Goal: Task Accomplishment & Management: Manage account settings

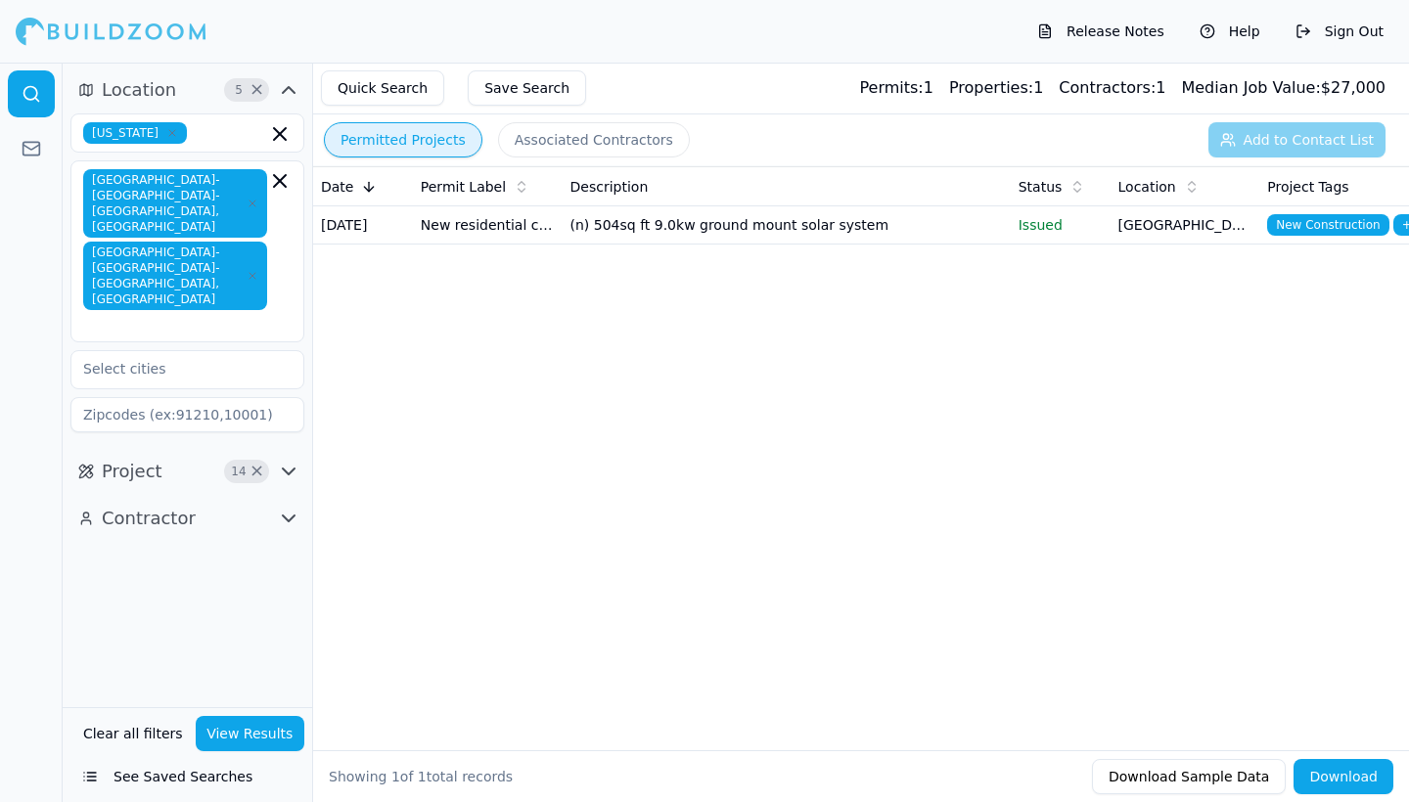
click at [385, 133] on button "Permitted Projects" at bounding box center [403, 139] width 158 height 35
click at [787, 237] on td "(n) 504sq ft 9.0kw ground mount solar system" at bounding box center [787, 225] width 448 height 38
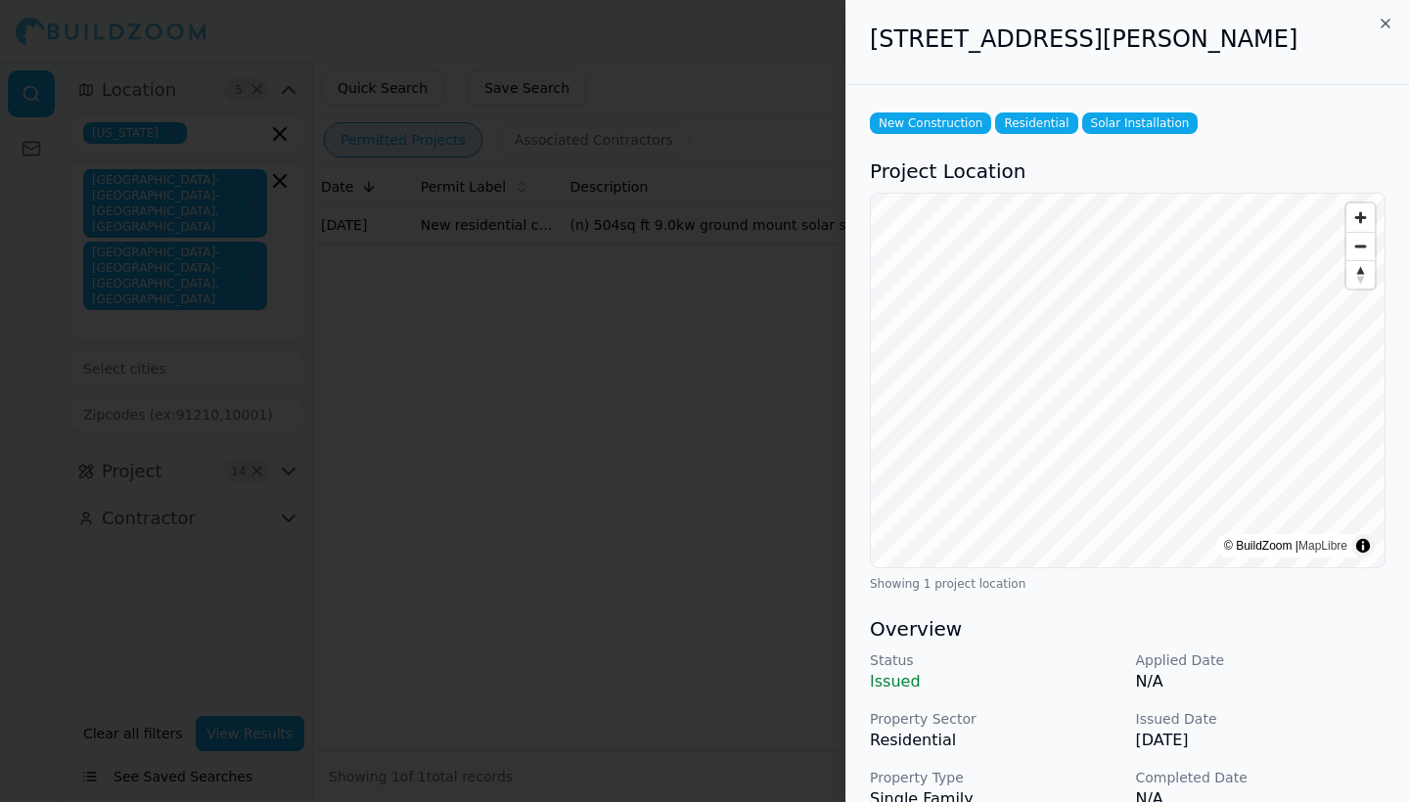
click at [1390, 20] on icon "button" at bounding box center [1385, 24] width 16 height 16
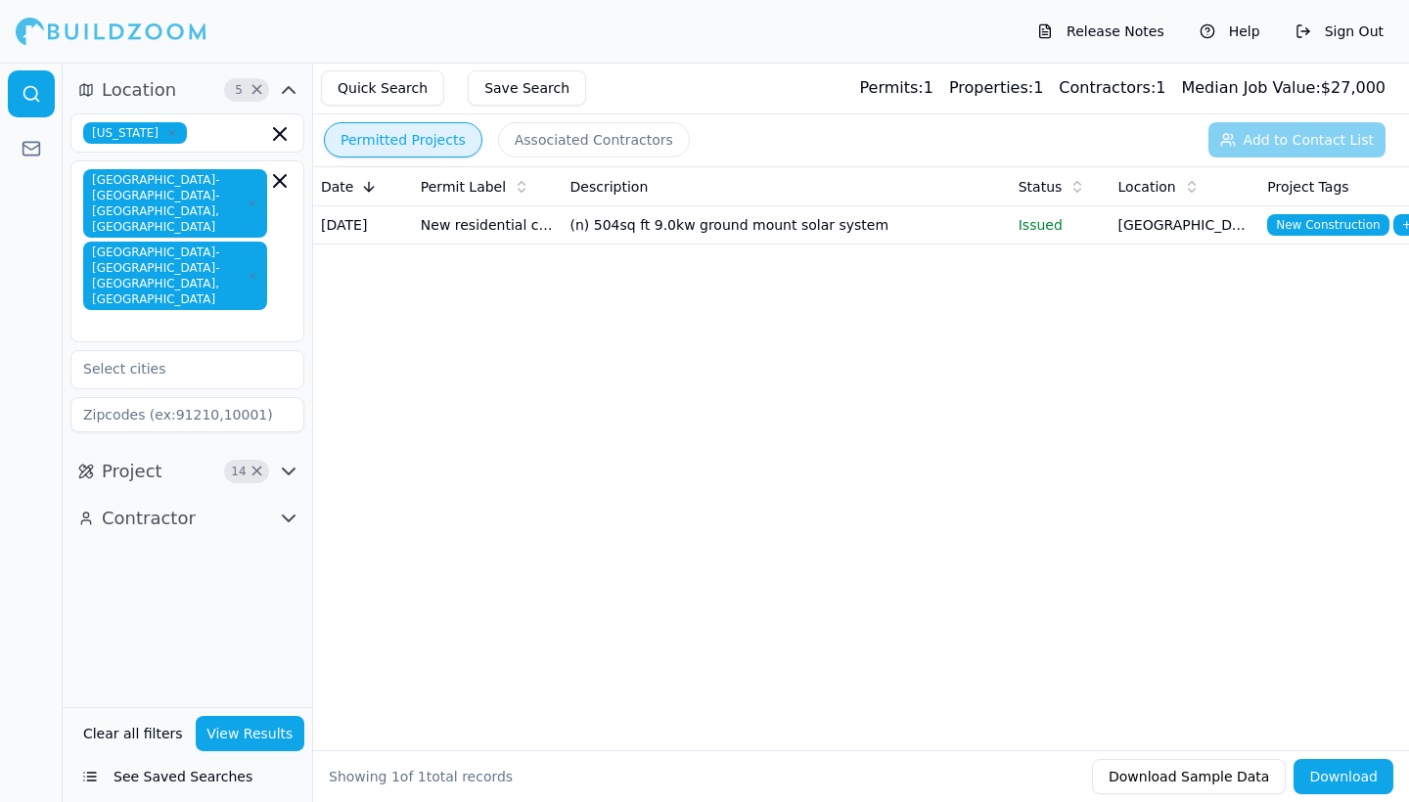
click at [285, 97] on icon "button" at bounding box center [288, 89] width 23 height 23
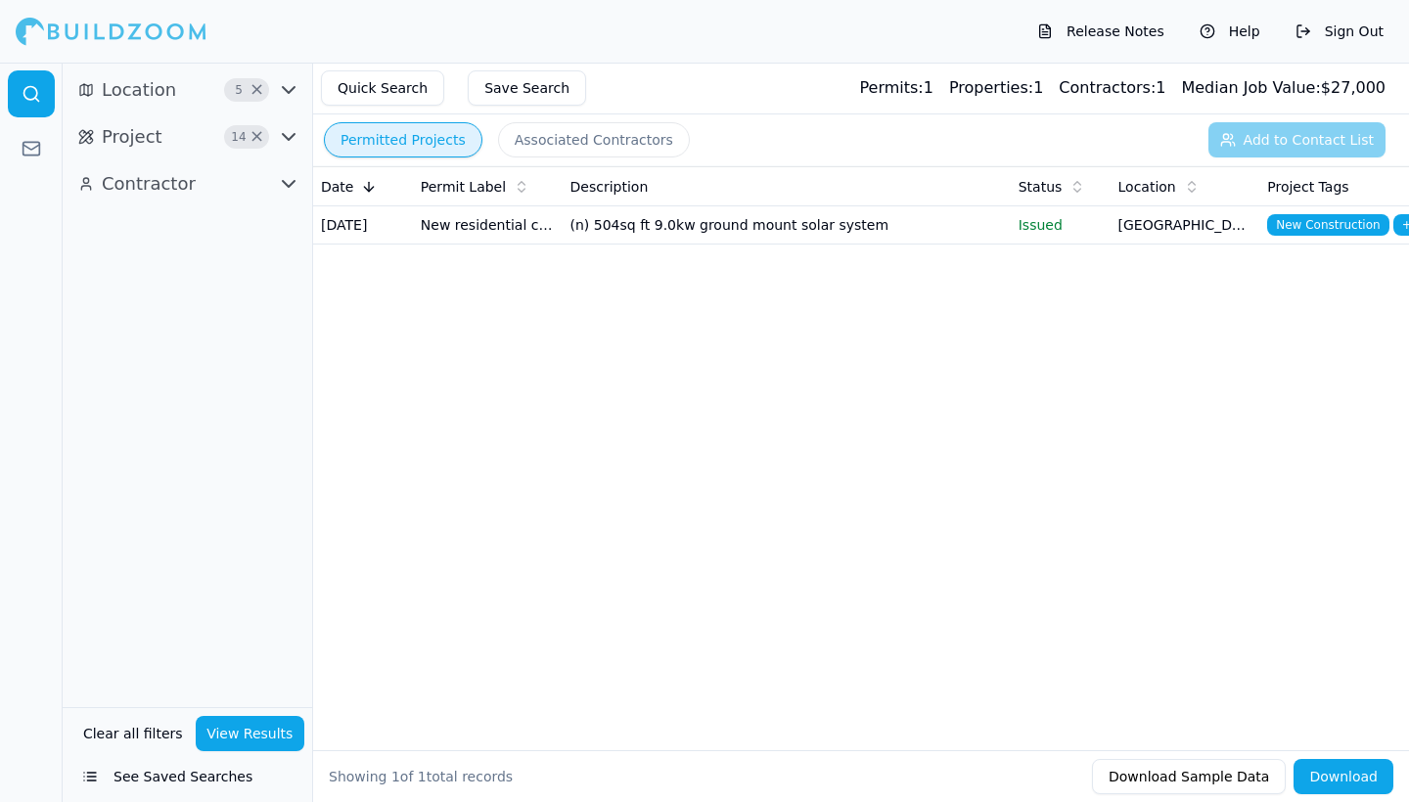
click at [290, 89] on icon "button" at bounding box center [288, 89] width 23 height 23
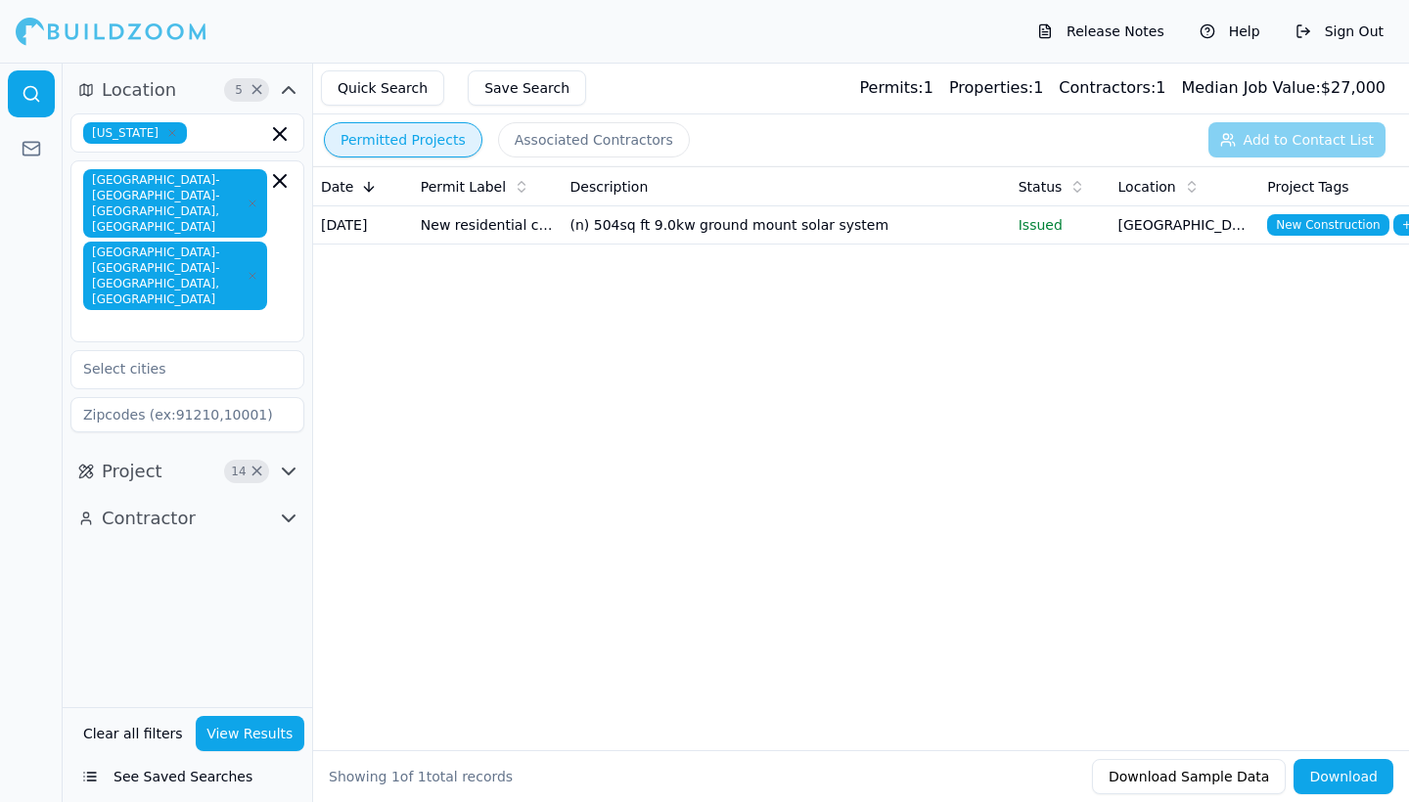
click at [299, 460] on icon "button" at bounding box center [288, 471] width 23 height 23
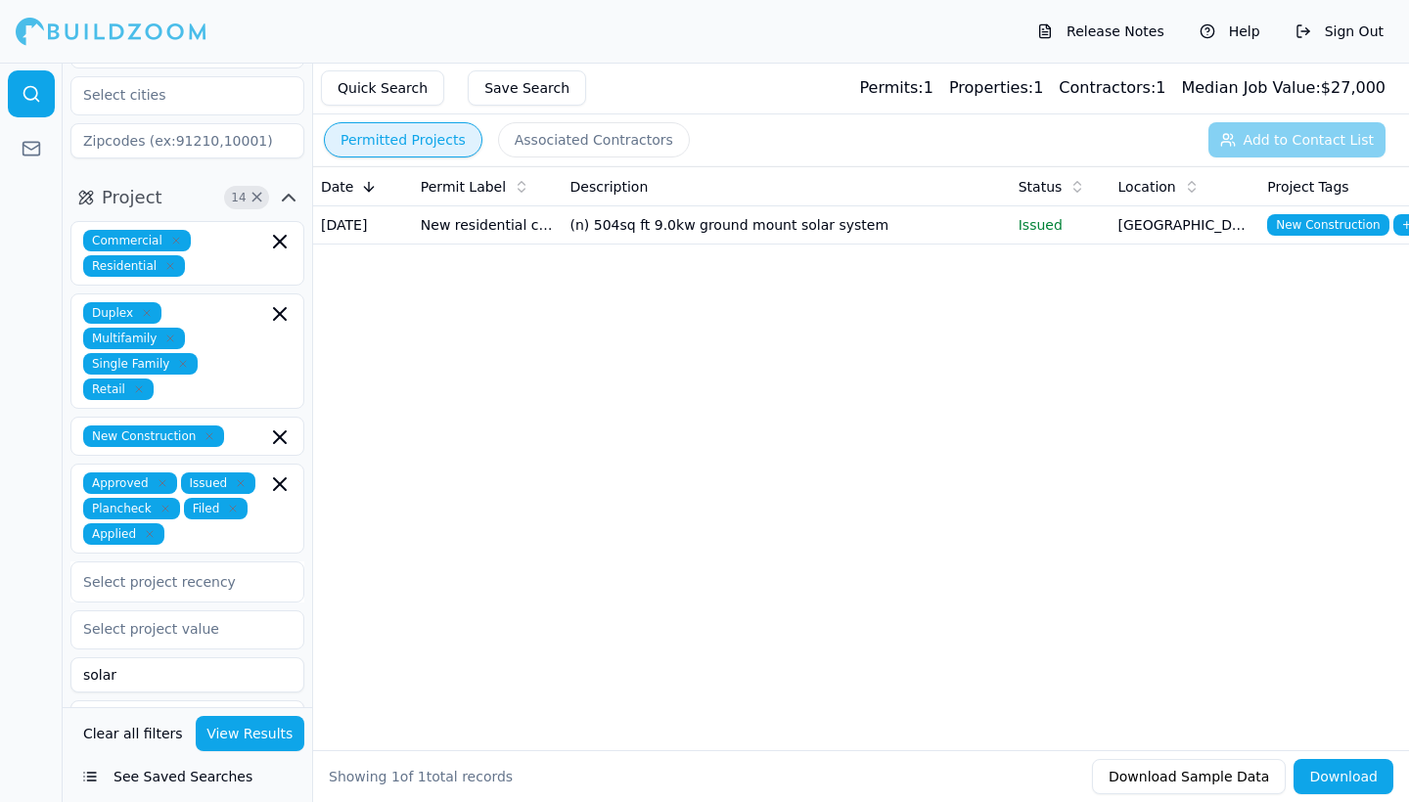
scroll to position [276, 0]
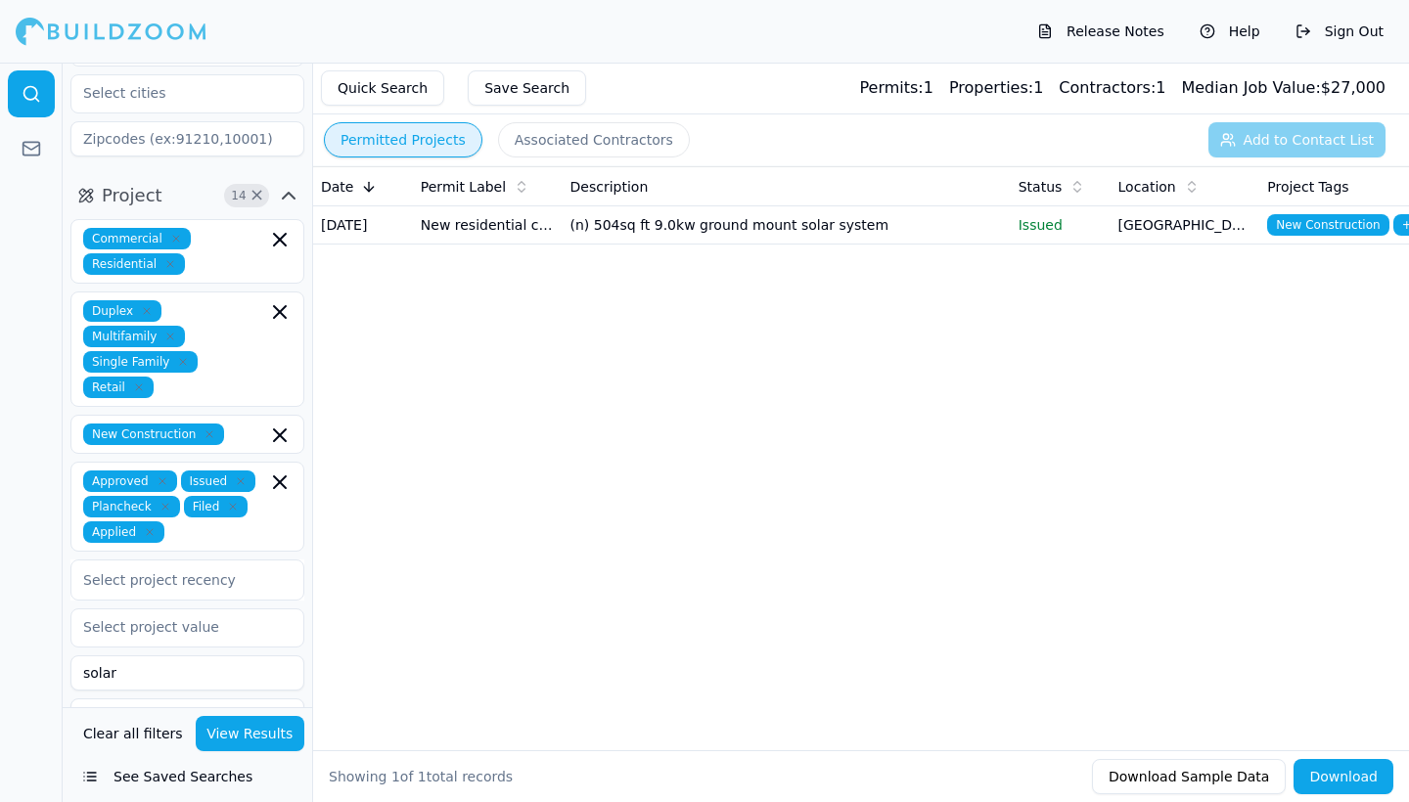
click at [1074, 186] on icon at bounding box center [1077, 187] width 16 height 16
click at [283, 476] on icon "button" at bounding box center [280, 482] width 12 height 12
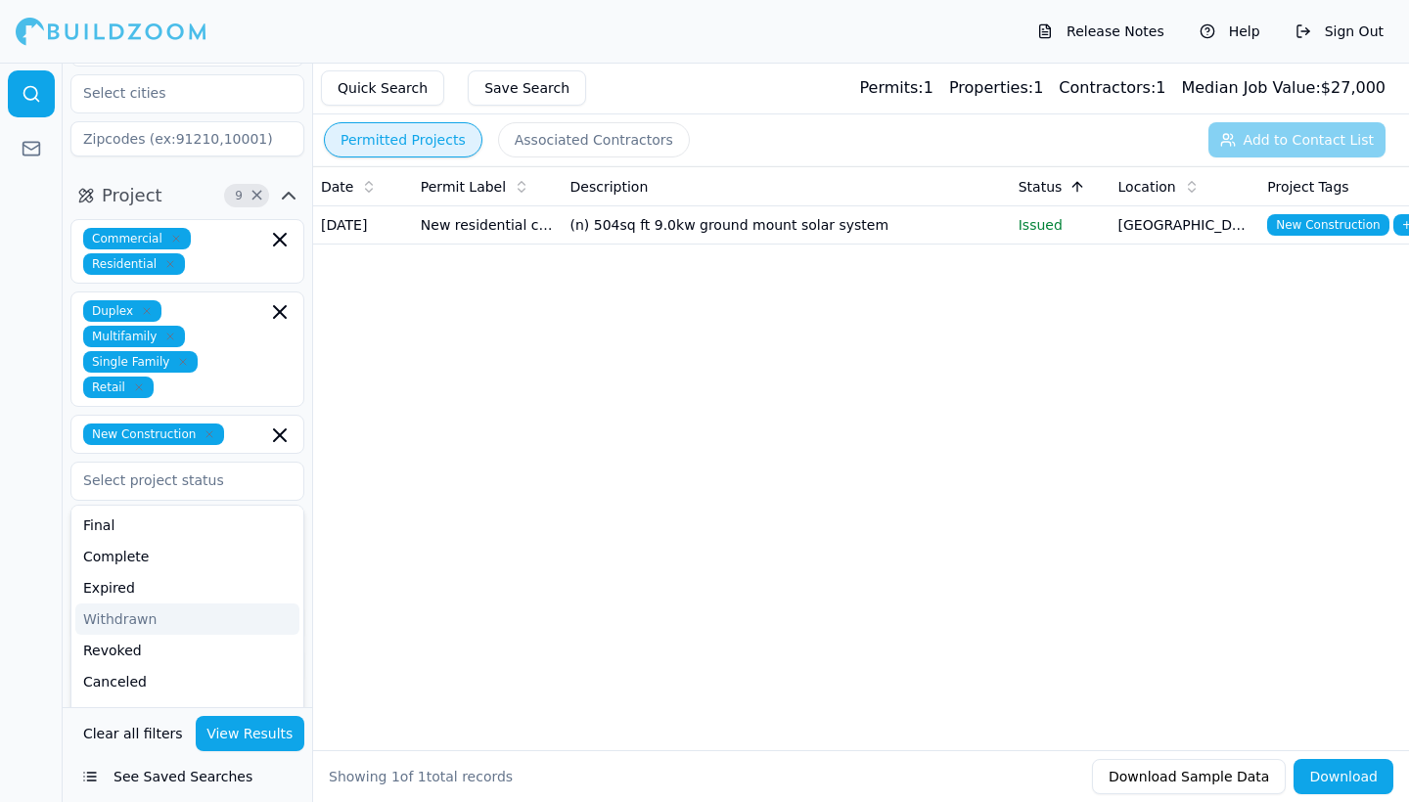
click at [281, 346] on div "Commercial Residential Duplex Multifamily Single Family Retail New Construction…" at bounding box center [187, 451] width 234 height 464
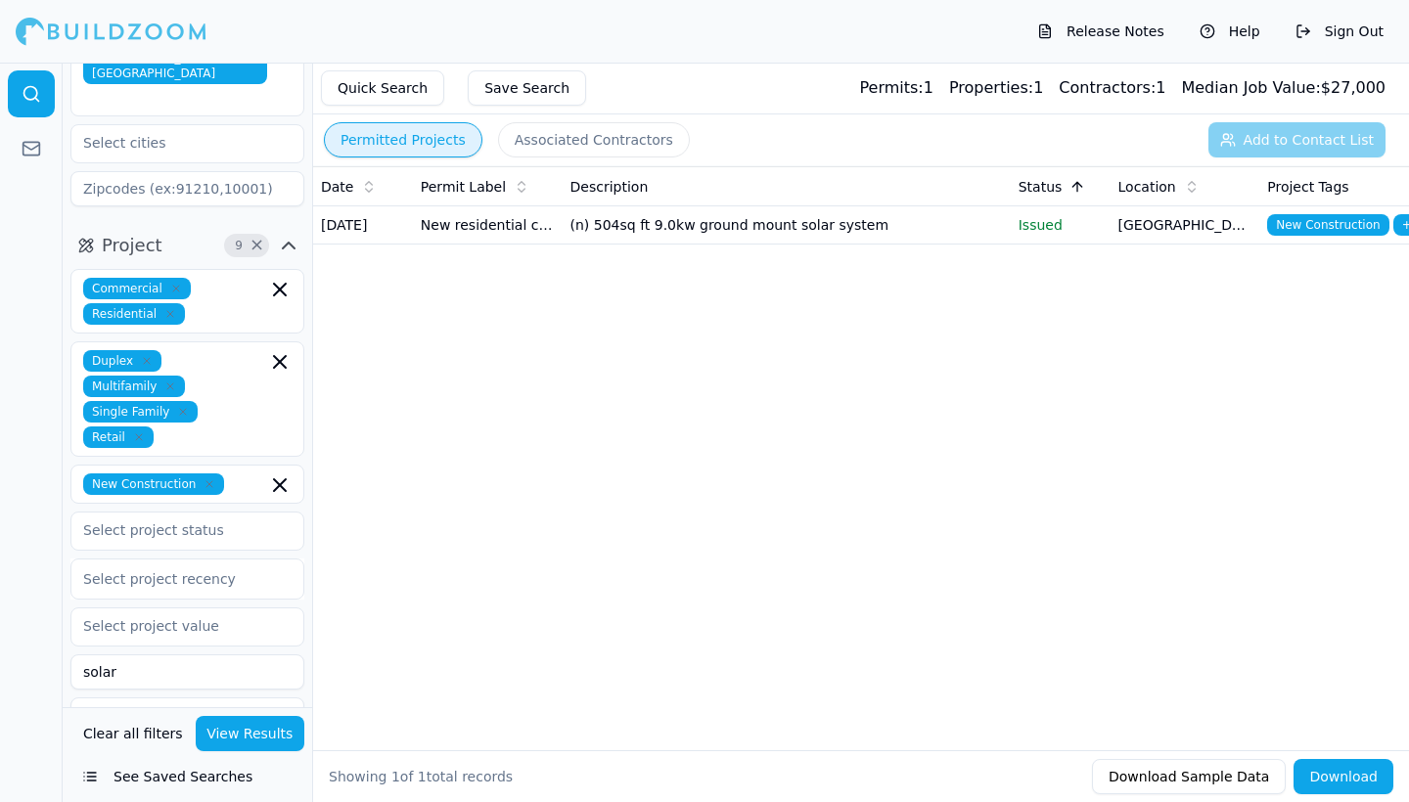
click at [281, 479] on icon "button" at bounding box center [280, 485] width 12 height 12
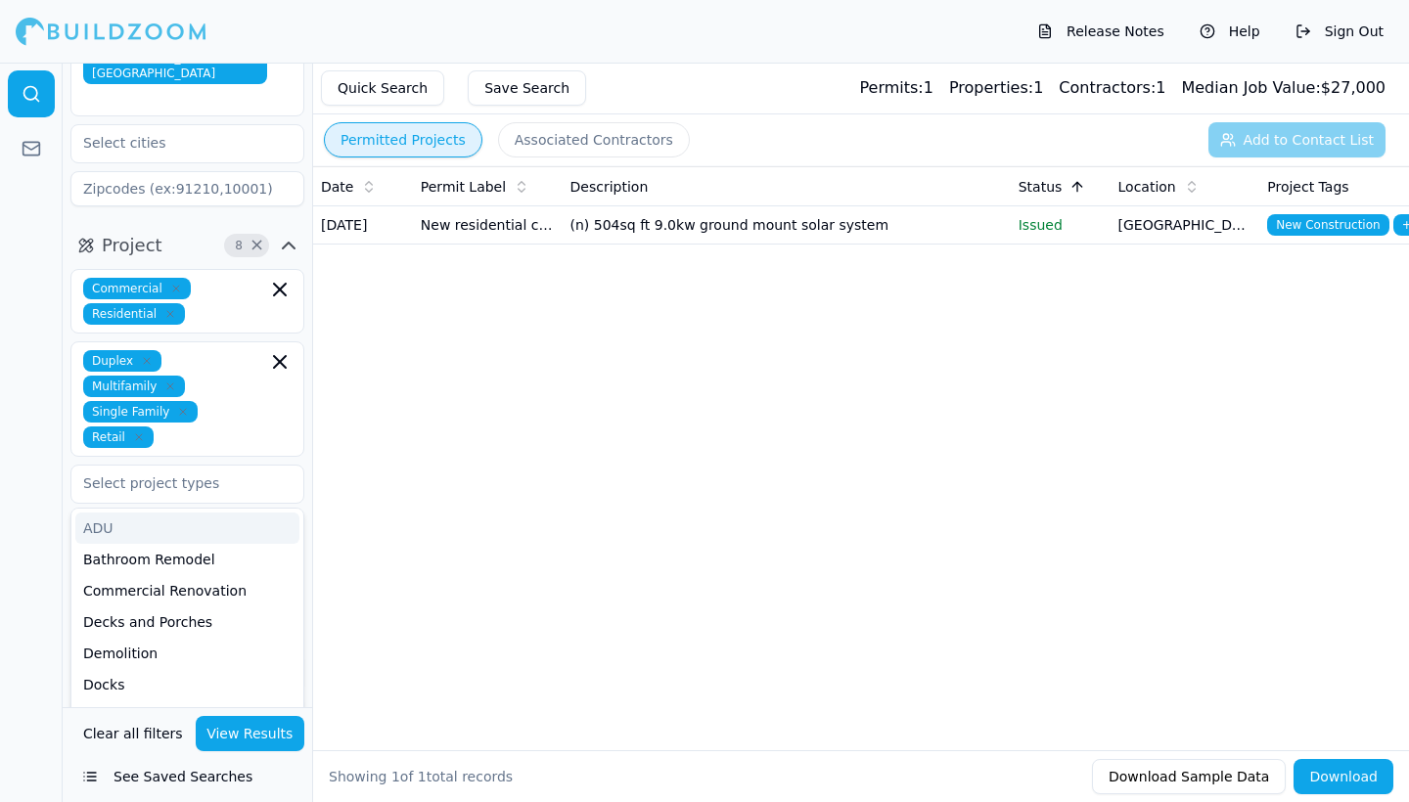
click at [284, 350] on icon "button" at bounding box center [279, 361] width 23 height 23
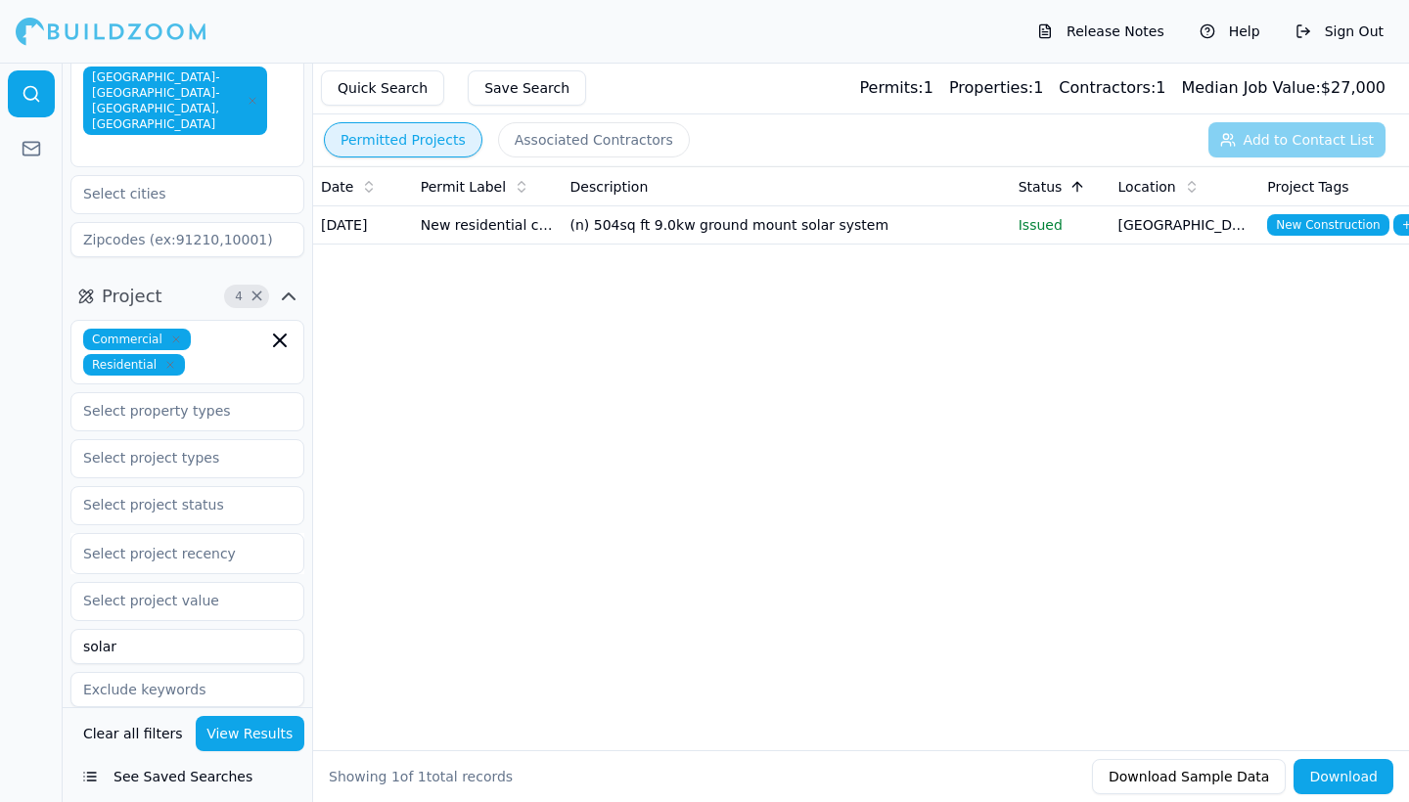
click at [282, 335] on icon "button" at bounding box center [280, 341] width 12 height 12
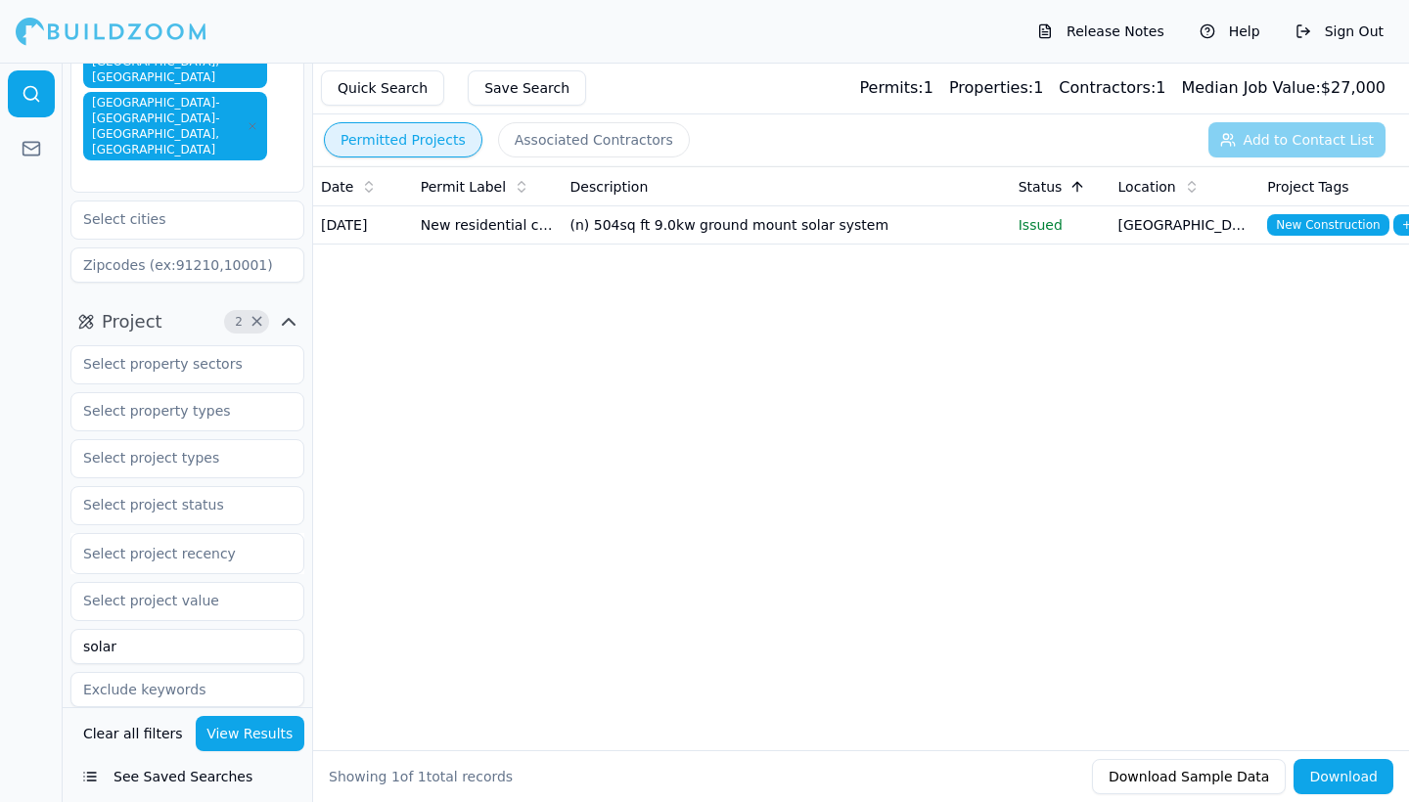
click at [290, 310] on icon "button" at bounding box center [288, 321] width 23 height 23
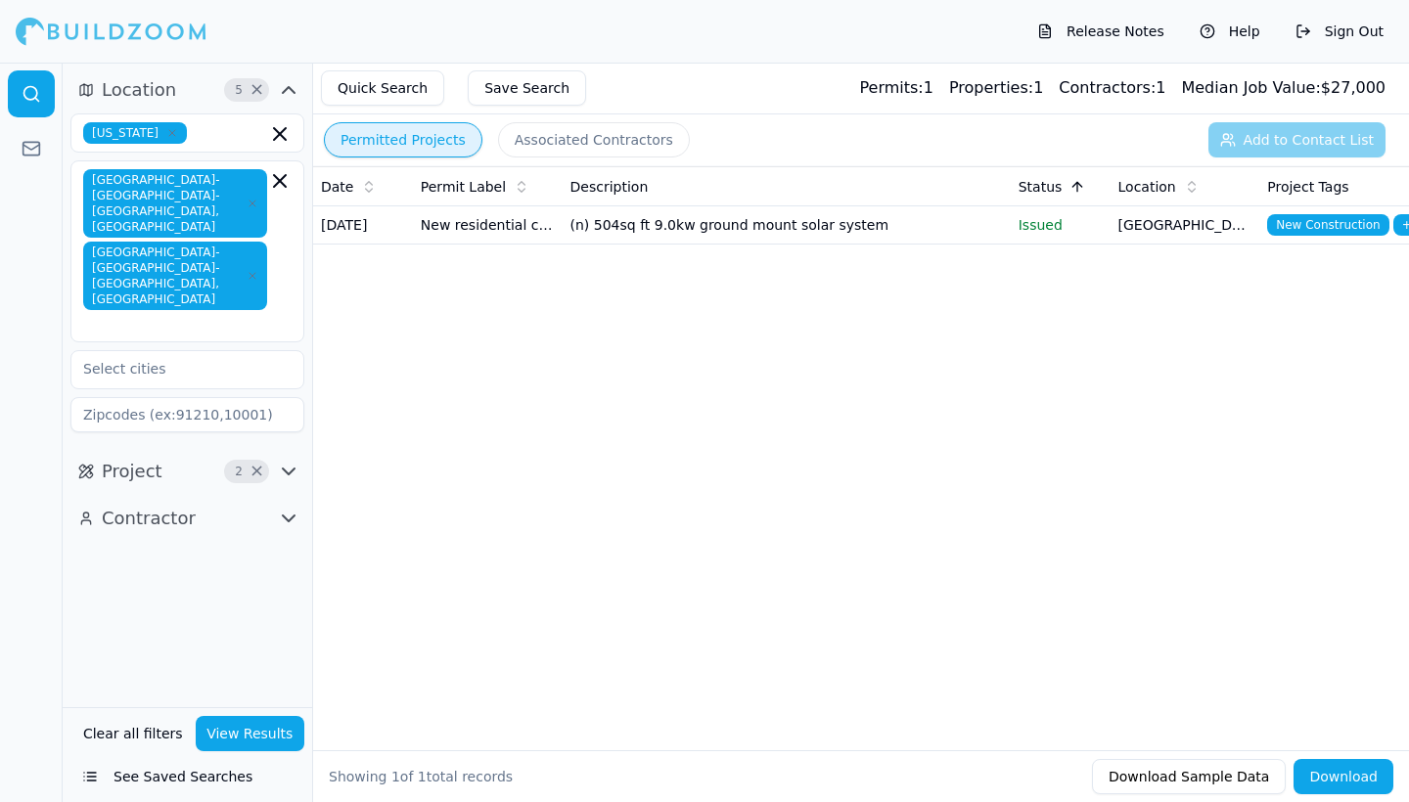
click at [288, 469] on icon "button" at bounding box center [289, 472] width 12 height 6
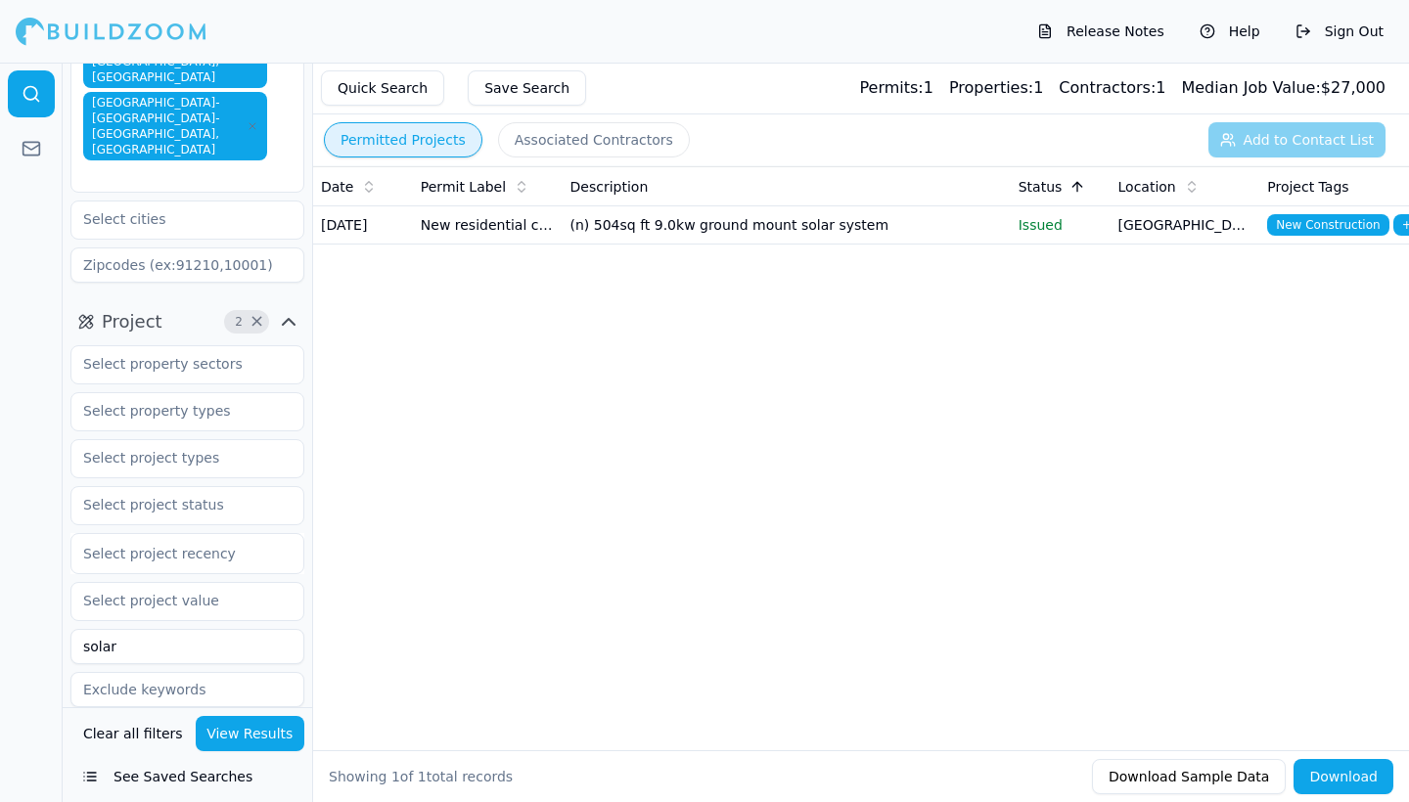
click at [153, 629] on input "solar" at bounding box center [187, 646] width 234 height 35
type input "s"
click at [289, 310] on icon "button" at bounding box center [288, 321] width 23 height 23
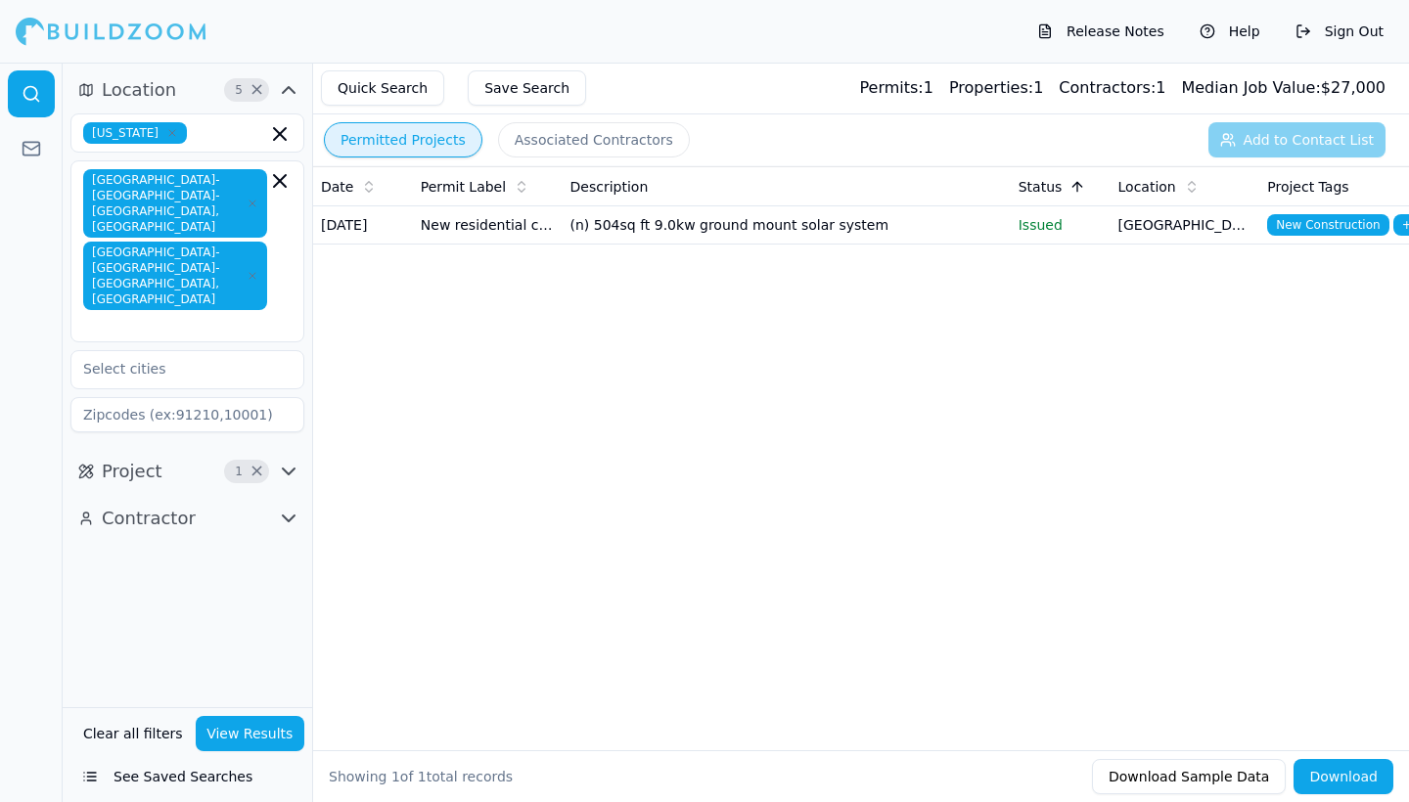
click at [120, 458] on span "Project" at bounding box center [132, 471] width 61 height 27
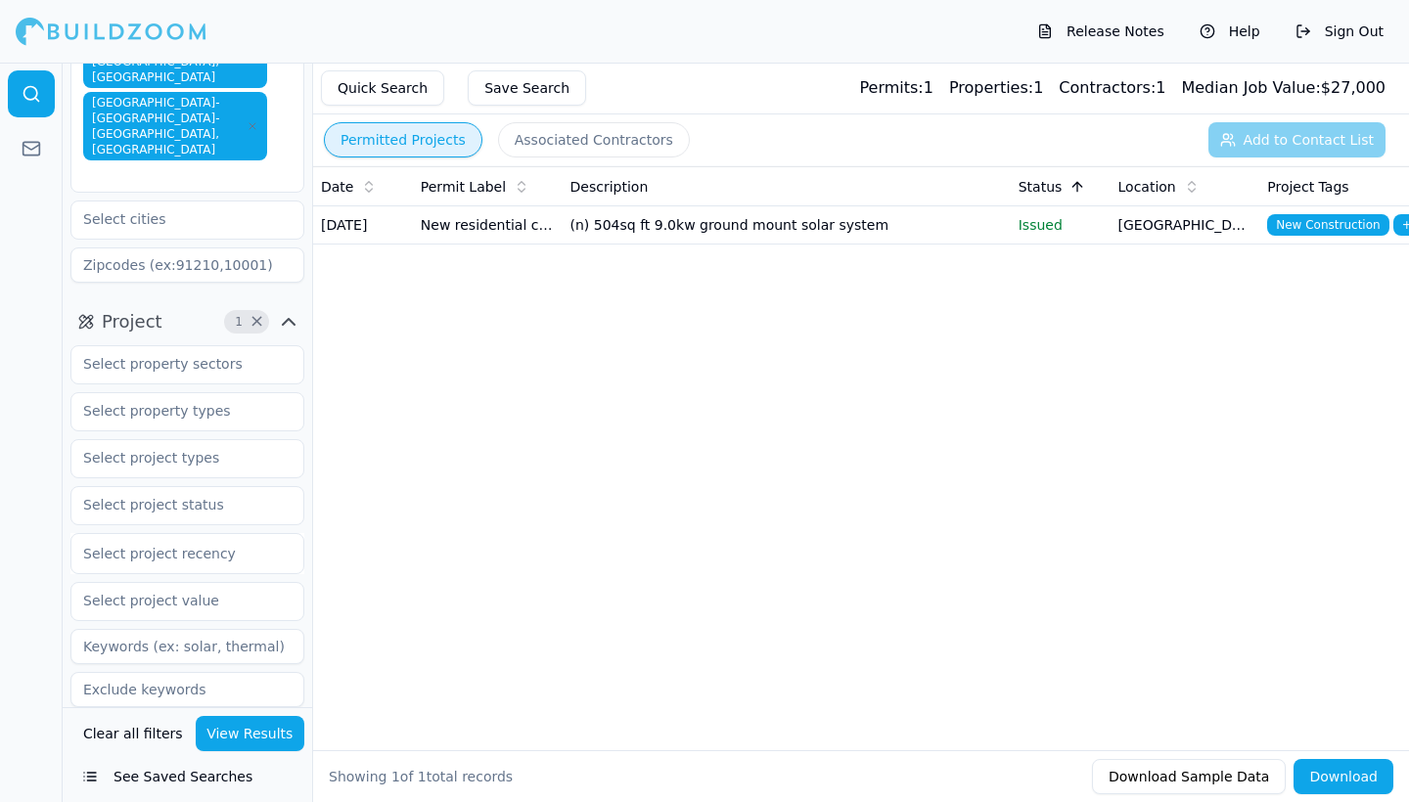
scroll to position [140, 0]
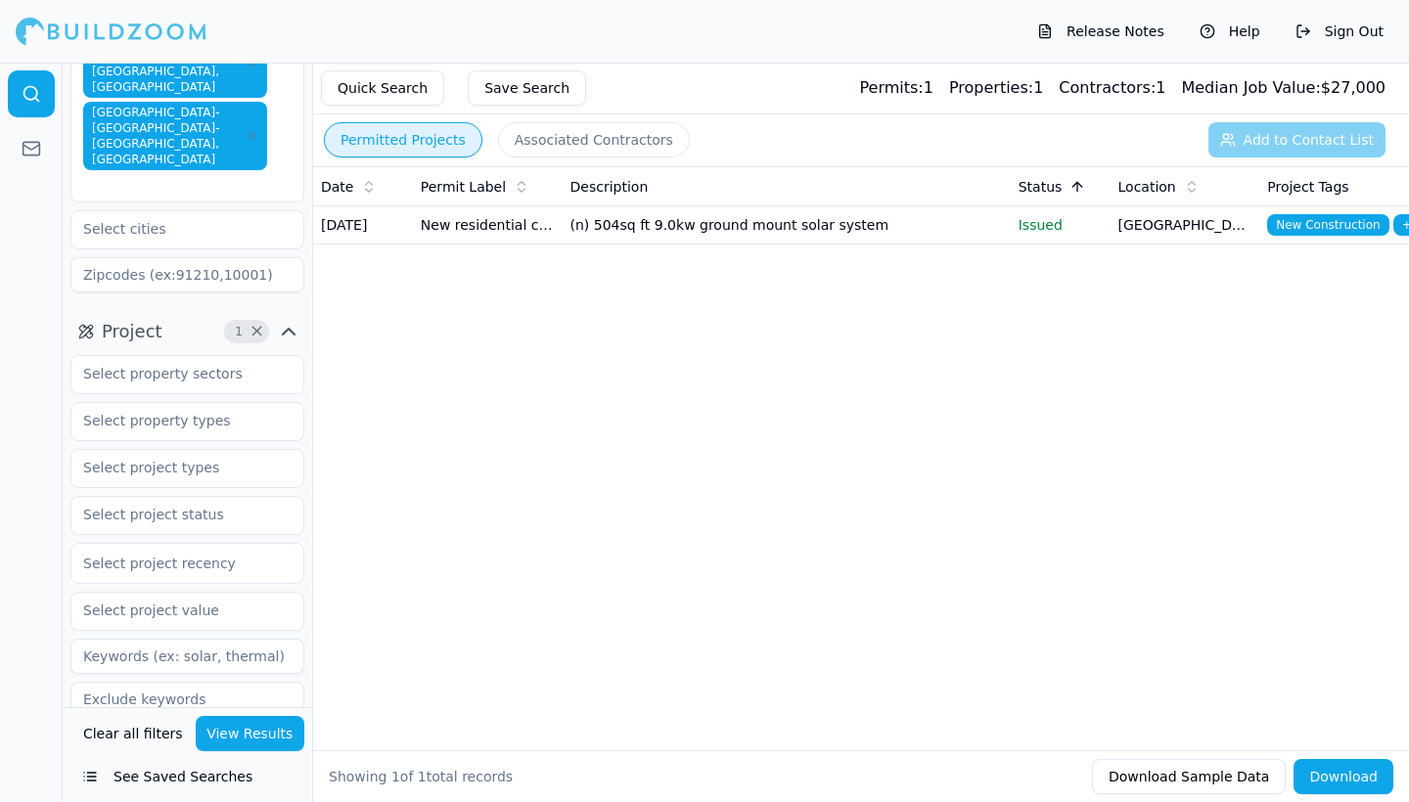
click at [139, 768] on button "See Saved Searches" at bounding box center [187, 776] width 234 height 35
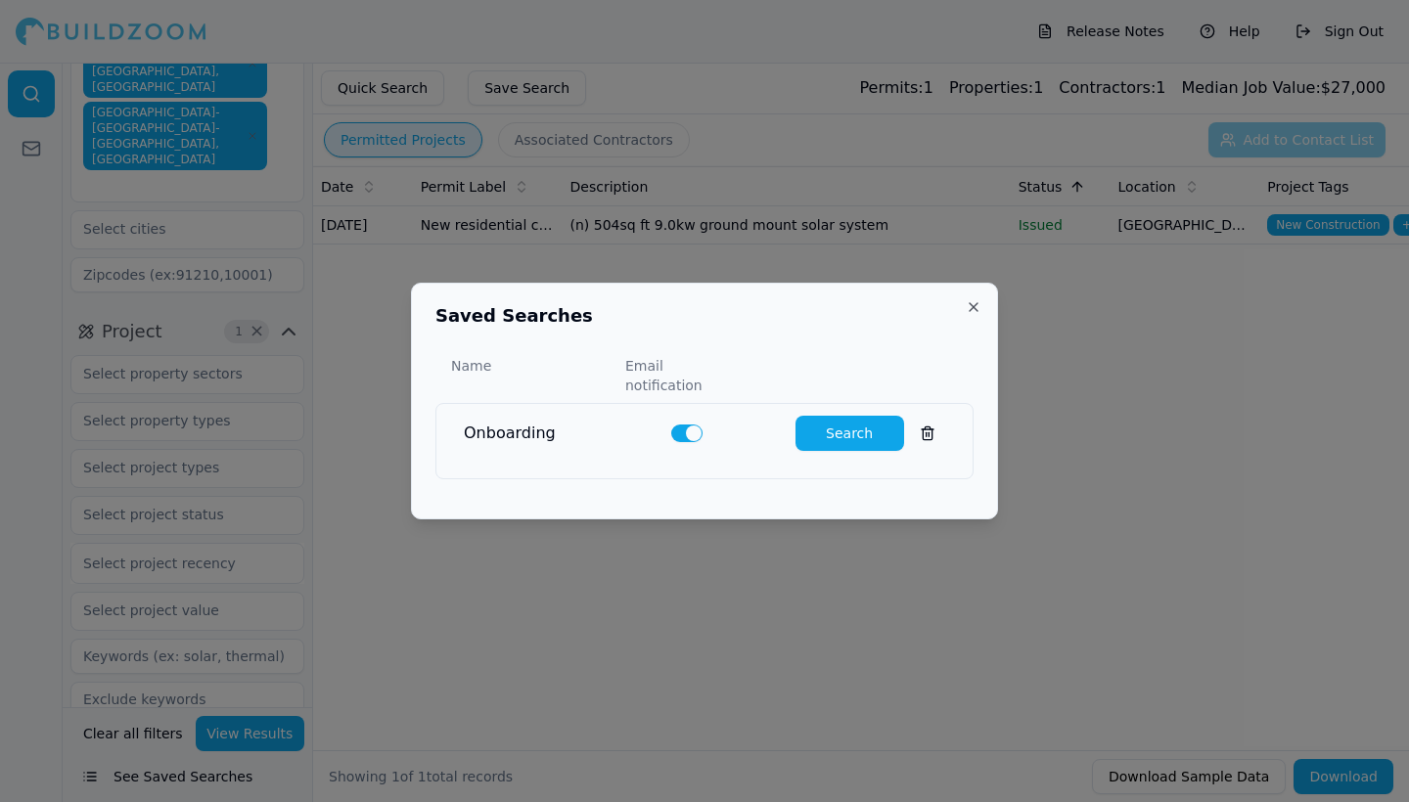
click at [851, 428] on button "Search" at bounding box center [849, 433] width 109 height 35
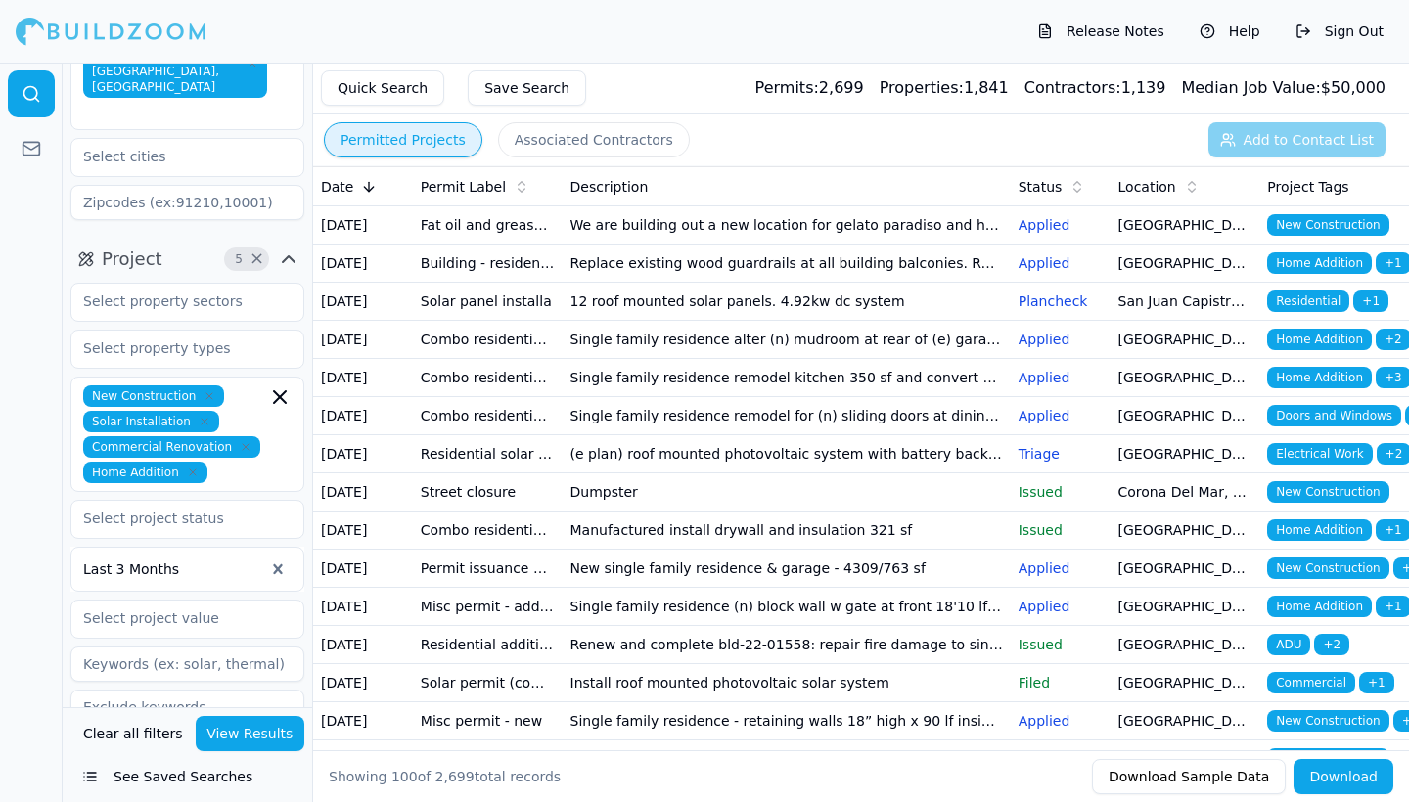
click at [683, 321] on td "12 roof mounted solar panels. 4.92kw dc system" at bounding box center [787, 302] width 448 height 38
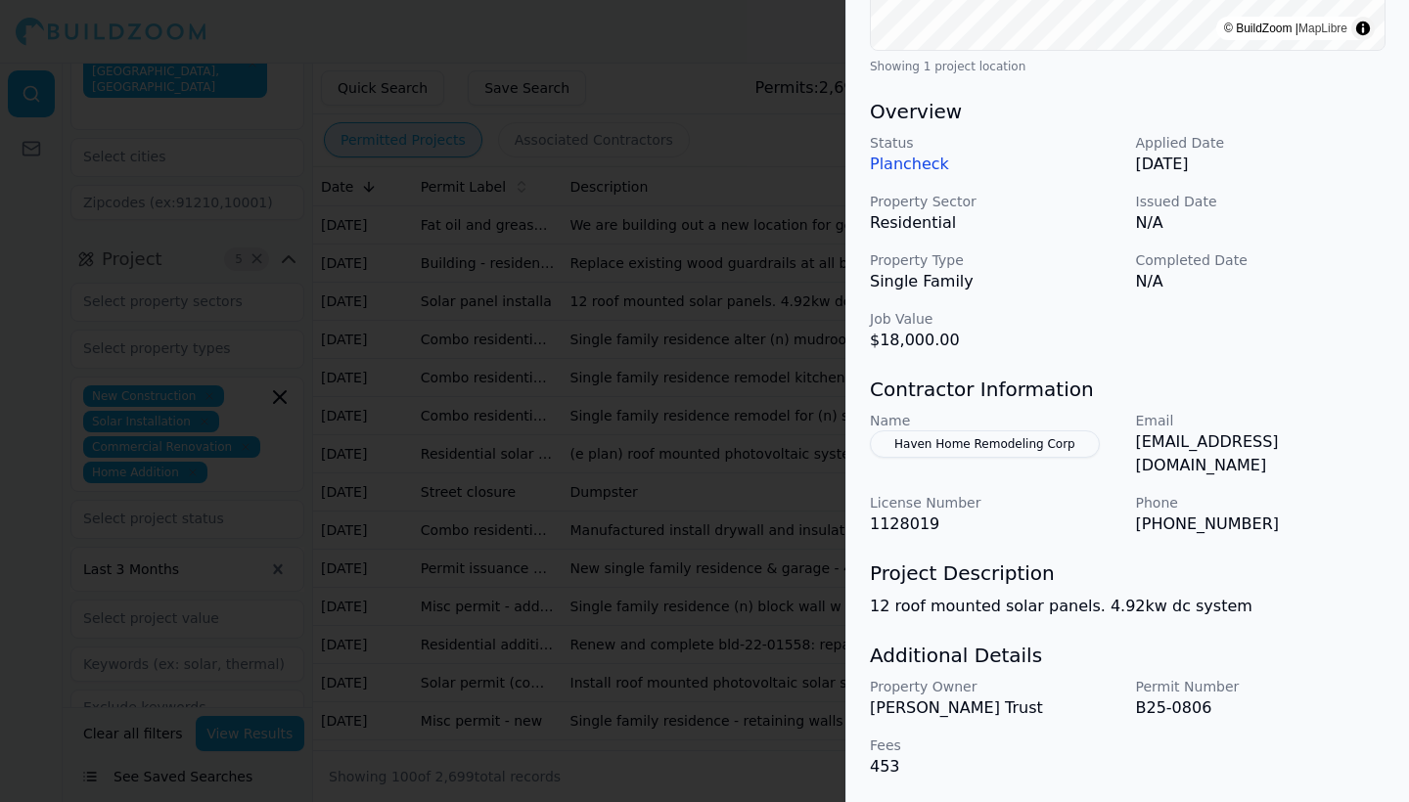
scroll to position [545, 3]
click at [583, 333] on div at bounding box center [704, 401] width 1409 height 802
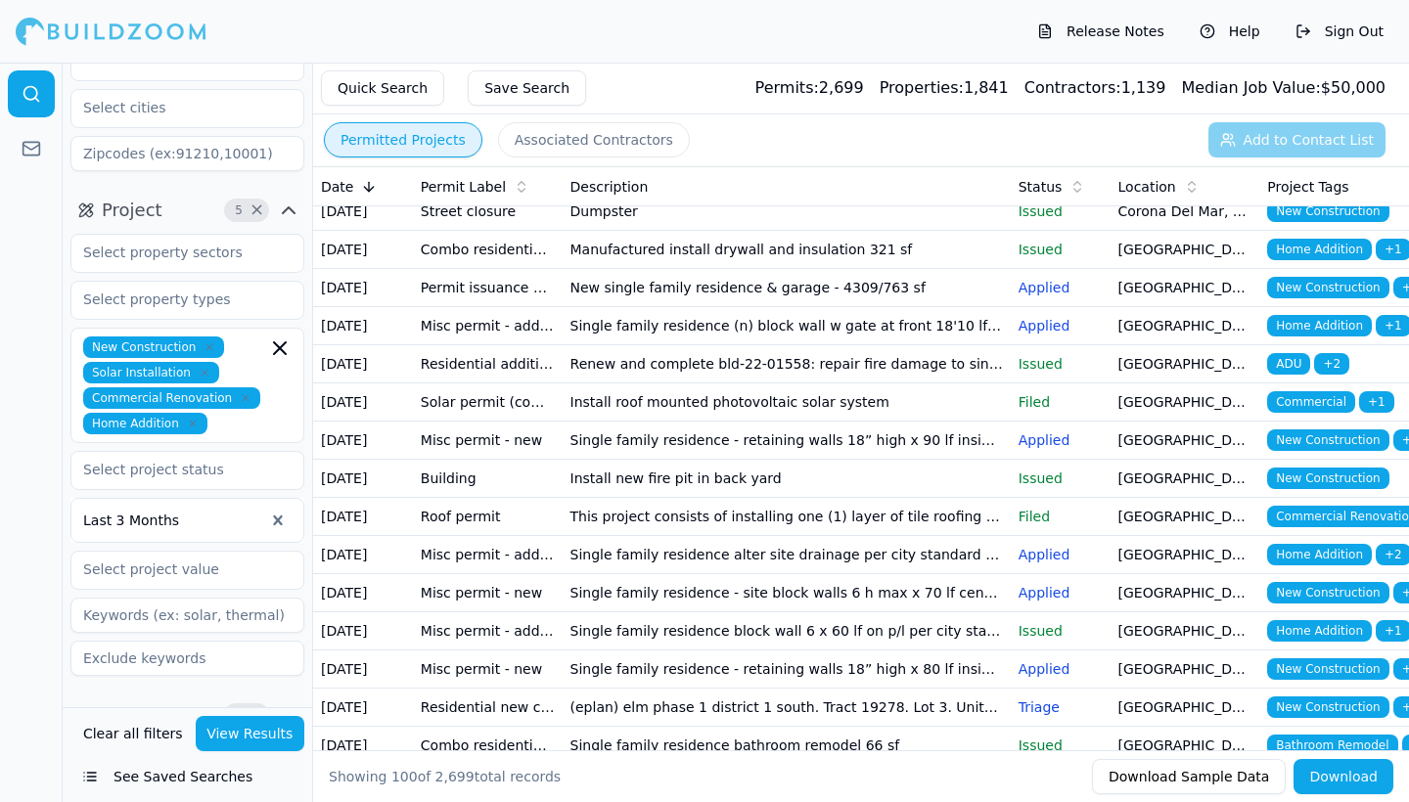
scroll to position [285, 0]
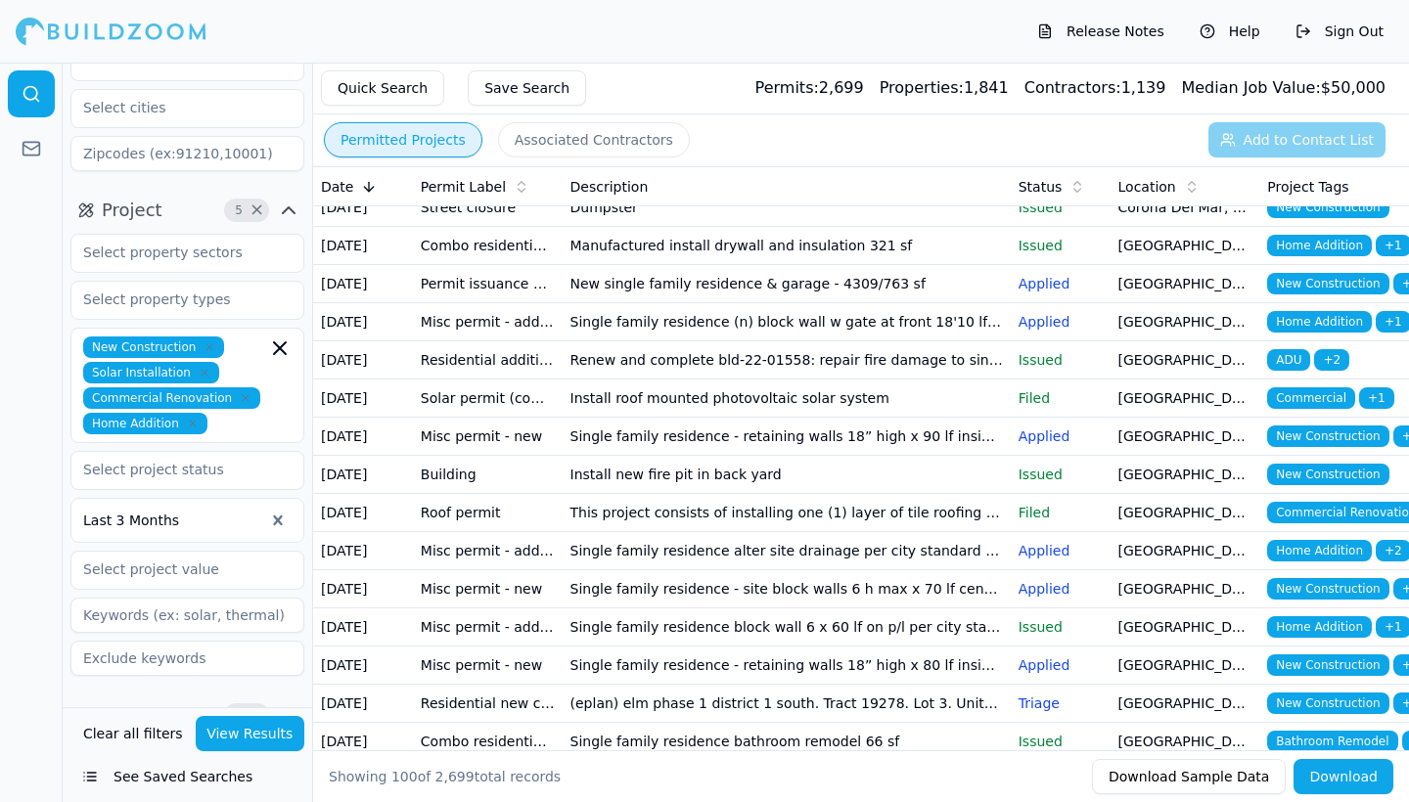
click at [278, 342] on icon "button" at bounding box center [280, 348] width 12 height 12
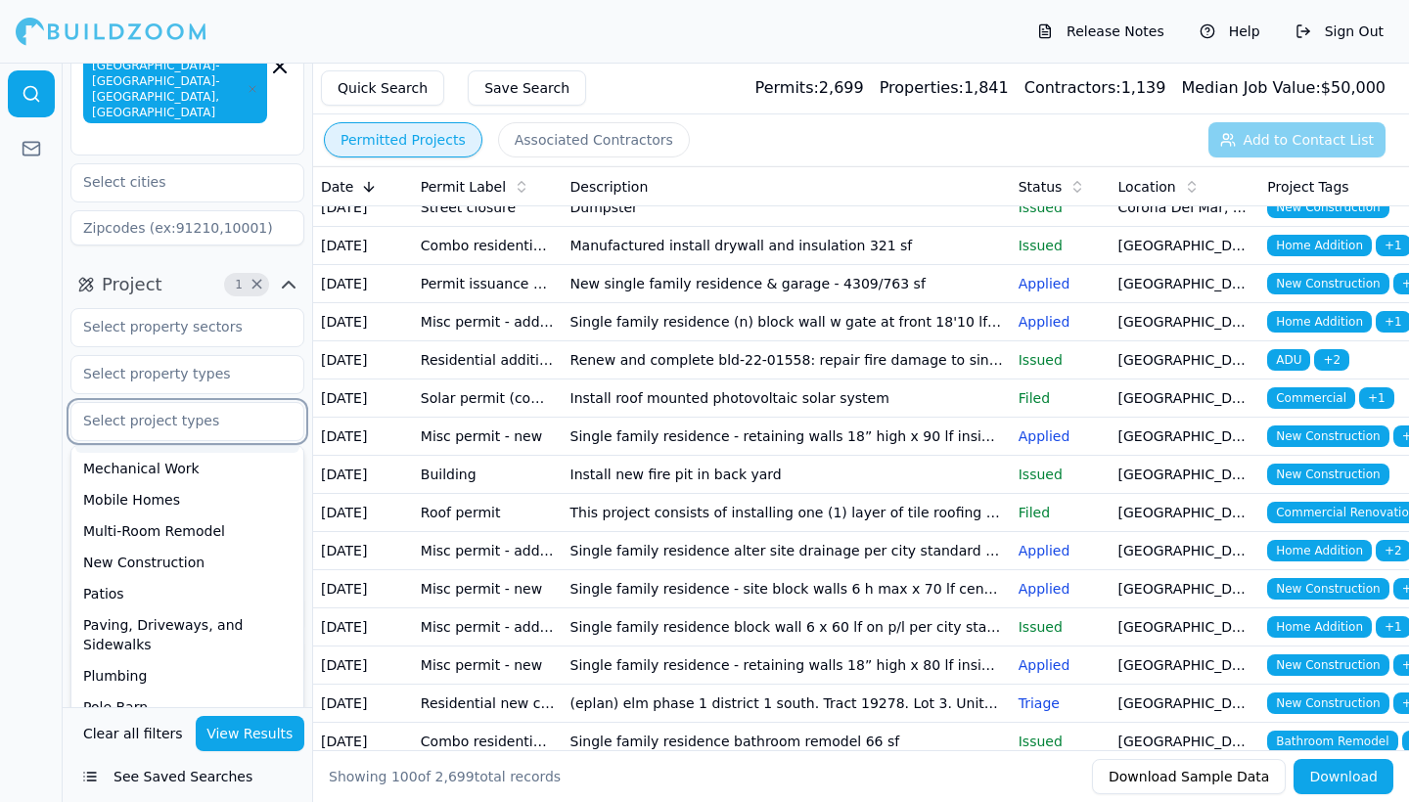
scroll to position [570, 0]
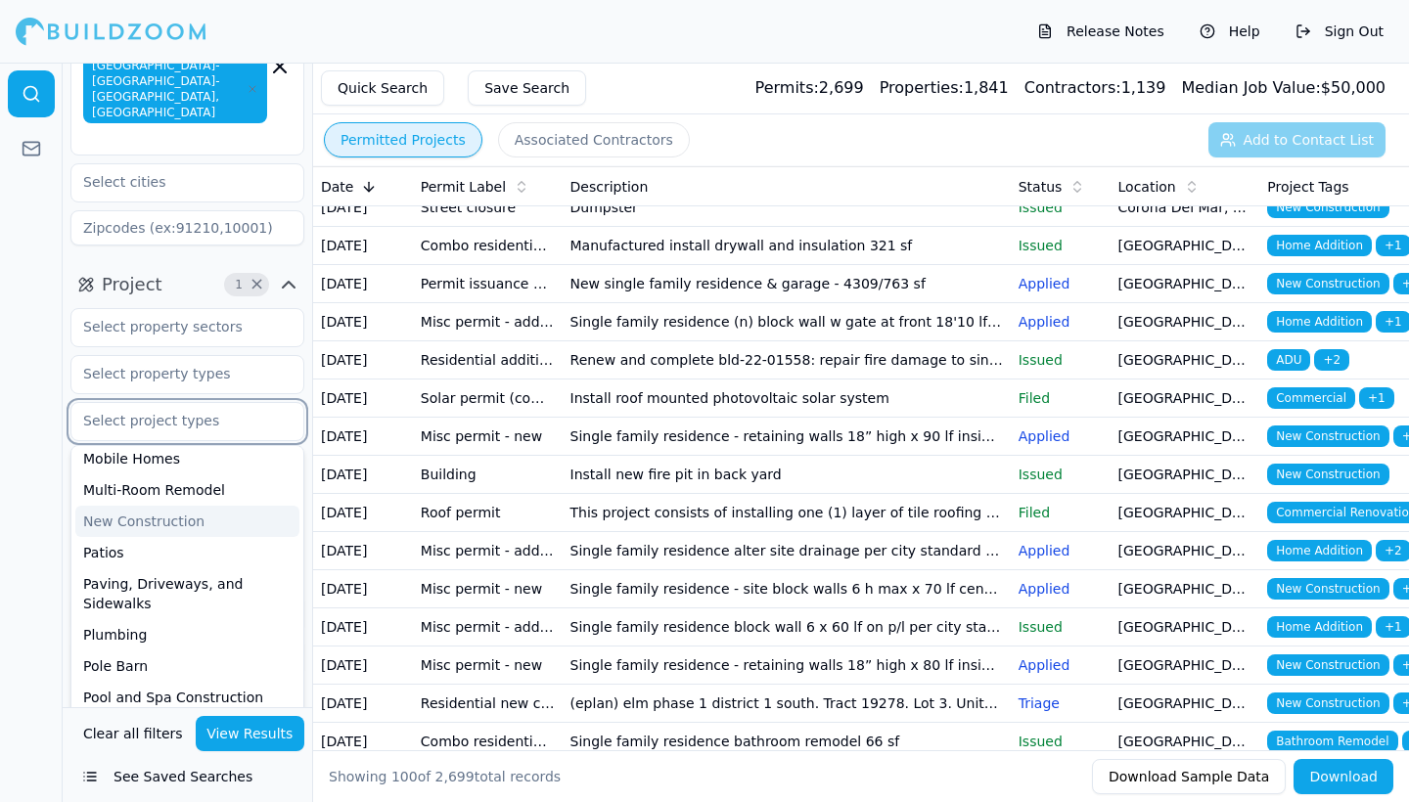
click at [132, 506] on div "New Construction" at bounding box center [187, 521] width 224 height 31
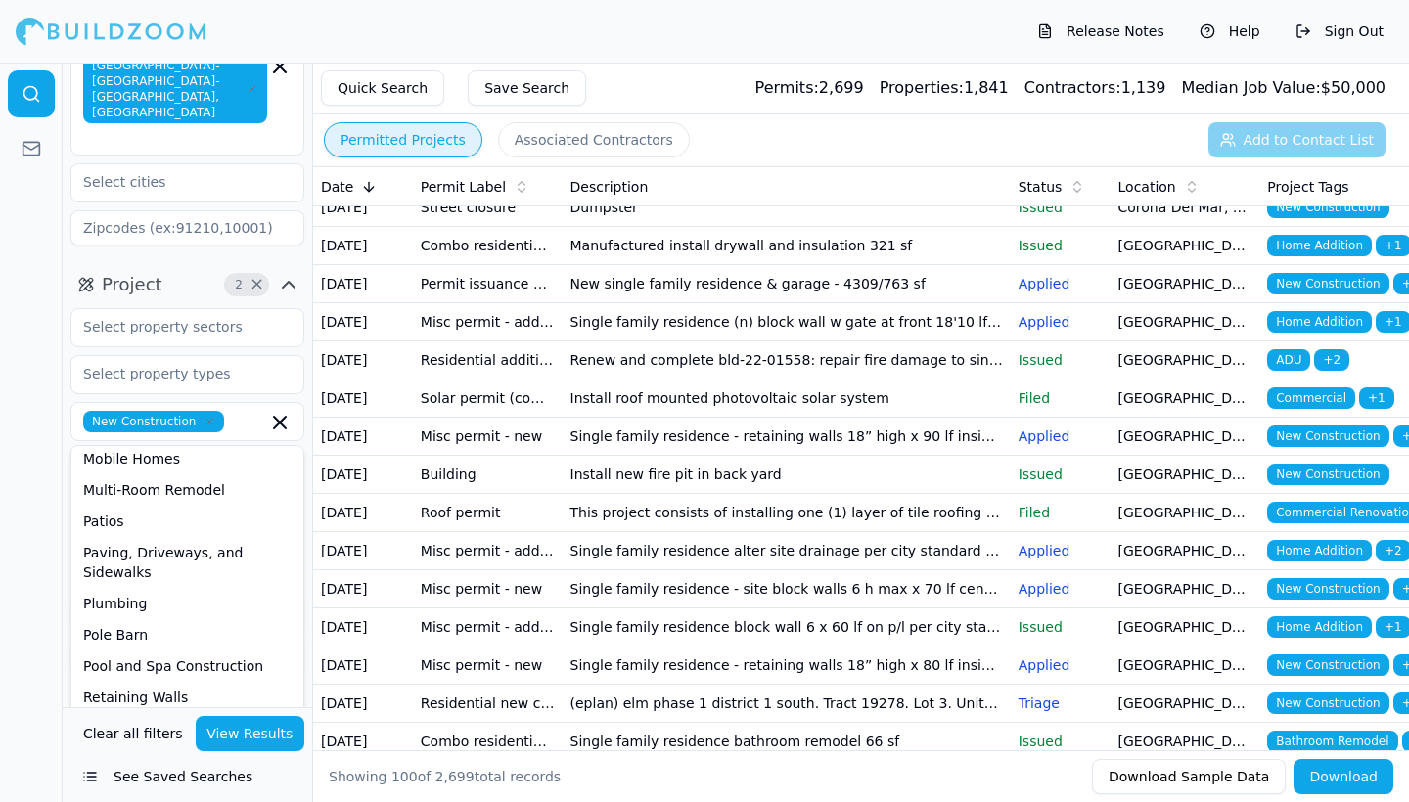
click at [263, 742] on button "View Results" at bounding box center [251, 733] width 110 height 35
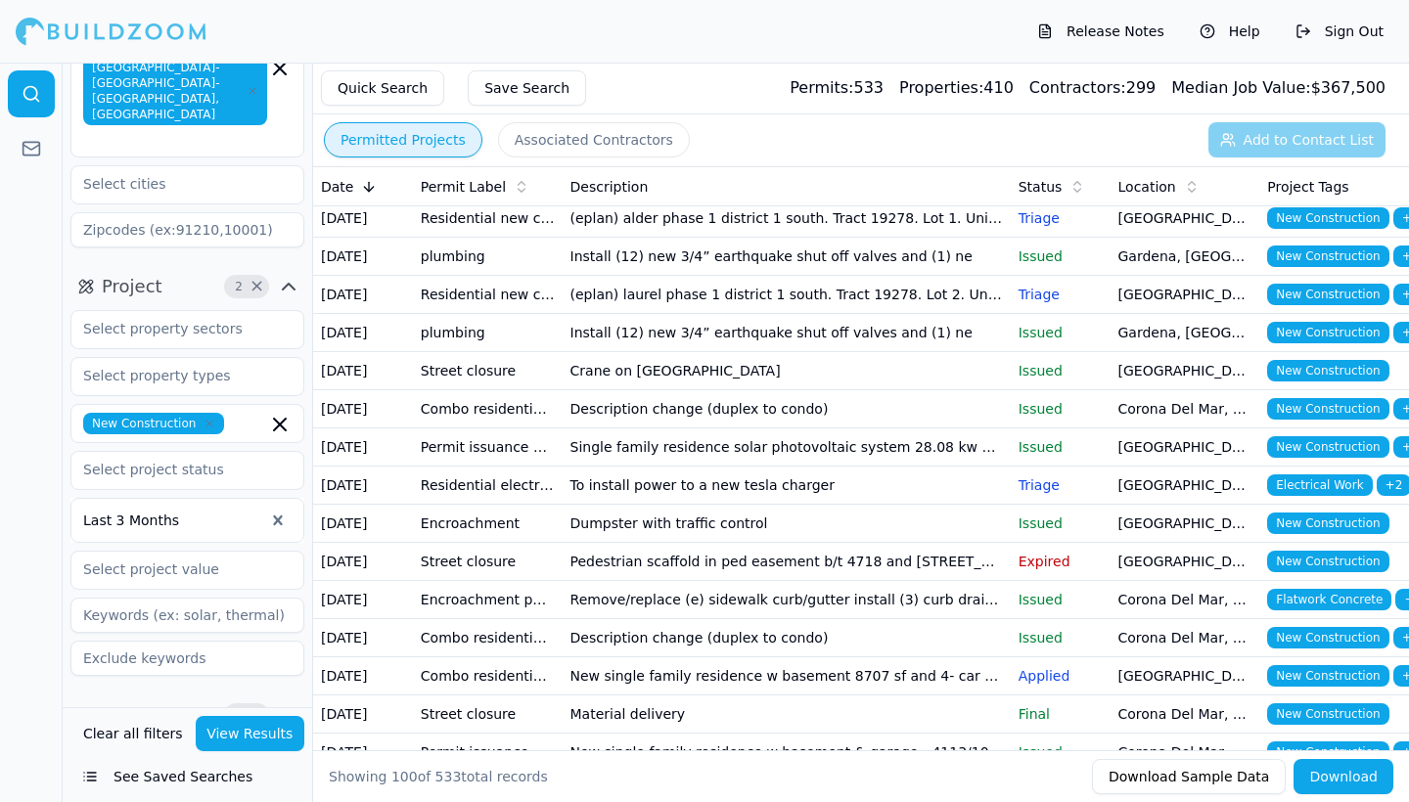
scroll to position [1289, 0]
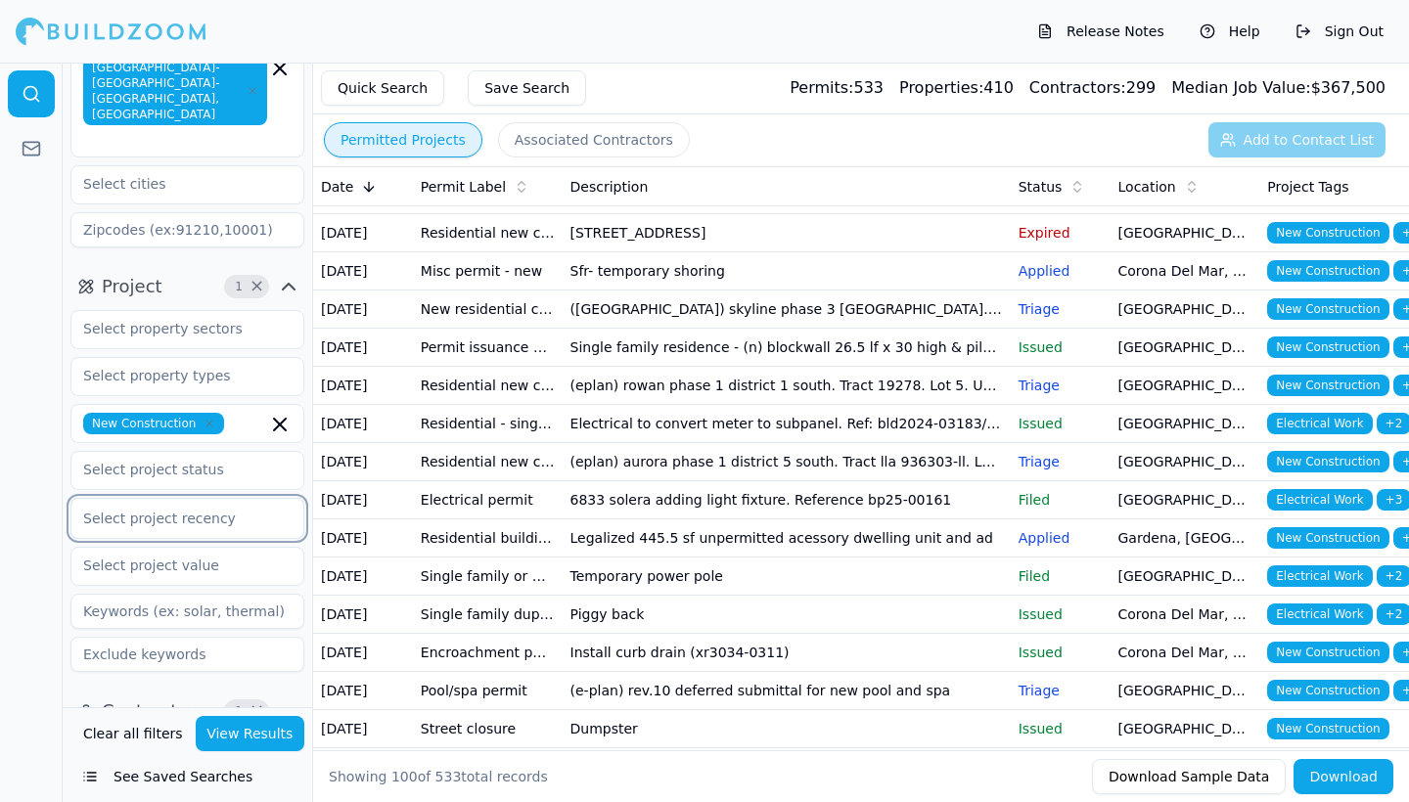
scroll to position [105, 0]
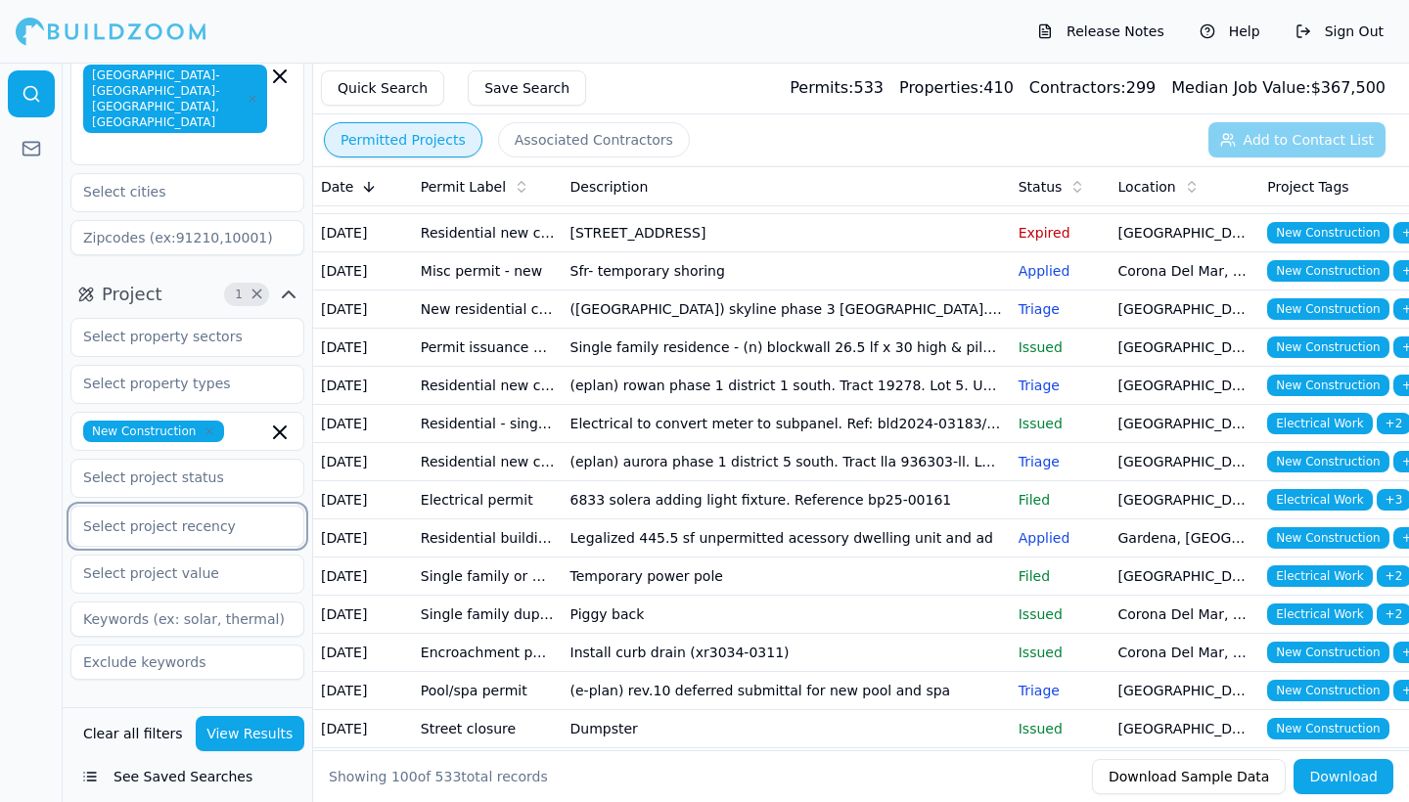
click at [198, 517] on div "Select project recency" at bounding box center [187, 527] width 208 height 20
click at [134, 591] on div "Last 30 Days" at bounding box center [187, 606] width 232 height 31
click at [265, 734] on button "View Results" at bounding box center [251, 733] width 110 height 35
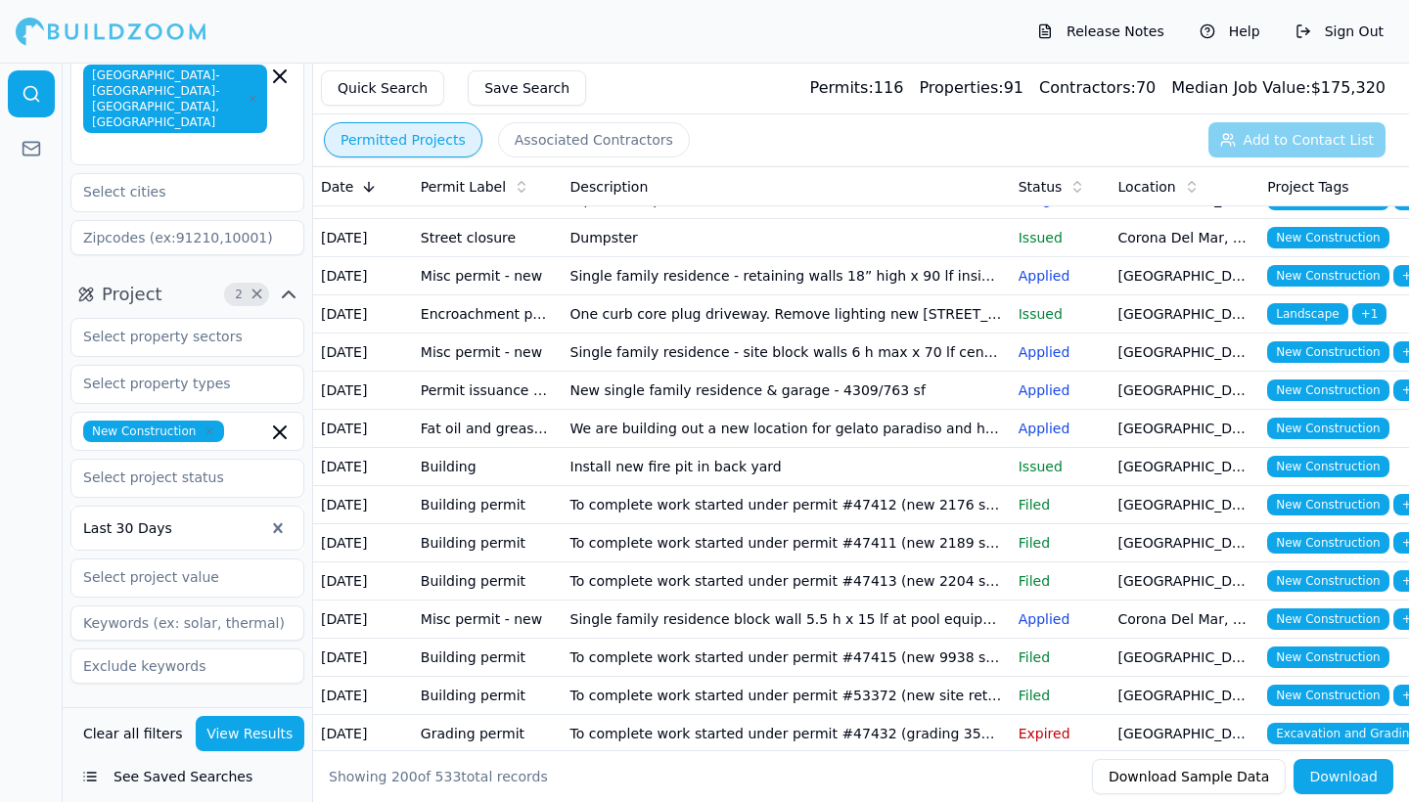
scroll to position [115, 0]
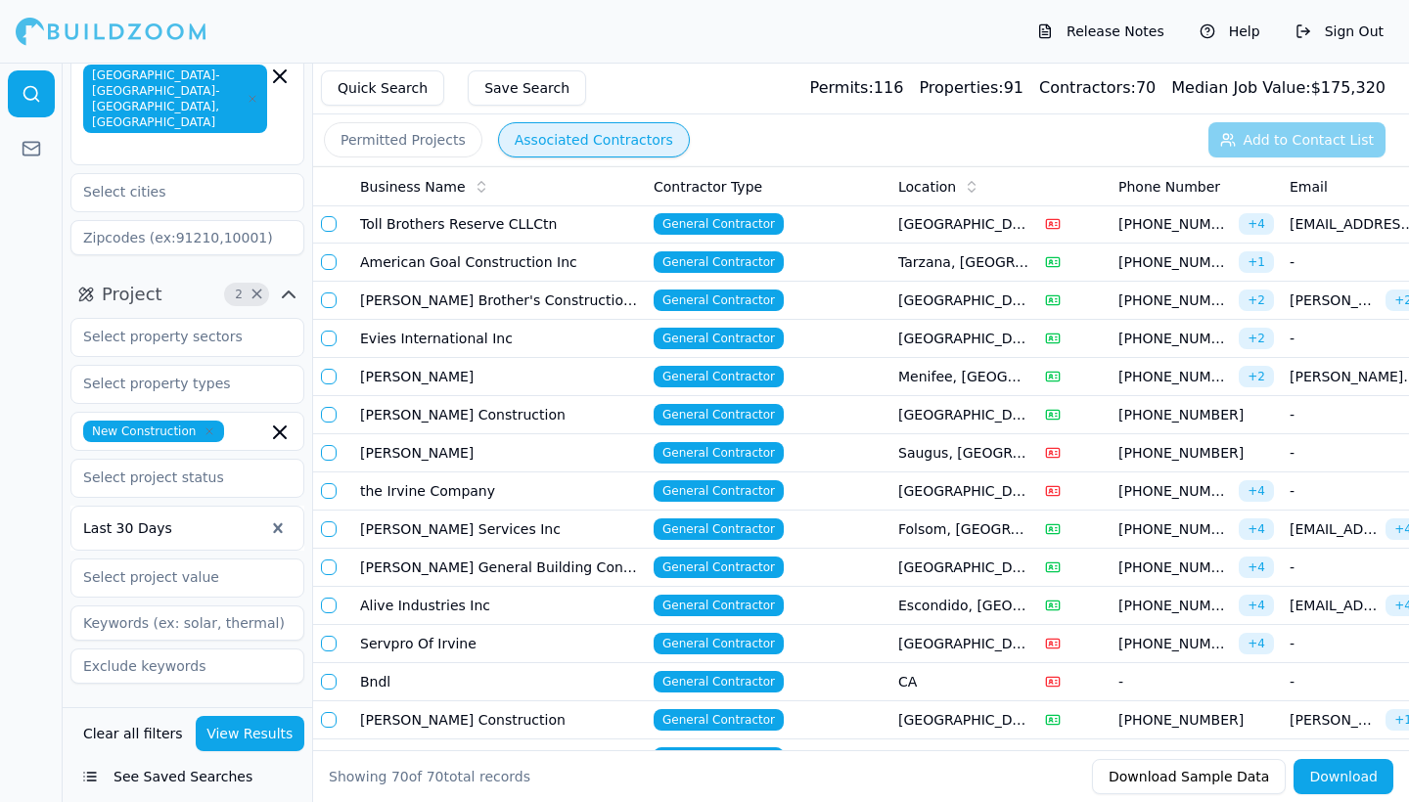
click at [604, 140] on button "Associated Contractors" at bounding box center [594, 139] width 192 height 35
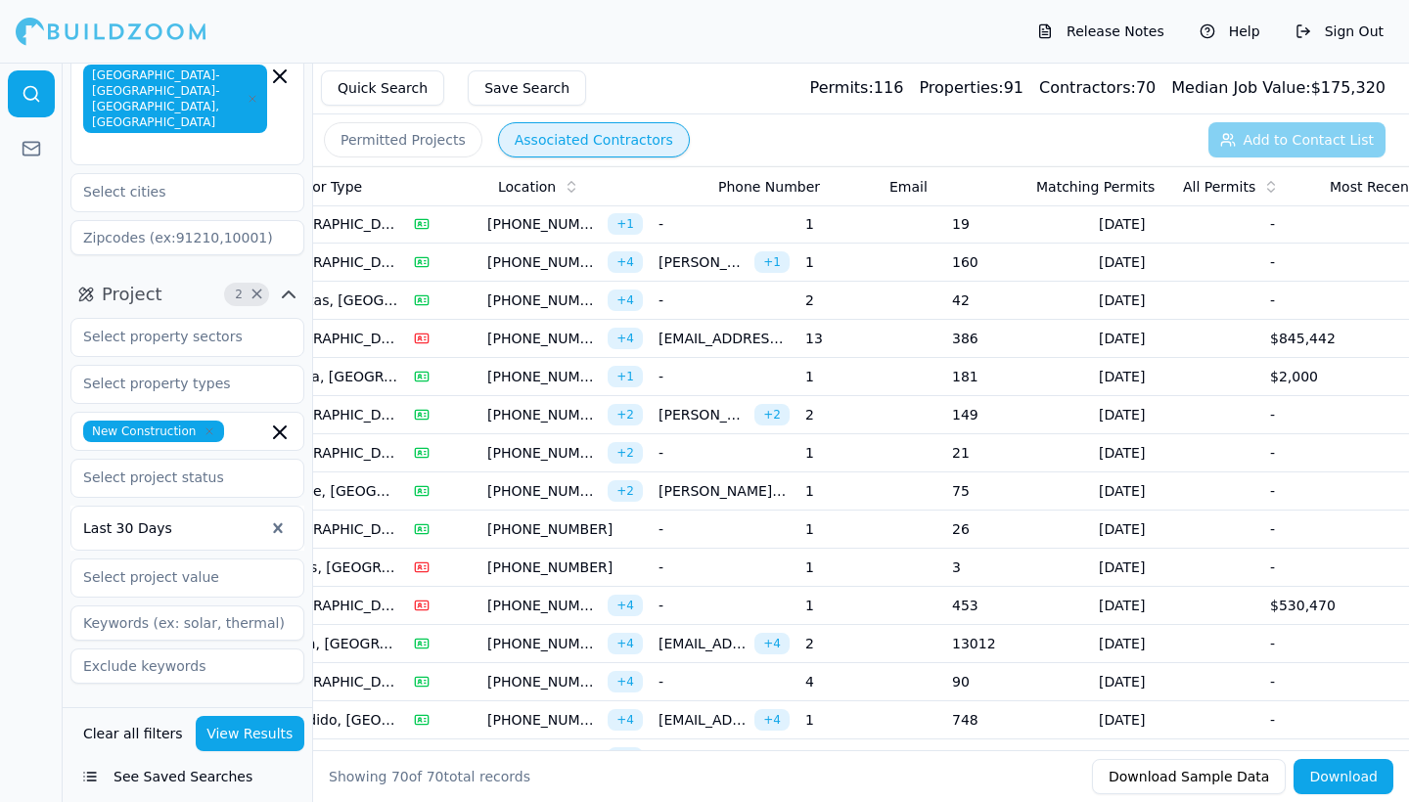
scroll to position [0, 26]
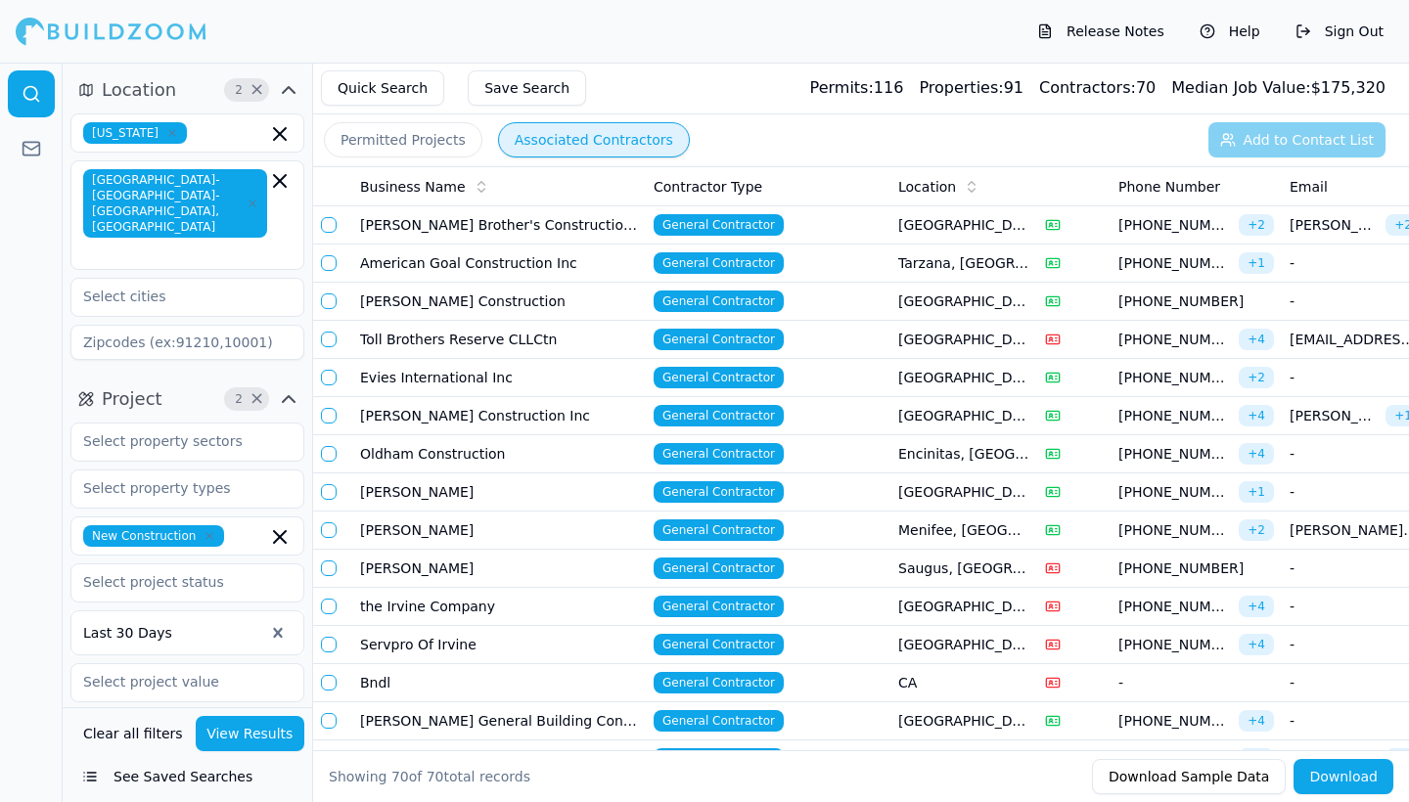
click at [332, 259] on button "button" at bounding box center [329, 263] width 16 height 16
click at [330, 347] on td at bounding box center [332, 340] width 39 height 38
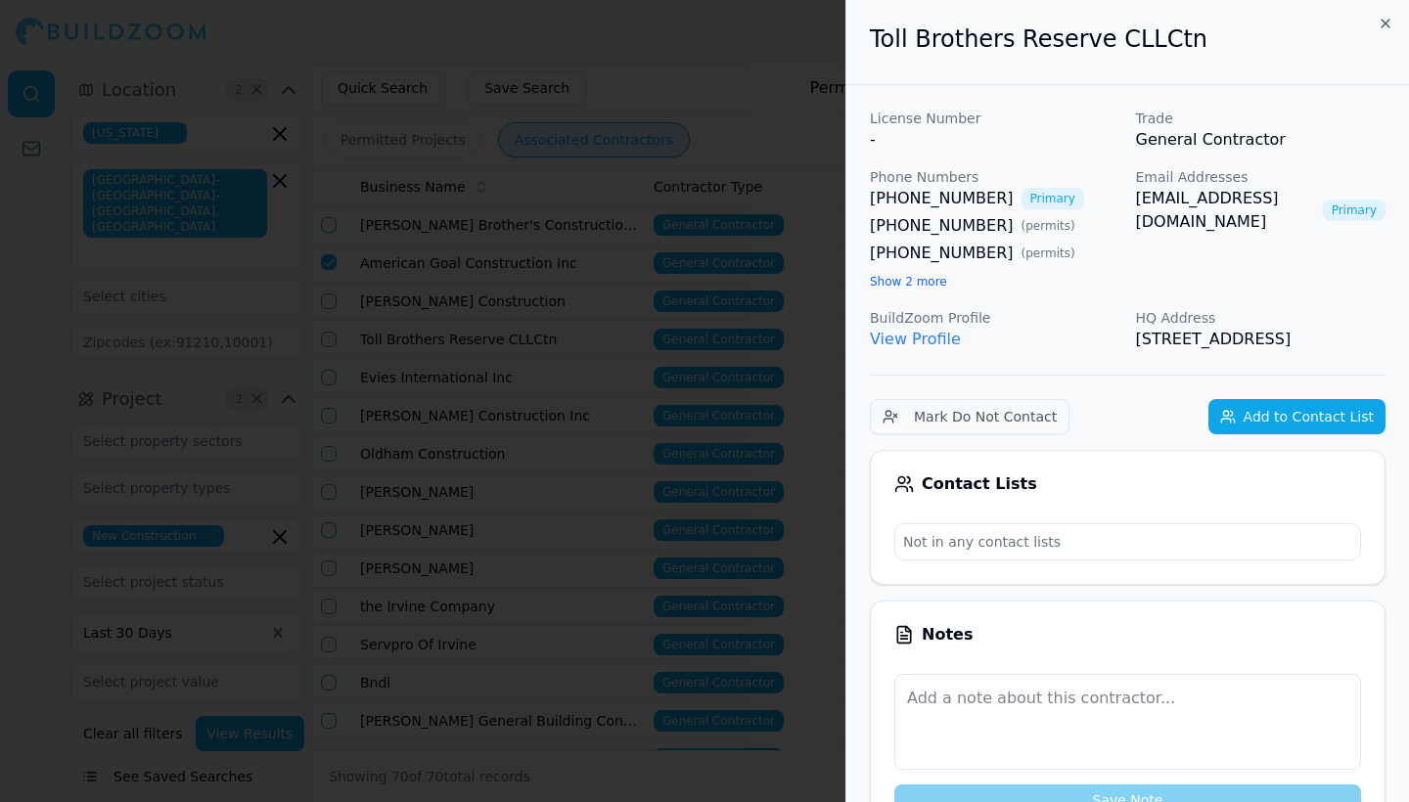
click at [1386, 24] on icon "button" at bounding box center [1385, 24] width 8 height 8
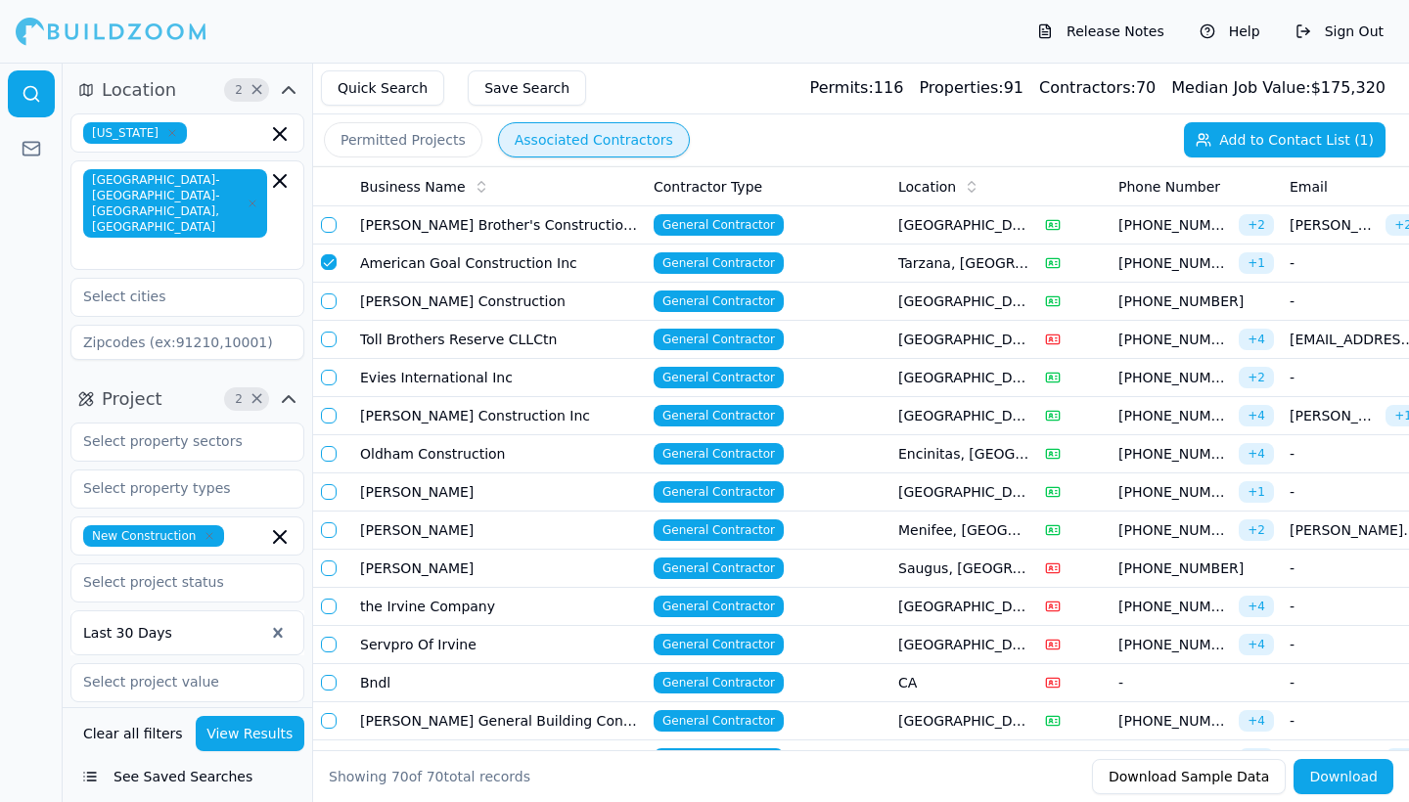
click at [330, 372] on button "button" at bounding box center [329, 378] width 16 height 16
click at [332, 458] on button "button" at bounding box center [329, 454] width 16 height 16
click at [330, 560] on td at bounding box center [332, 569] width 39 height 38
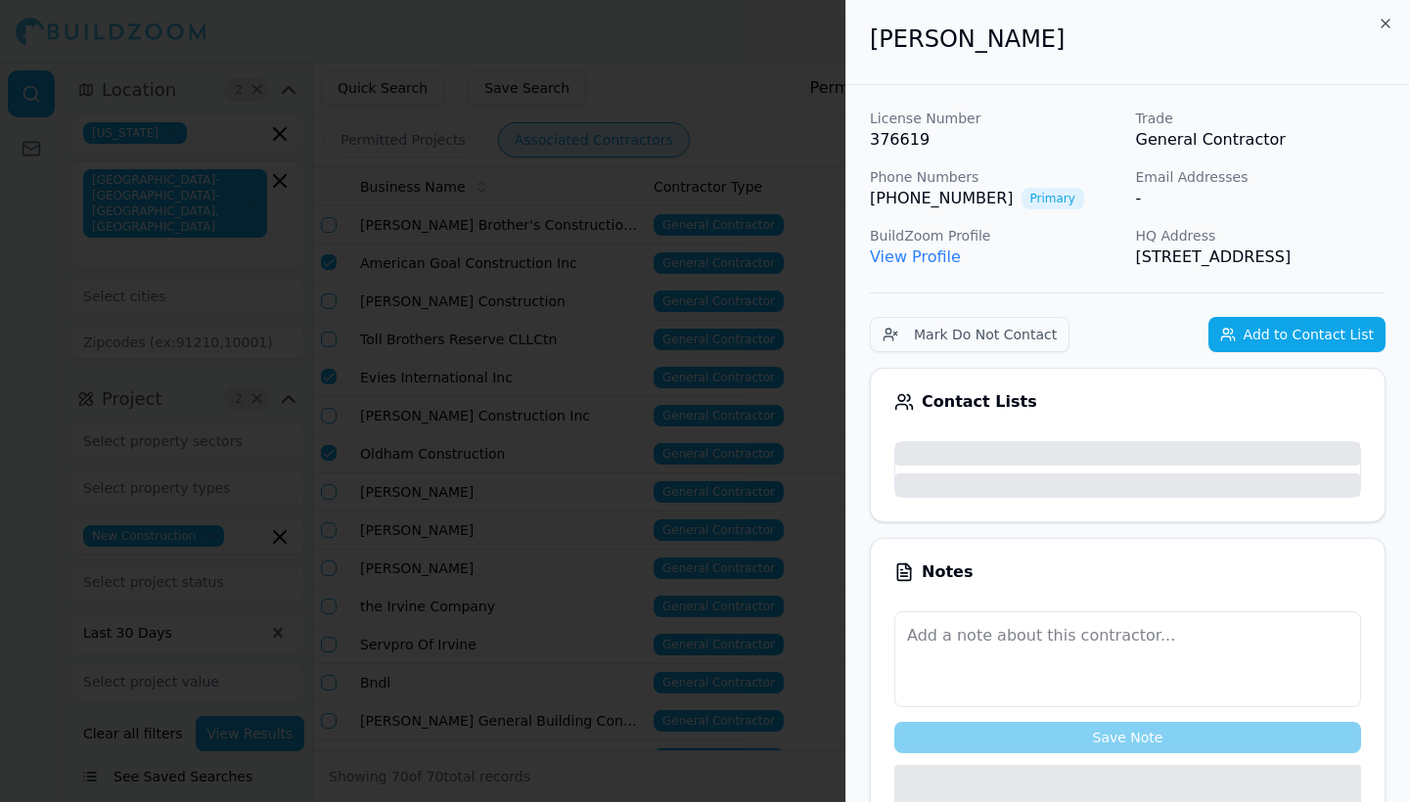
click at [328, 642] on div at bounding box center [704, 401] width 1409 height 802
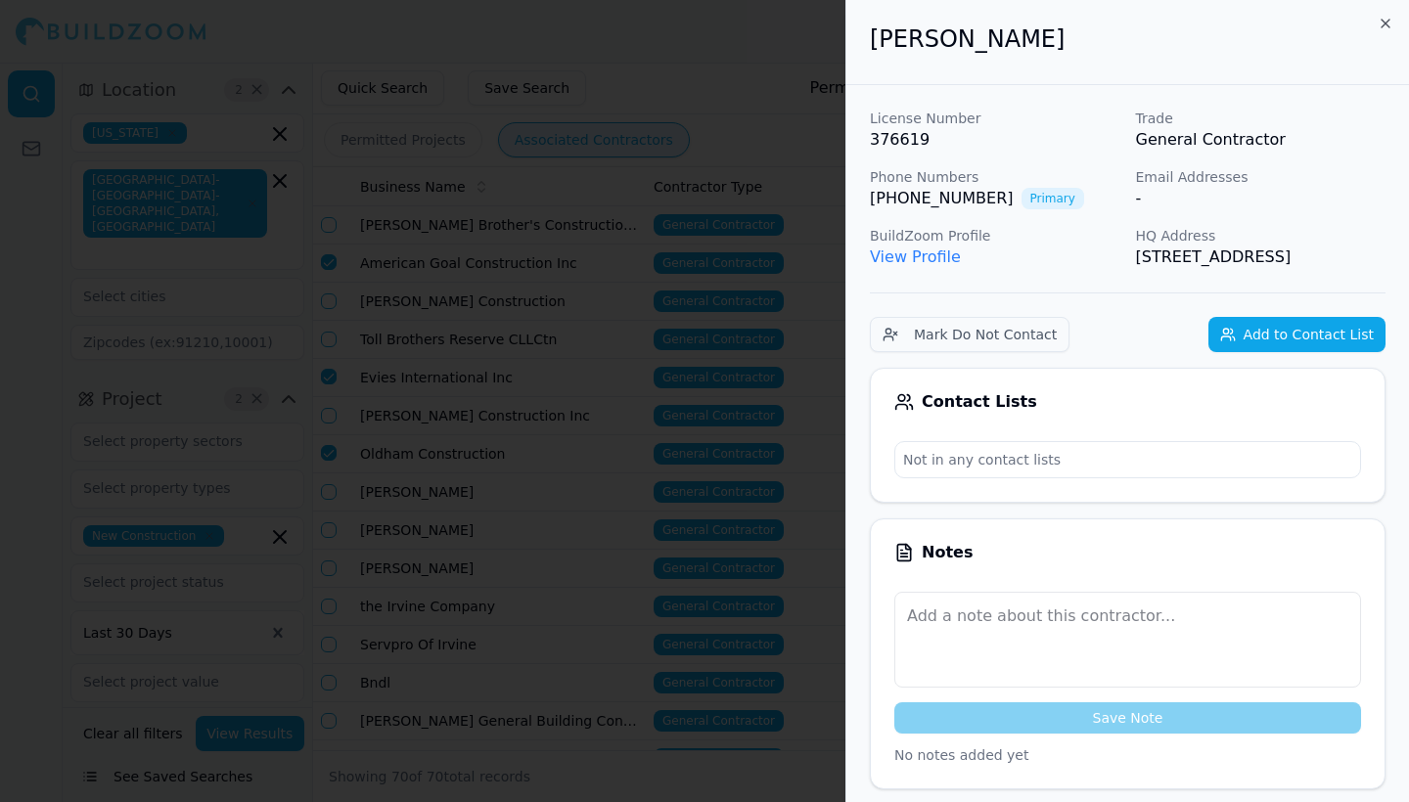
click at [1391, 17] on icon "button" at bounding box center [1385, 24] width 16 height 16
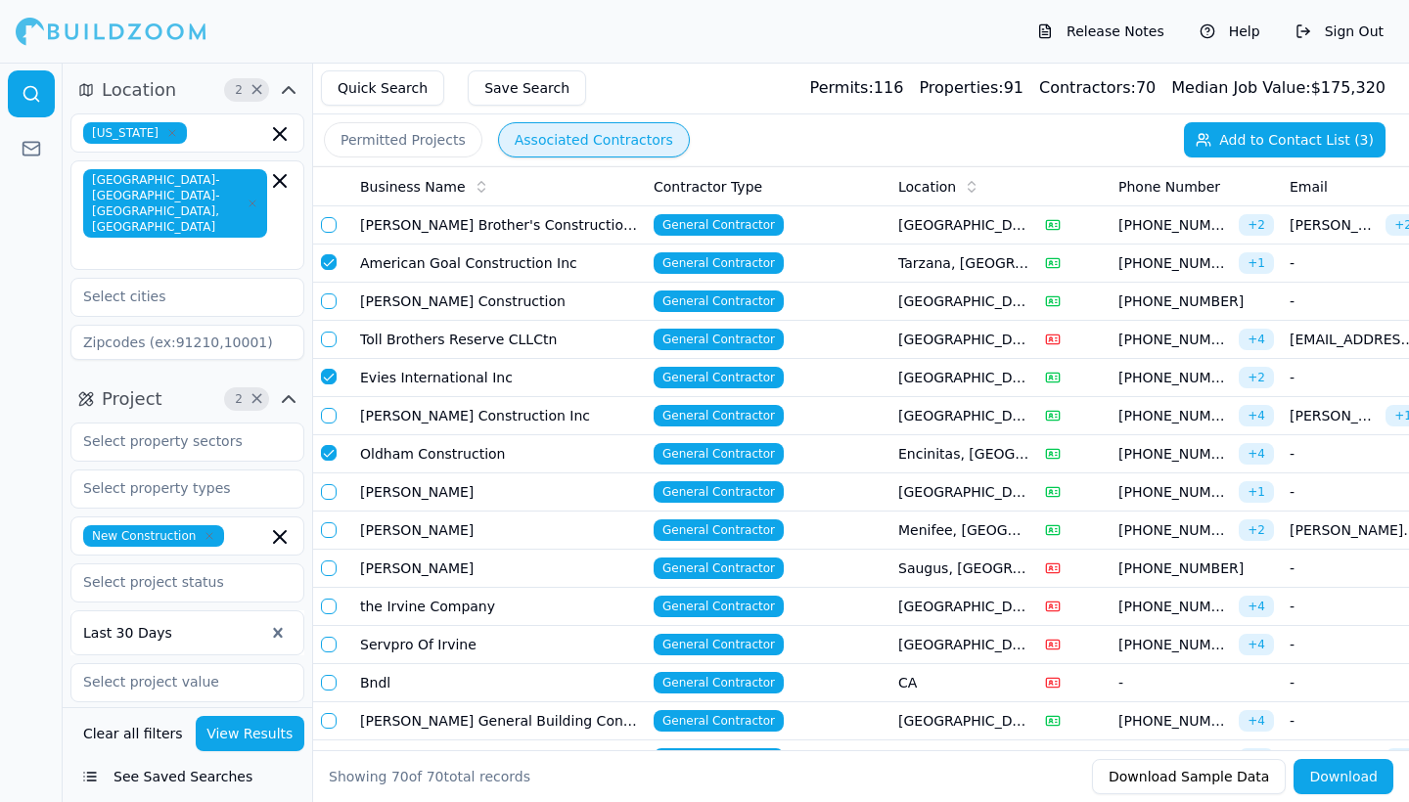
click at [326, 528] on button "button" at bounding box center [329, 530] width 16 height 16
click at [327, 566] on button "button" at bounding box center [329, 569] width 16 height 16
click at [1270, 130] on button "Add to Contact List (5)" at bounding box center [1285, 139] width 202 height 35
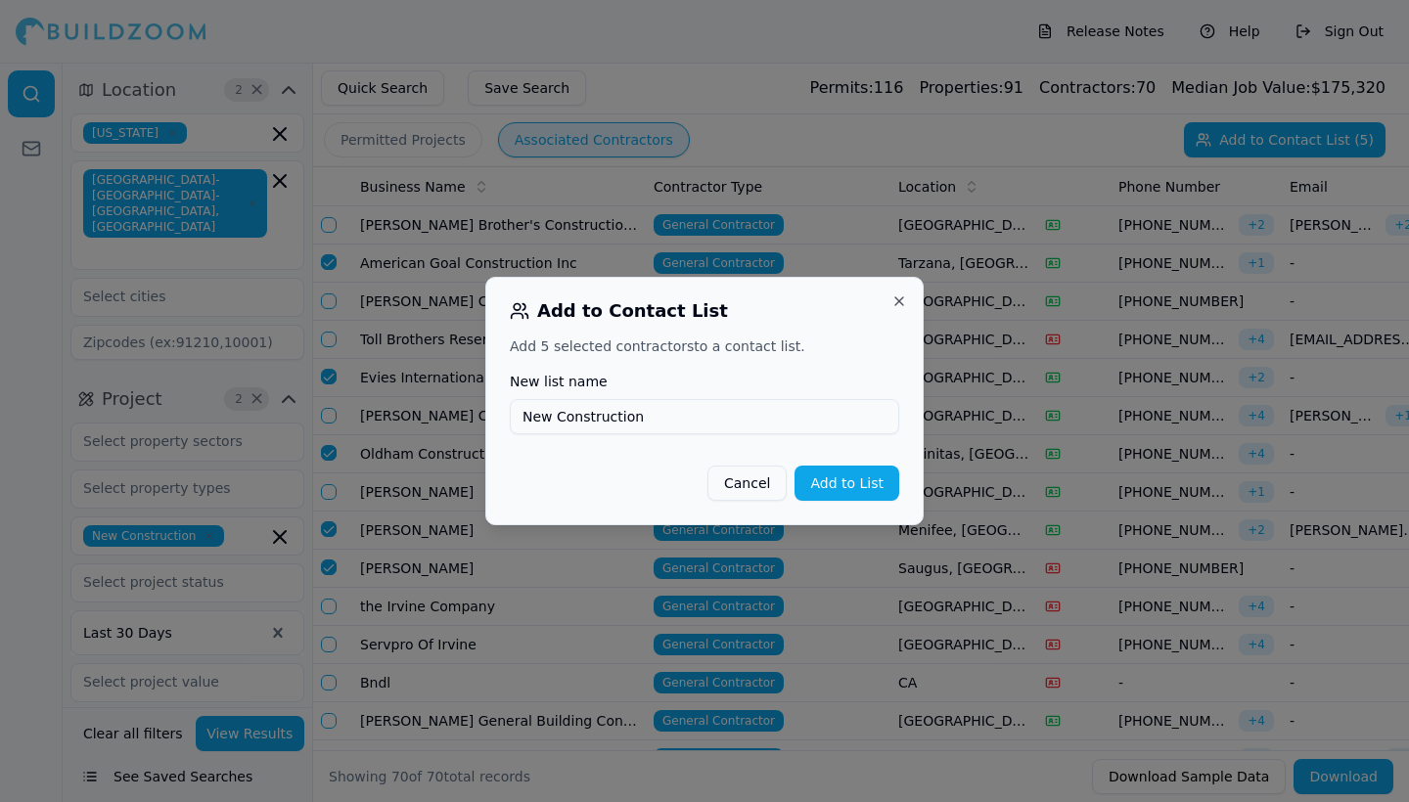
type input "New Construction"
click at [875, 486] on button "Add to List" at bounding box center [846, 483] width 105 height 35
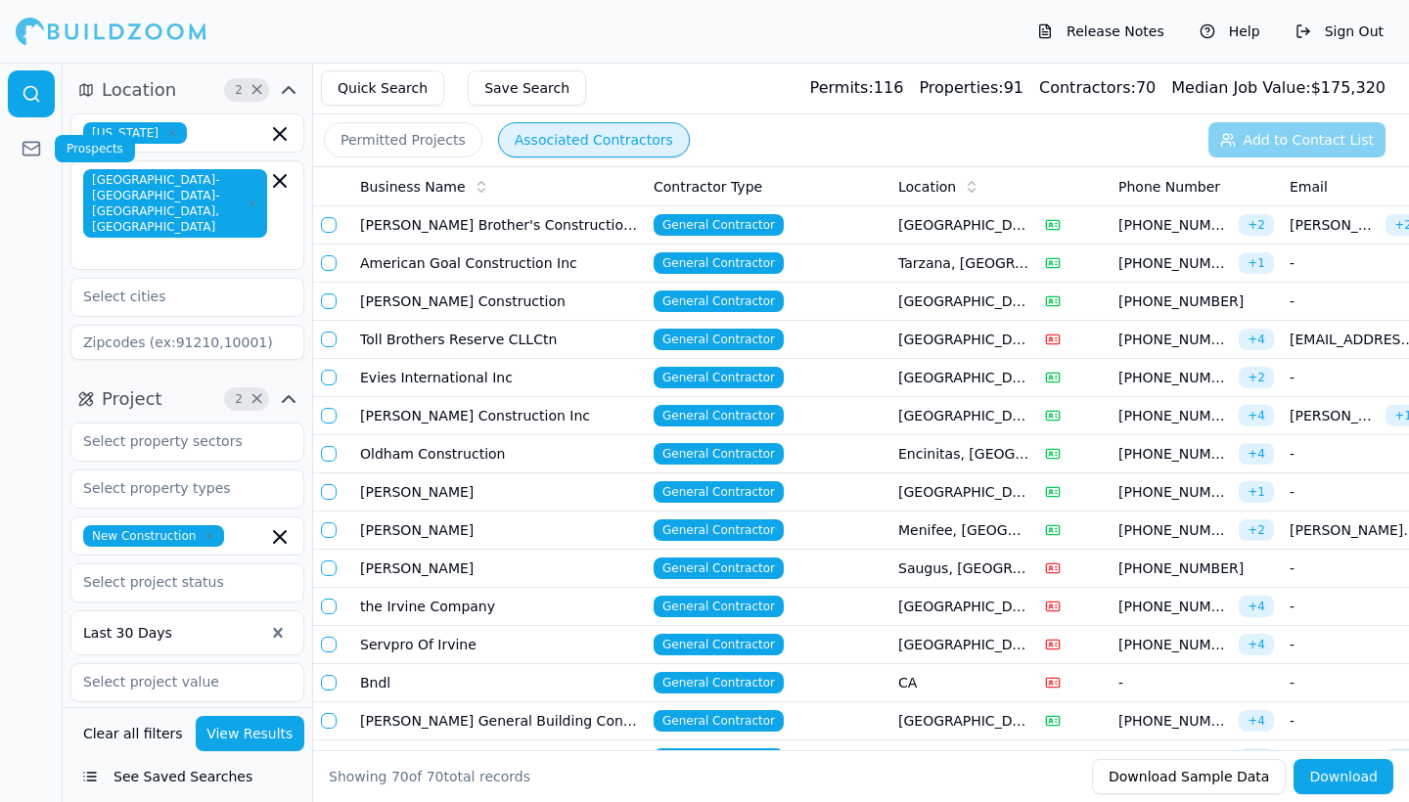
click at [25, 149] on icon at bounding box center [32, 149] width 20 height 20
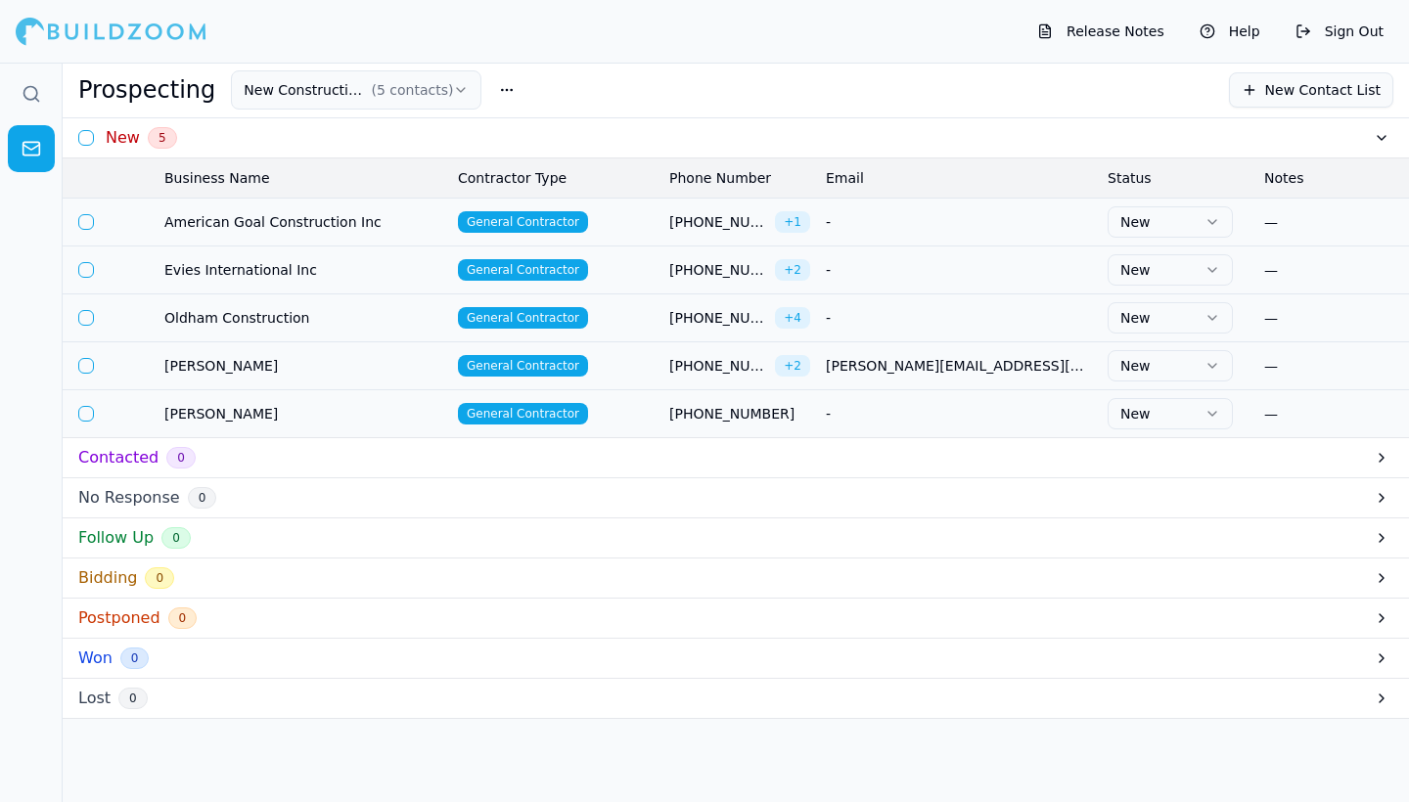
click at [241, 223] on span "American Goal Construction Inc" at bounding box center [303, 222] width 278 height 20
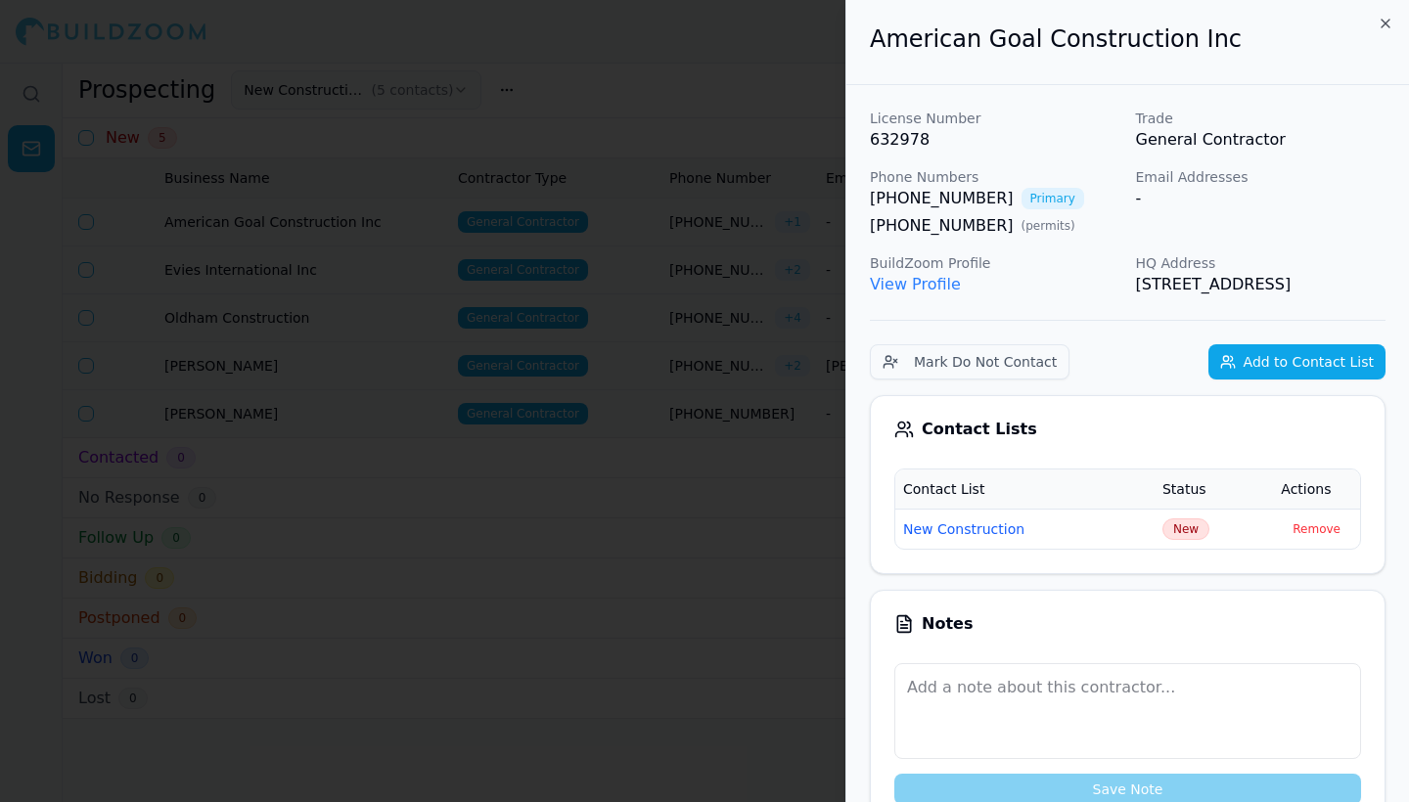
click at [1386, 23] on icon "button" at bounding box center [1385, 24] width 8 height 8
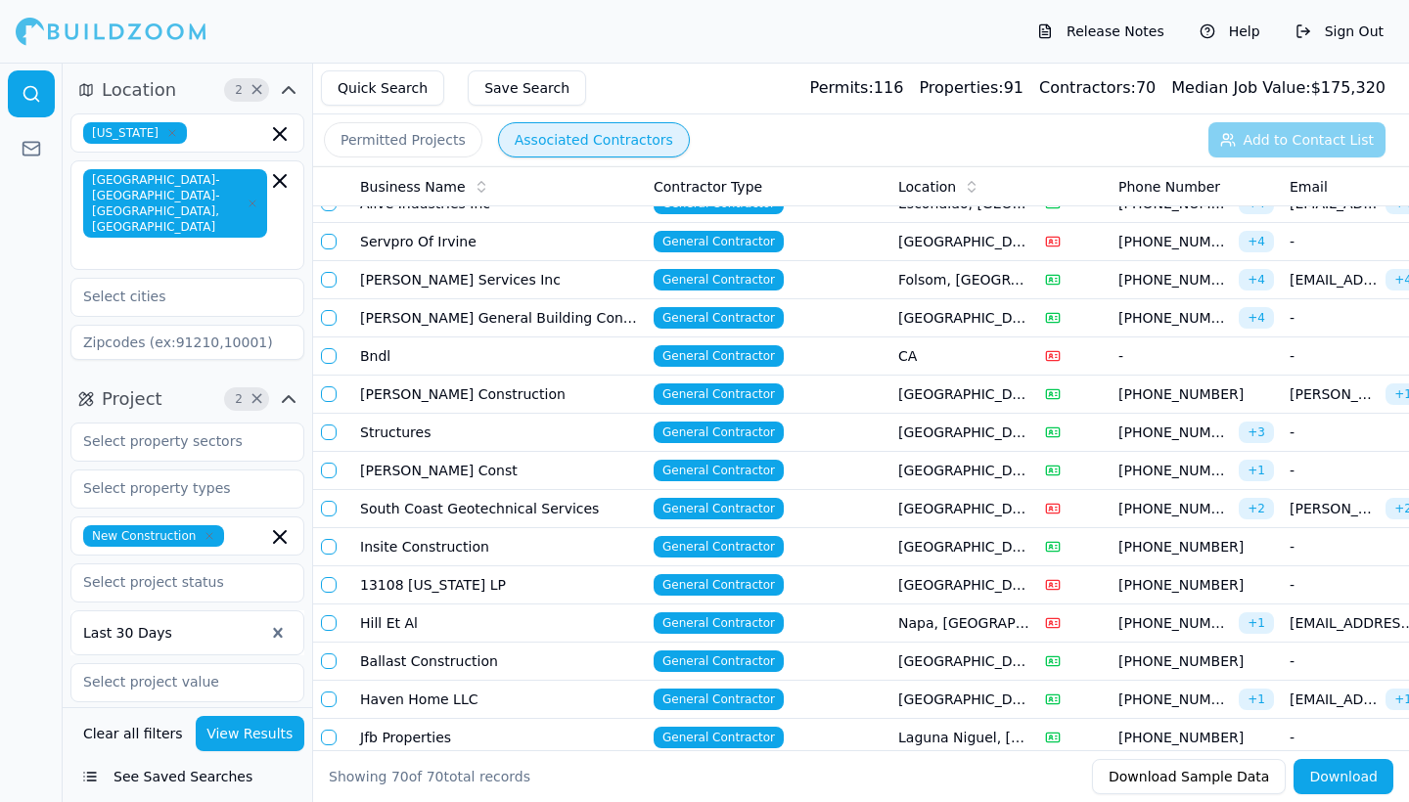
scroll to position [444, 0]
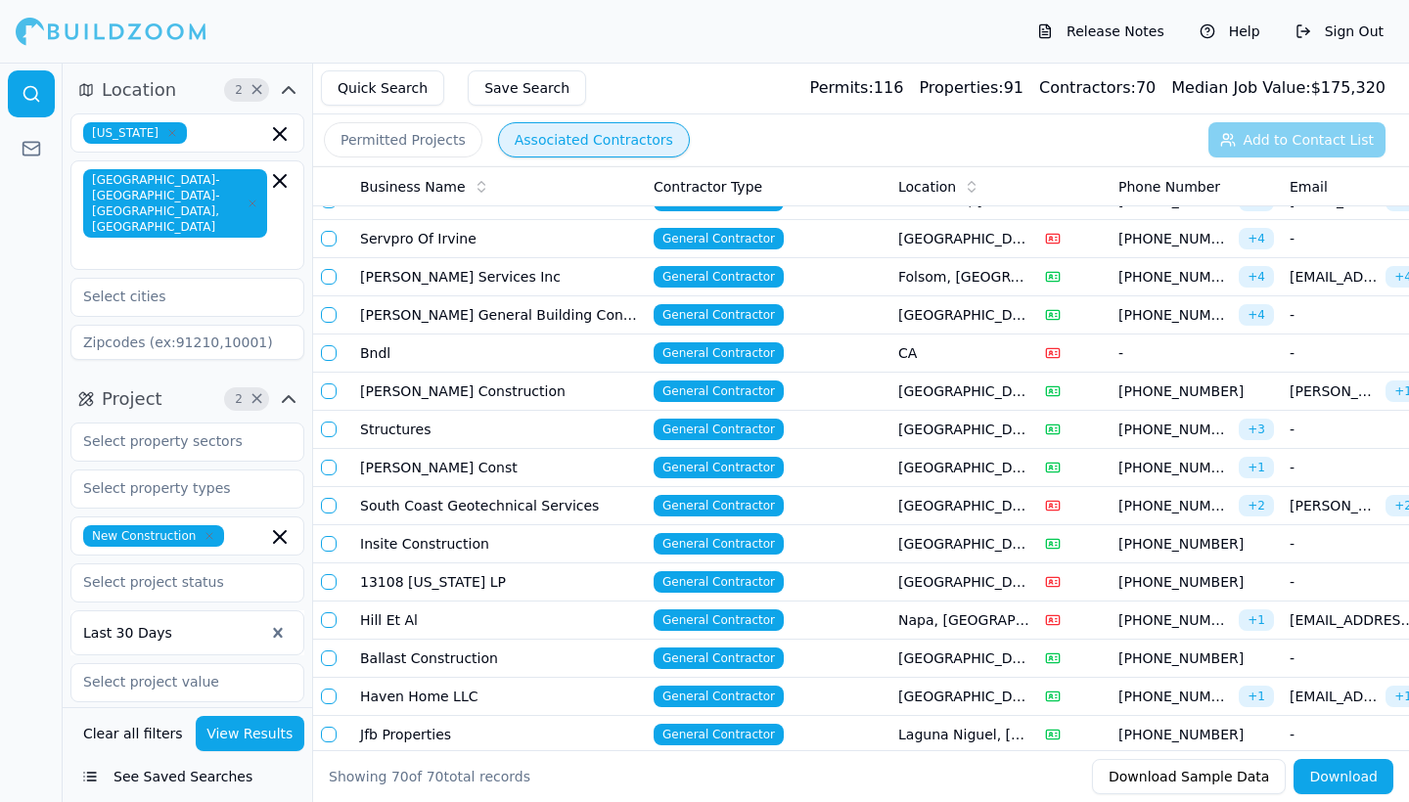
click at [1103, 40] on button "Release Notes" at bounding box center [1100, 31] width 147 height 31
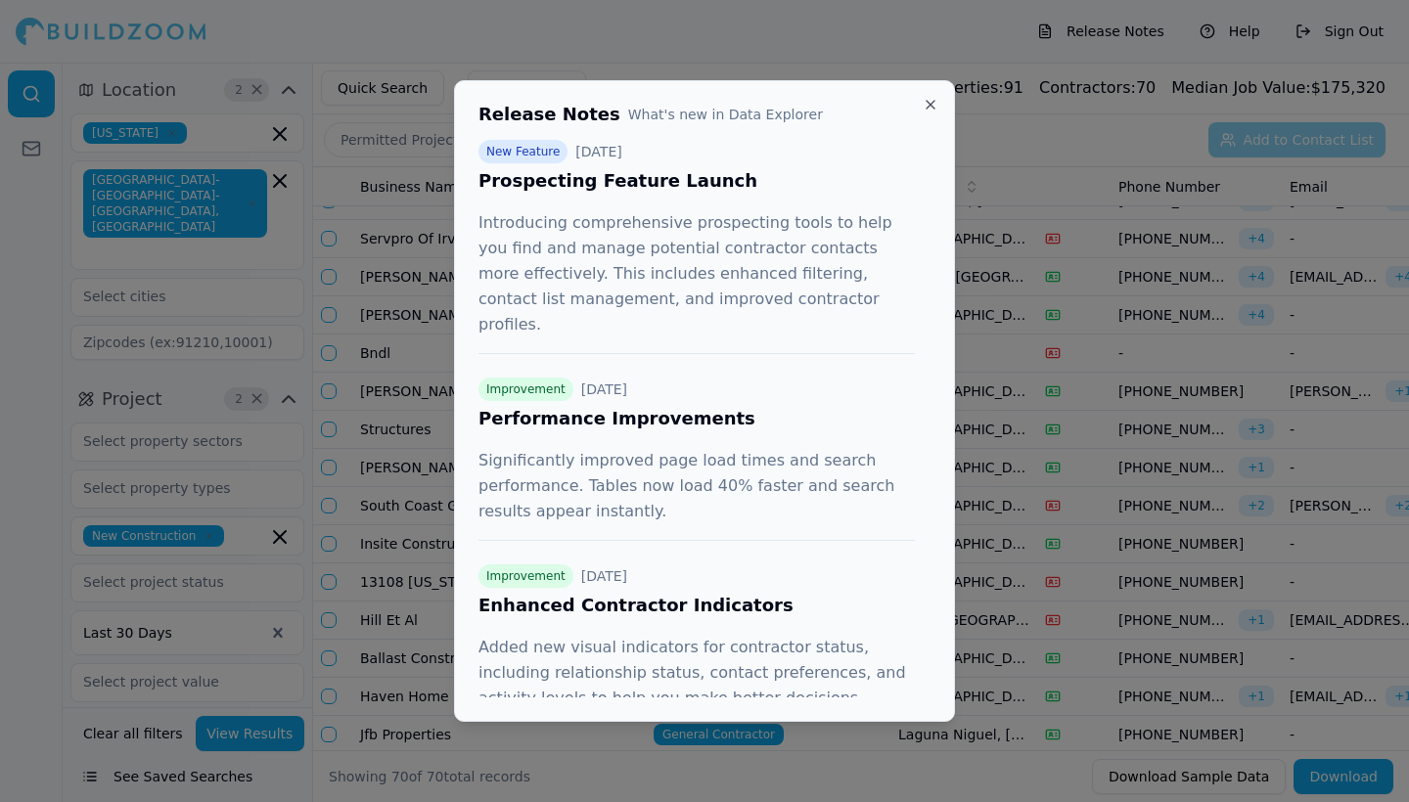
scroll to position [0, 0]
click at [927, 97] on button "Close" at bounding box center [931, 105] width 16 height 16
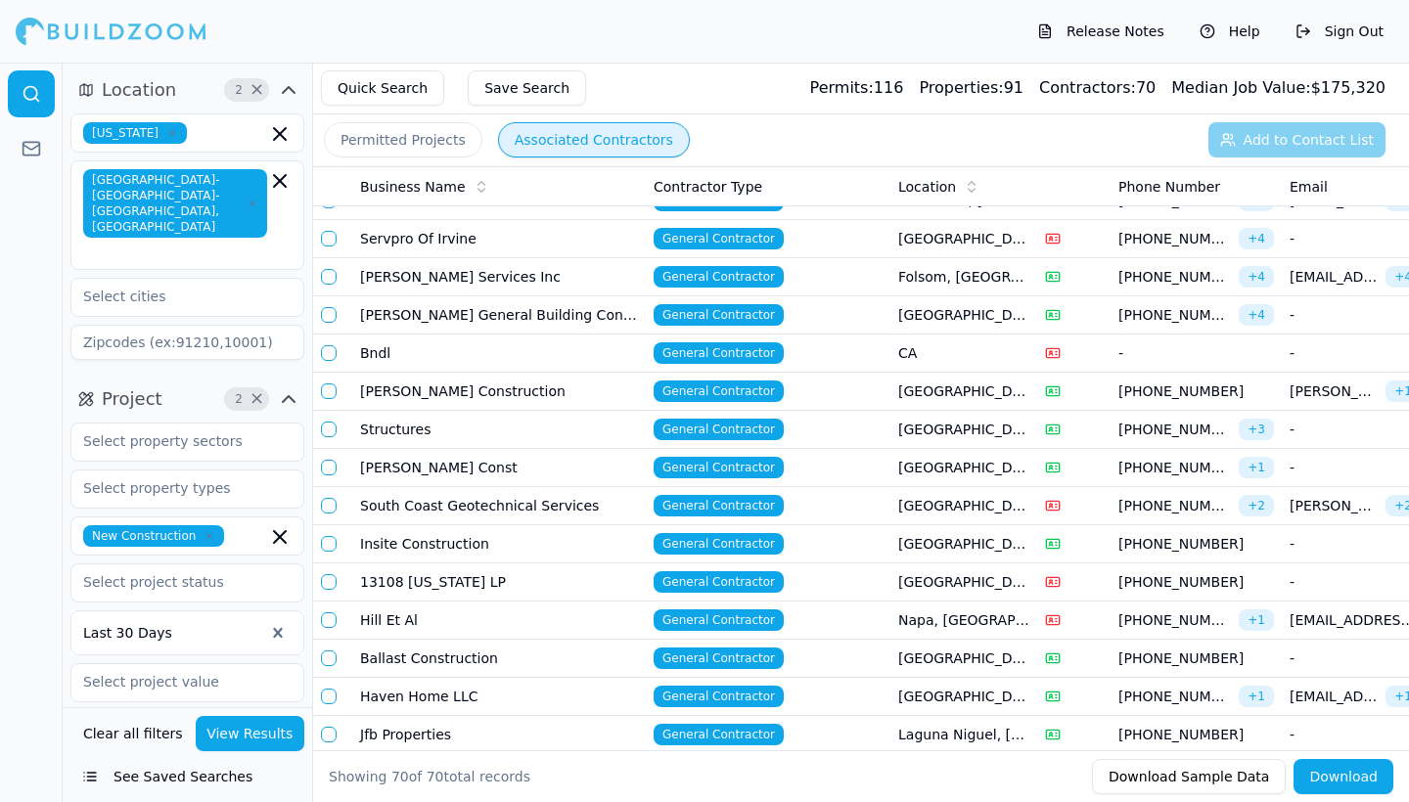
click at [287, 91] on icon "button" at bounding box center [288, 89] width 23 height 23
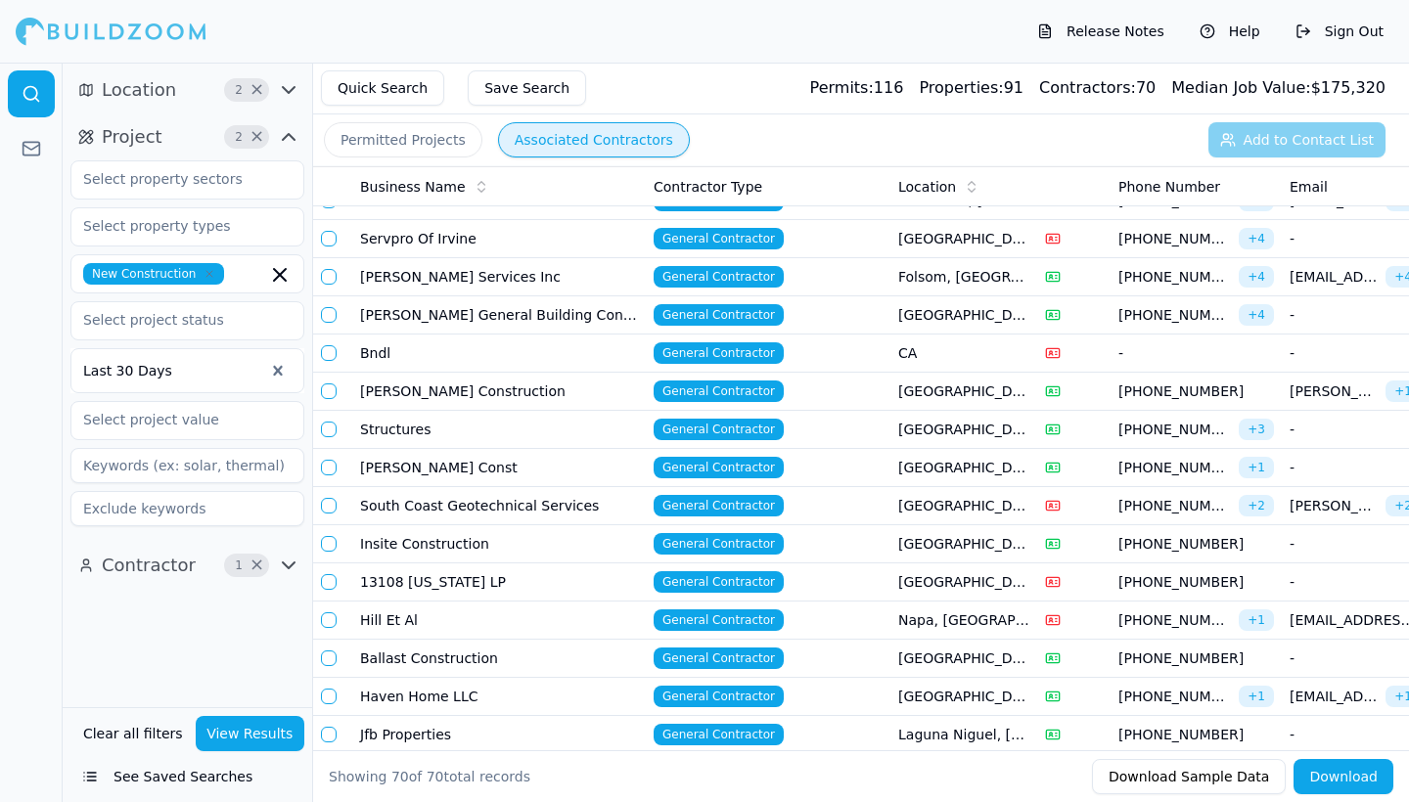
click at [287, 91] on icon "button" at bounding box center [289, 90] width 12 height 6
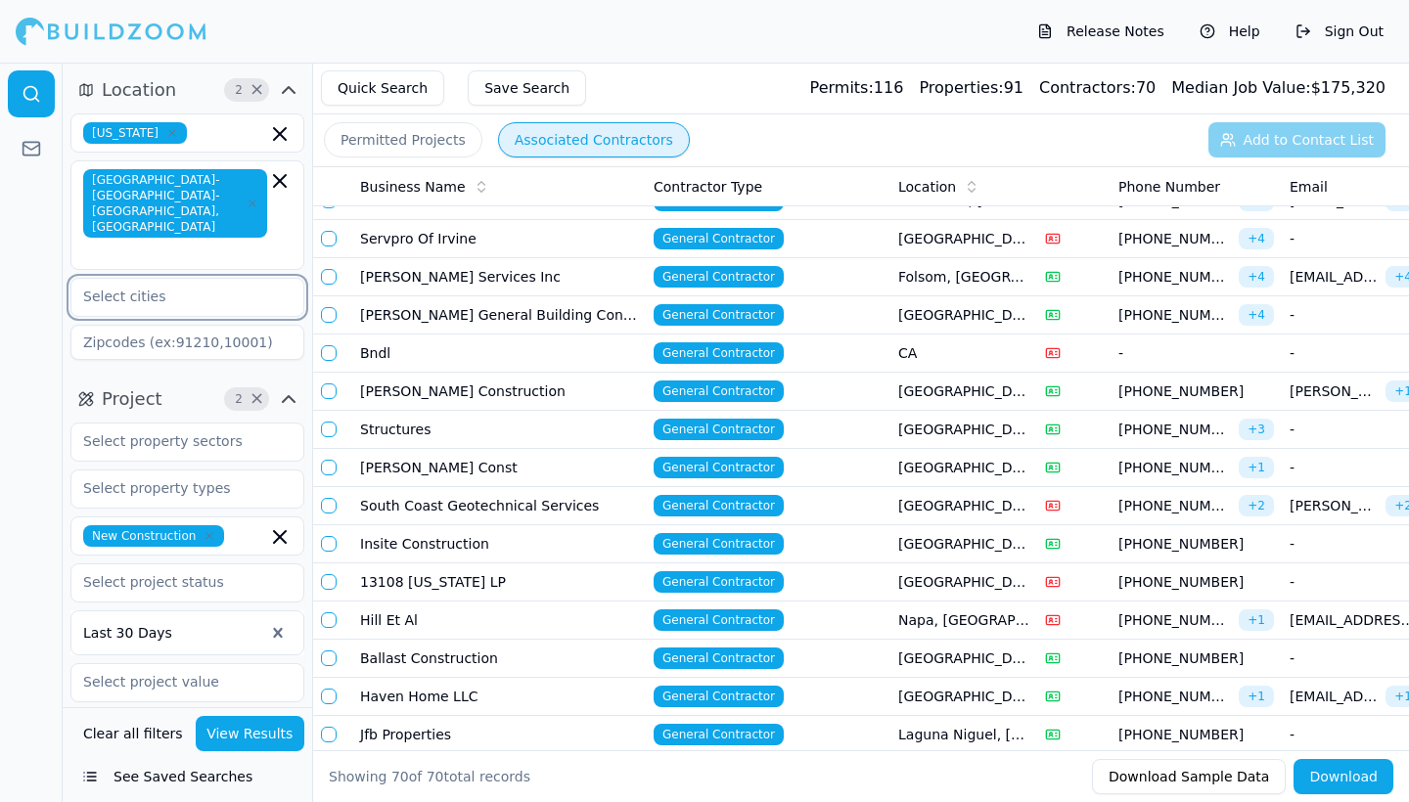
click at [177, 279] on input "text" at bounding box center [174, 296] width 207 height 35
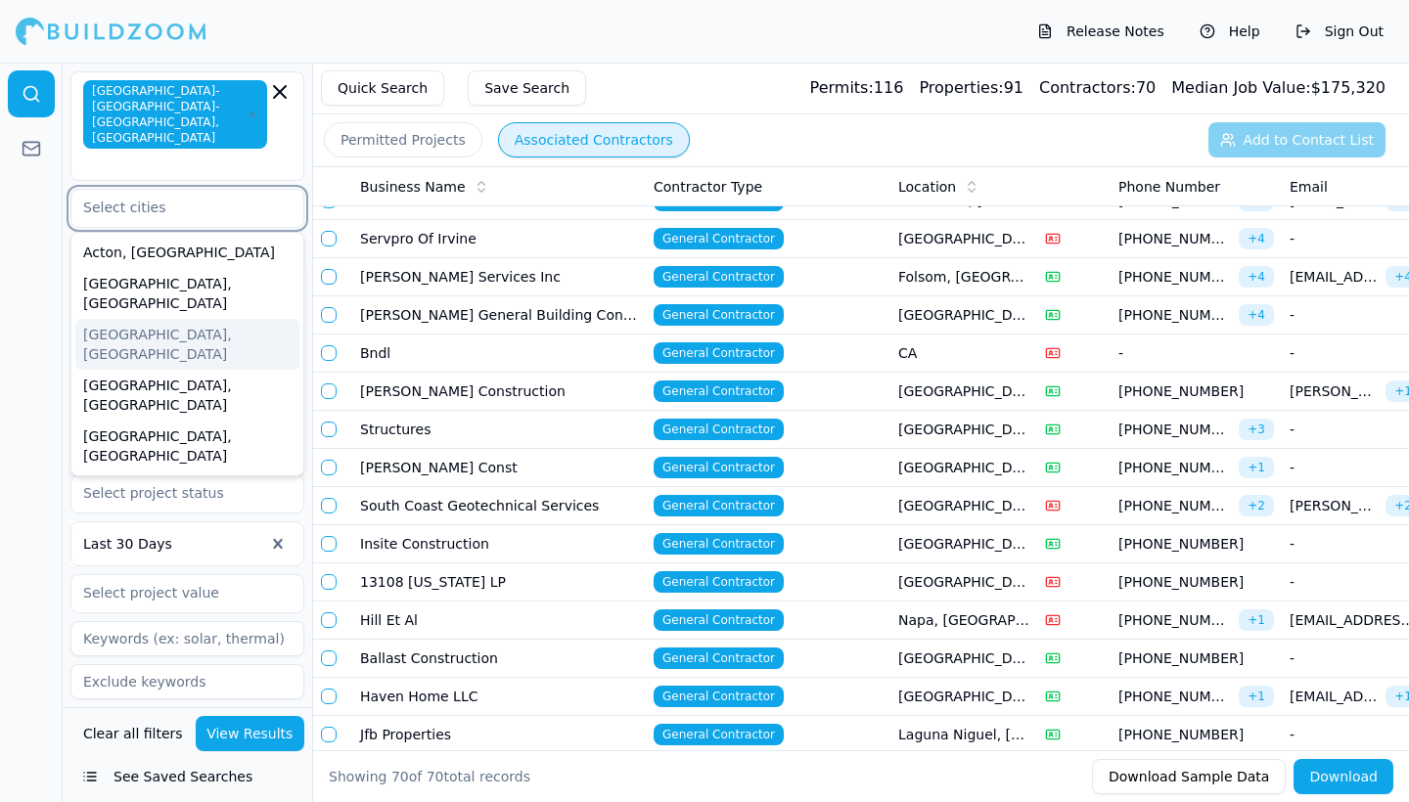
scroll to position [7, 0]
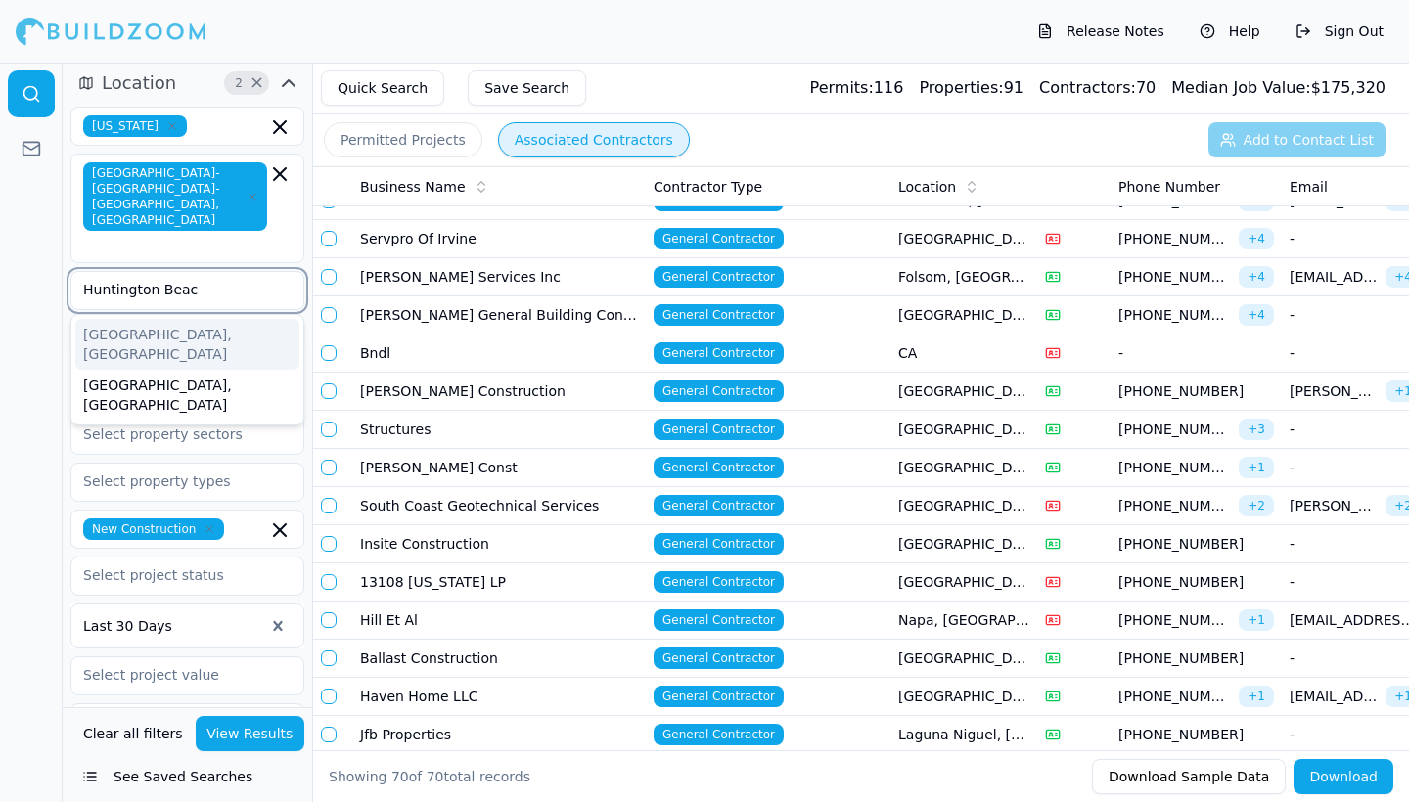
type input "[GEOGRAPHIC_DATA]"
click at [121, 319] on div "[GEOGRAPHIC_DATA], [GEOGRAPHIC_DATA]" at bounding box center [187, 344] width 224 height 51
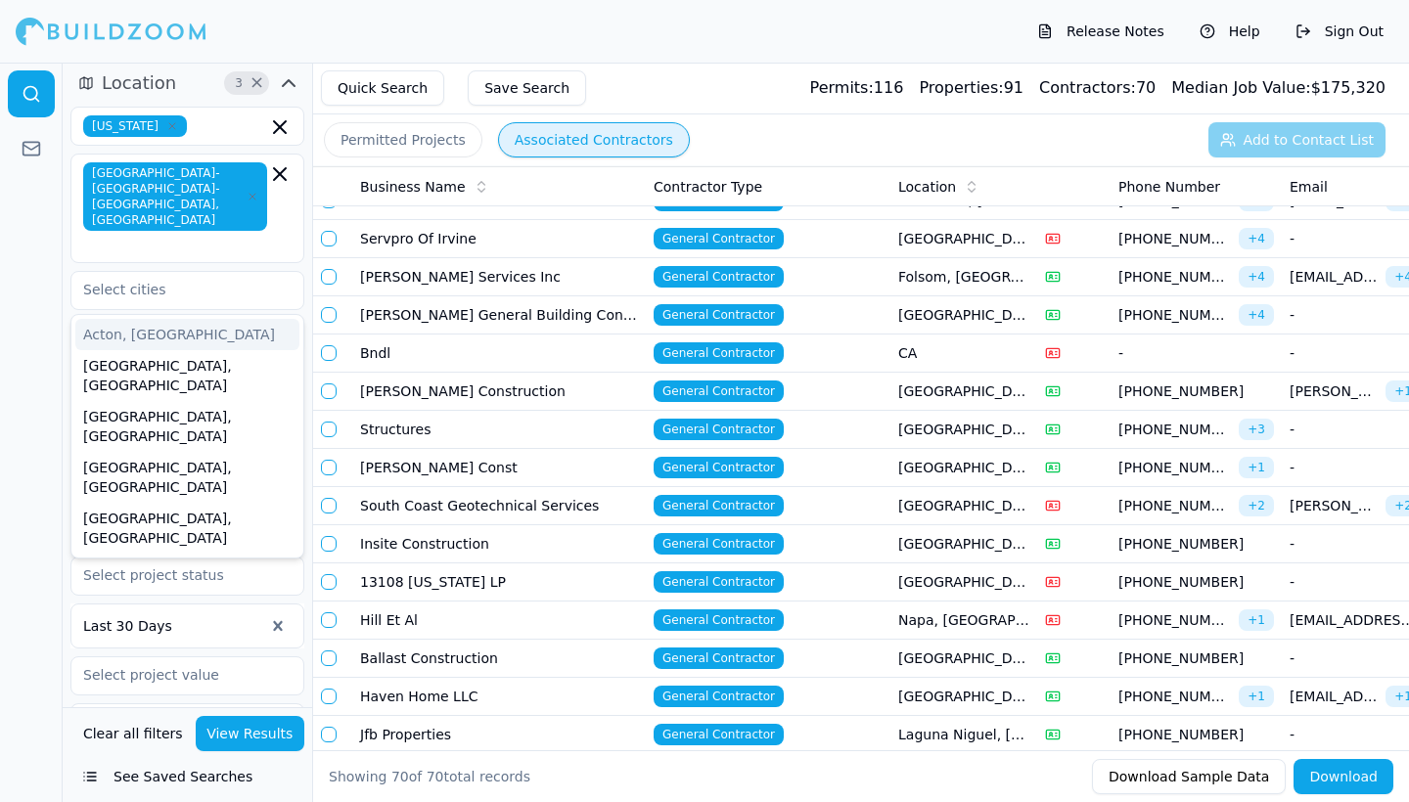
click at [298, 225] on div "[GEOGRAPHIC_DATA]-[GEOGRAPHIC_DATA]-[GEOGRAPHIC_DATA], [GEOGRAPHIC_DATA]" at bounding box center [187, 209] width 234 height 110
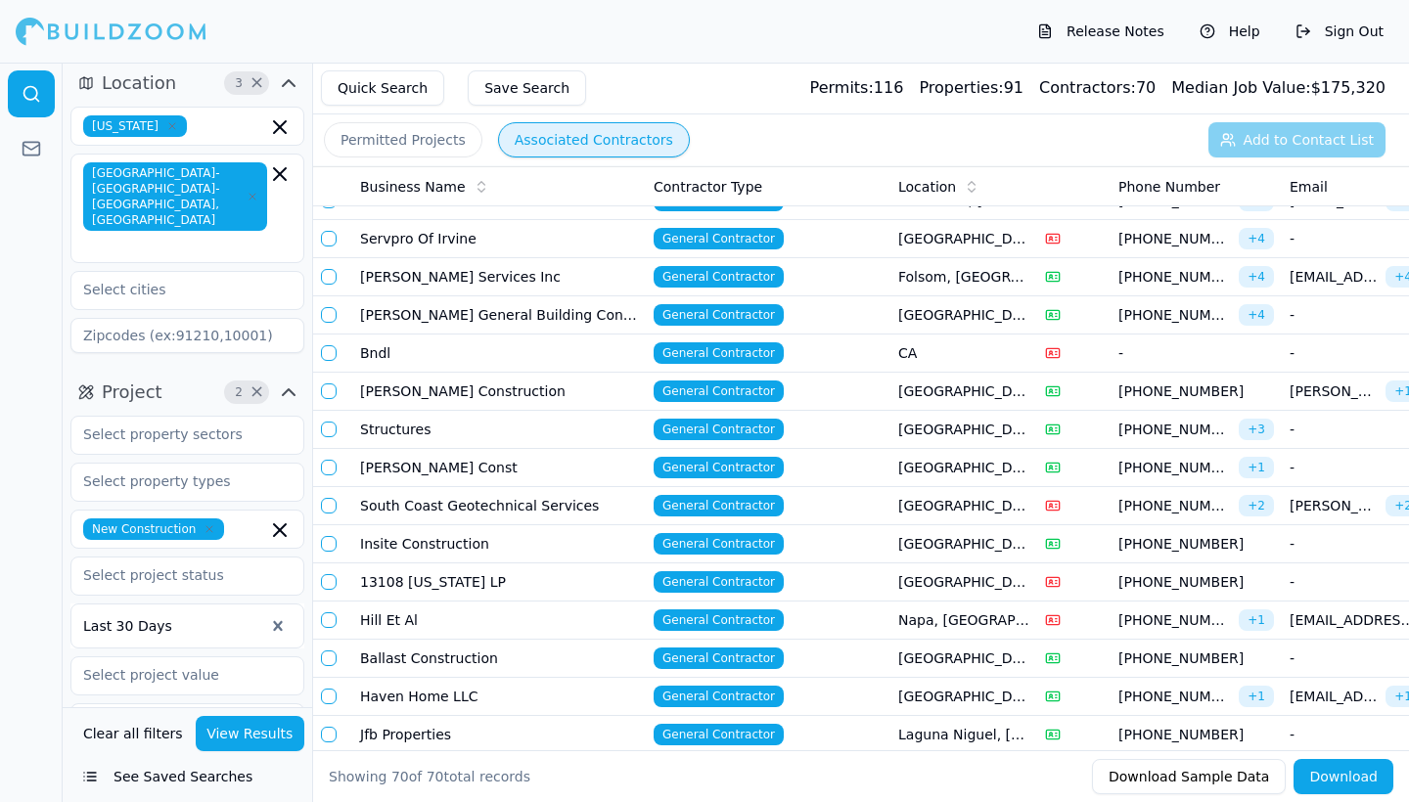
click at [25, 334] on div at bounding box center [31, 433] width 63 height 740
click at [122, 272] on input "text" at bounding box center [174, 289] width 207 height 35
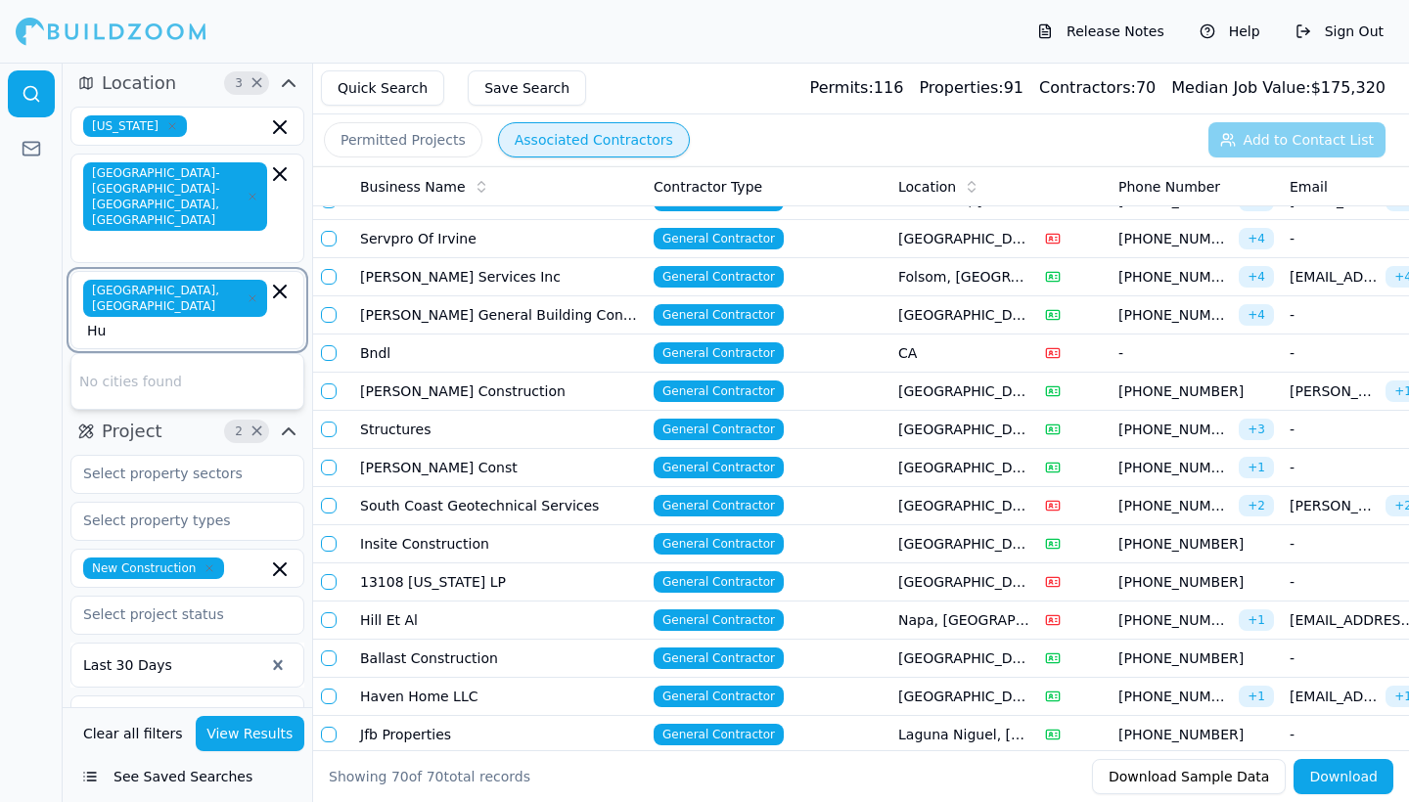
type input "H"
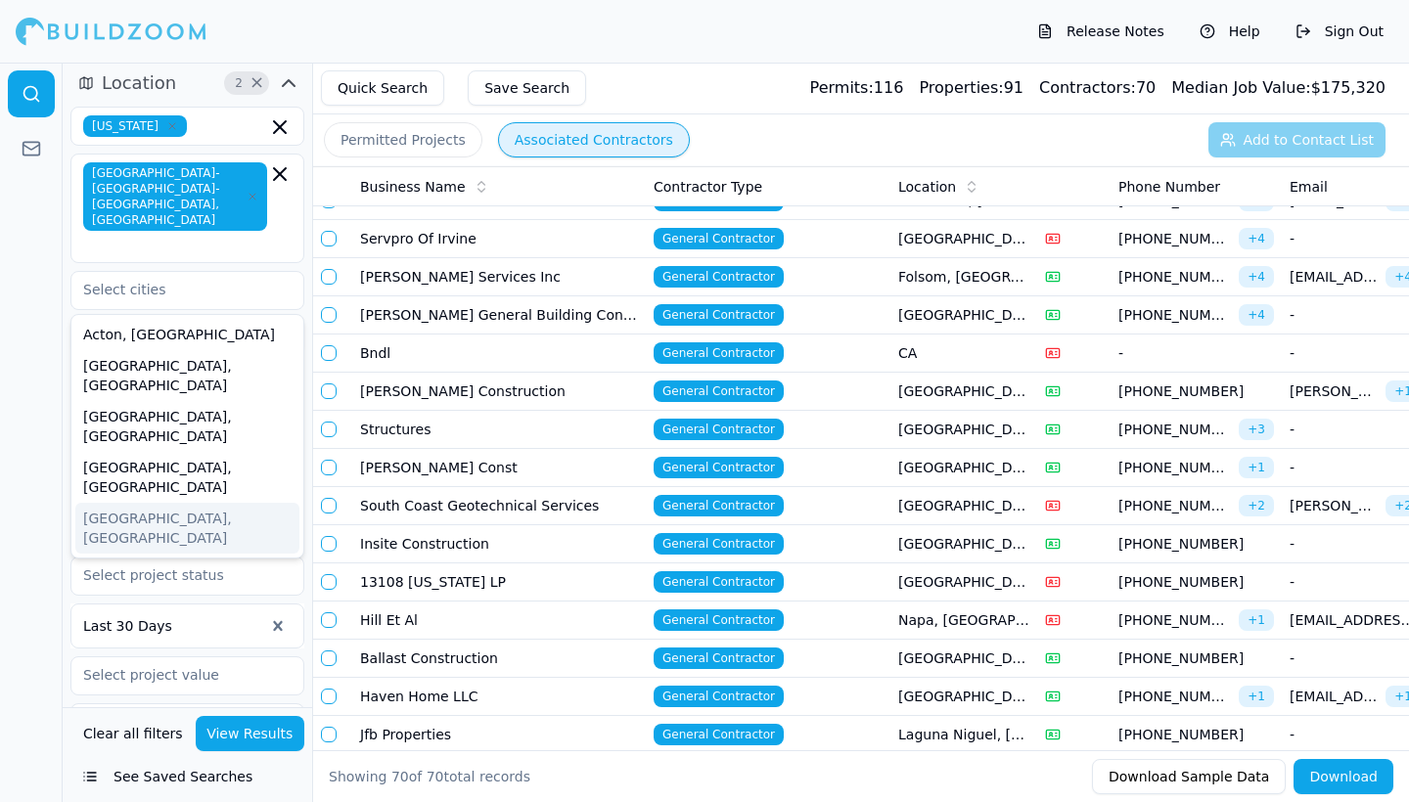
click at [290, 472] on div "New Construction Last 30 Days" at bounding box center [187, 599] width 234 height 366
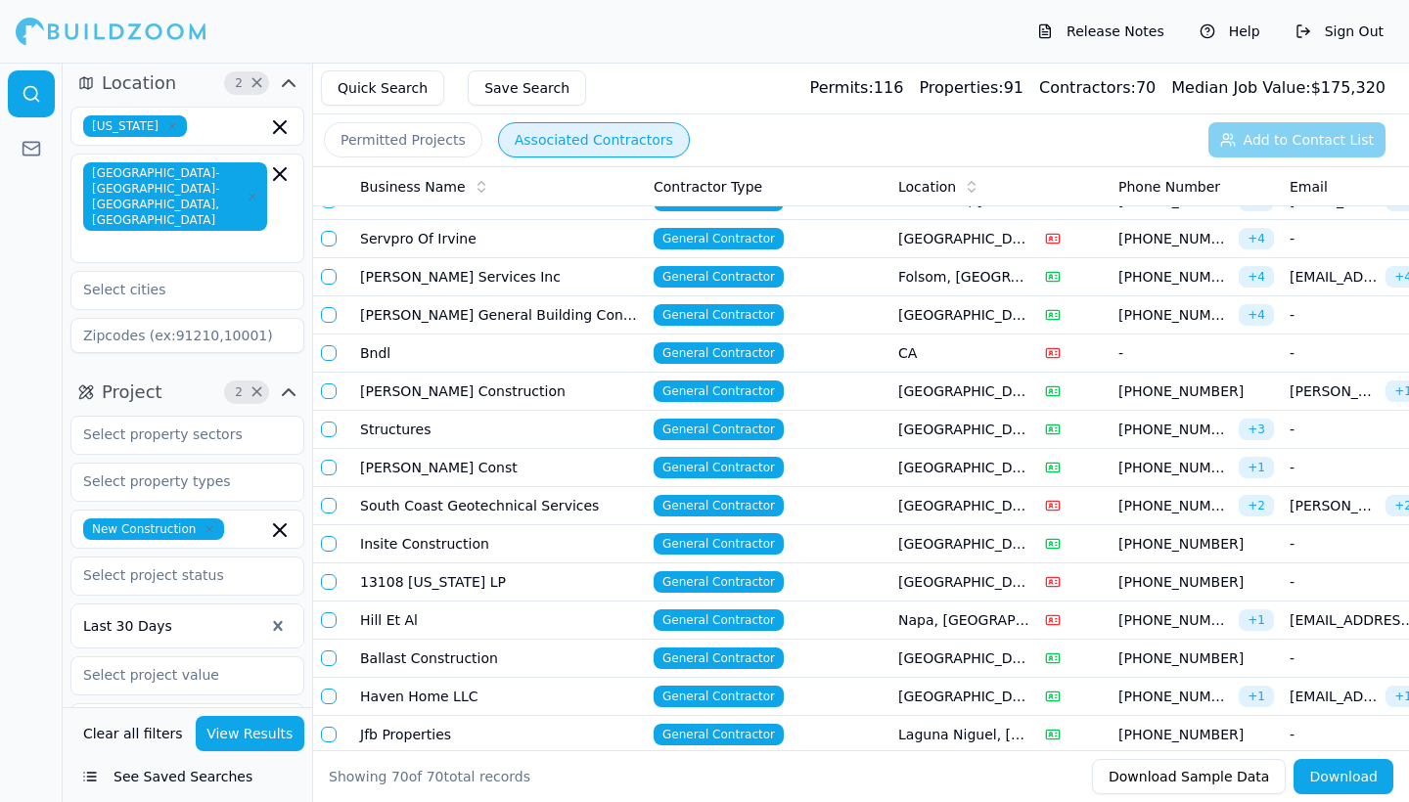
click at [288, 272] on div at bounding box center [187, 289] width 232 height 35
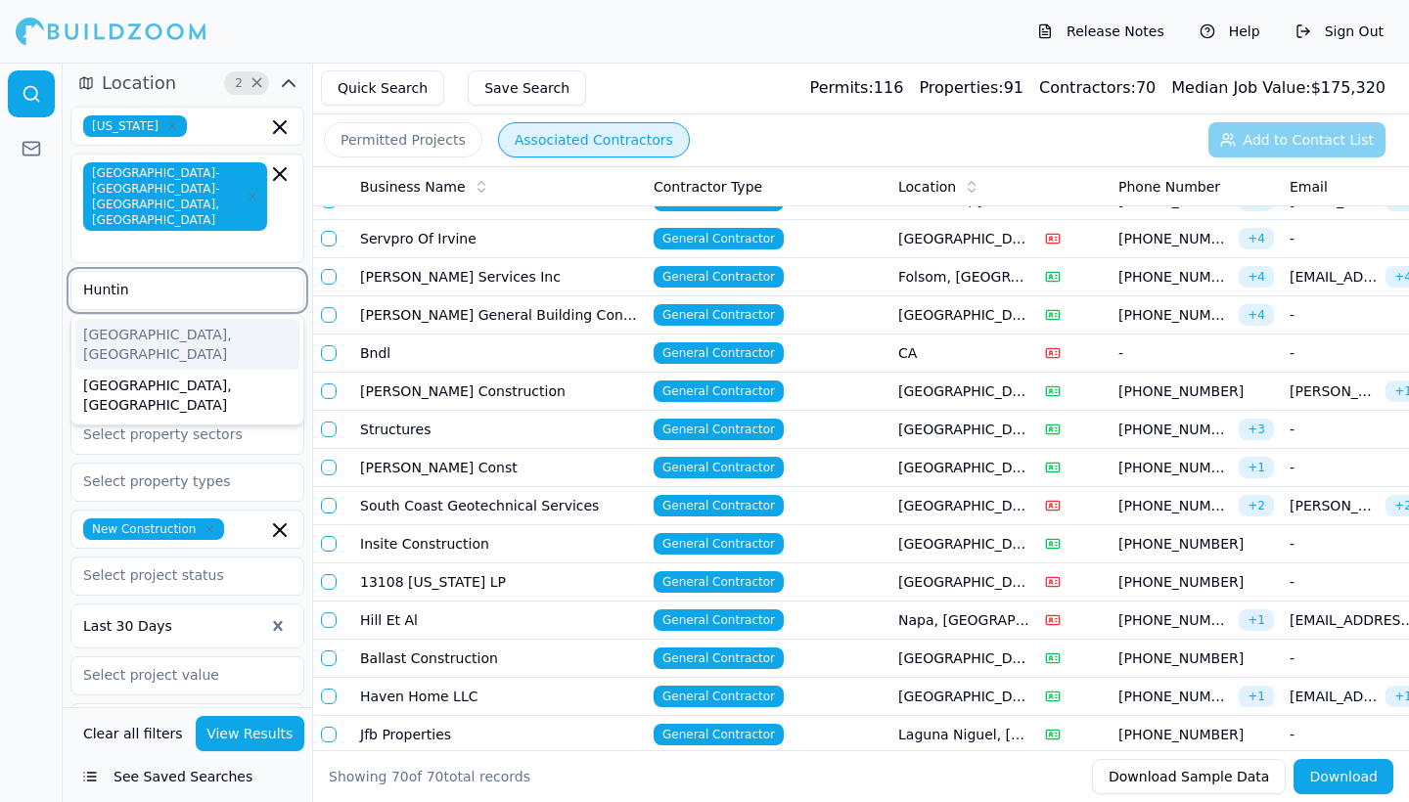
type input "Hunting"
click at [186, 319] on div "[GEOGRAPHIC_DATA], [GEOGRAPHIC_DATA]" at bounding box center [187, 344] width 224 height 51
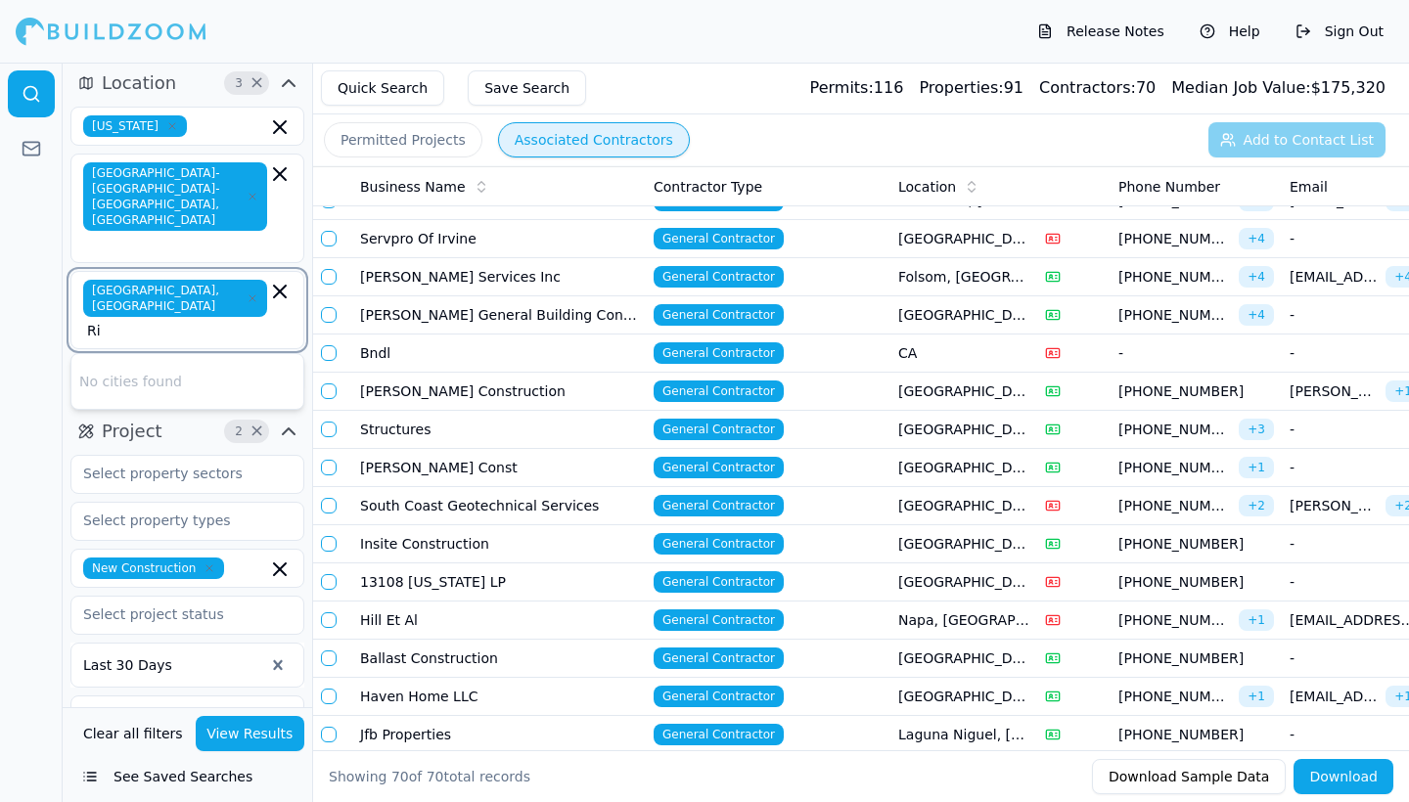
type input "R"
click at [220, 223] on div "[GEOGRAPHIC_DATA]-[GEOGRAPHIC_DATA]-[GEOGRAPHIC_DATA], [GEOGRAPHIC_DATA]" at bounding box center [187, 209] width 234 height 110
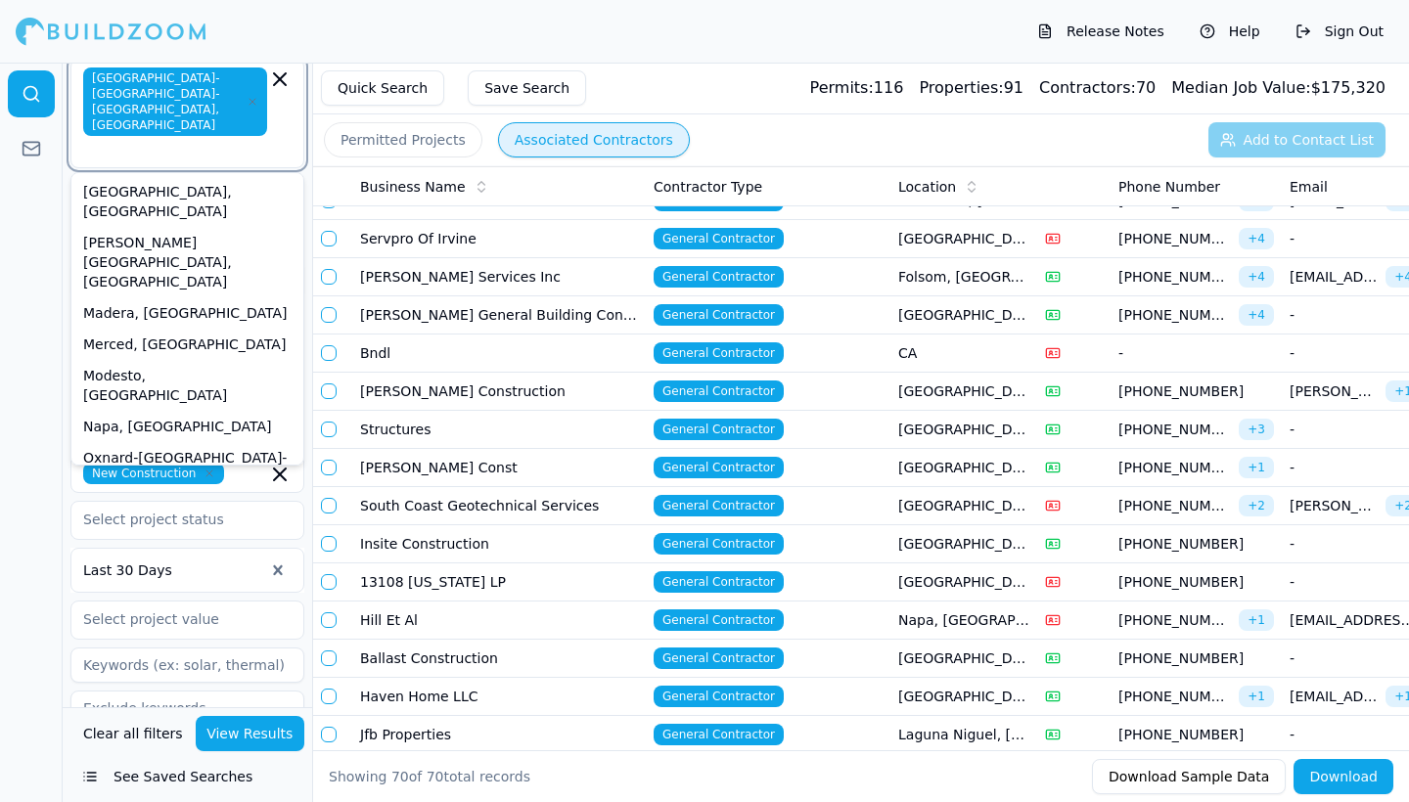
scroll to position [303, 0]
click at [160, 617] on div "[GEOGRAPHIC_DATA]-[GEOGRAPHIC_DATA]-[GEOGRAPHIC_DATA], [GEOGRAPHIC_DATA]" at bounding box center [187, 662] width 224 height 90
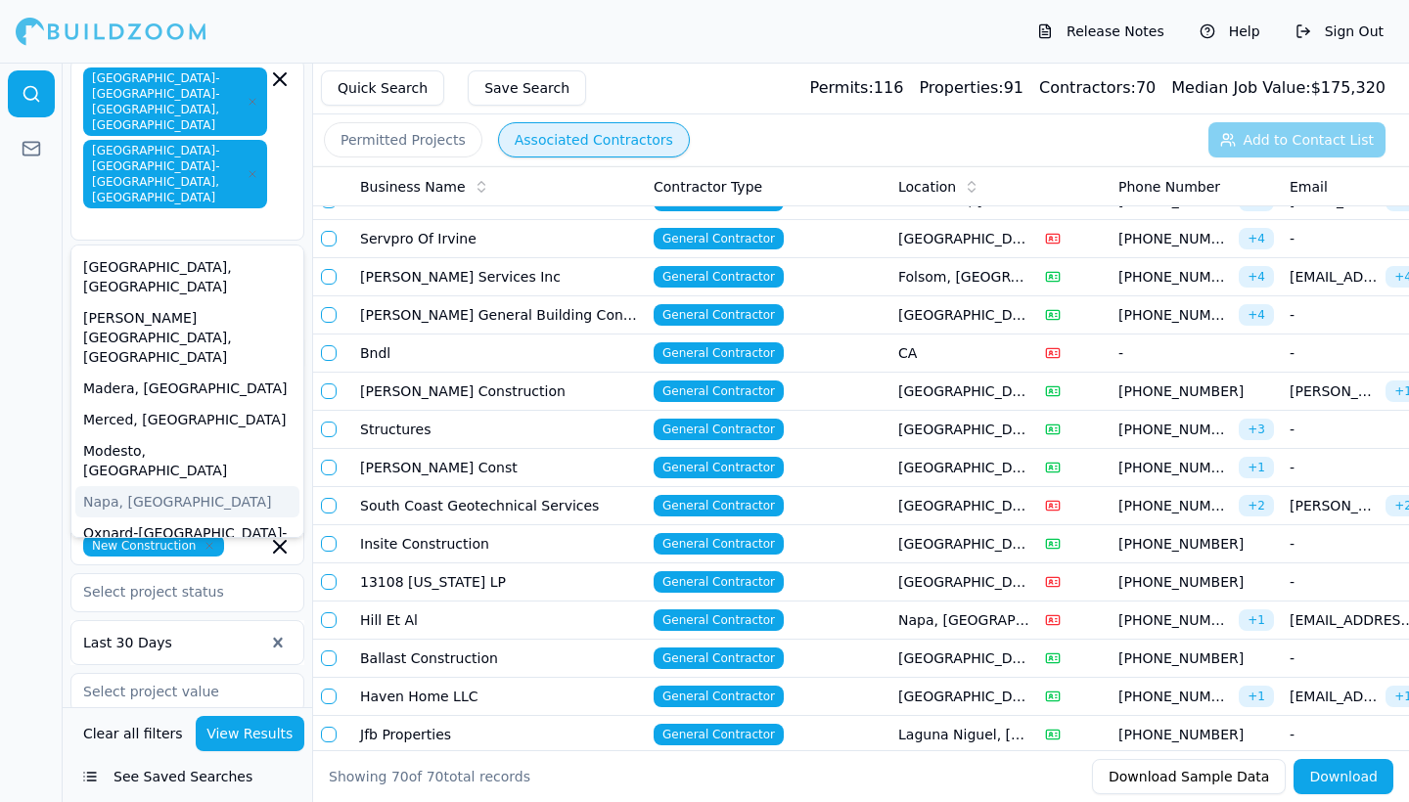
click at [55, 237] on div at bounding box center [31, 433] width 63 height 740
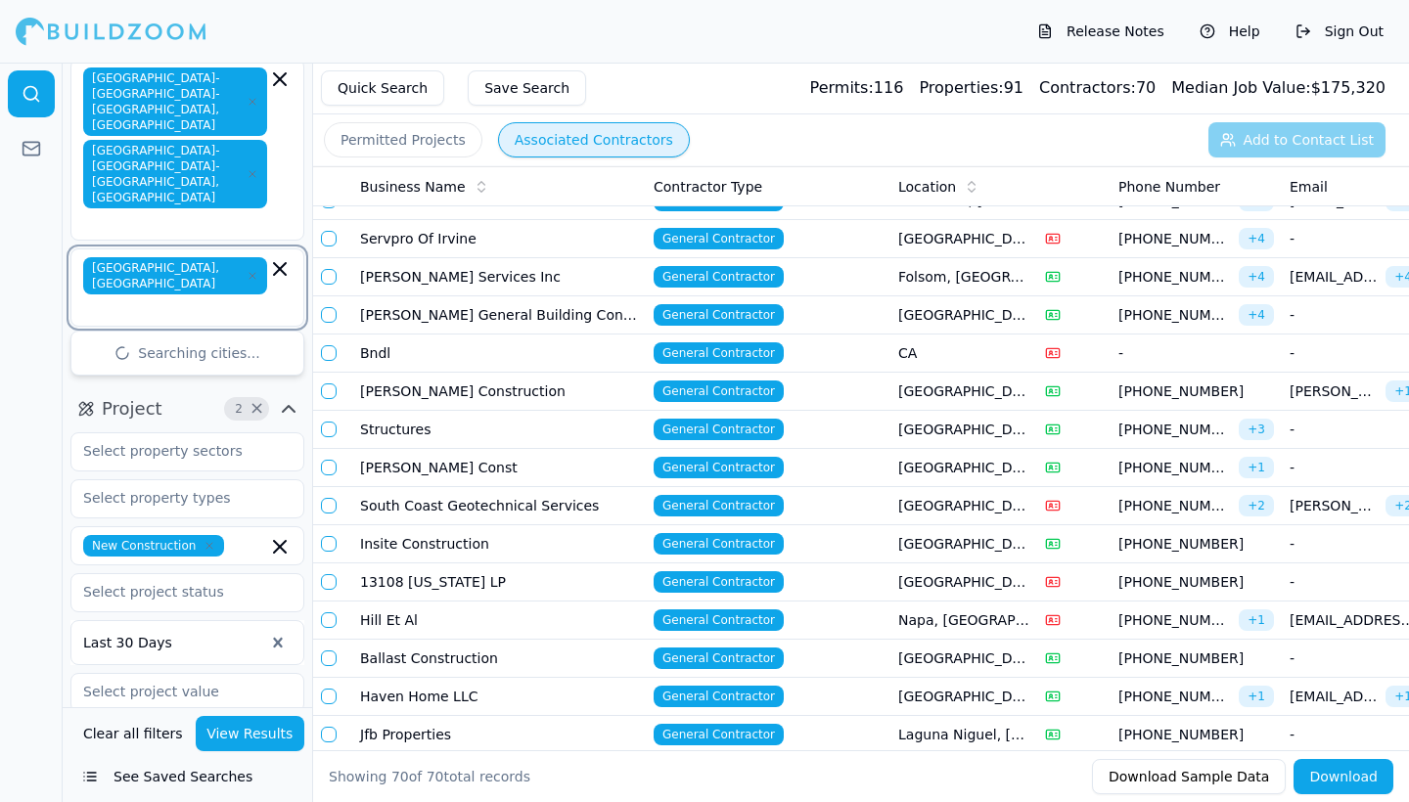
click at [255, 298] on input "text" at bounding box center [177, 308] width 180 height 20
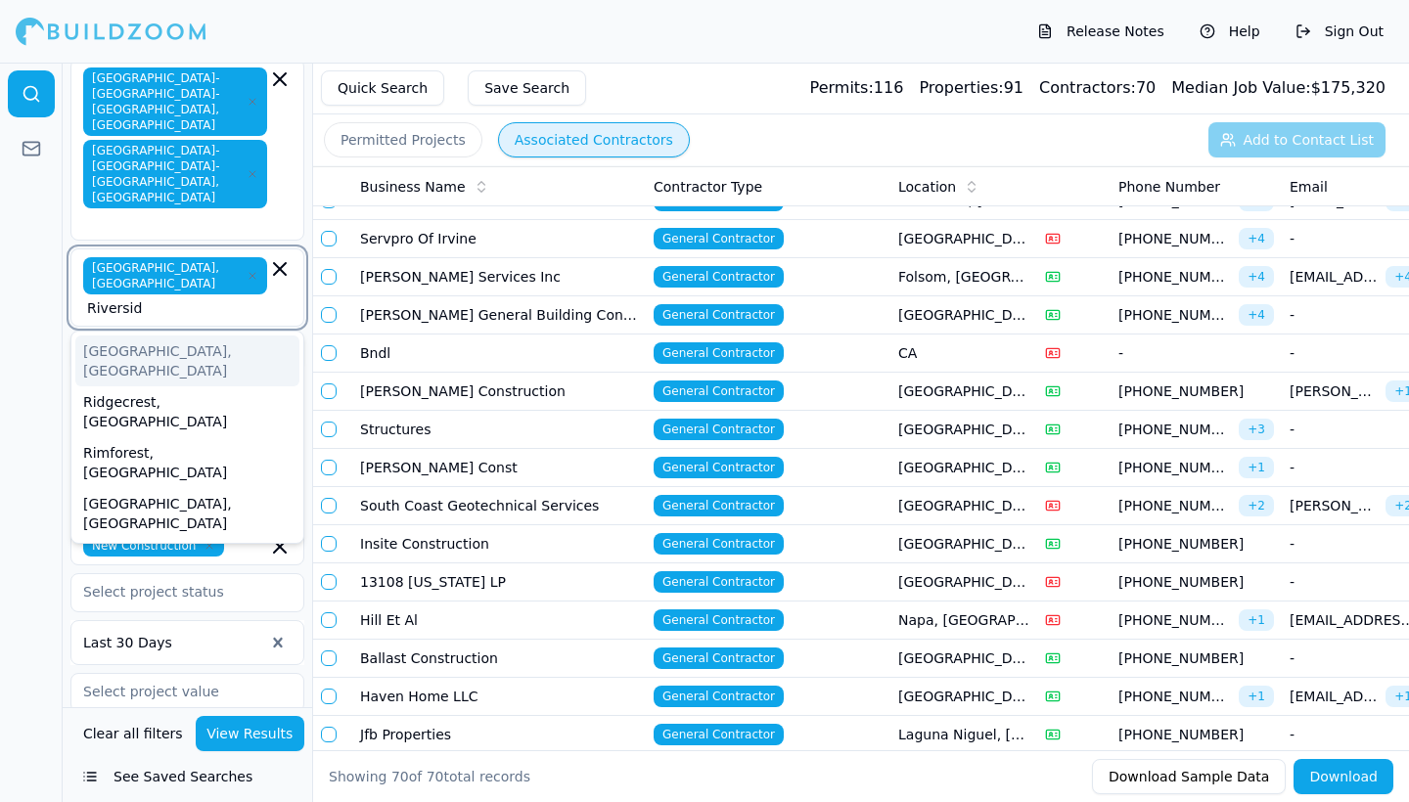
type input "[GEOGRAPHIC_DATA]"
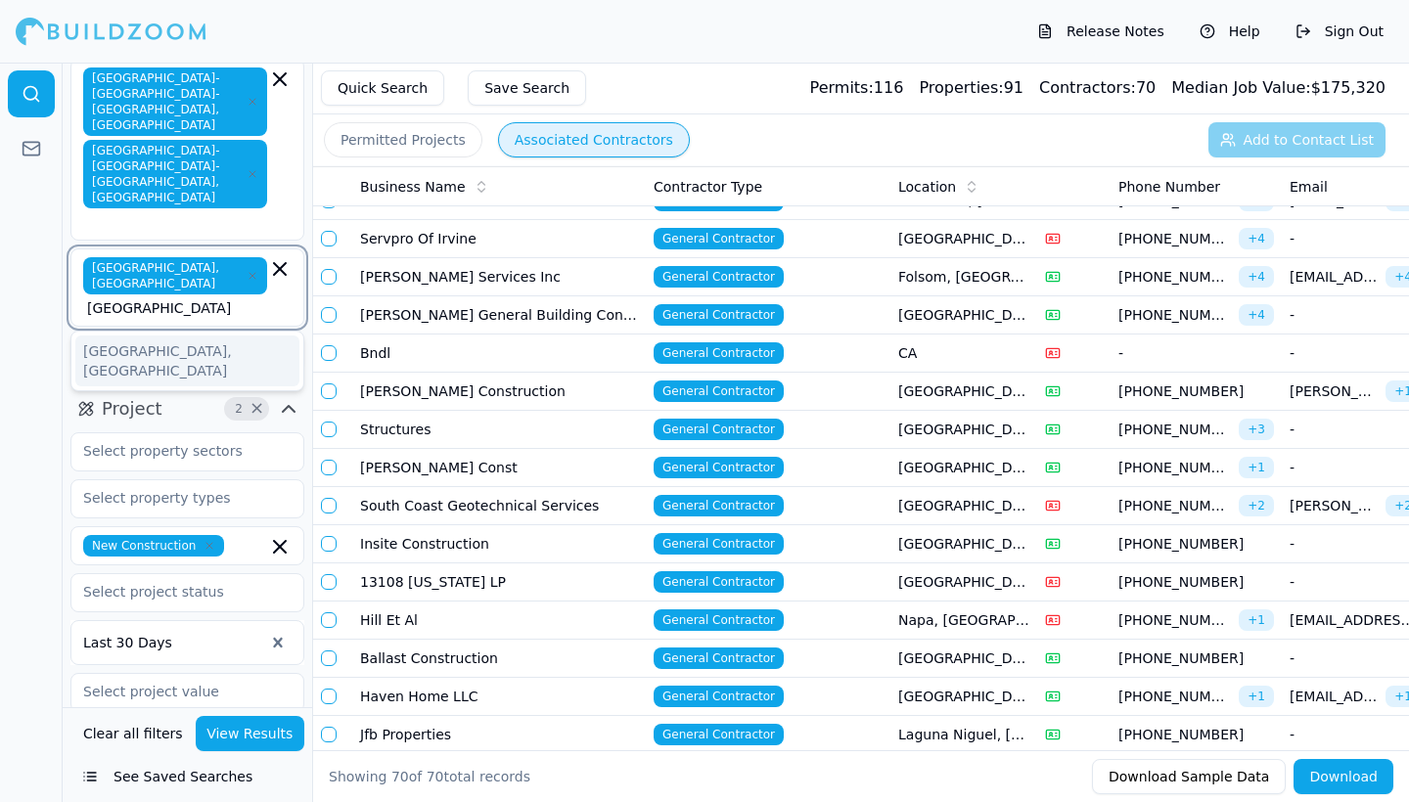
click at [93, 336] on div "[GEOGRAPHIC_DATA], [GEOGRAPHIC_DATA]" at bounding box center [187, 361] width 224 height 51
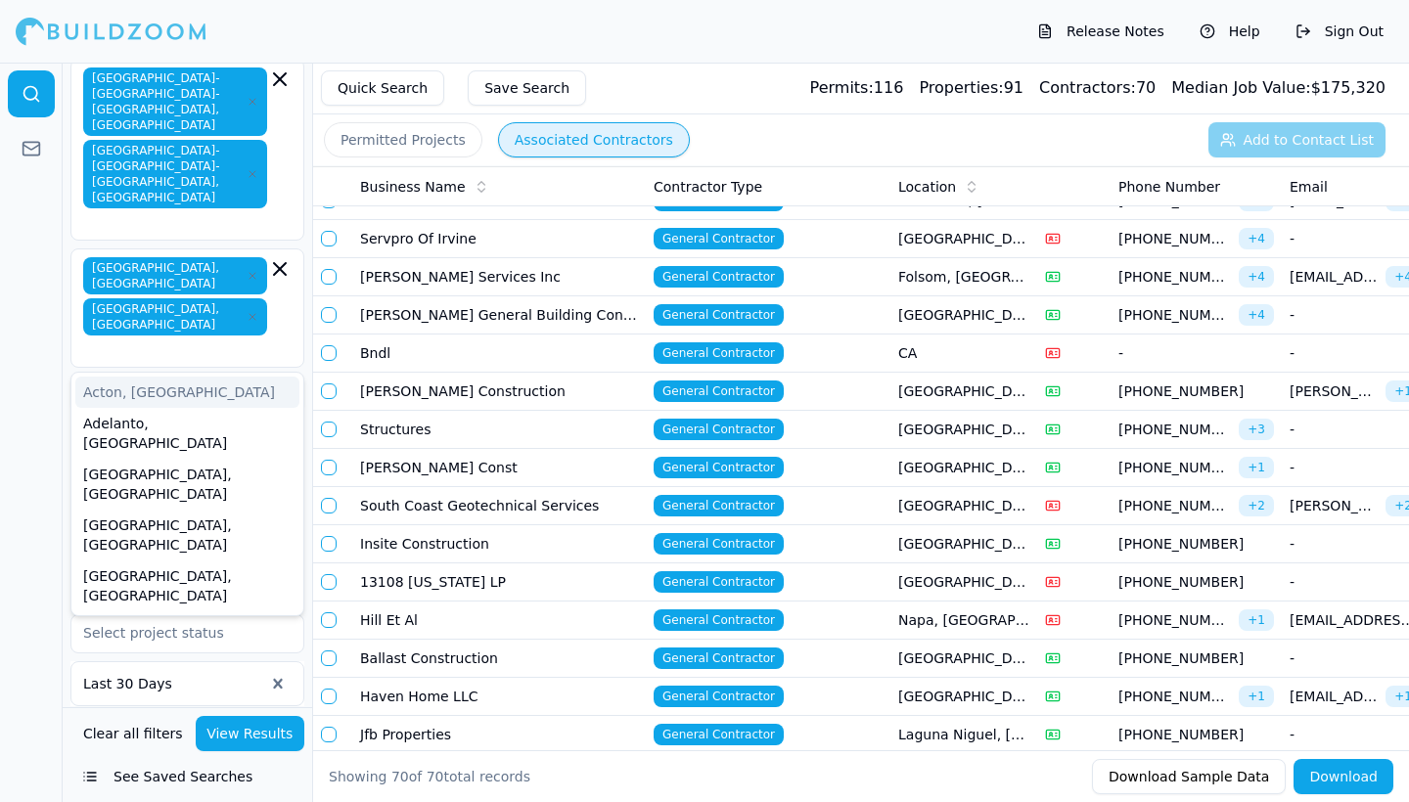
click at [35, 286] on div at bounding box center [31, 433] width 63 height 740
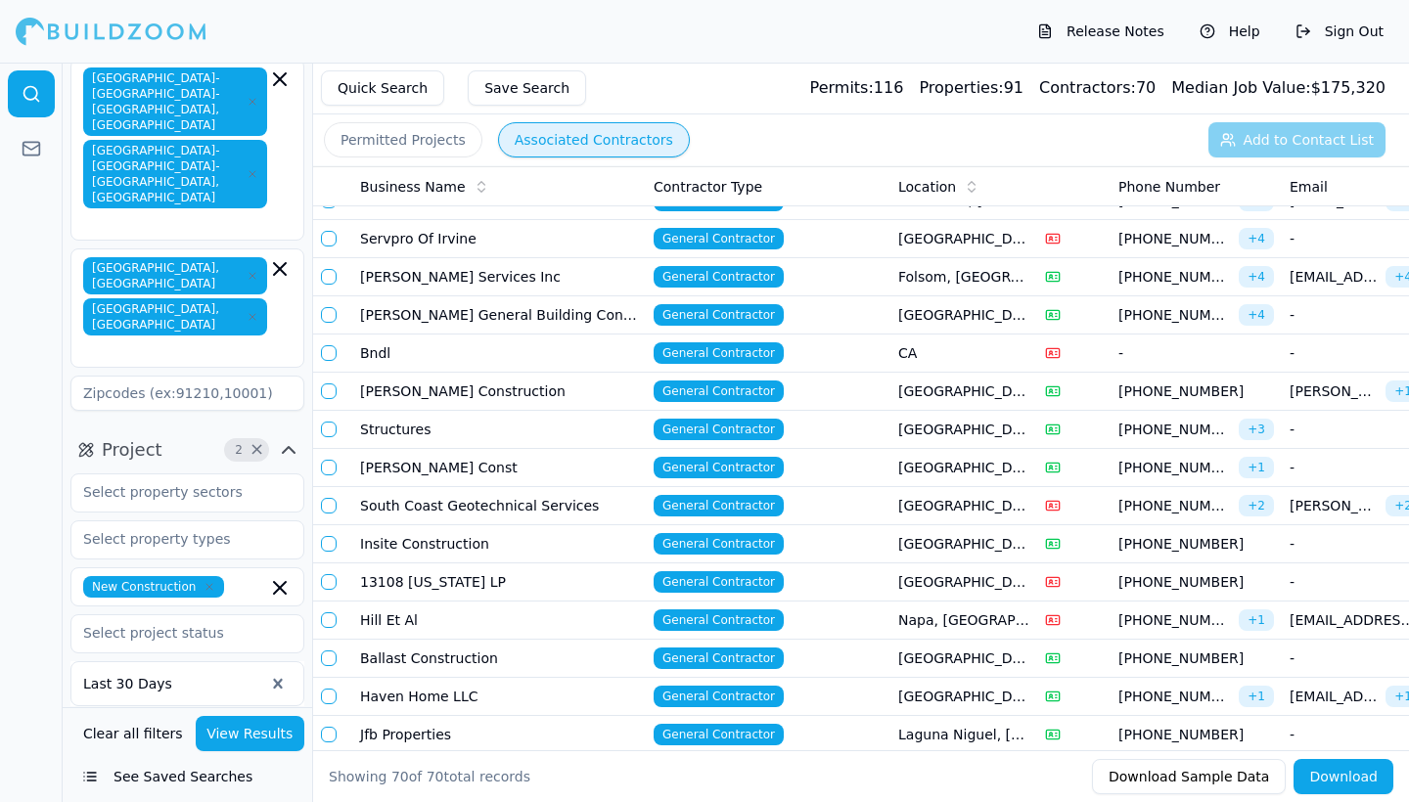
click at [282, 257] on icon "button" at bounding box center [279, 268] width 23 height 23
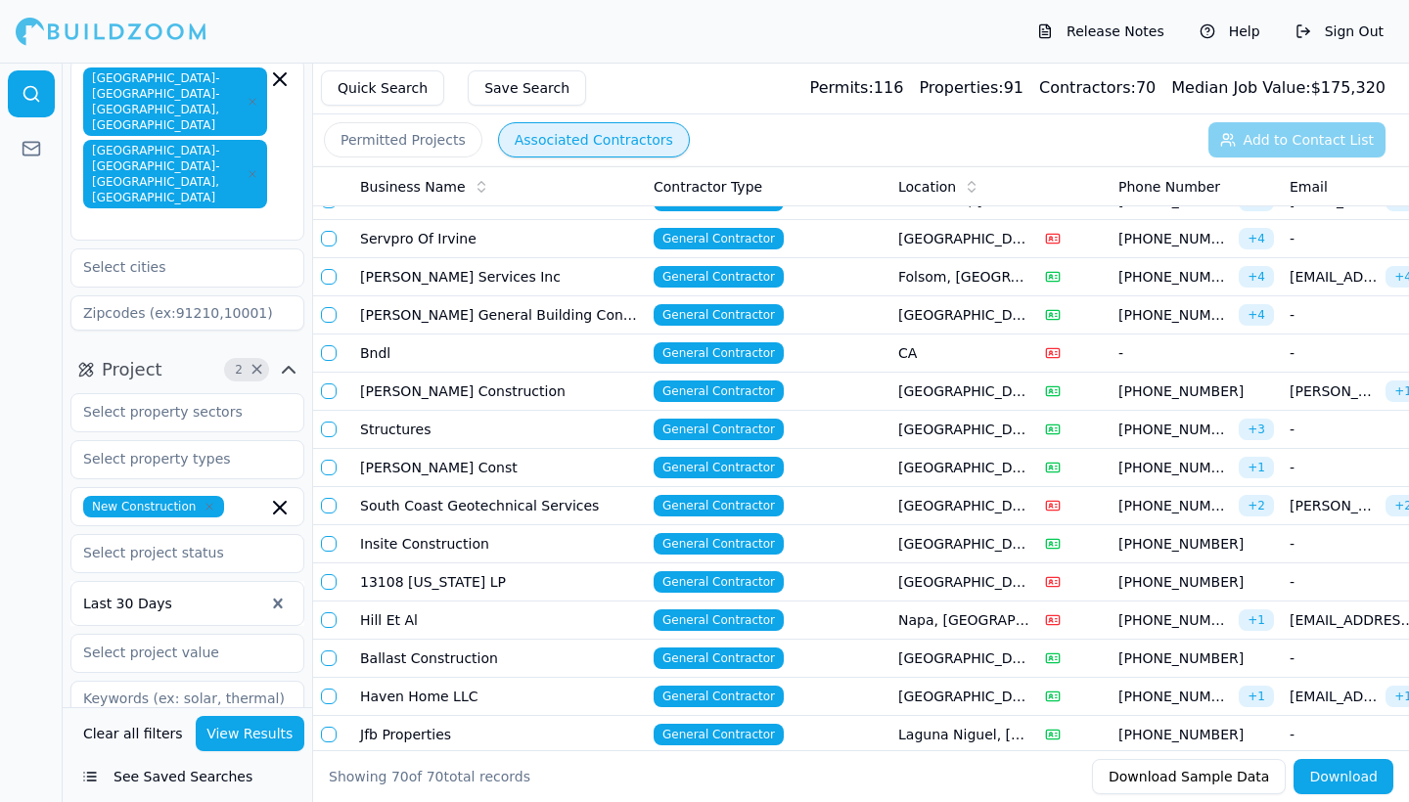
click at [49, 278] on div at bounding box center [31, 433] width 63 height 740
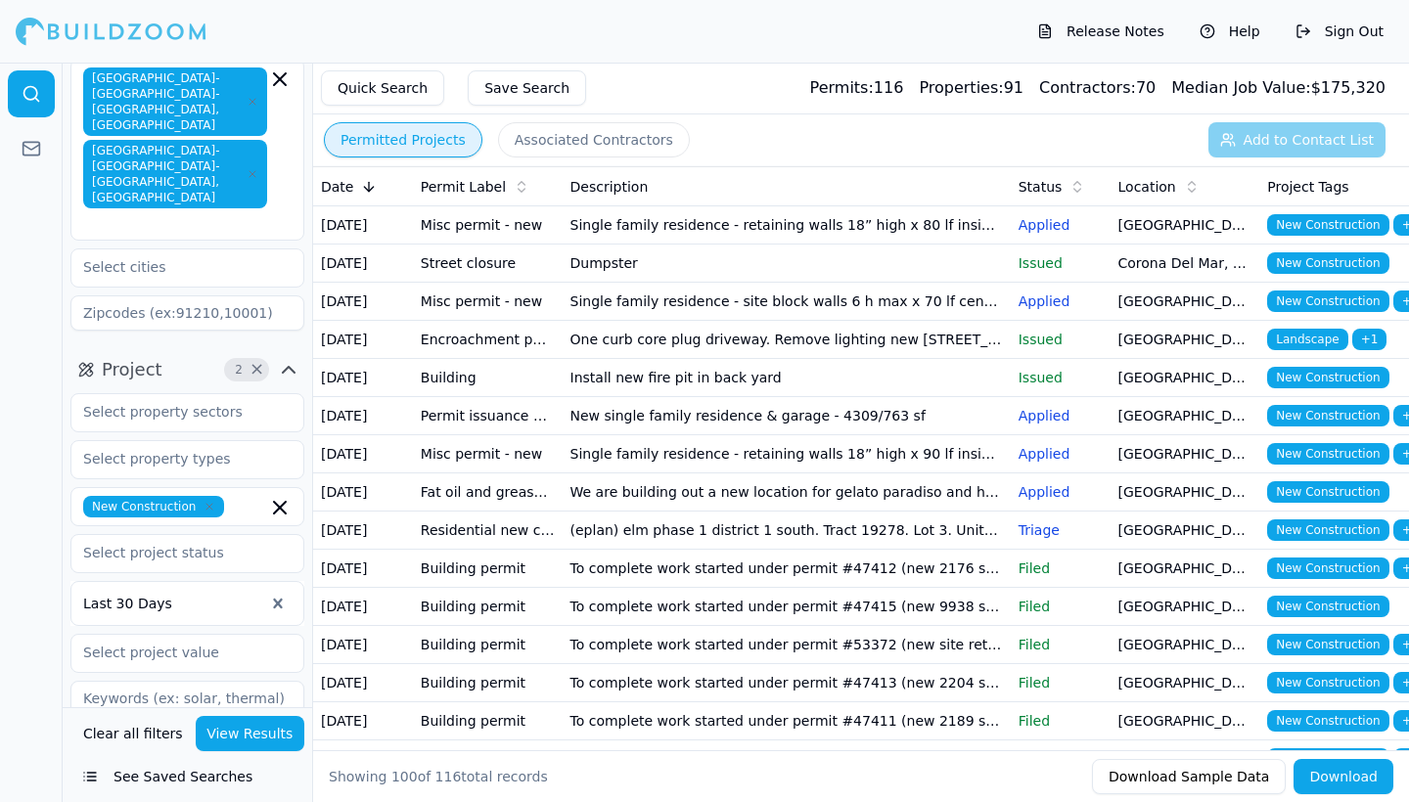
click at [369, 138] on button "Permitted Projects" at bounding box center [403, 139] width 158 height 35
click at [653, 397] on td "Install new fire pit in back yard" at bounding box center [787, 378] width 448 height 38
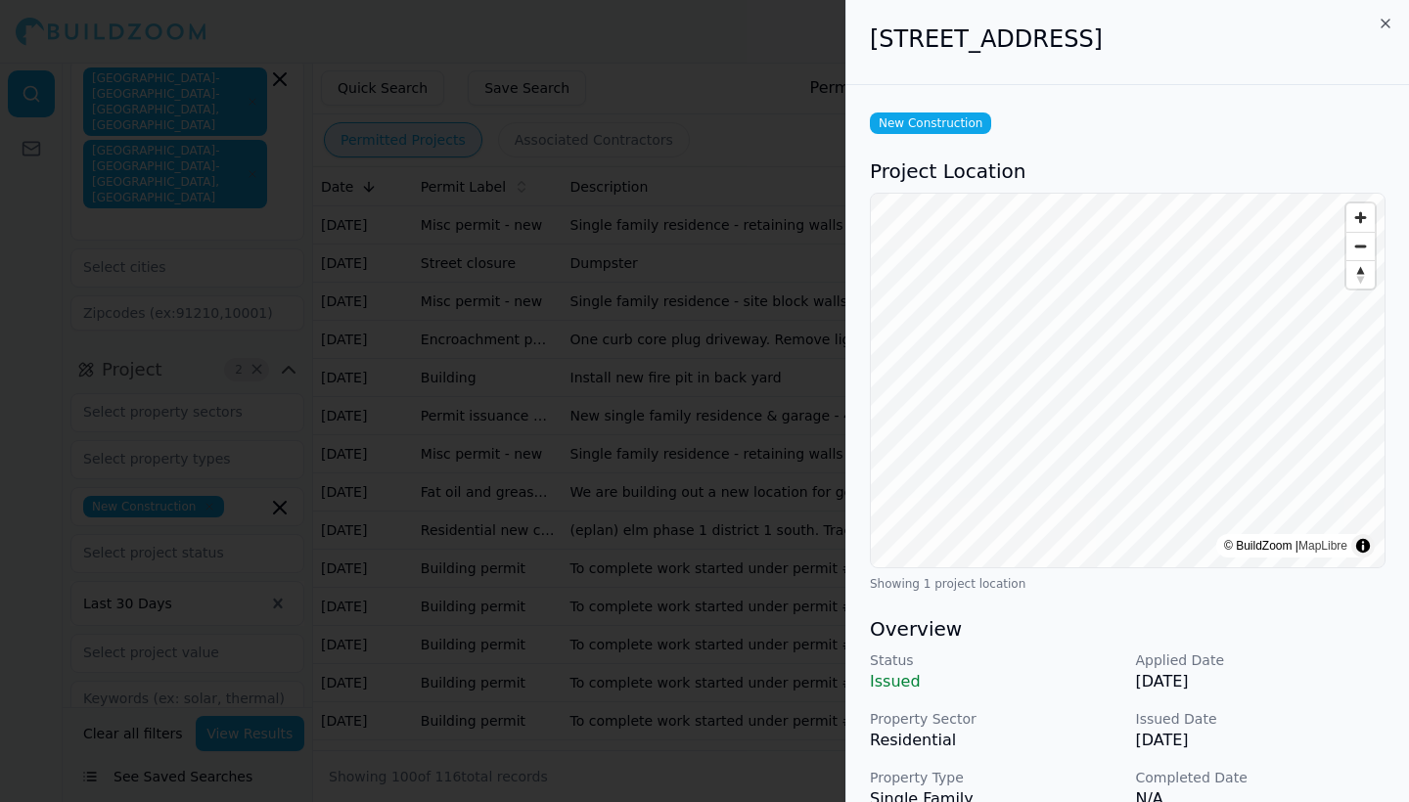
click at [1389, 26] on icon "button" at bounding box center [1385, 24] width 16 height 16
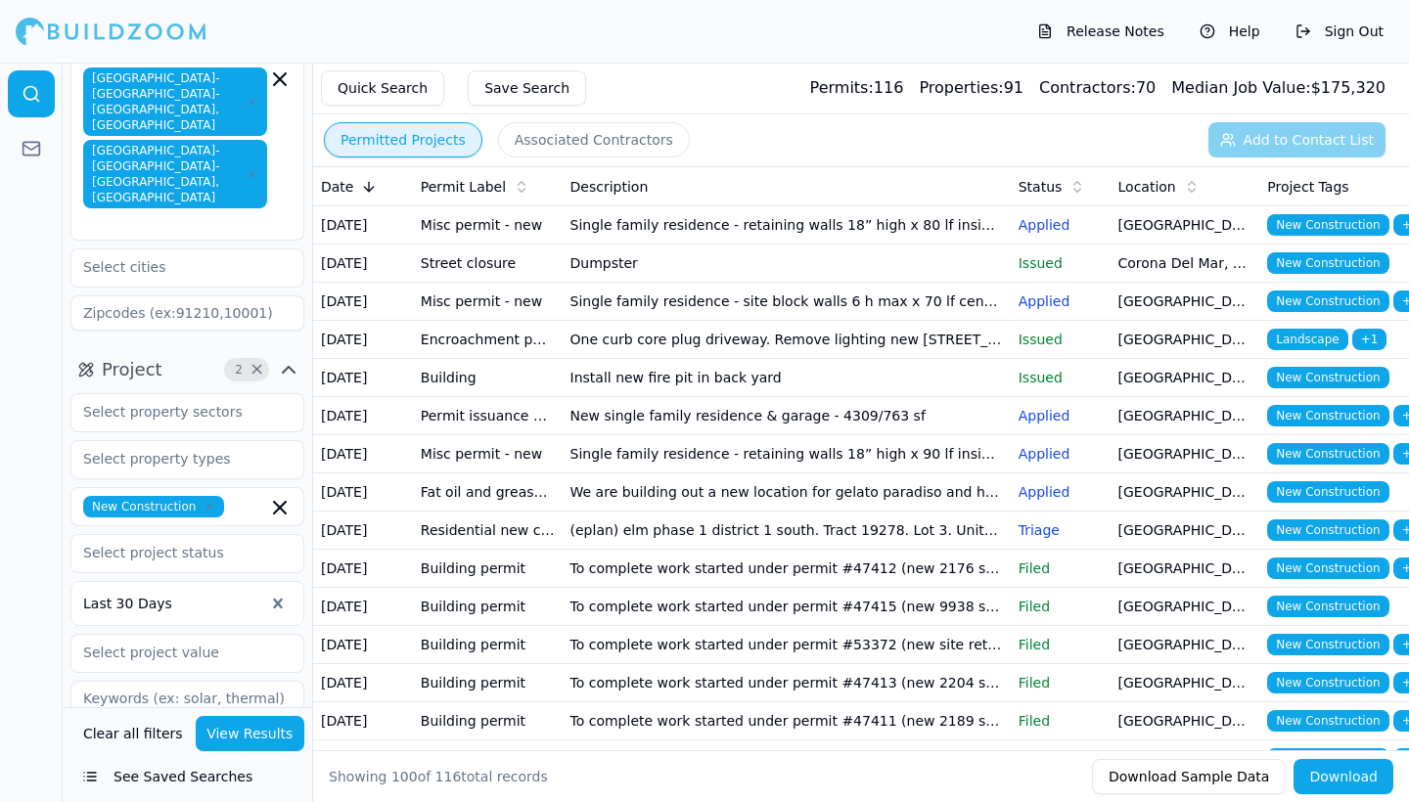
click at [713, 359] on td "One curb core plug driveway. Remove lighting new [STREET_ADDRESS]" at bounding box center [787, 340] width 448 height 38
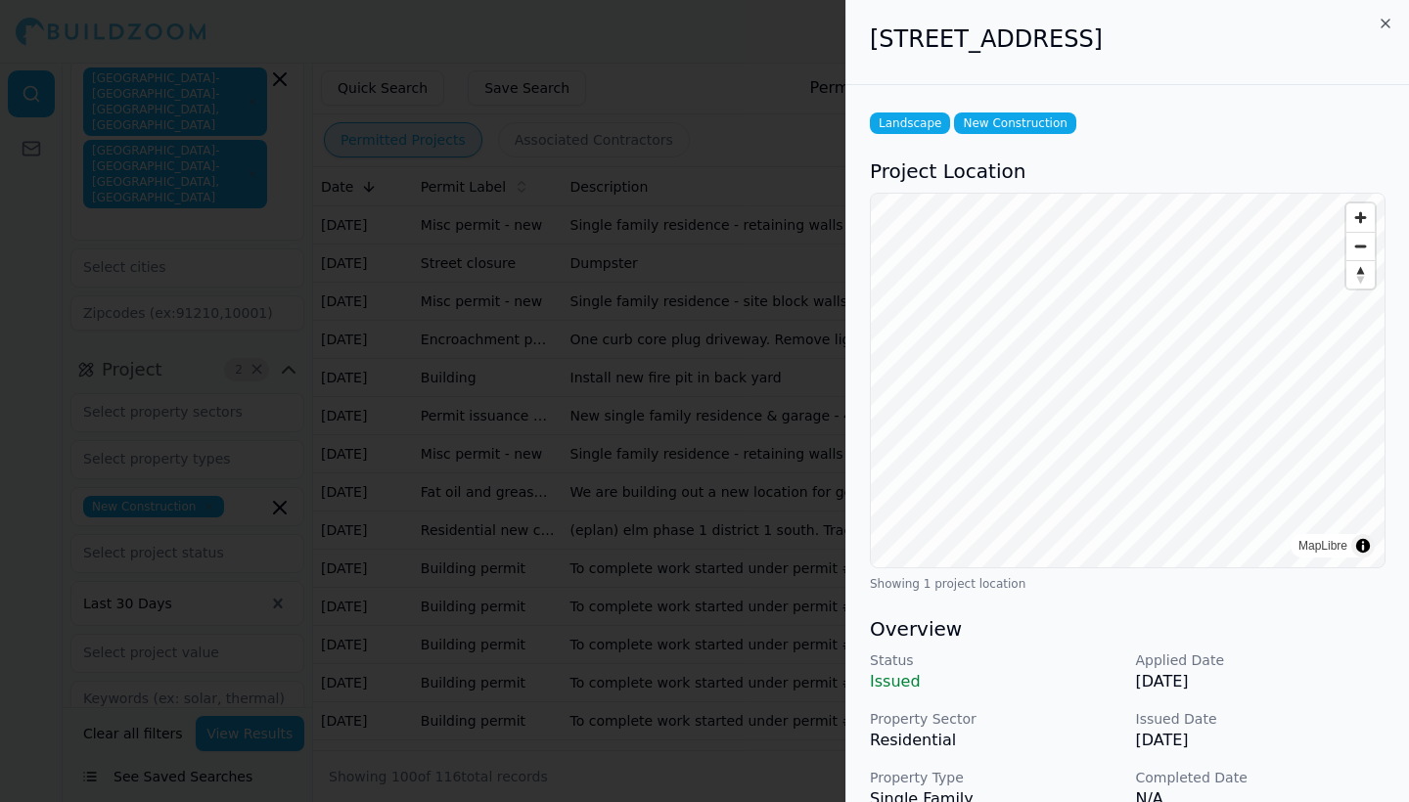
click at [1383, 19] on icon "button" at bounding box center [1385, 24] width 16 height 16
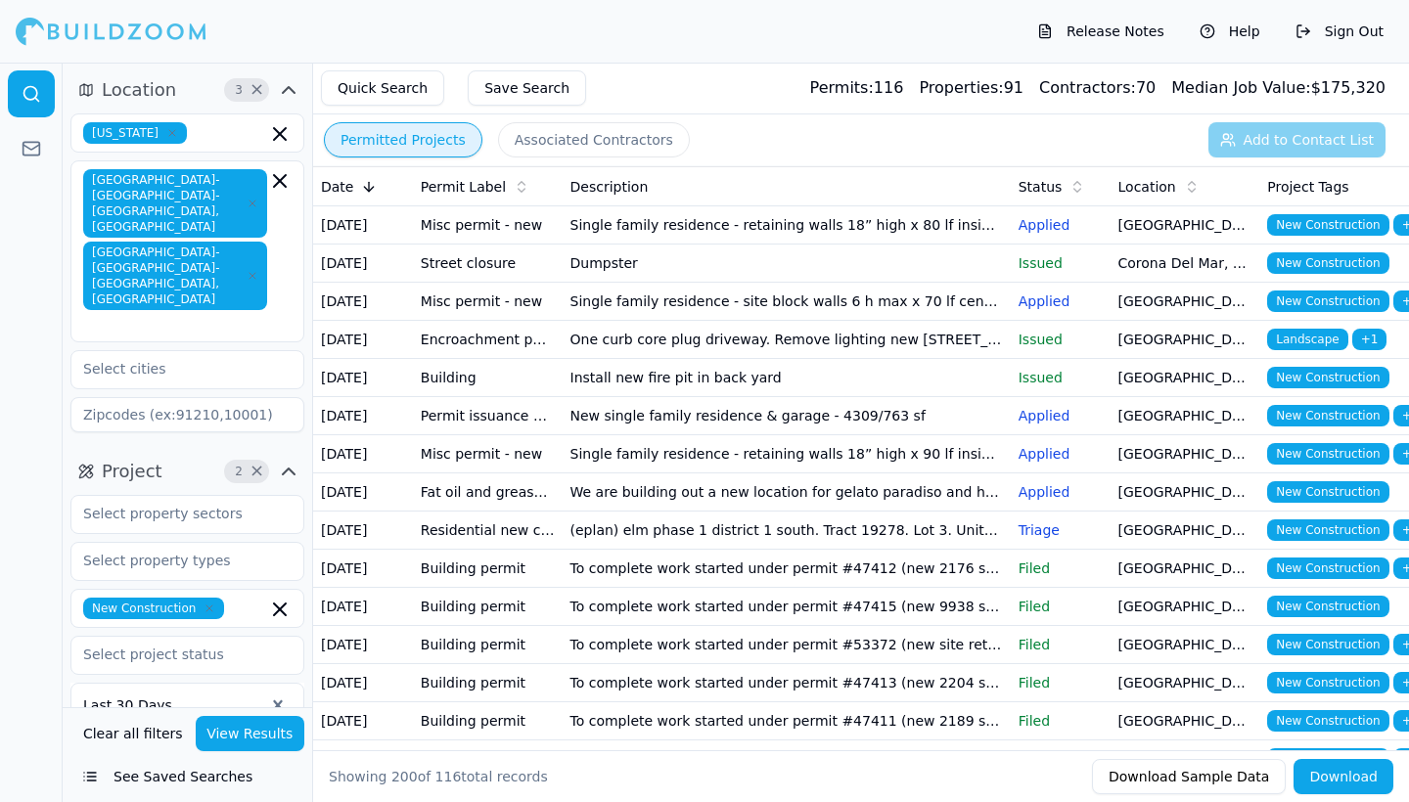
click at [253, 270] on icon "button" at bounding box center [253, 276] width 12 height 12
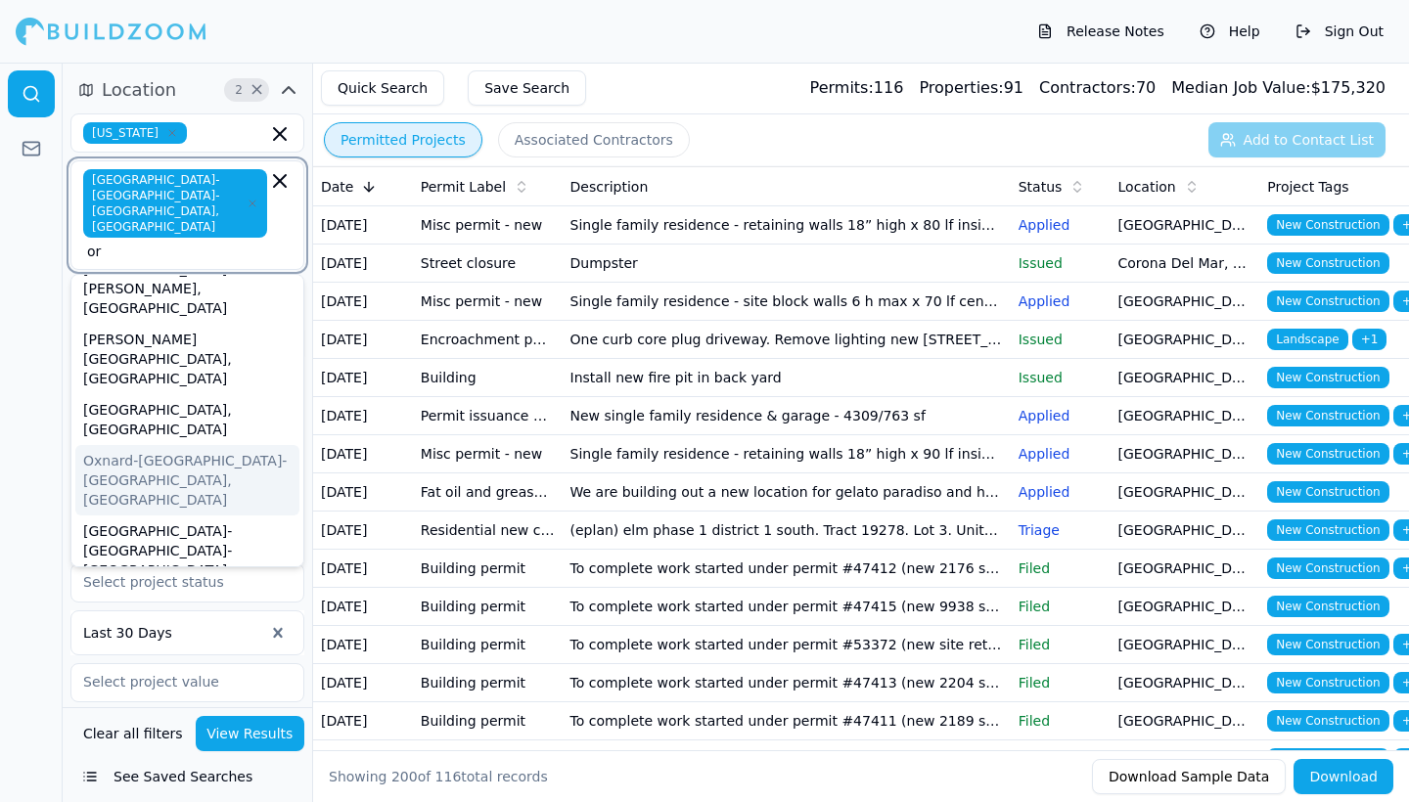
type input "o"
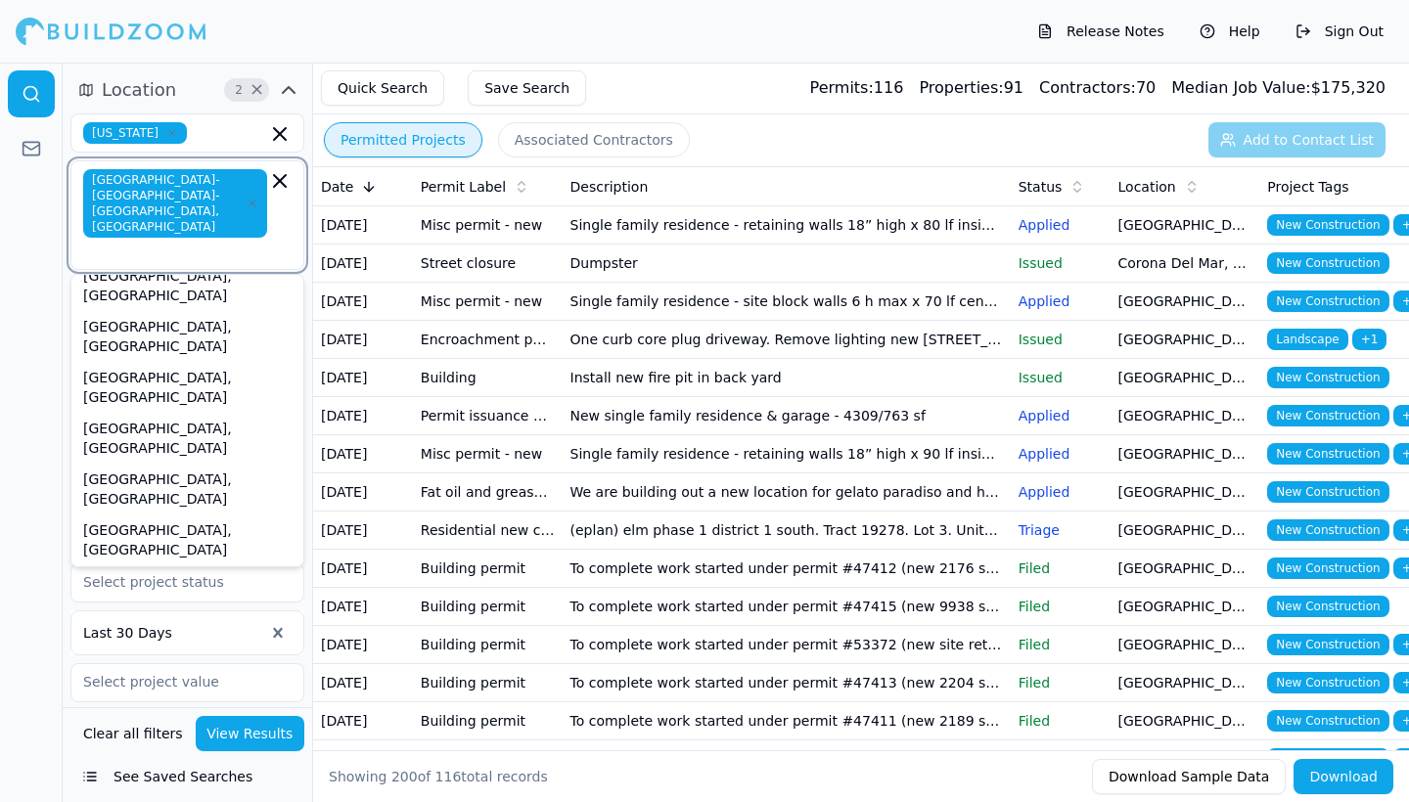
scroll to position [886, 0]
click at [64, 376] on div "Project 2 × New Construction Last 30 Days" at bounding box center [187, 590] width 249 height 428
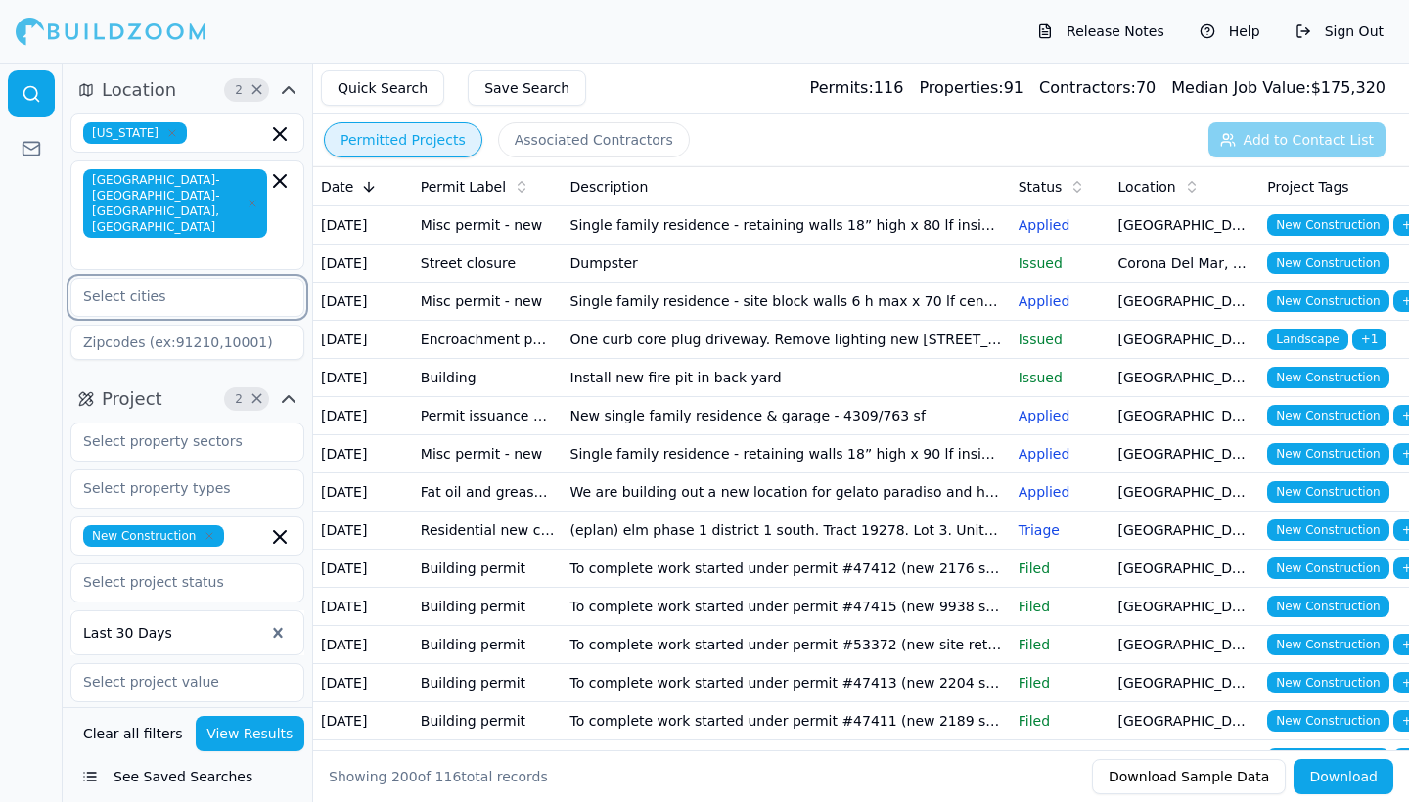
click at [174, 279] on input "text" at bounding box center [174, 296] width 207 height 35
type input "Orange"
click at [151, 326] on div "[GEOGRAPHIC_DATA], [GEOGRAPHIC_DATA]" at bounding box center [187, 351] width 224 height 51
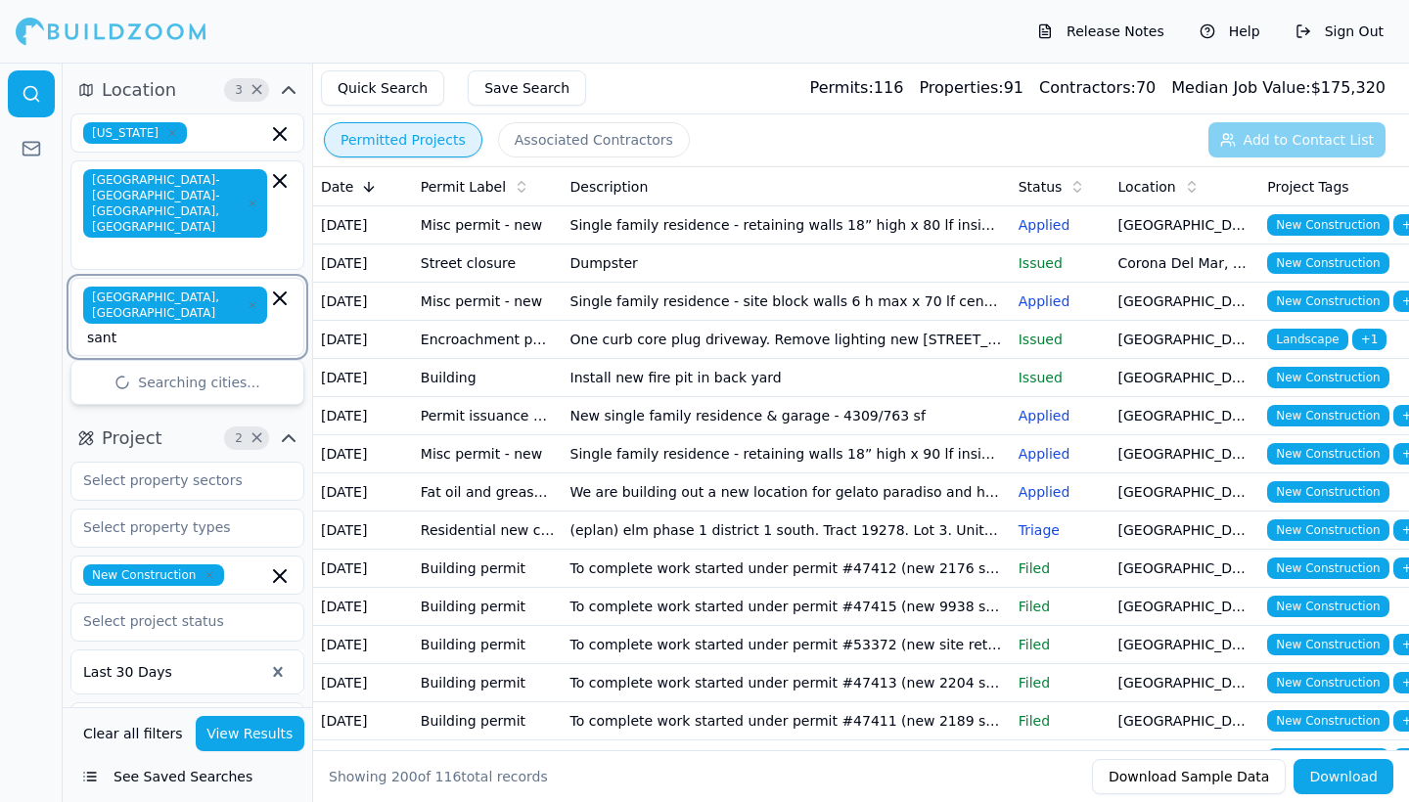
type input "santa"
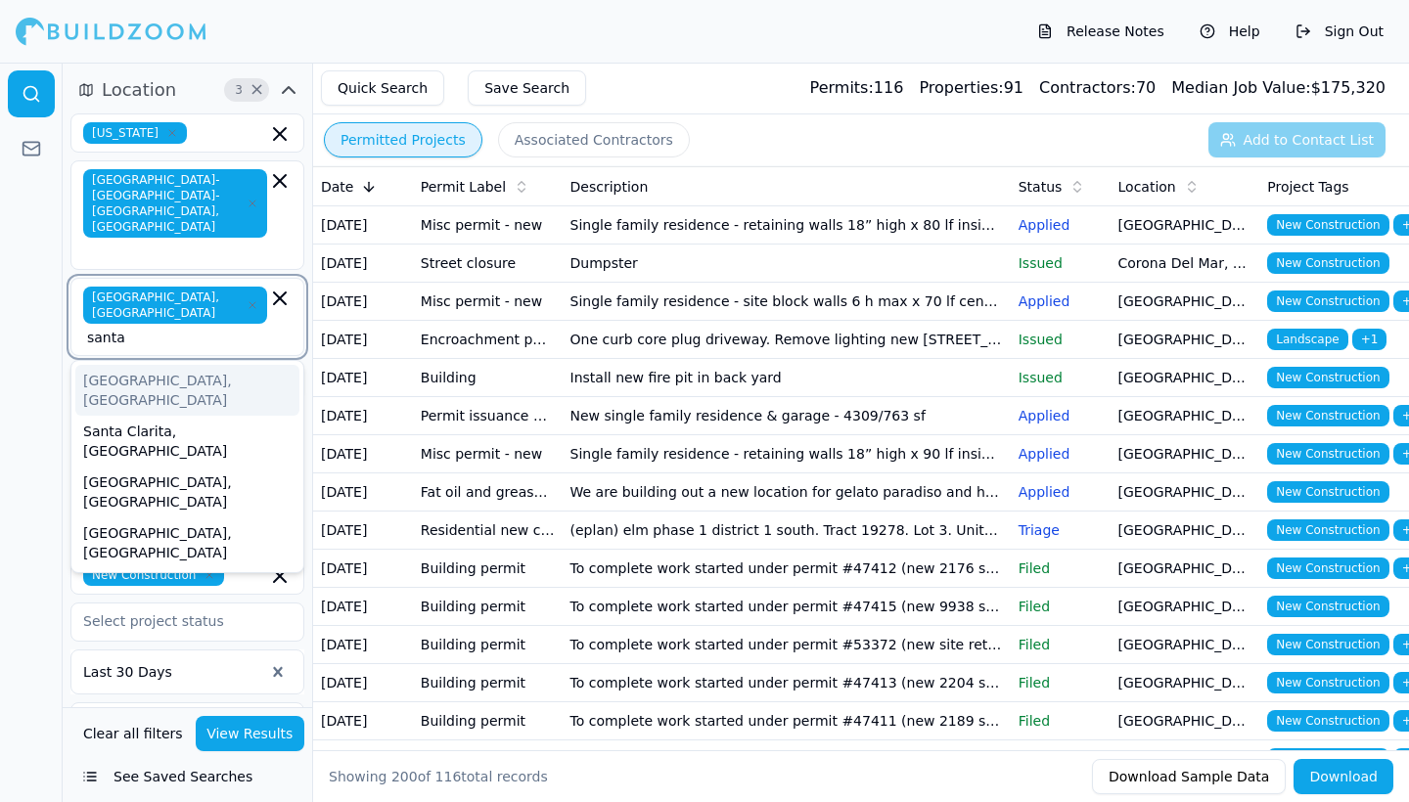
click at [98, 365] on div "[GEOGRAPHIC_DATA], [GEOGRAPHIC_DATA]" at bounding box center [187, 390] width 224 height 51
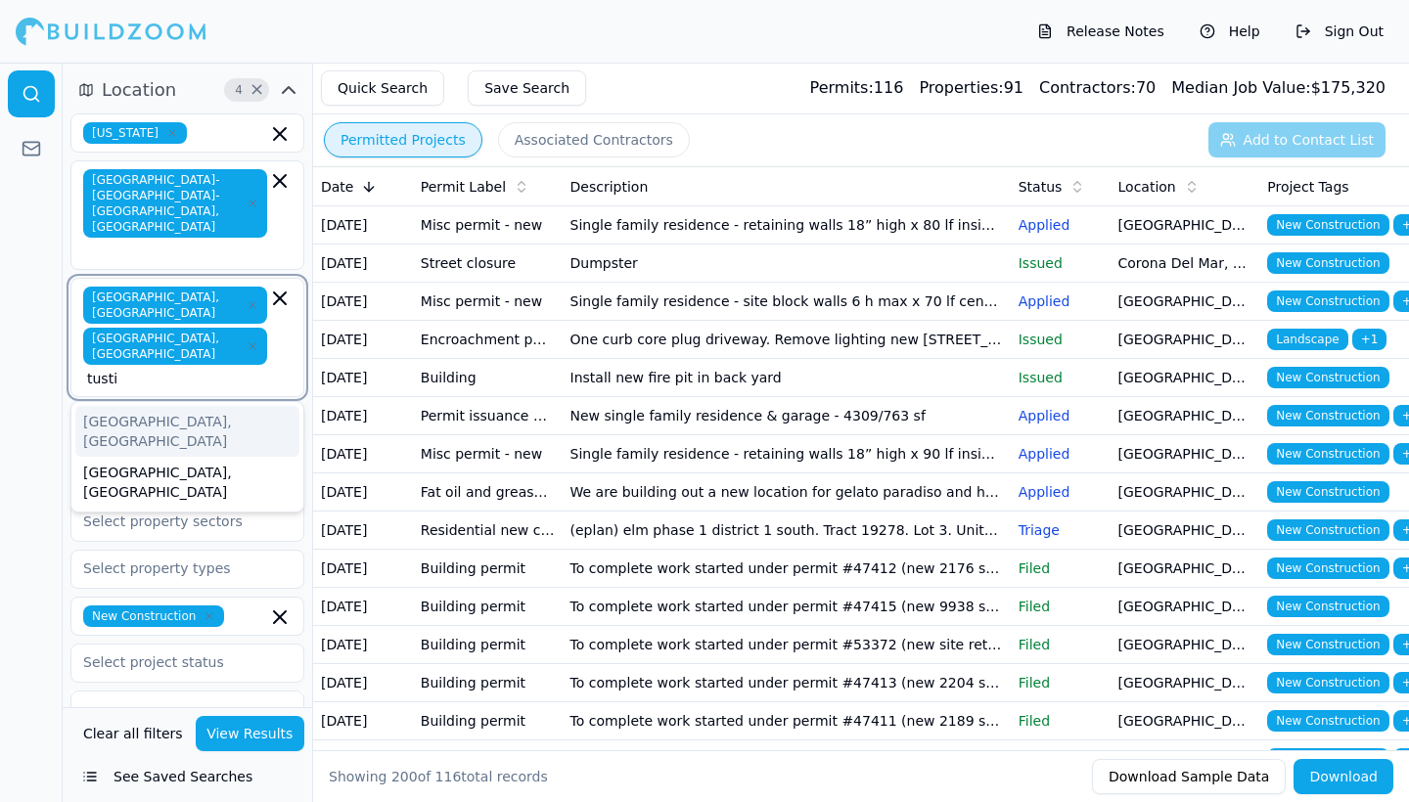
type input "tustin"
click at [96, 406] on div "[GEOGRAPHIC_DATA], [GEOGRAPHIC_DATA]" at bounding box center [187, 431] width 224 height 51
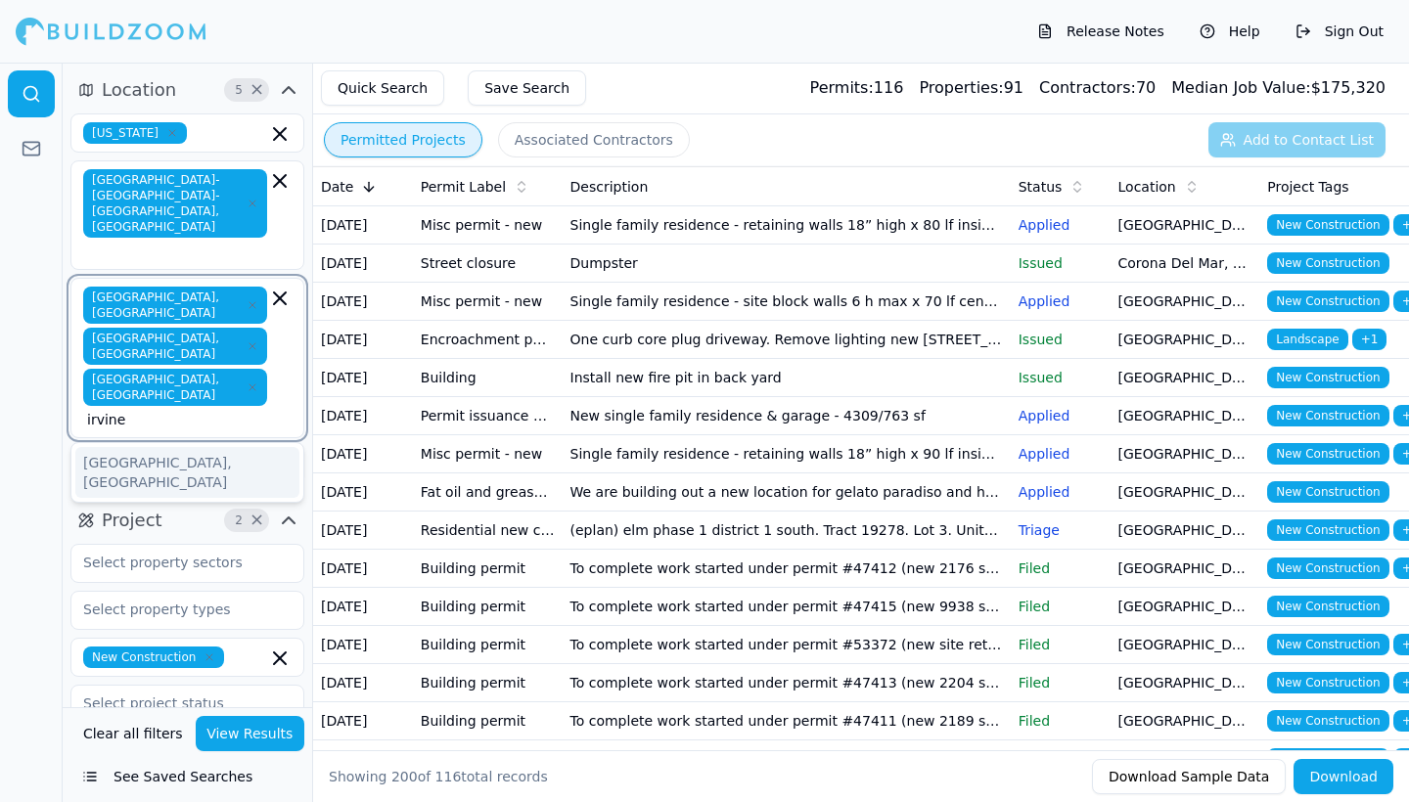
type input "irvine"
click at [74, 443] on div "[GEOGRAPHIC_DATA], [GEOGRAPHIC_DATA]" at bounding box center [187, 472] width 232 height 59
click at [94, 447] on div "[GEOGRAPHIC_DATA], [GEOGRAPHIC_DATA]" at bounding box center [187, 472] width 224 height 51
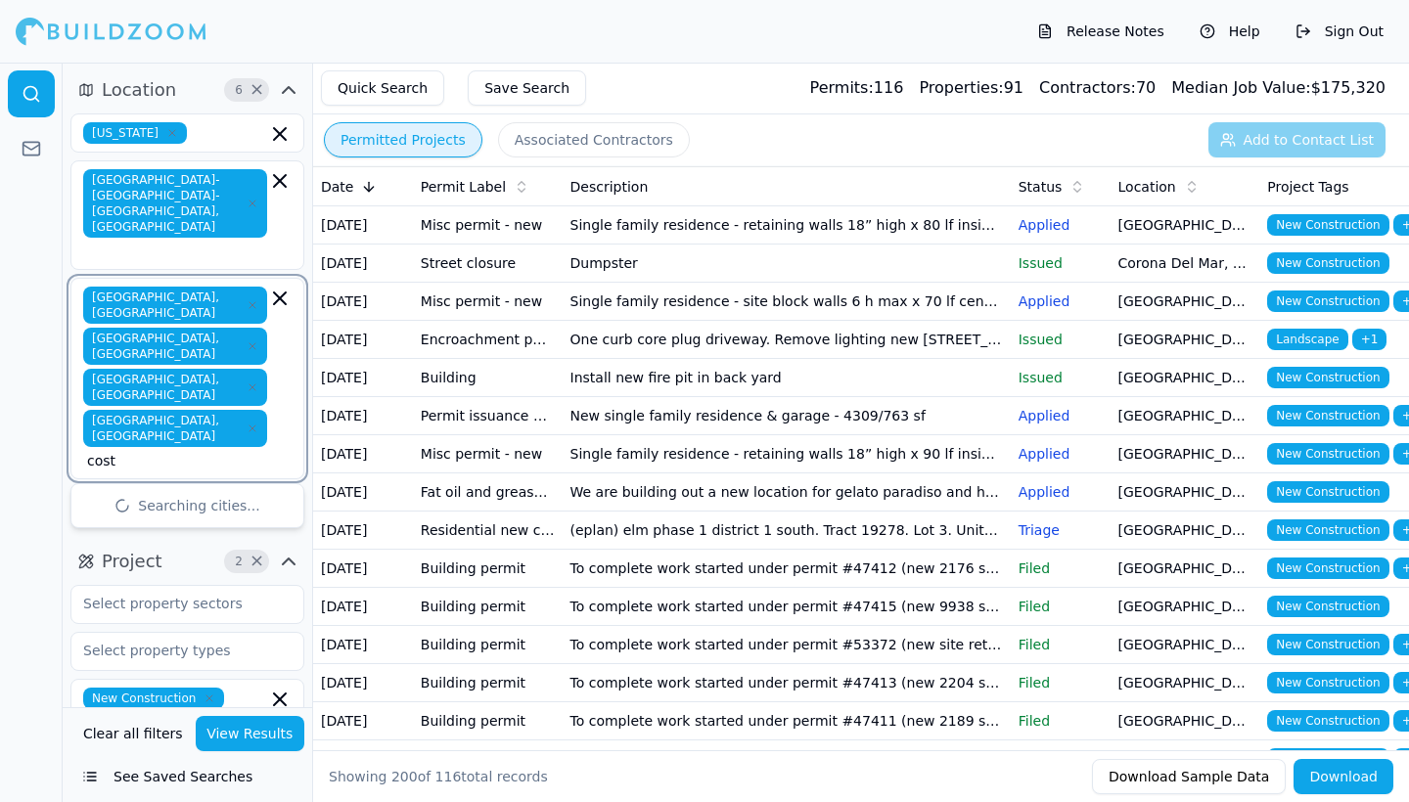
type input "costa"
click at [191, 488] on div "[GEOGRAPHIC_DATA], [GEOGRAPHIC_DATA]" at bounding box center [187, 513] width 224 height 51
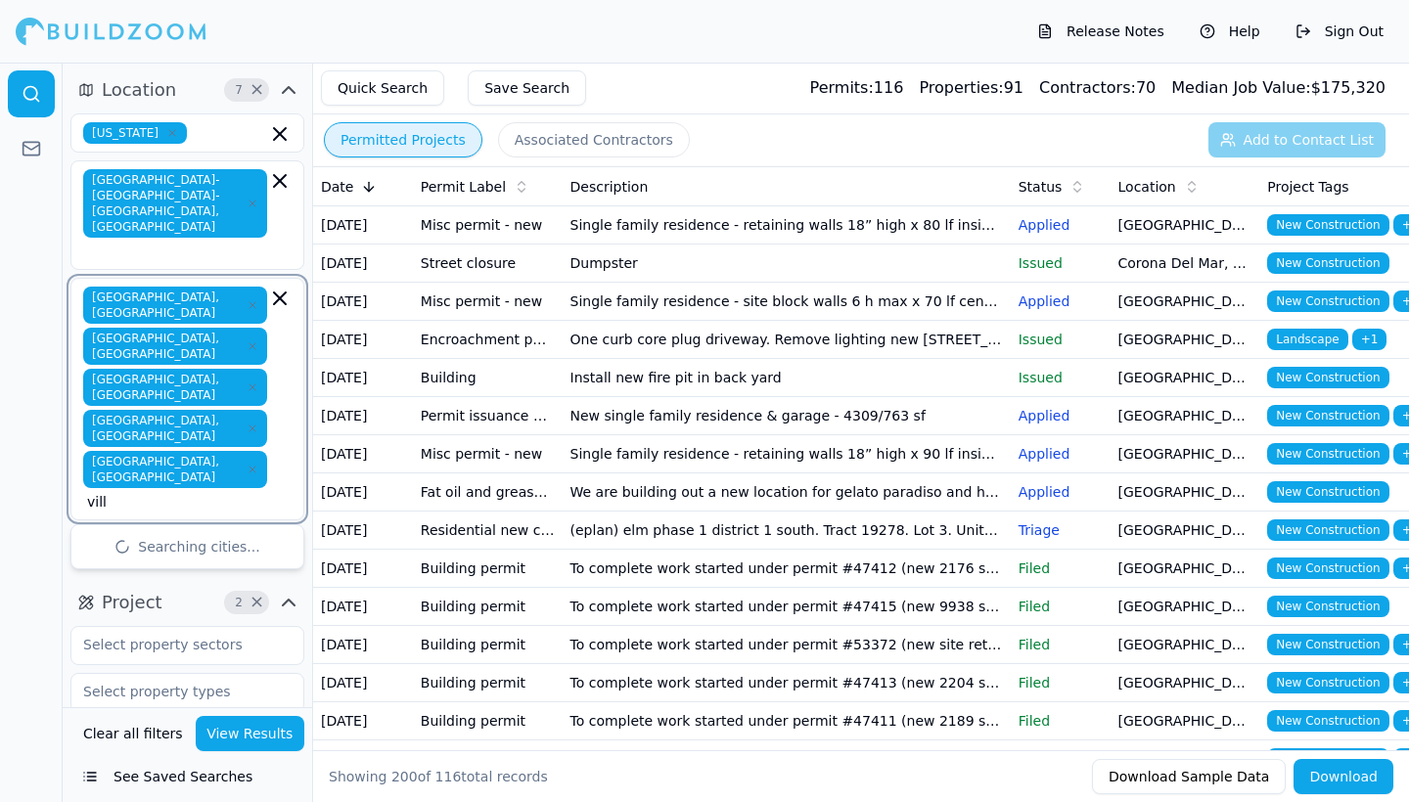
type input "villa"
click at [145, 529] on div "[GEOGRAPHIC_DATA], [GEOGRAPHIC_DATA]" at bounding box center [187, 554] width 224 height 51
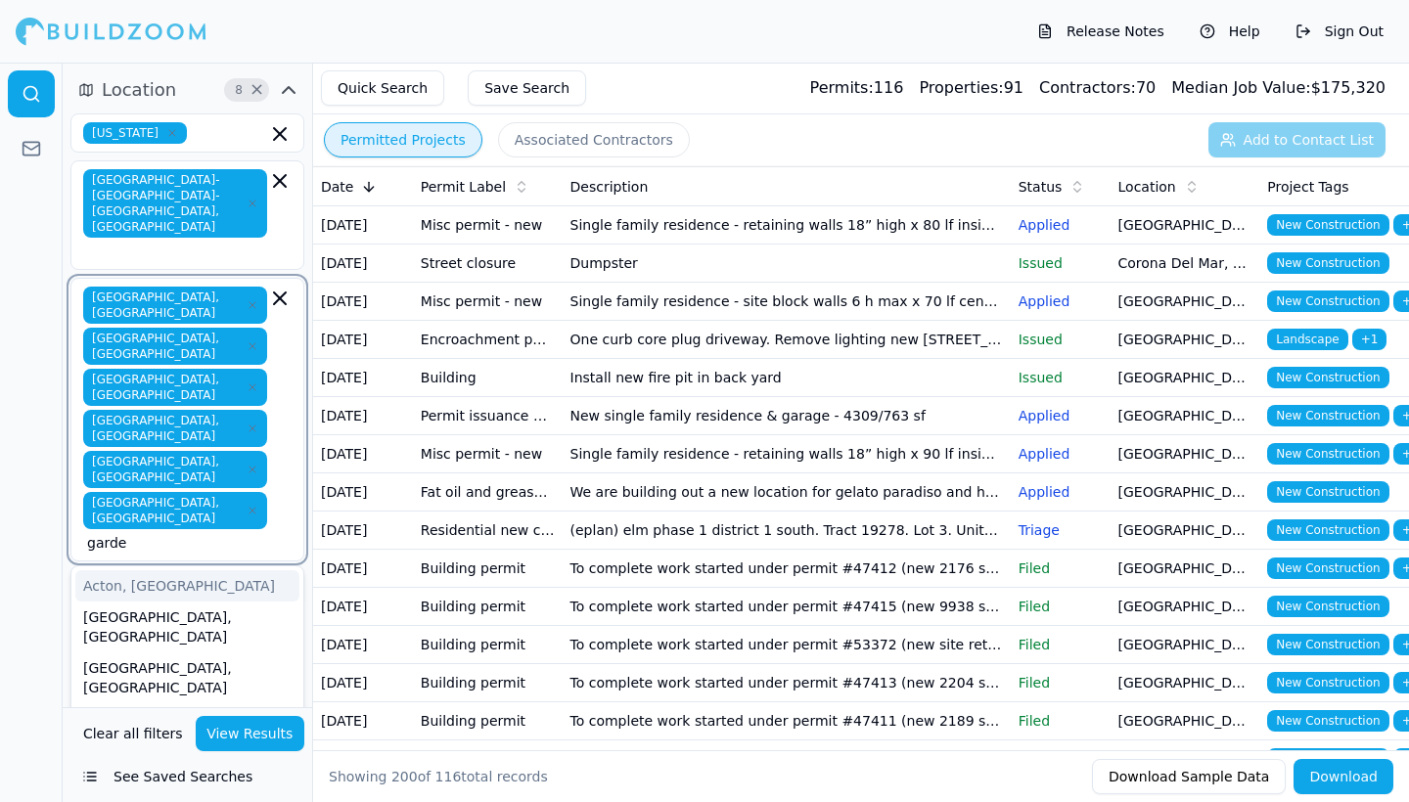
type input "garden"
click at [116, 570] on div "[GEOGRAPHIC_DATA], [GEOGRAPHIC_DATA]" at bounding box center [187, 595] width 224 height 51
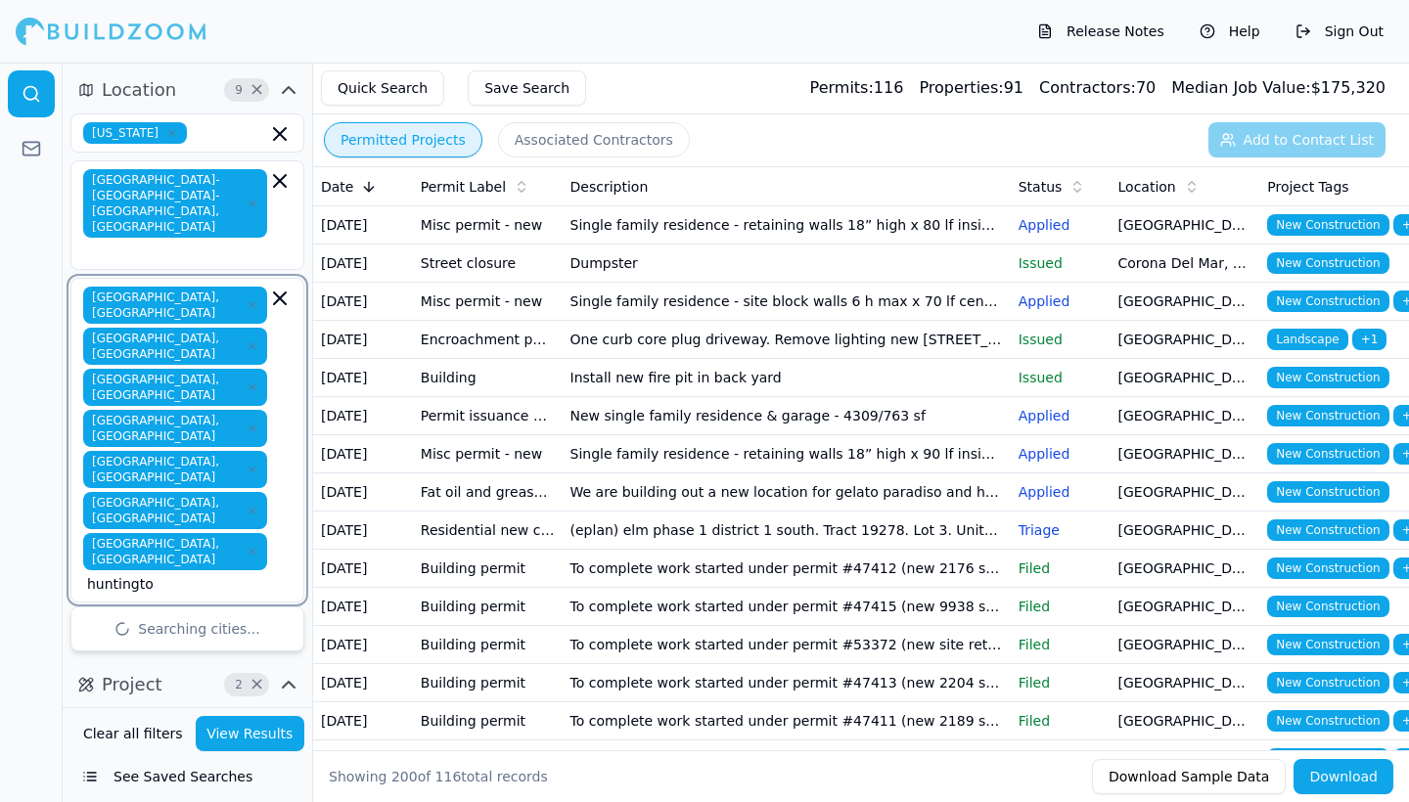
type input "huntington"
click at [103, 611] on div "[GEOGRAPHIC_DATA], [GEOGRAPHIC_DATA]" at bounding box center [187, 636] width 224 height 51
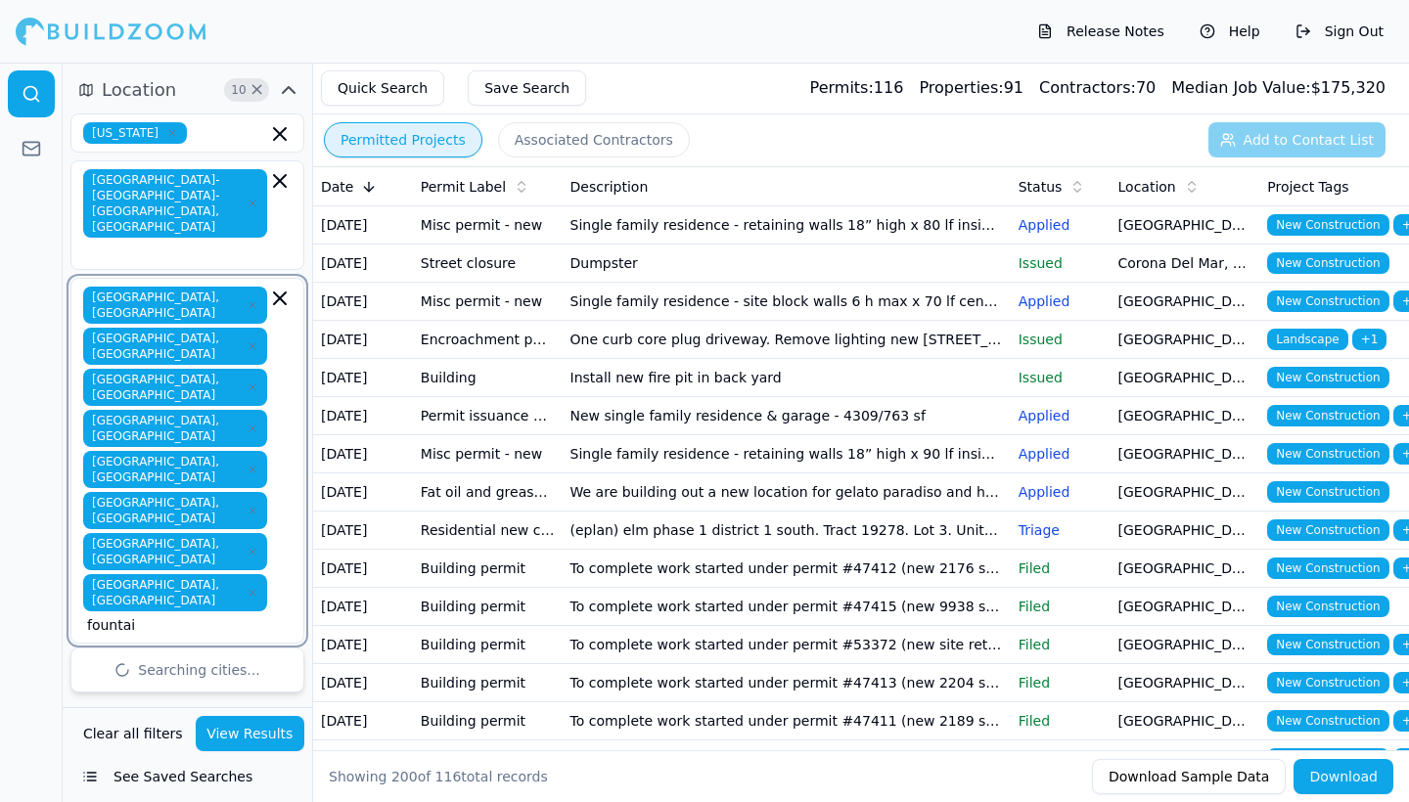
type input "fountain"
click at [112, 653] on div "[GEOGRAPHIC_DATA], [GEOGRAPHIC_DATA]" at bounding box center [187, 678] width 224 height 51
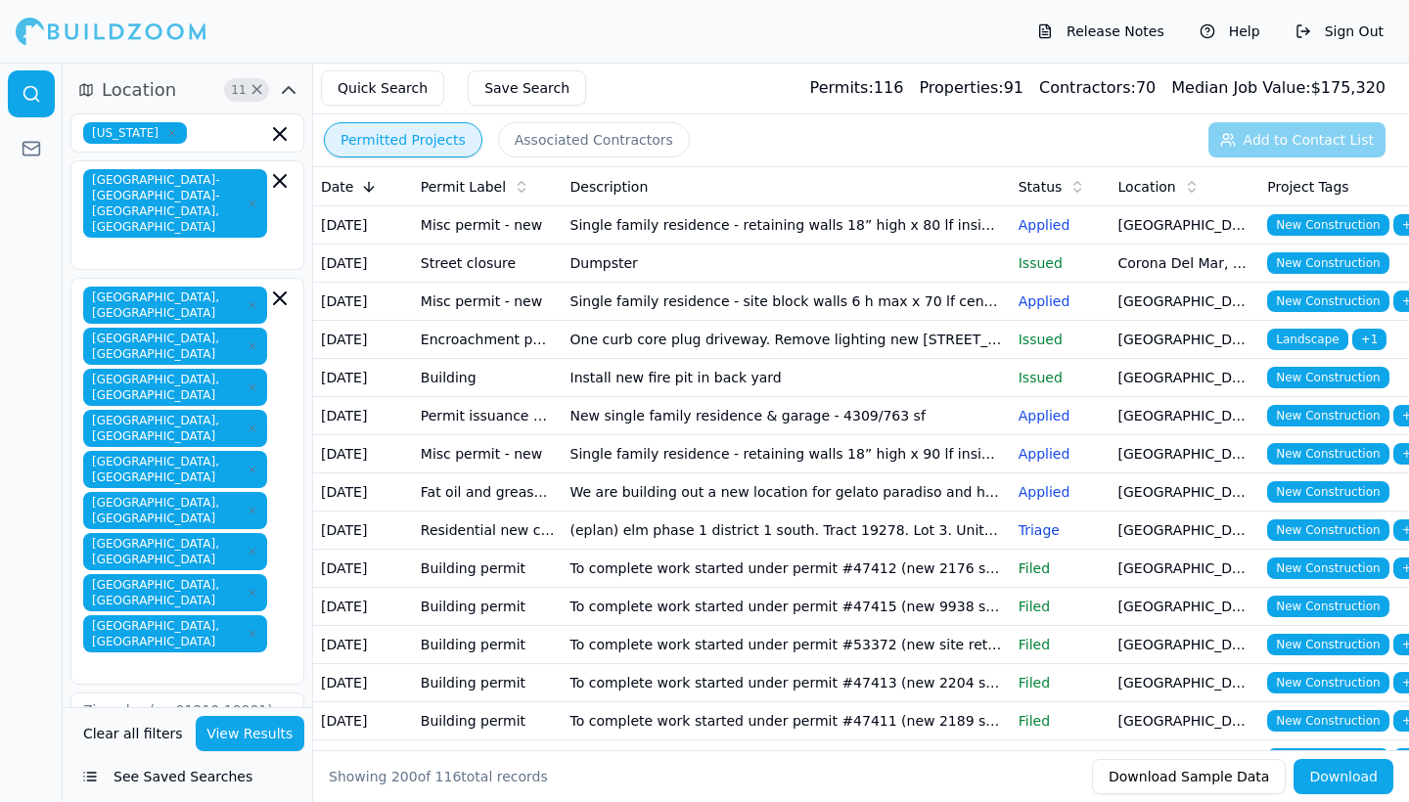
click at [33, 464] on div at bounding box center [31, 433] width 63 height 740
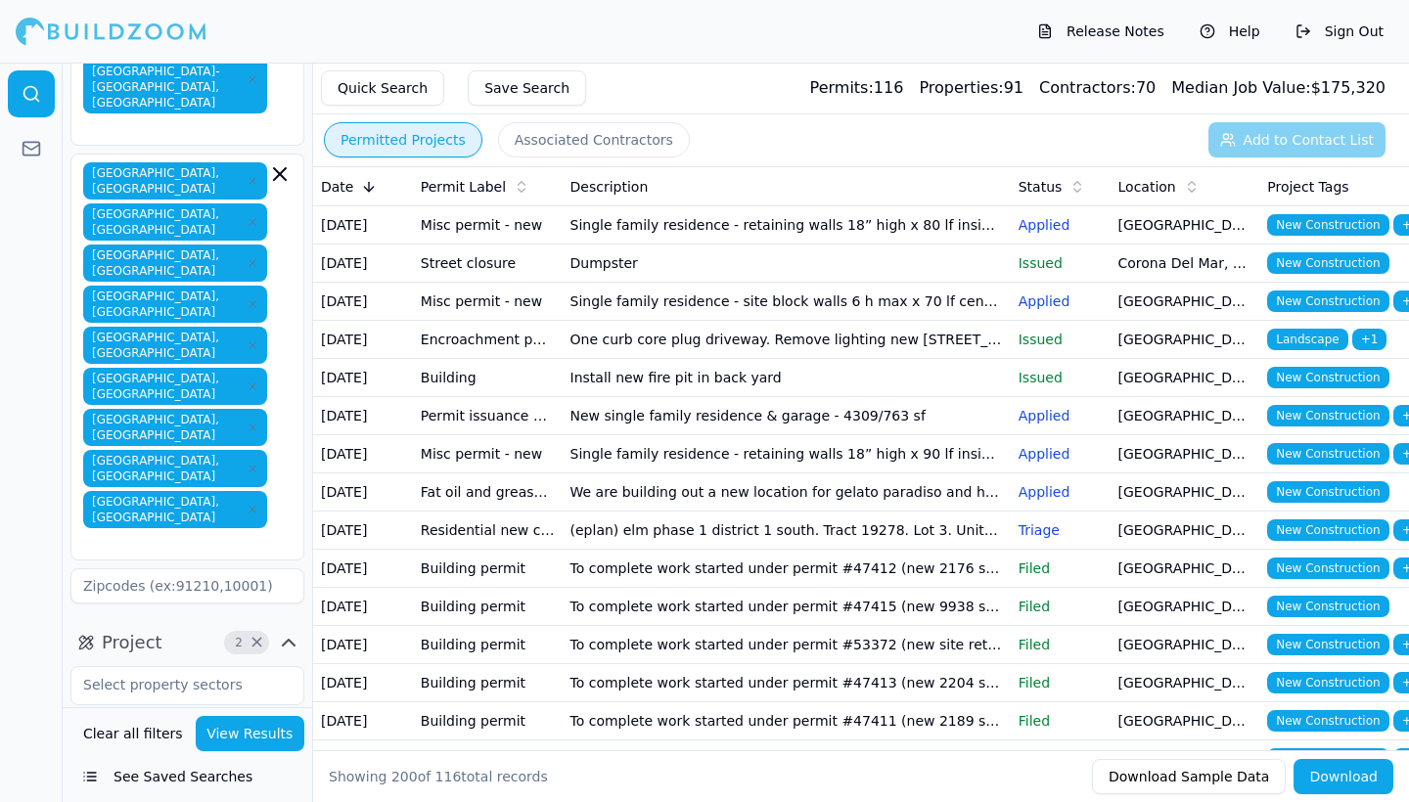
scroll to position [159, 0]
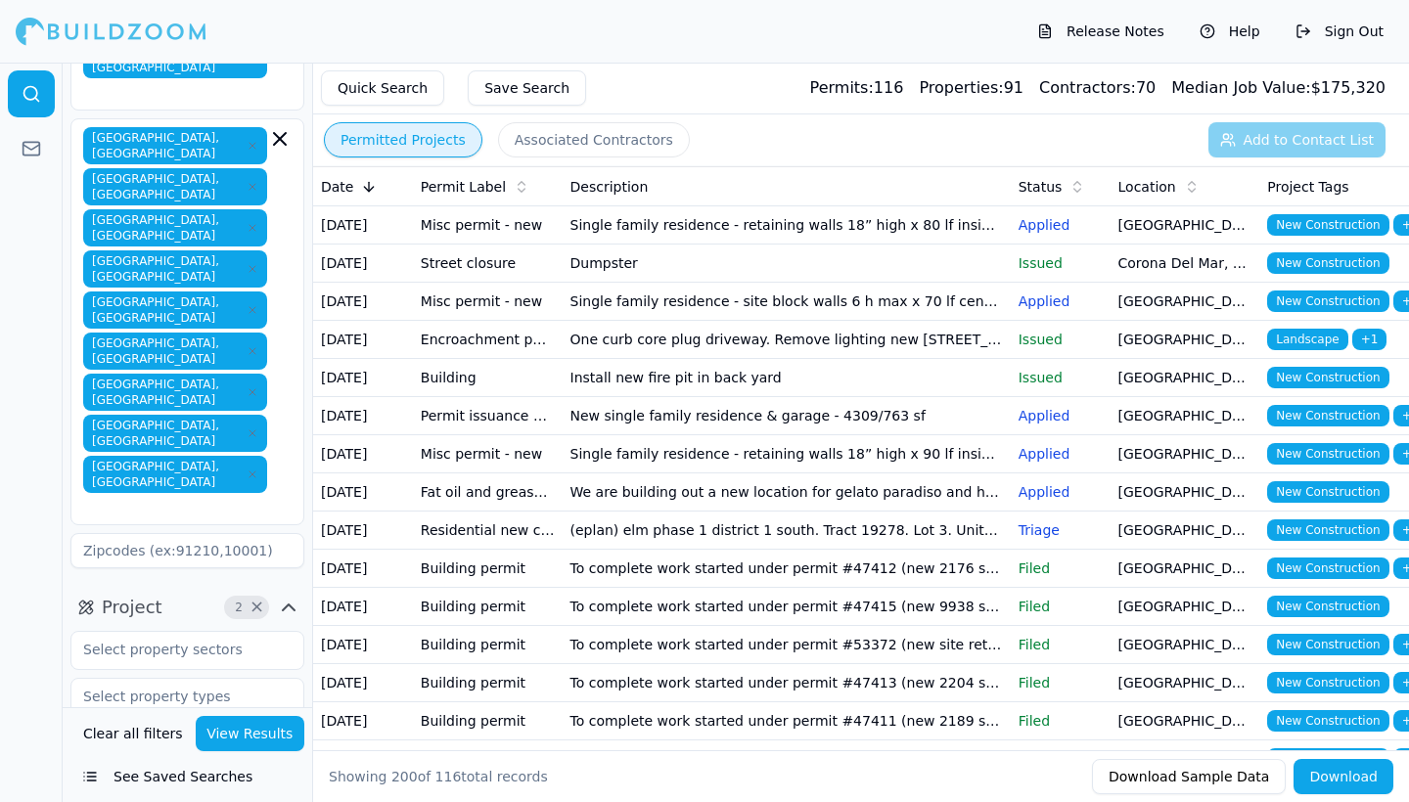
click at [259, 735] on button "View Results" at bounding box center [251, 733] width 110 height 35
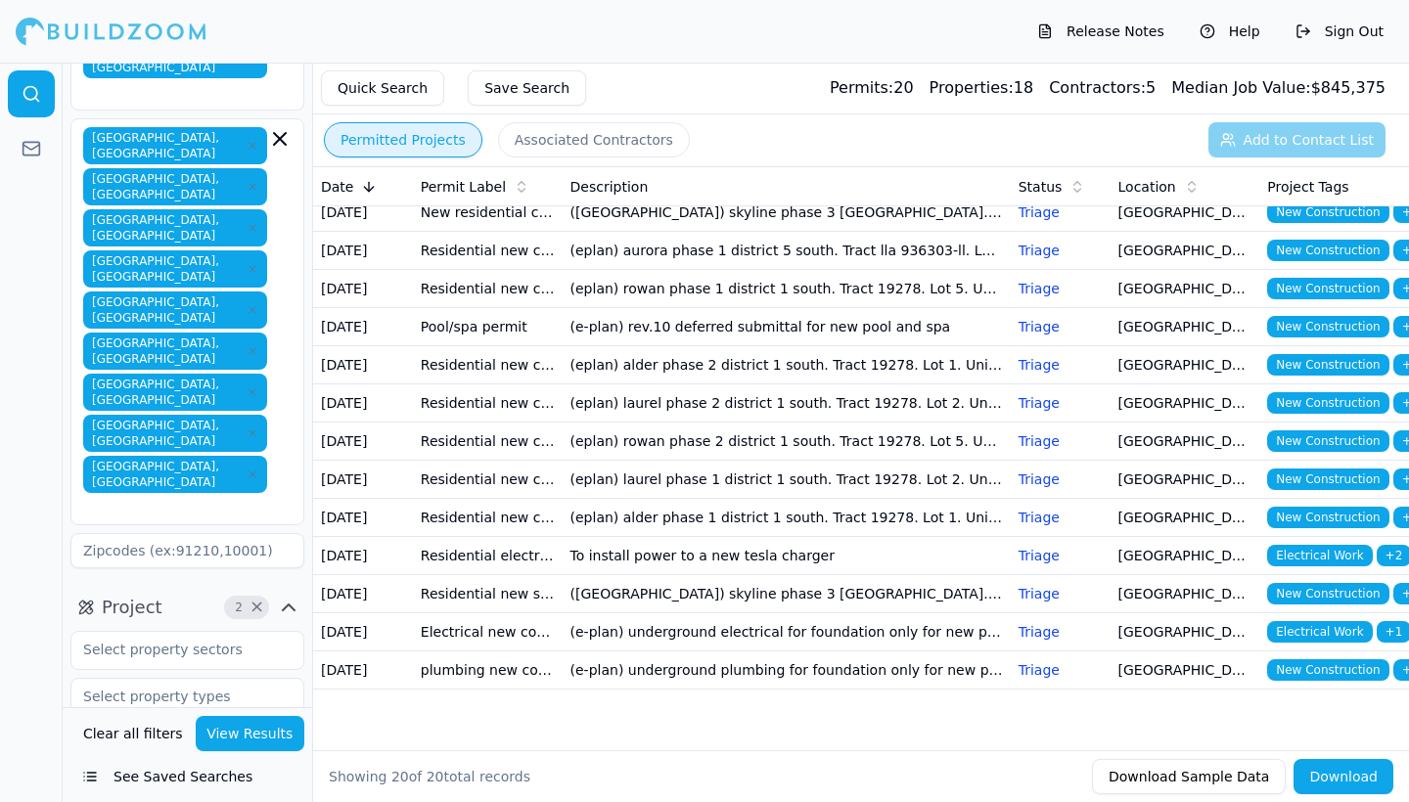
scroll to position [292, 0]
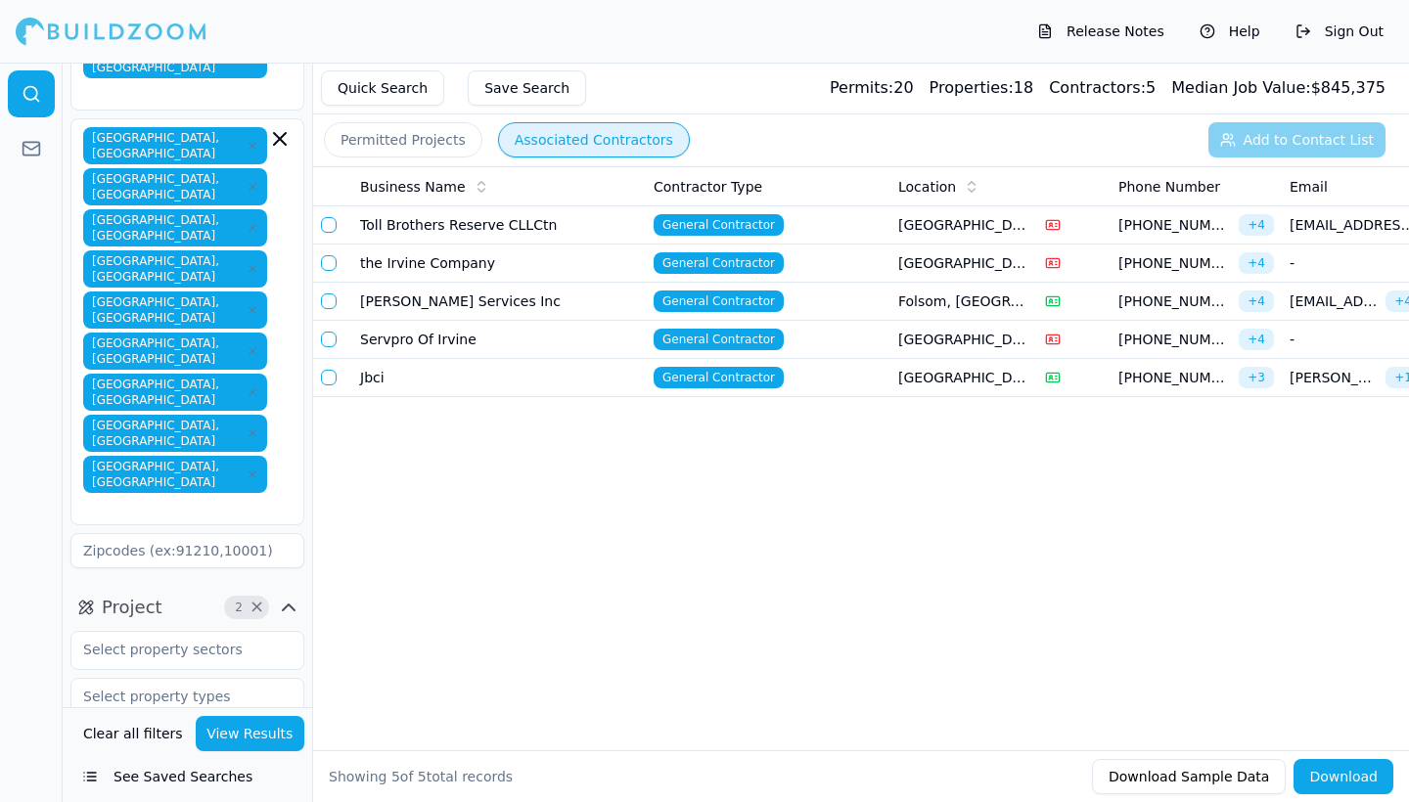
click at [593, 147] on button "Associated Contractors" at bounding box center [594, 139] width 192 height 35
click at [407, 298] on td "[PERSON_NAME] Services Inc" at bounding box center [498, 302] width 293 height 38
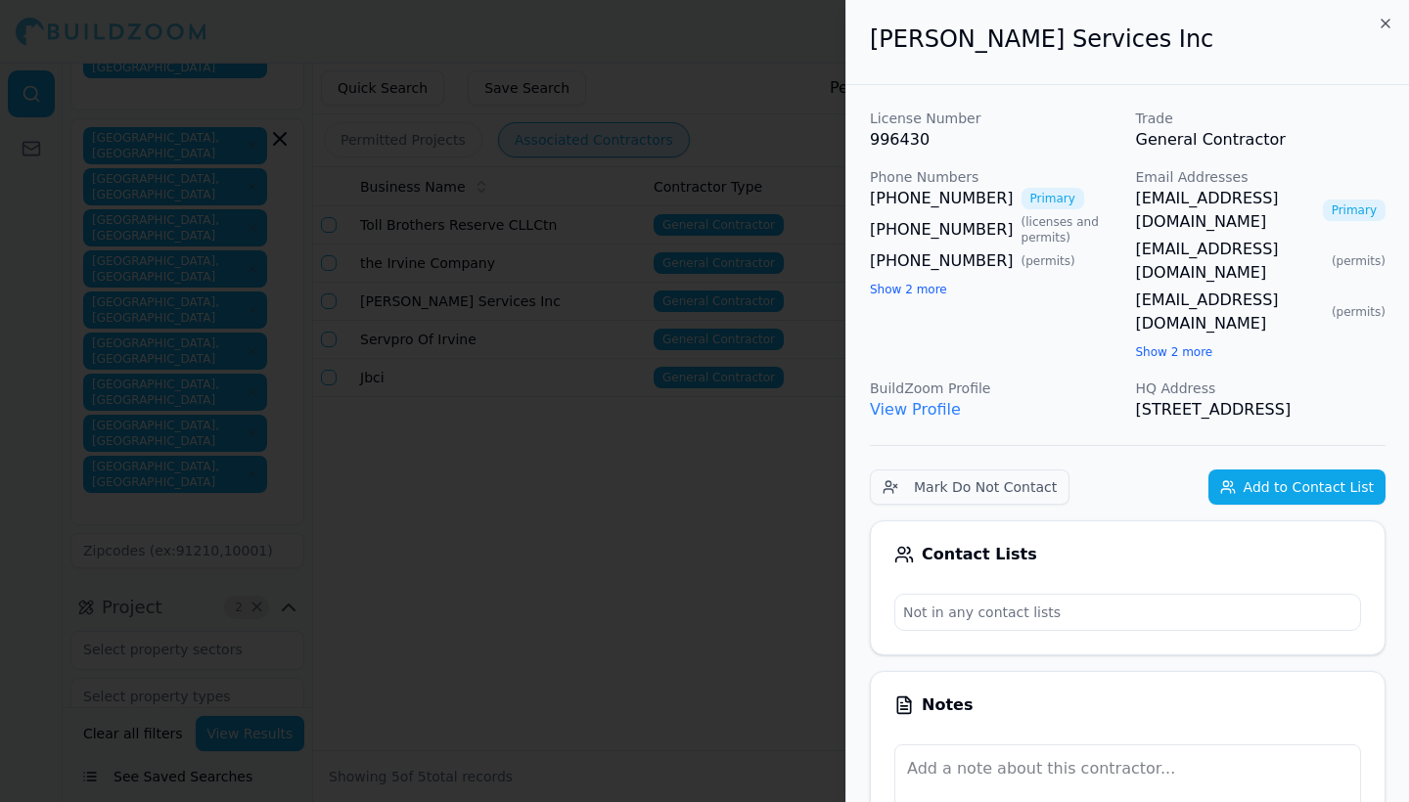
click at [1384, 23] on icon "button" at bounding box center [1385, 24] width 16 height 16
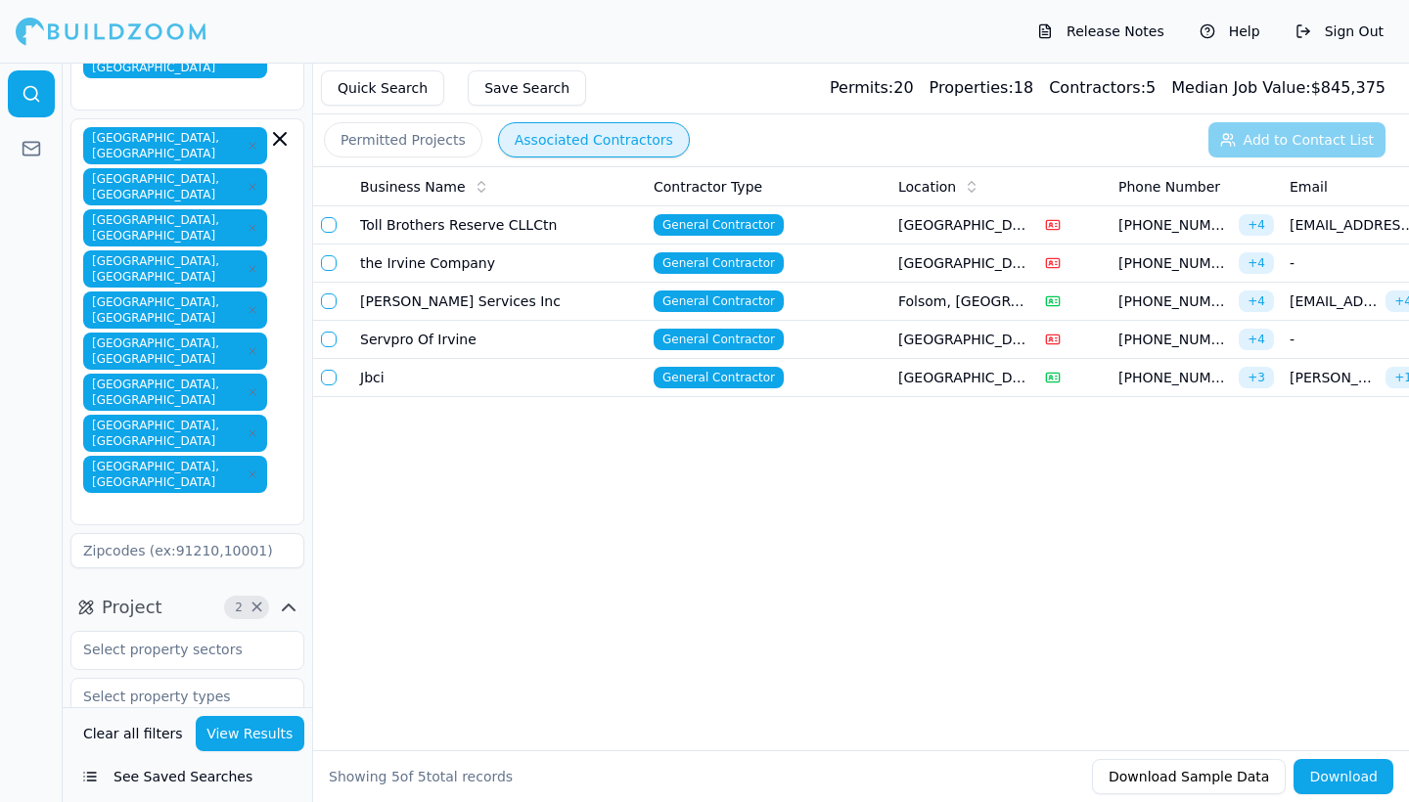
click at [281, 127] on icon "button" at bounding box center [279, 138] width 23 height 23
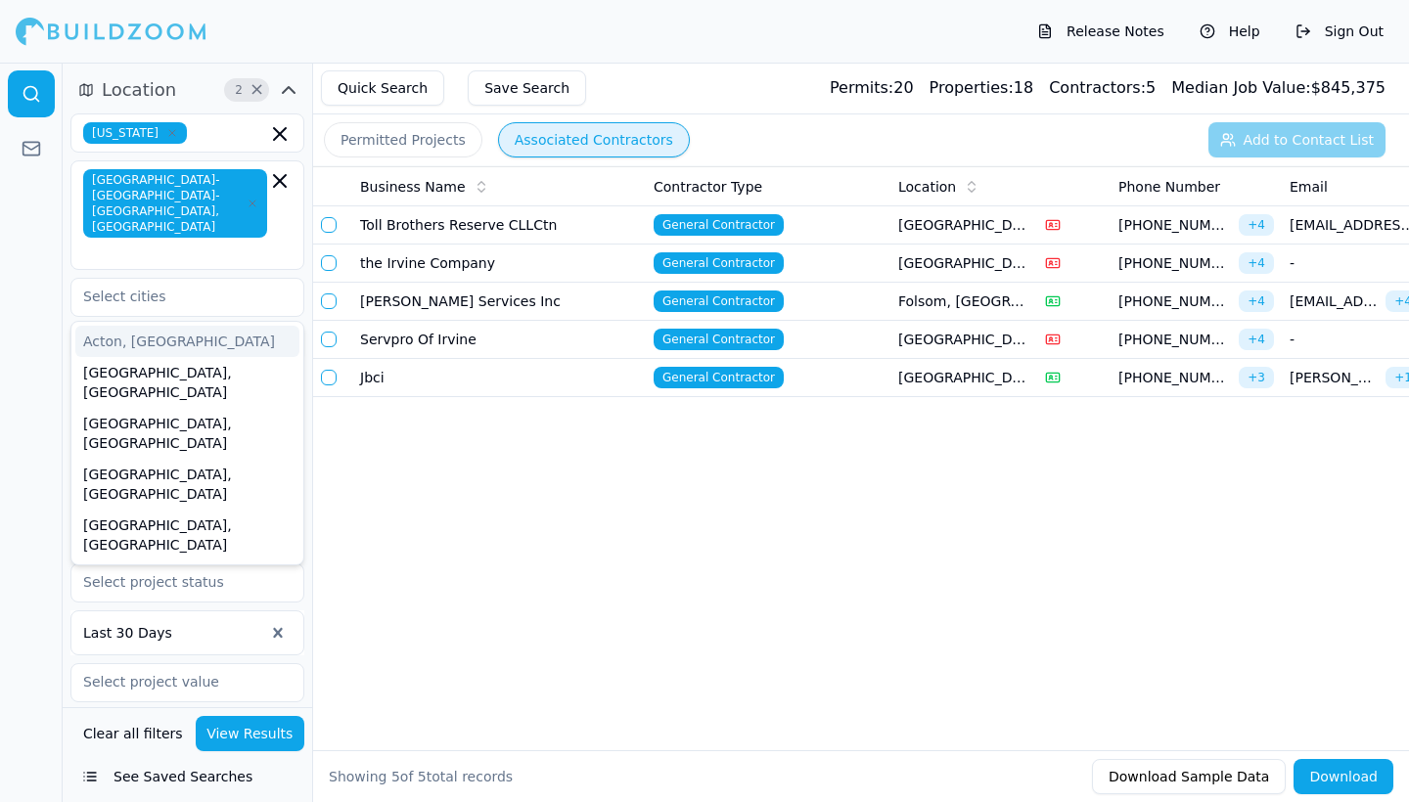
click at [24, 300] on div at bounding box center [31, 433] width 63 height 740
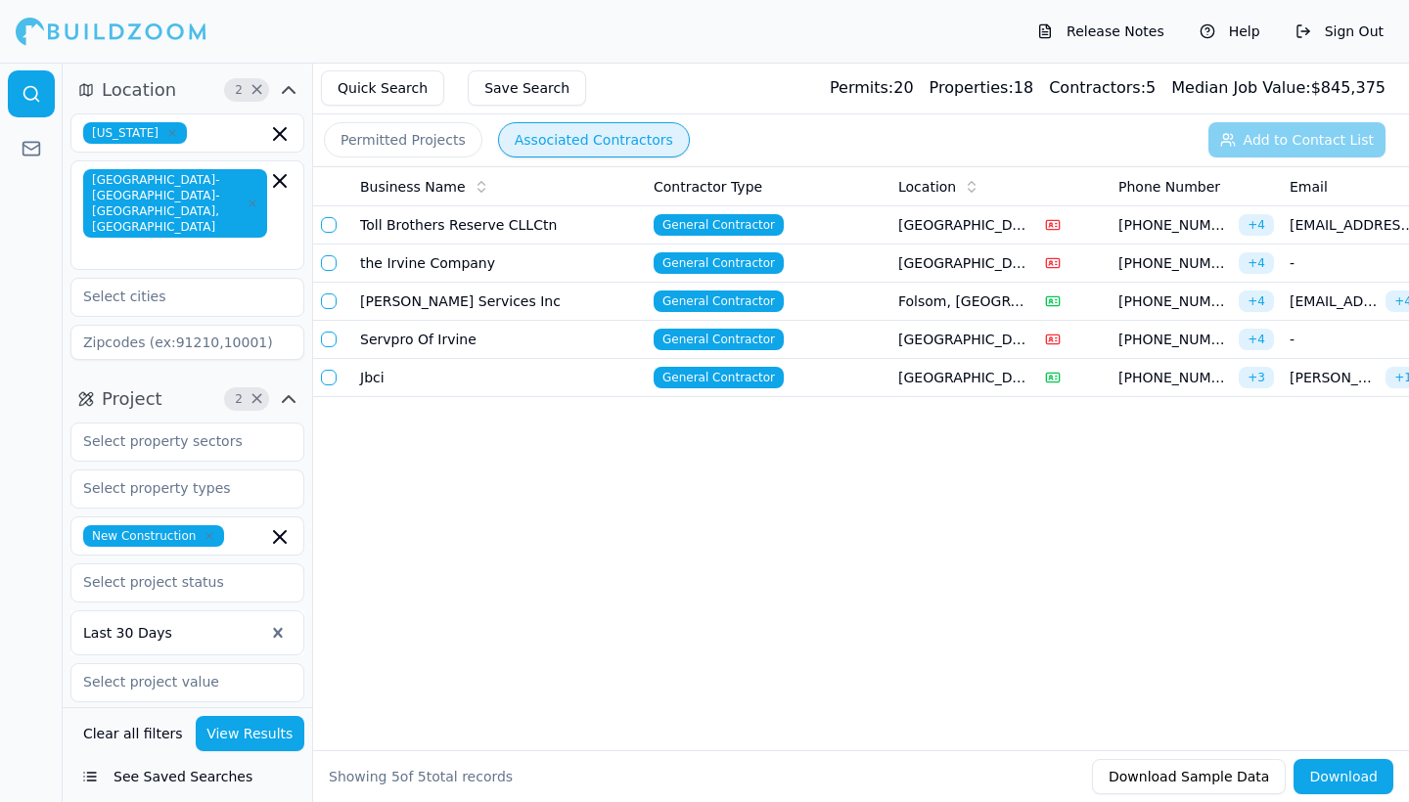
click at [256, 738] on button "View Results" at bounding box center [251, 733] width 110 height 35
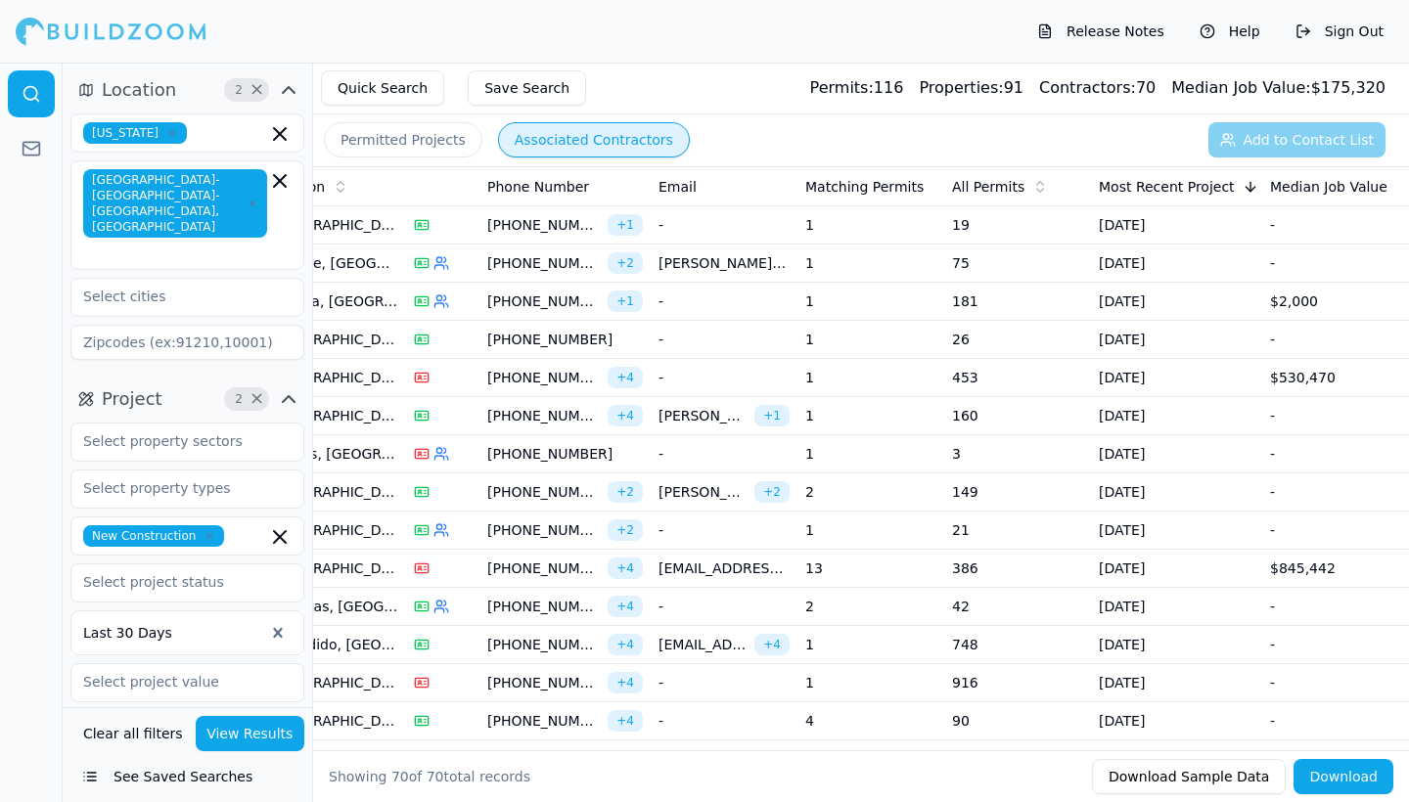
scroll to position [0, 631]
click at [888, 383] on td "1" at bounding box center [870, 378] width 147 height 38
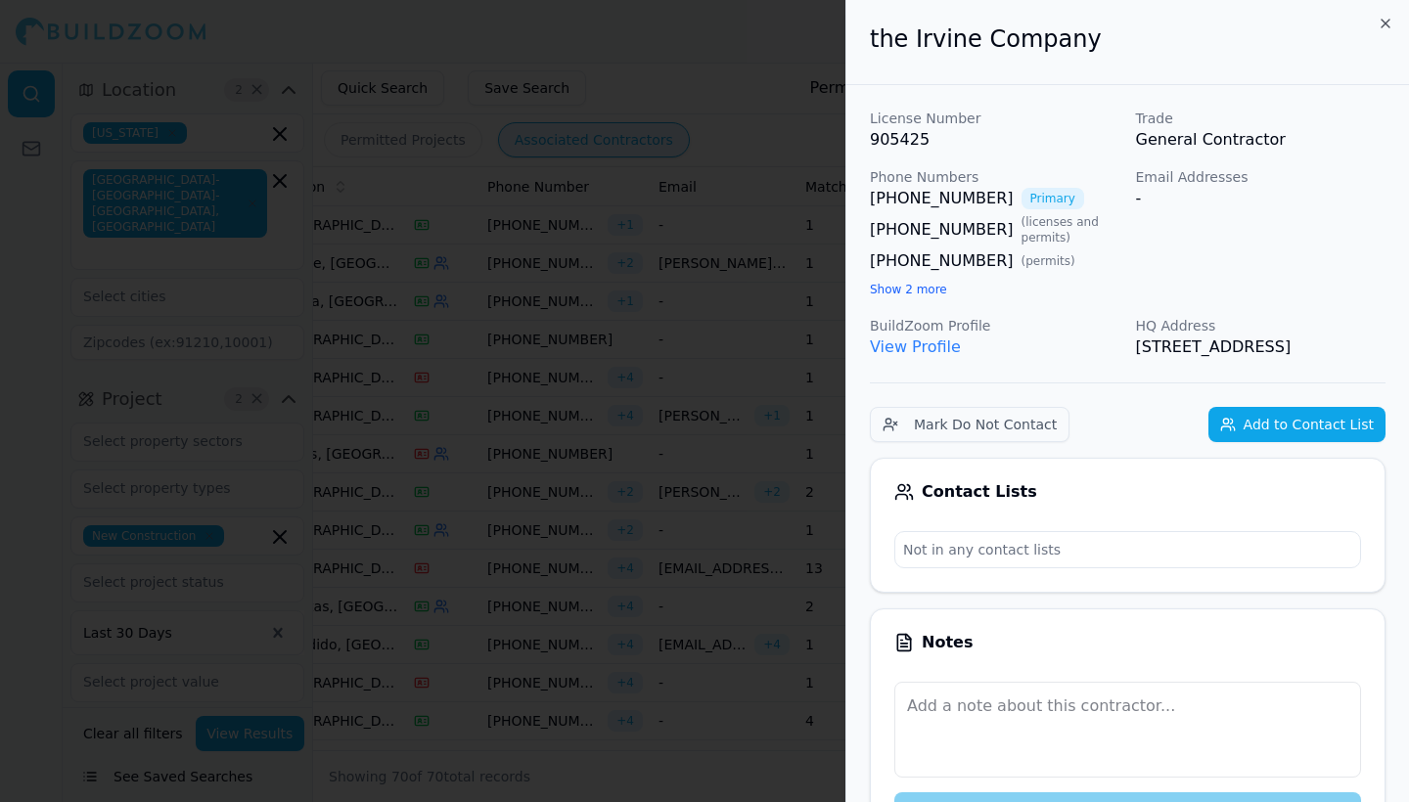
scroll to position [0, 0]
click at [1393, 23] on div "the Irvine Company" at bounding box center [1127, 42] width 563 height 85
click at [1387, 23] on icon "button" at bounding box center [1385, 24] width 16 height 16
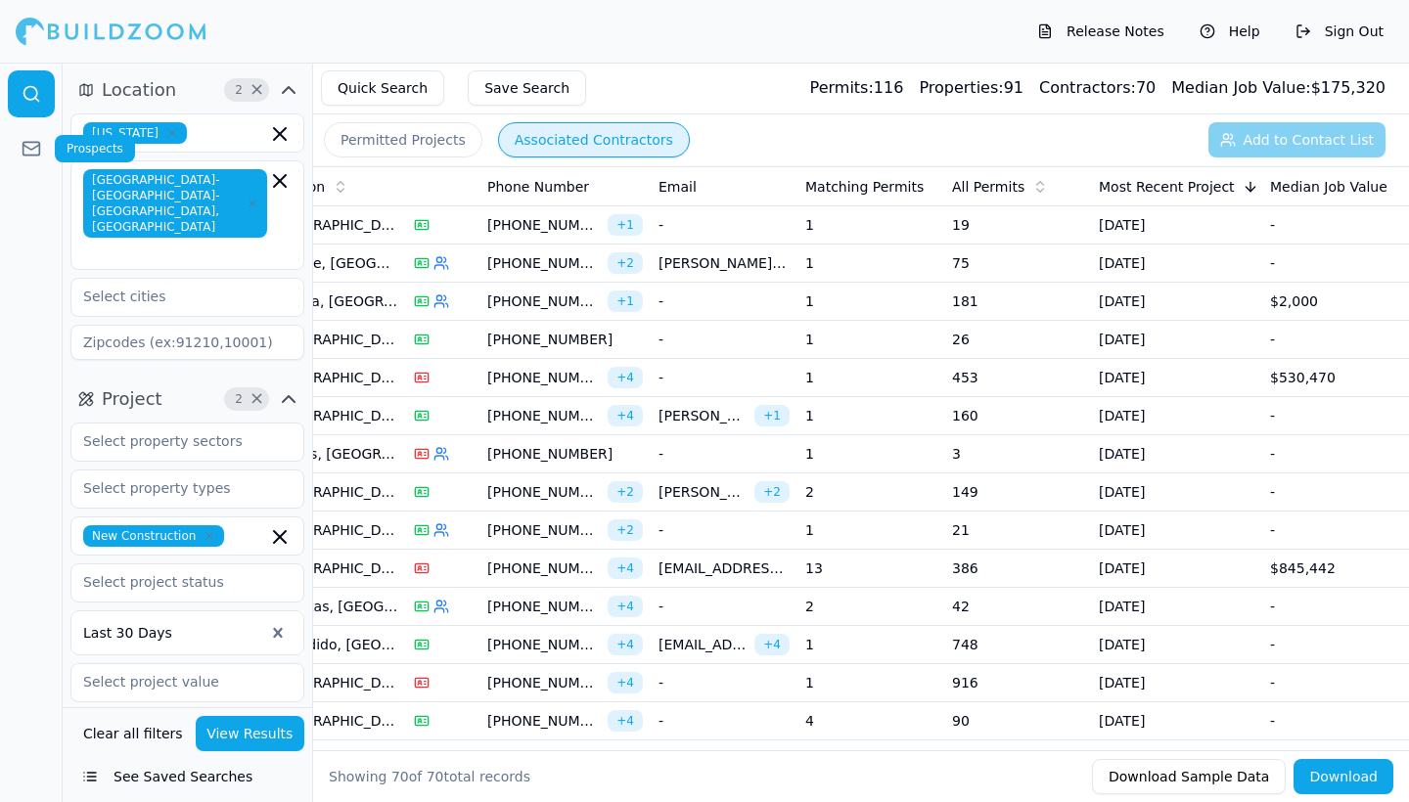
click at [28, 144] on icon at bounding box center [32, 149] width 20 height 20
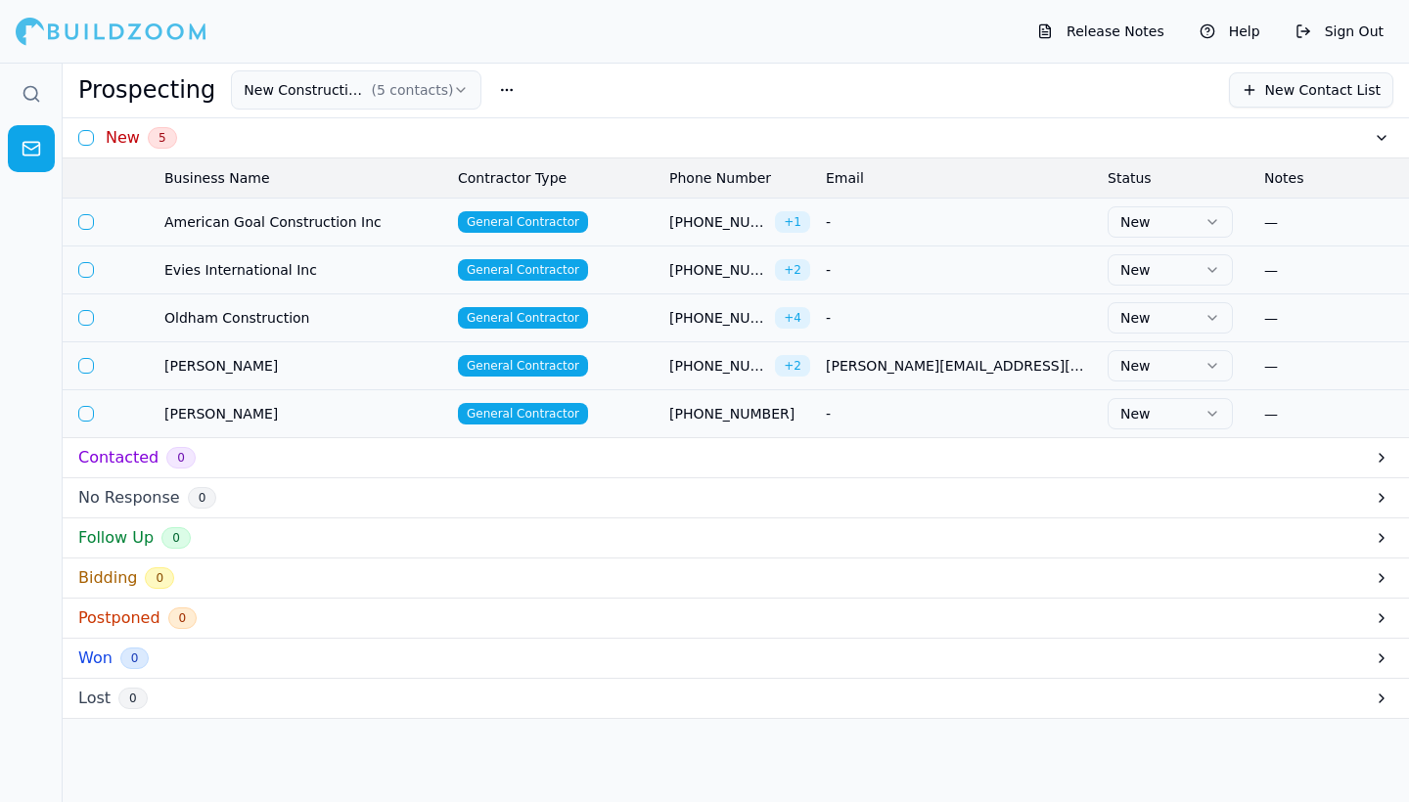
click at [90, 217] on button "button" at bounding box center [86, 222] width 16 height 16
click at [88, 260] on td at bounding box center [86, 270] width 47 height 48
click at [88, 312] on button "button" at bounding box center [86, 318] width 16 height 16
click at [89, 269] on button "button" at bounding box center [86, 270] width 16 height 16
click at [85, 365] on button "button" at bounding box center [86, 366] width 16 height 16
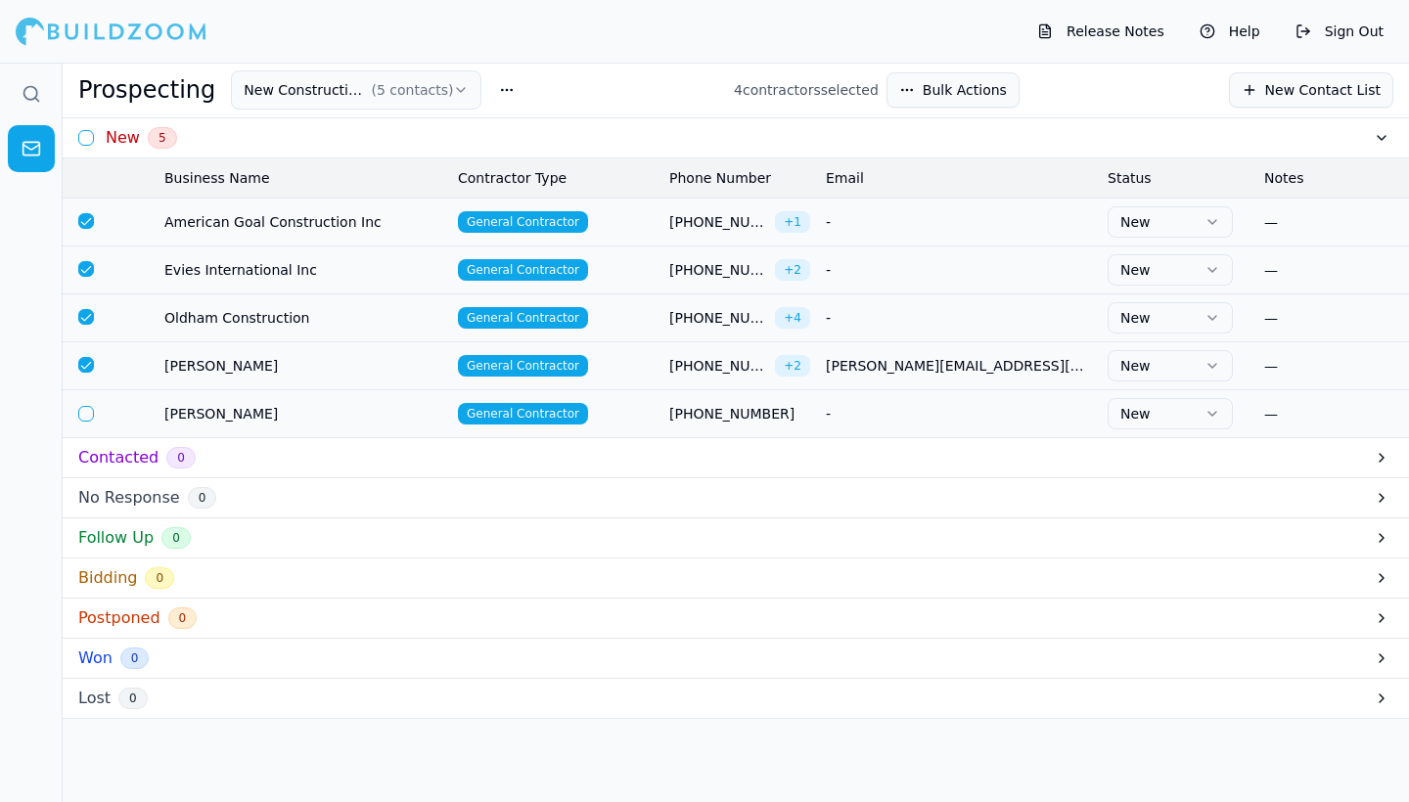
click at [86, 406] on button "button" at bounding box center [86, 414] width 16 height 16
click at [484, 91] on html "Release Notes Help Sign Out Prospecting New Construction ( 5 contacts ) 5 contr…" at bounding box center [704, 401] width 1409 height 802
click at [459, 132] on div "Delete List" at bounding box center [443, 131] width 115 height 31
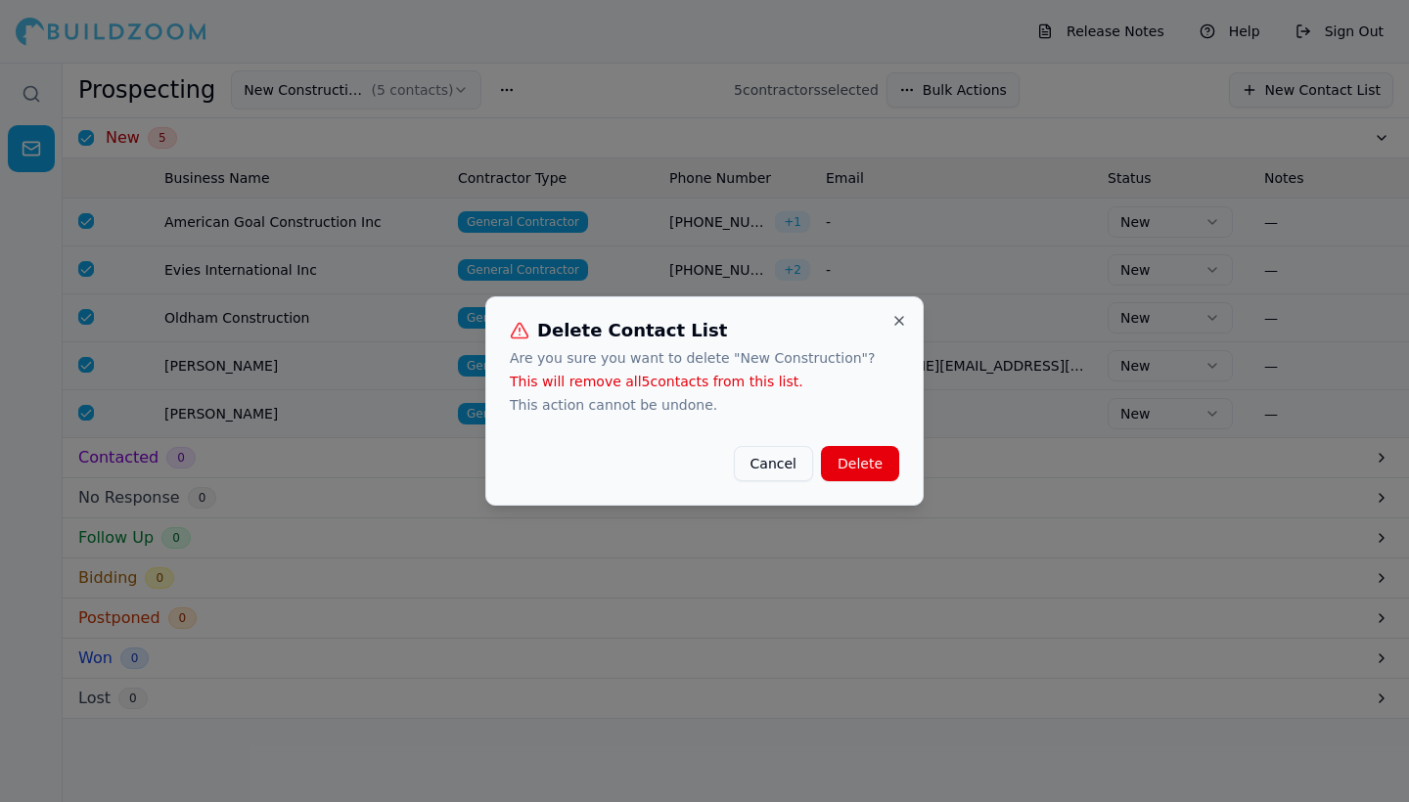
click at [856, 470] on button "Delete" at bounding box center [860, 463] width 78 height 35
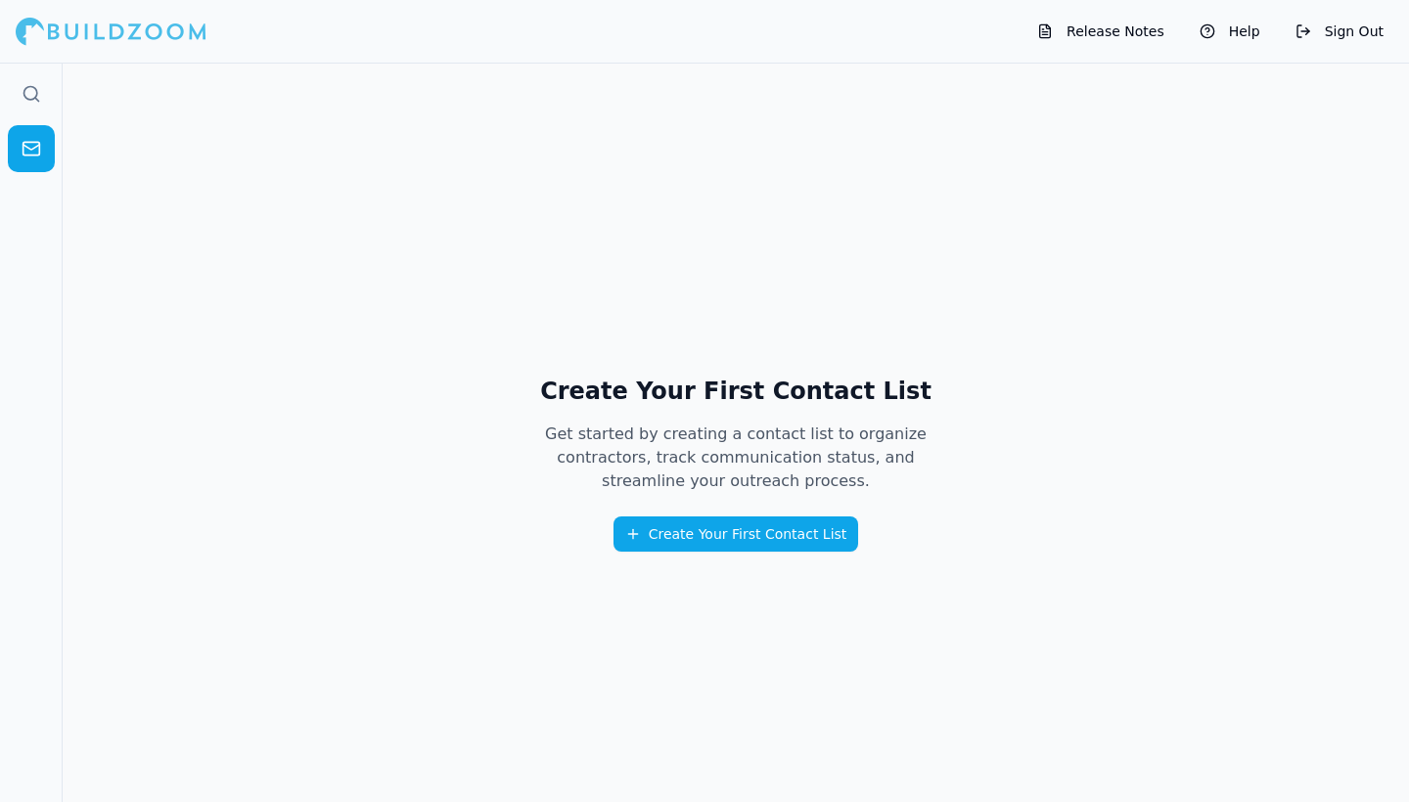
click at [675, 539] on button "Create Your First Contact List" at bounding box center [736, 534] width 246 height 35
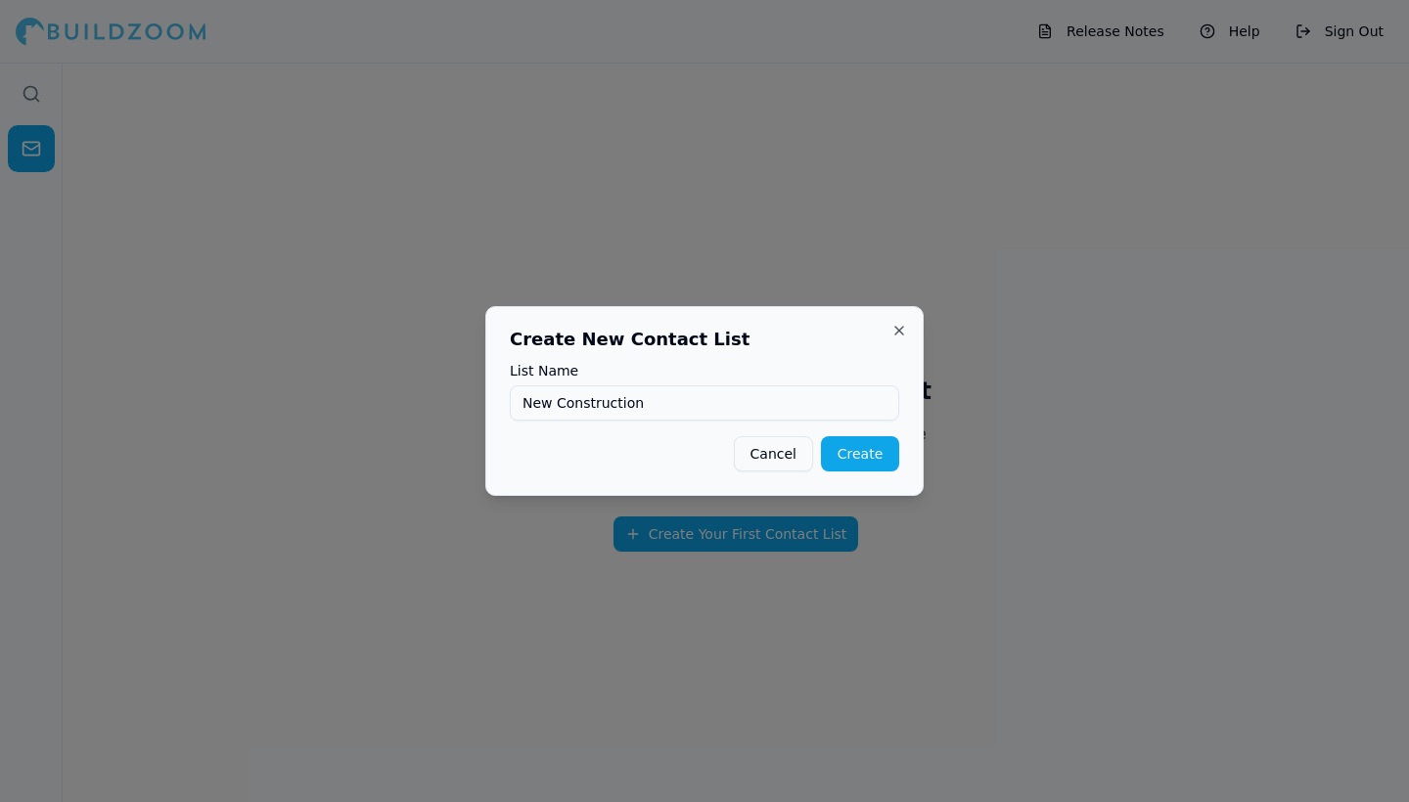
type input "New Construction"
click at [865, 453] on button "Create" at bounding box center [860, 453] width 78 height 35
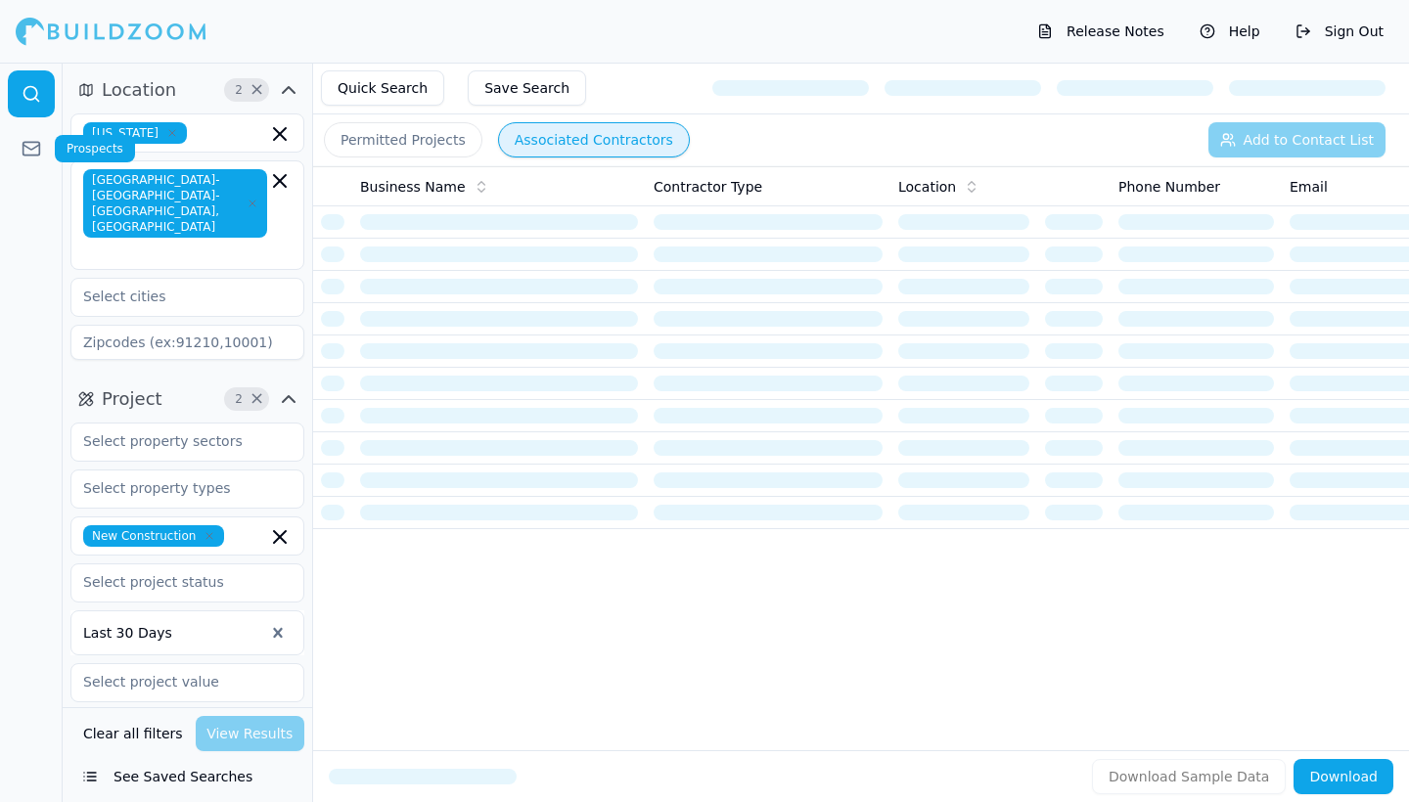
click at [26, 134] on link at bounding box center [31, 148] width 47 height 47
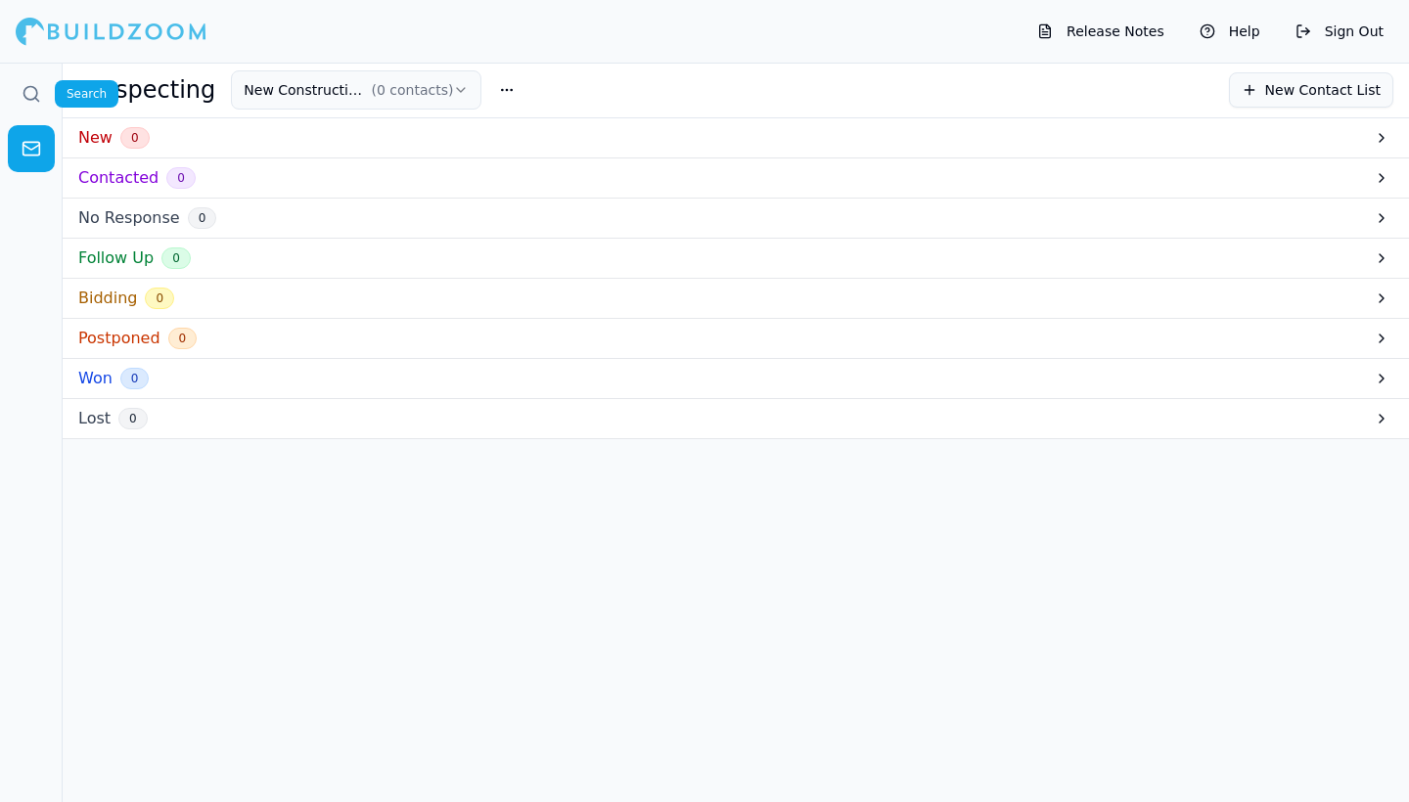
click at [28, 82] on link at bounding box center [31, 93] width 47 height 47
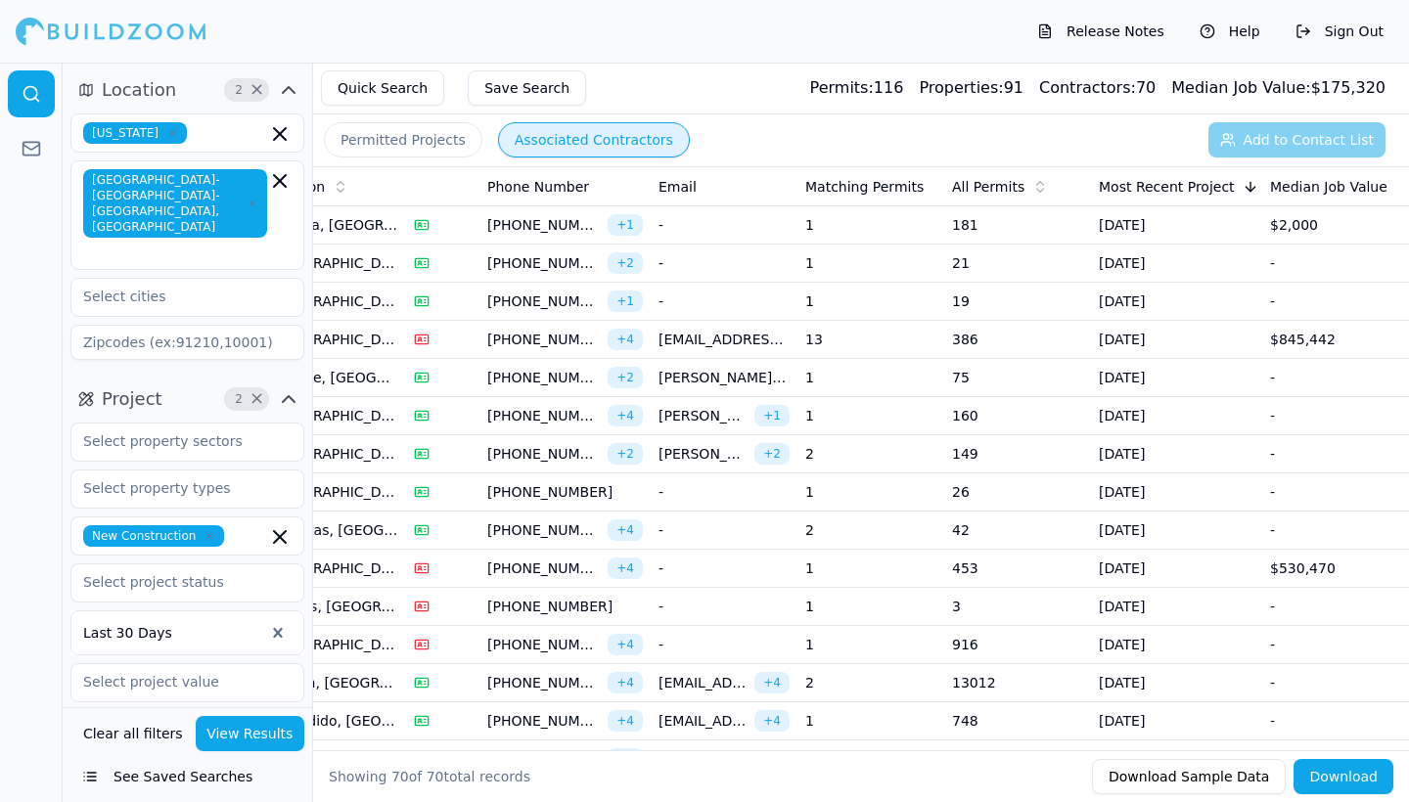
scroll to position [0, 631]
click at [920, 338] on td "13" at bounding box center [870, 340] width 147 height 38
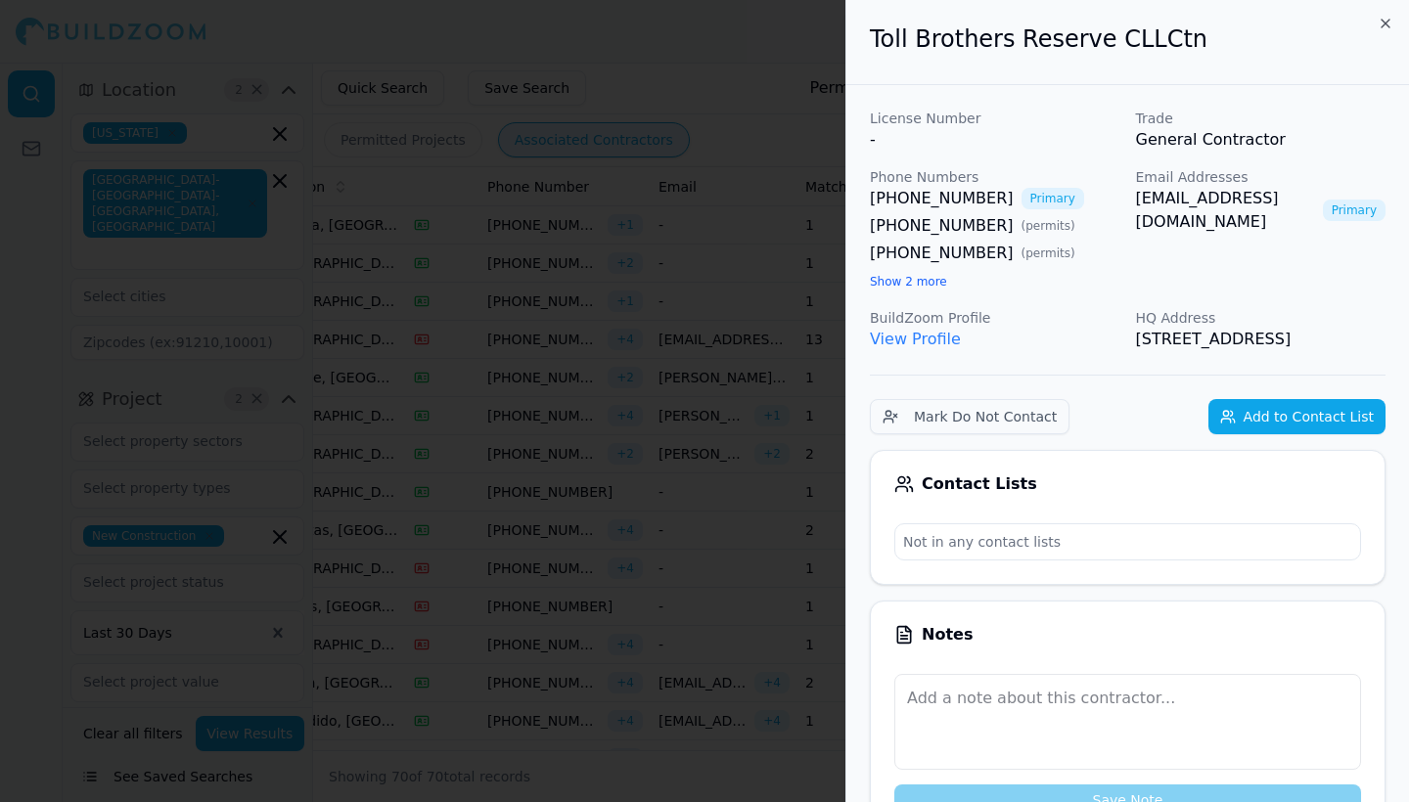
click at [1388, 19] on icon "button" at bounding box center [1385, 24] width 16 height 16
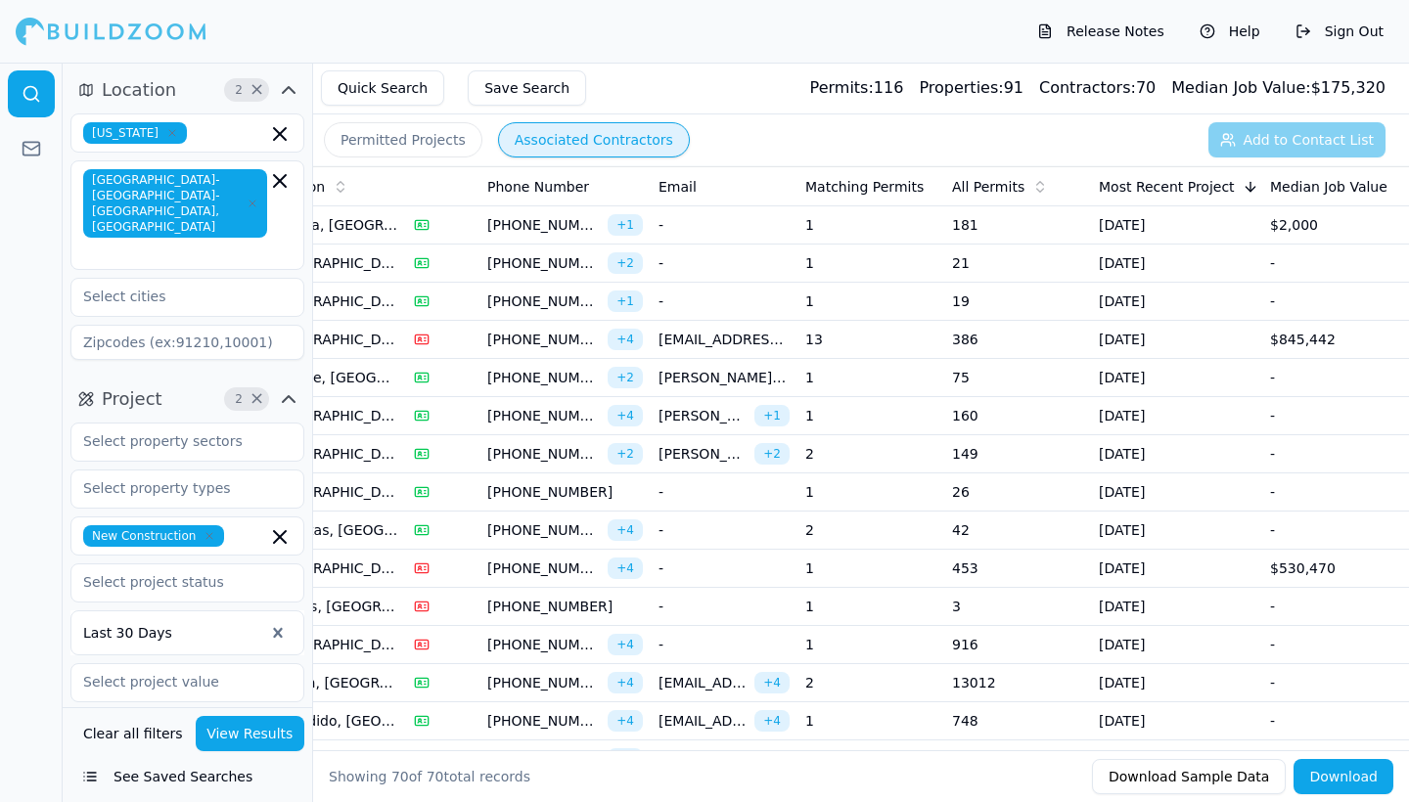
click at [991, 226] on td "181" at bounding box center [1017, 225] width 147 height 38
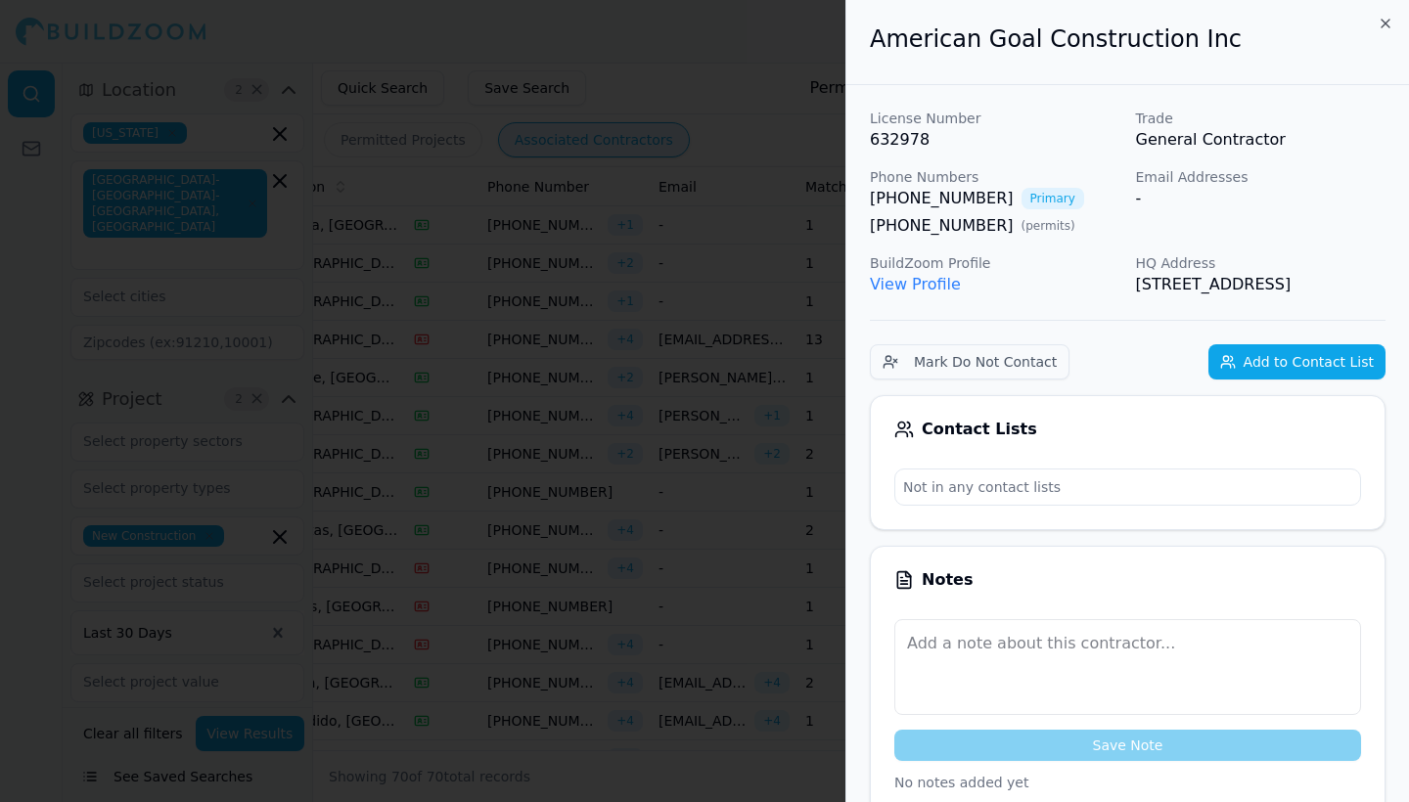
click at [1241, 380] on button "Add to Contact List" at bounding box center [1296, 361] width 177 height 35
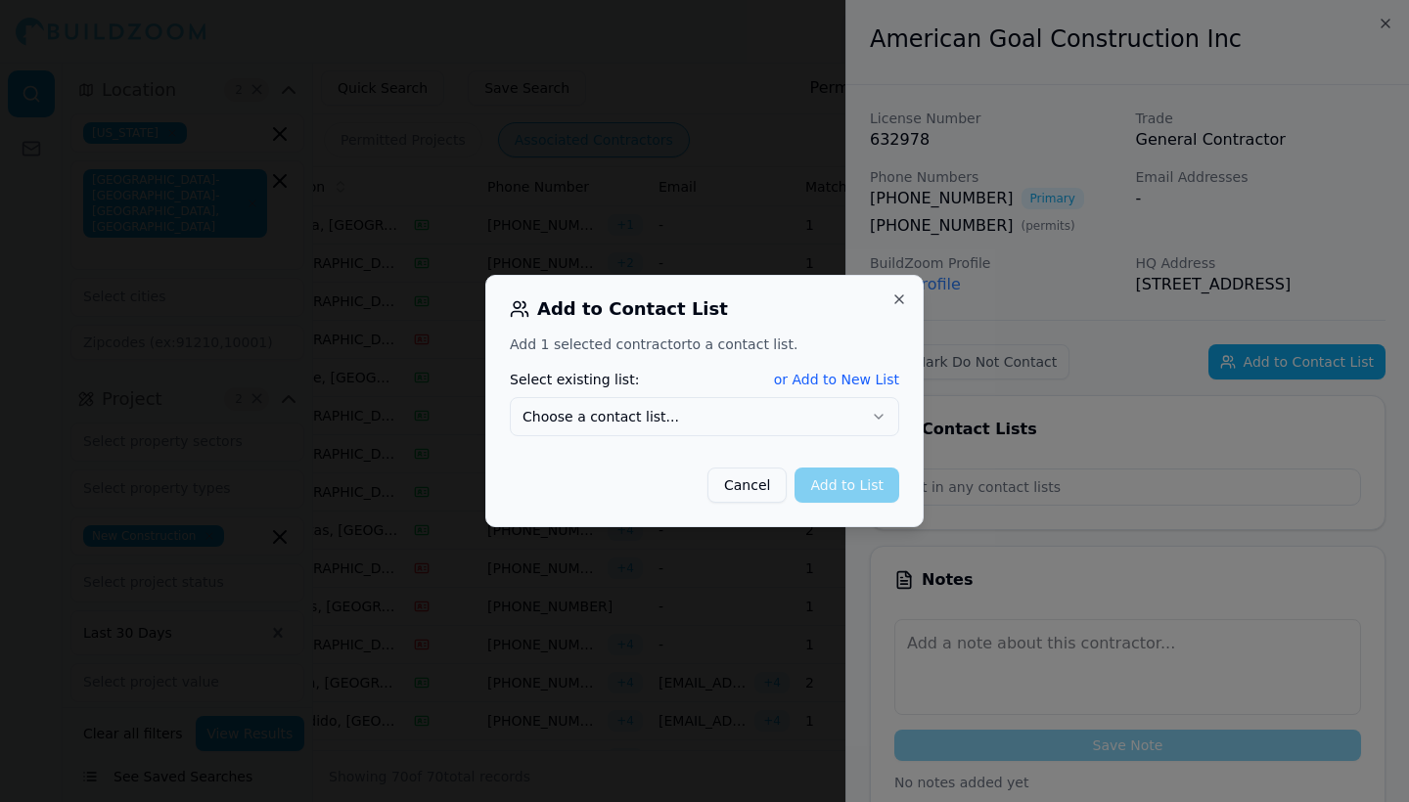
click at [656, 414] on button "Choose a contact list..." at bounding box center [704, 416] width 389 height 39
click at [844, 487] on button "Add to List" at bounding box center [846, 485] width 105 height 35
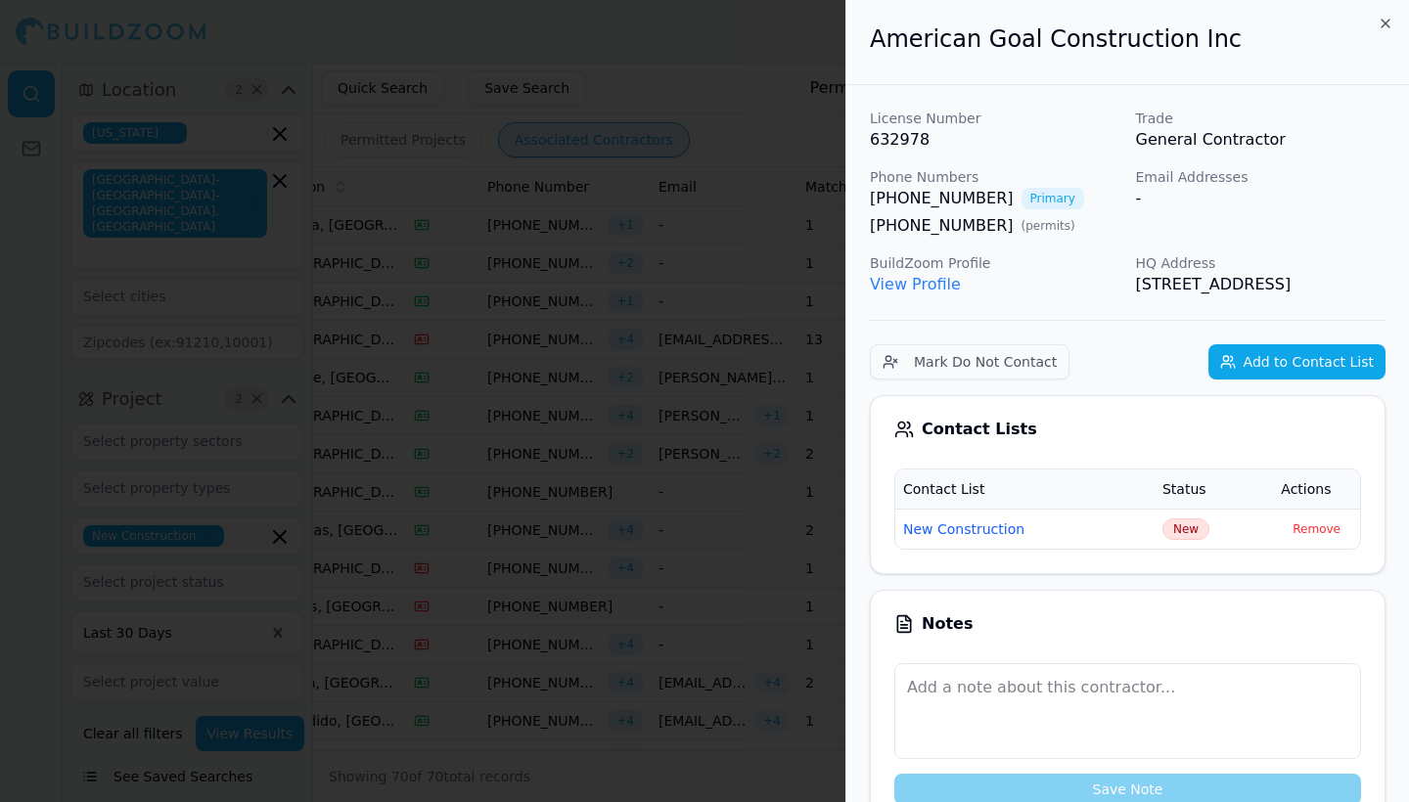
click at [1384, 21] on icon "button" at bounding box center [1385, 24] width 16 height 16
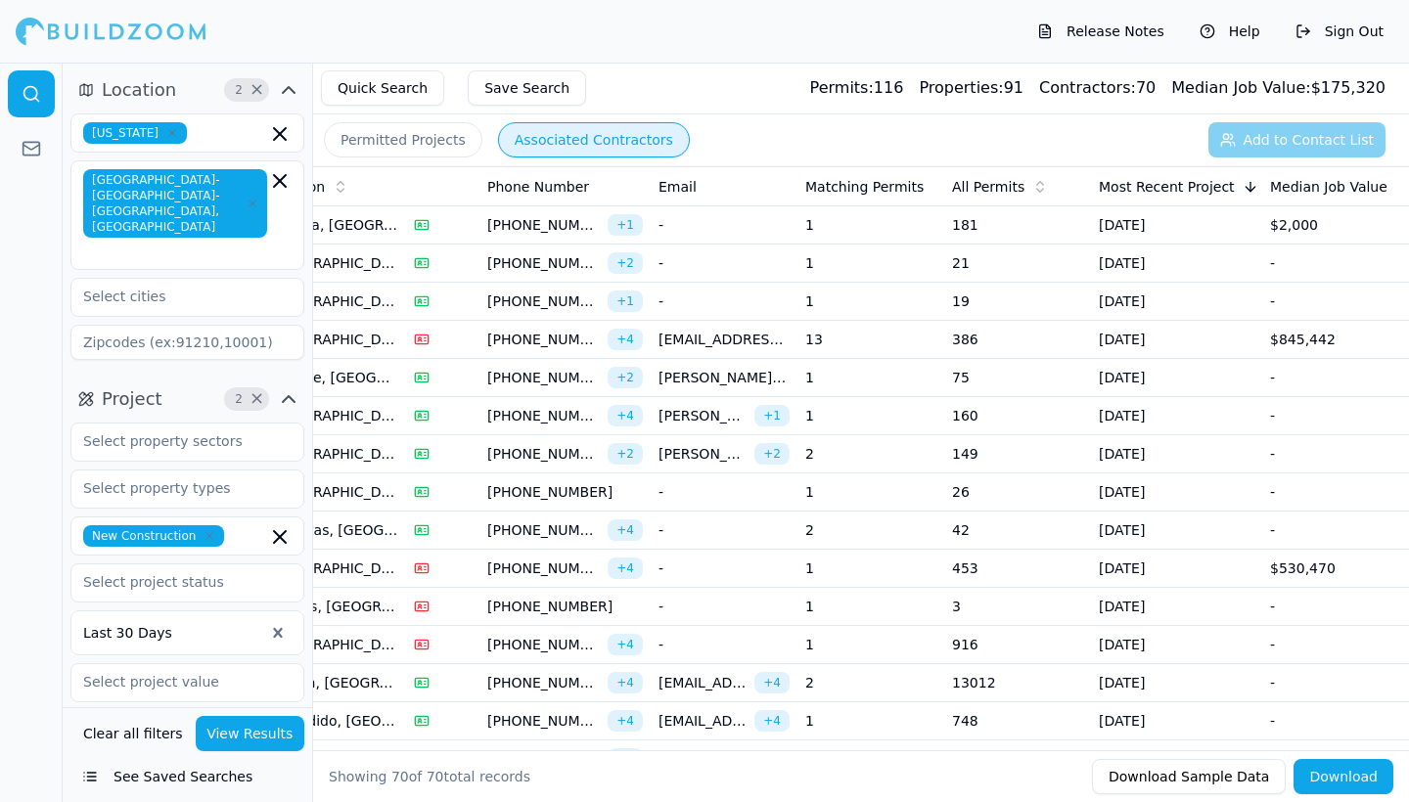
click at [956, 417] on td "160" at bounding box center [1017, 416] width 147 height 38
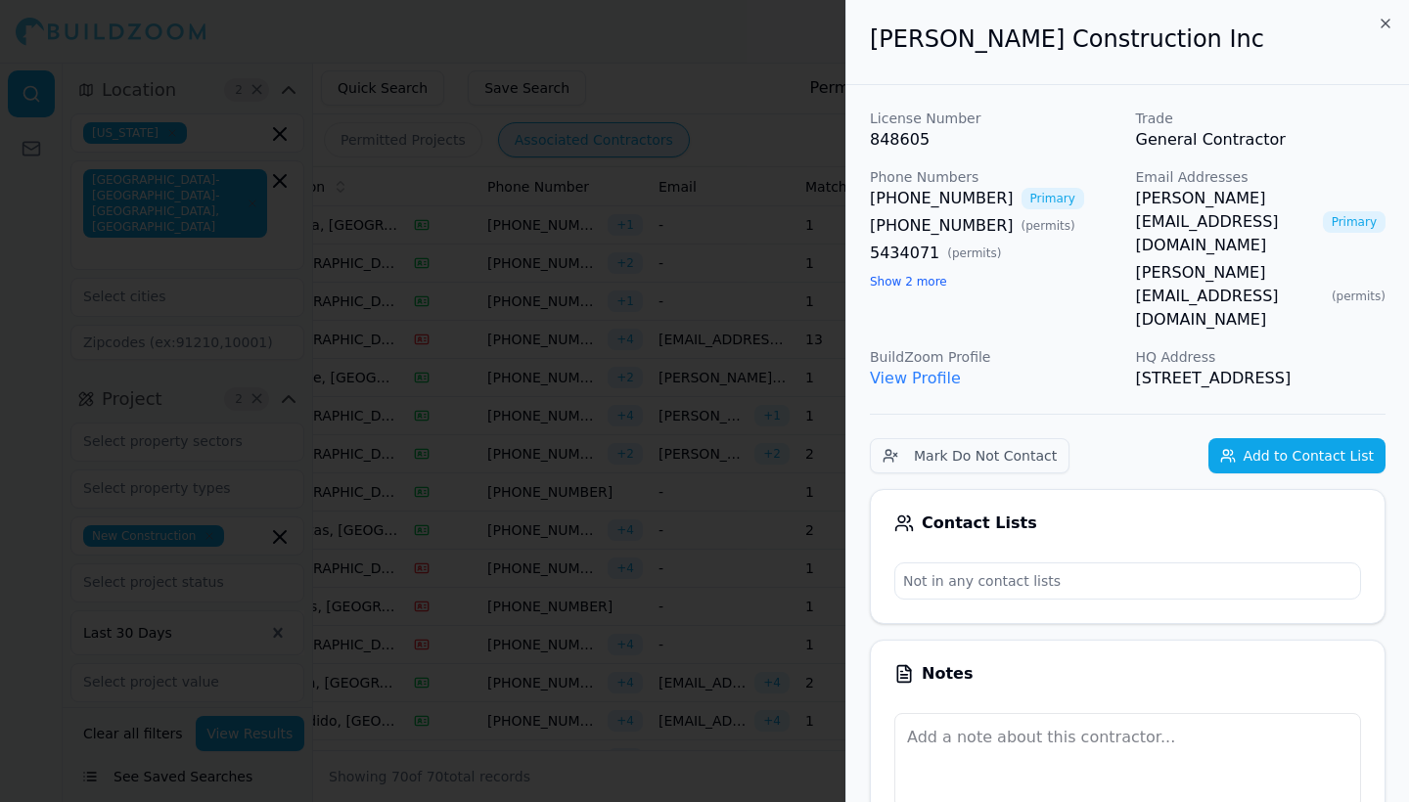
click at [1300, 438] on button "Add to Contact List" at bounding box center [1296, 455] width 177 height 35
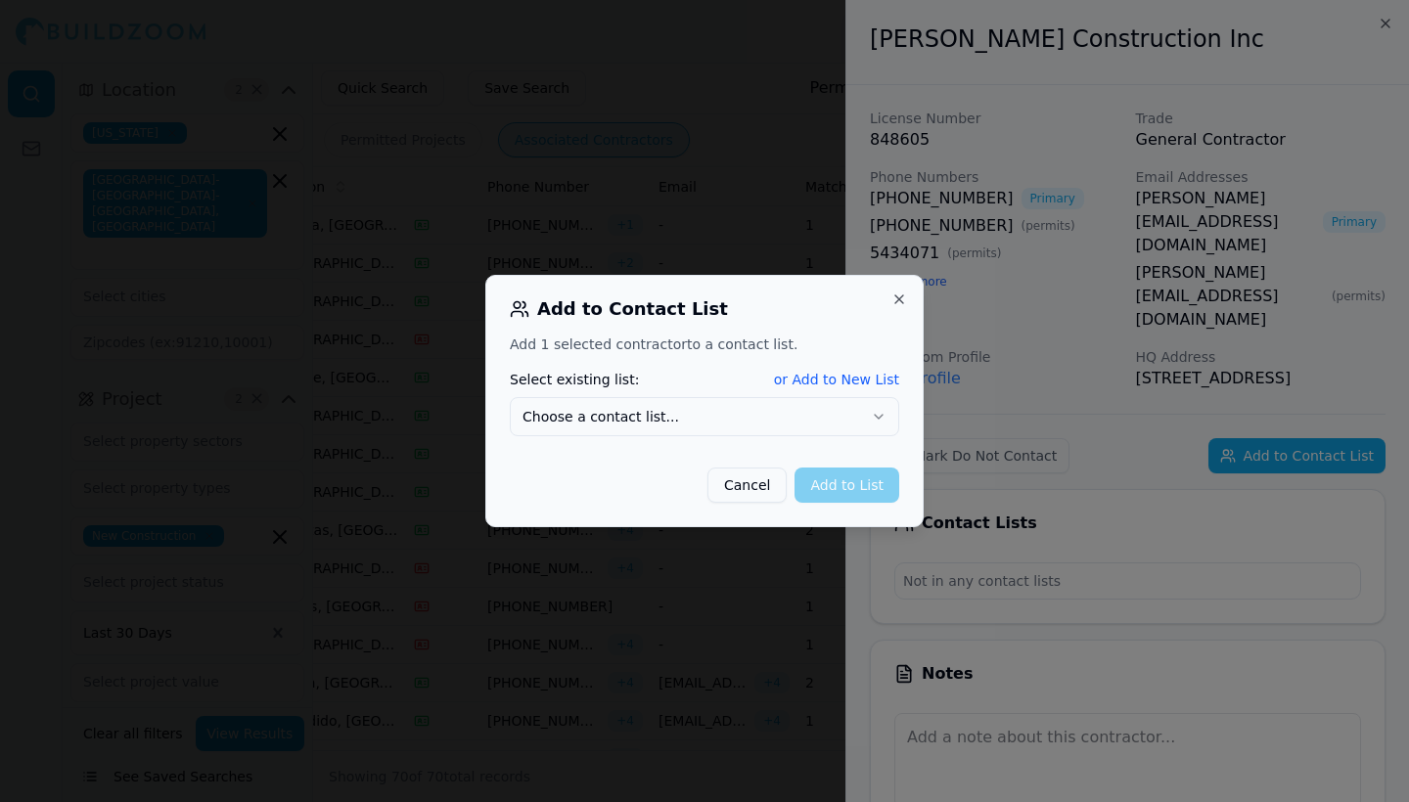
click at [765, 419] on button "Choose a contact list..." at bounding box center [704, 416] width 389 height 39
click at [835, 484] on button "Add to List" at bounding box center [846, 485] width 105 height 35
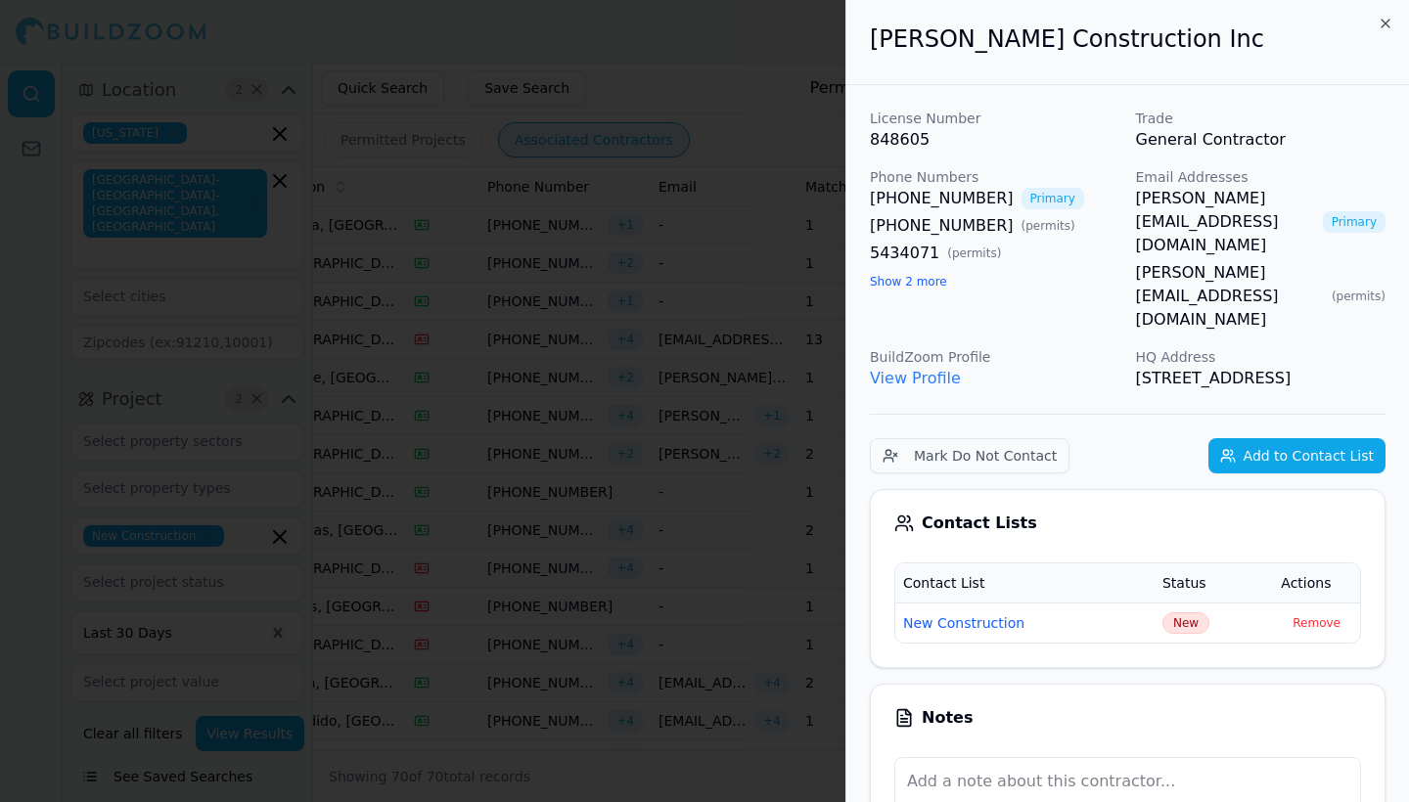
click at [1390, 22] on icon "button" at bounding box center [1385, 24] width 16 height 16
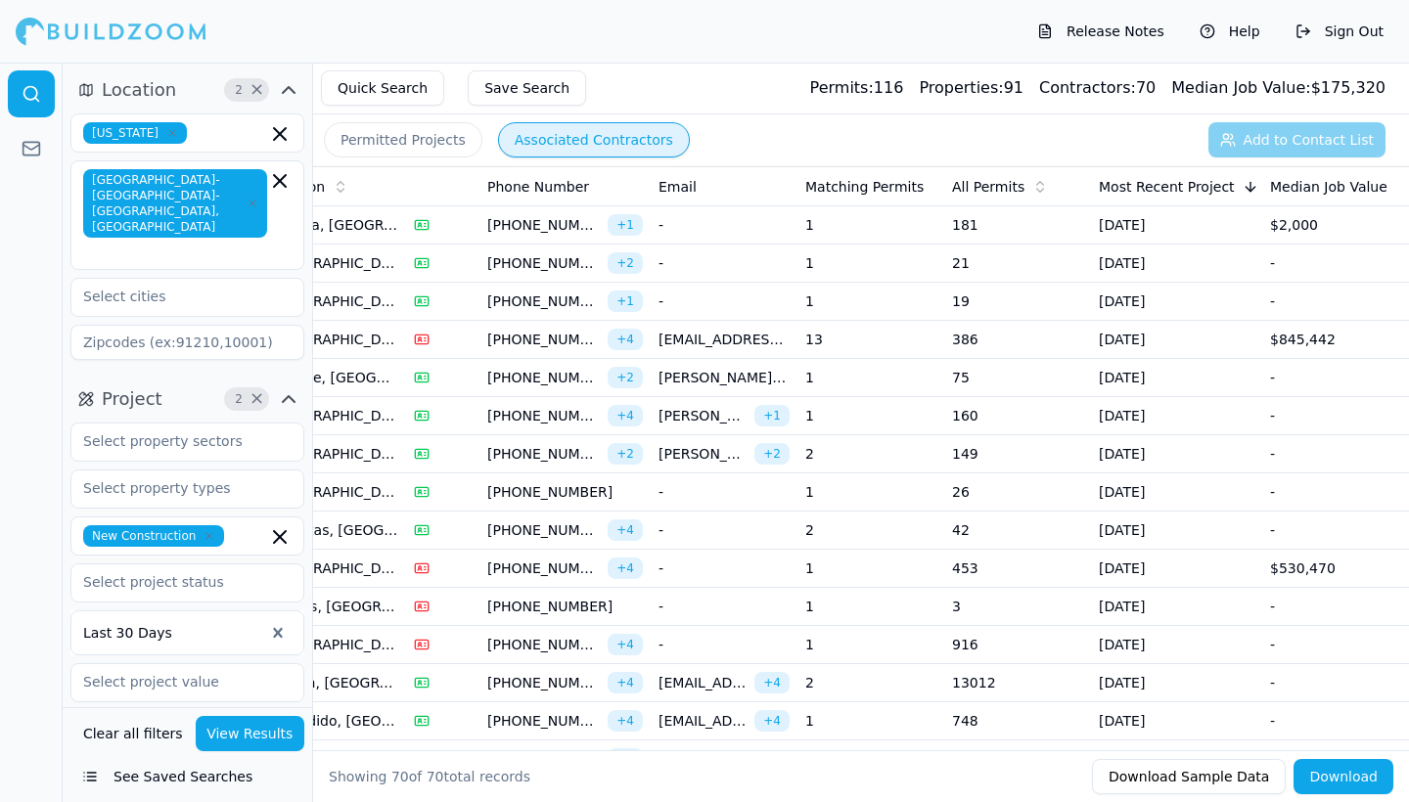
click at [966, 447] on td "149" at bounding box center [1017, 454] width 147 height 38
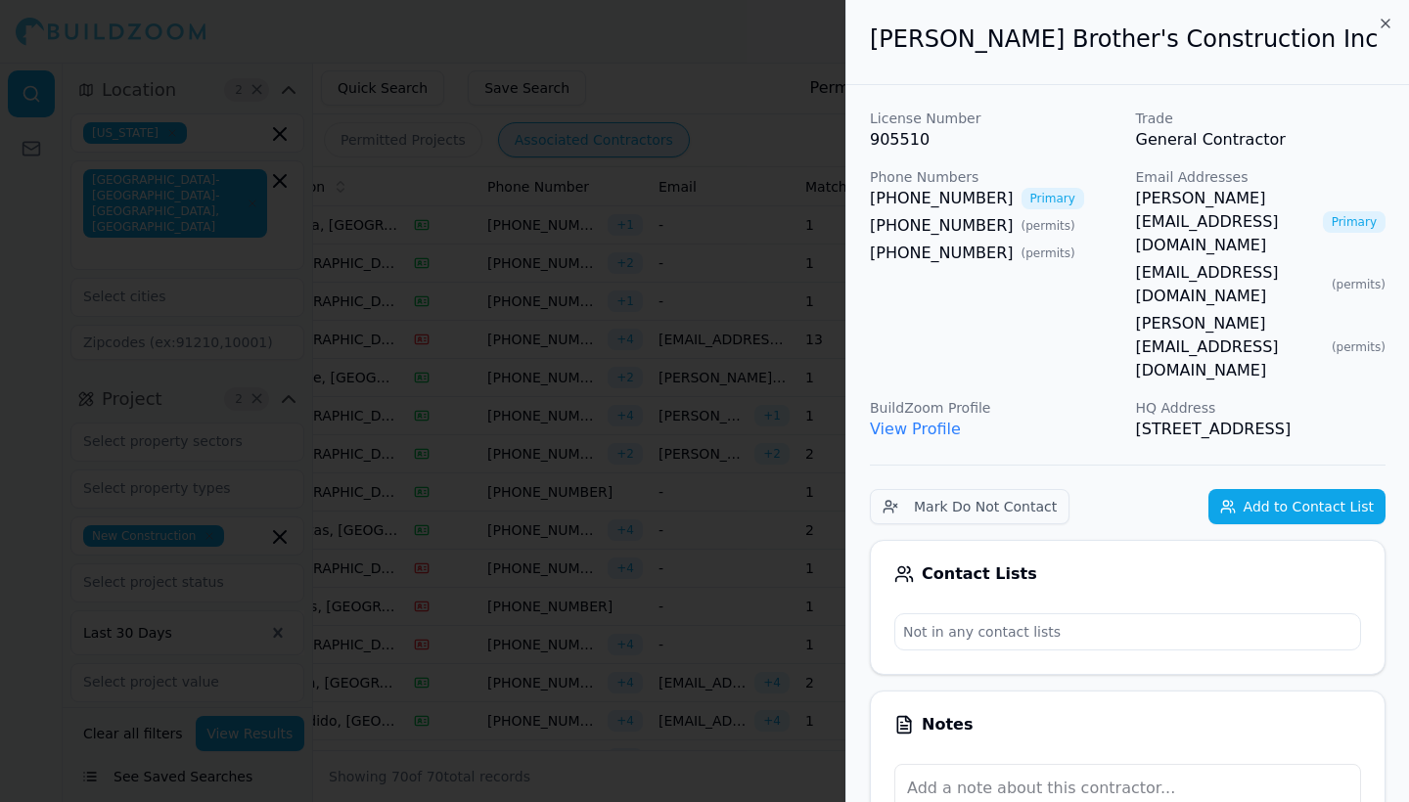
click at [1299, 489] on button "Add to Contact List" at bounding box center [1296, 506] width 177 height 35
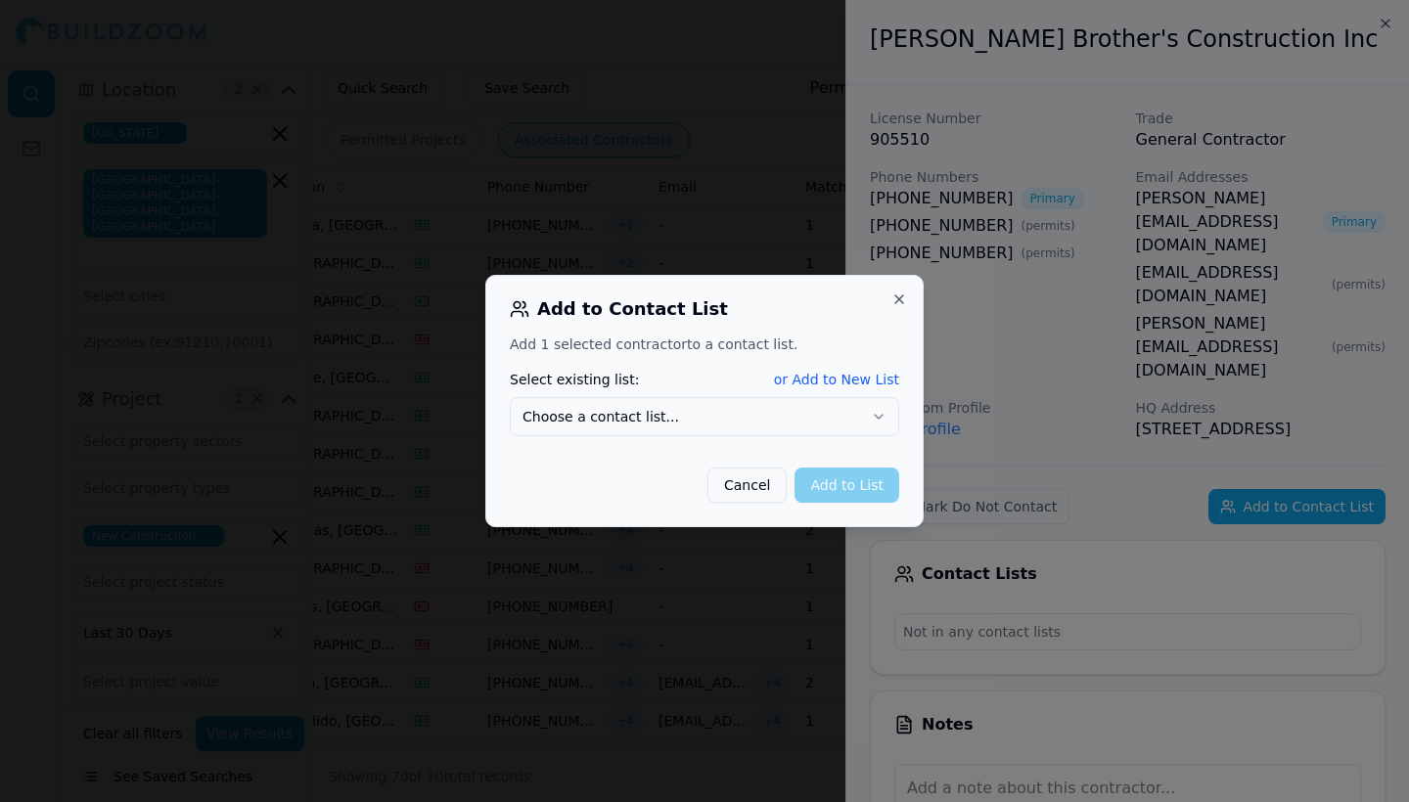
click at [676, 413] on button "Choose a contact list..." at bounding box center [704, 416] width 389 height 39
click at [879, 483] on button "Add to List" at bounding box center [846, 485] width 105 height 35
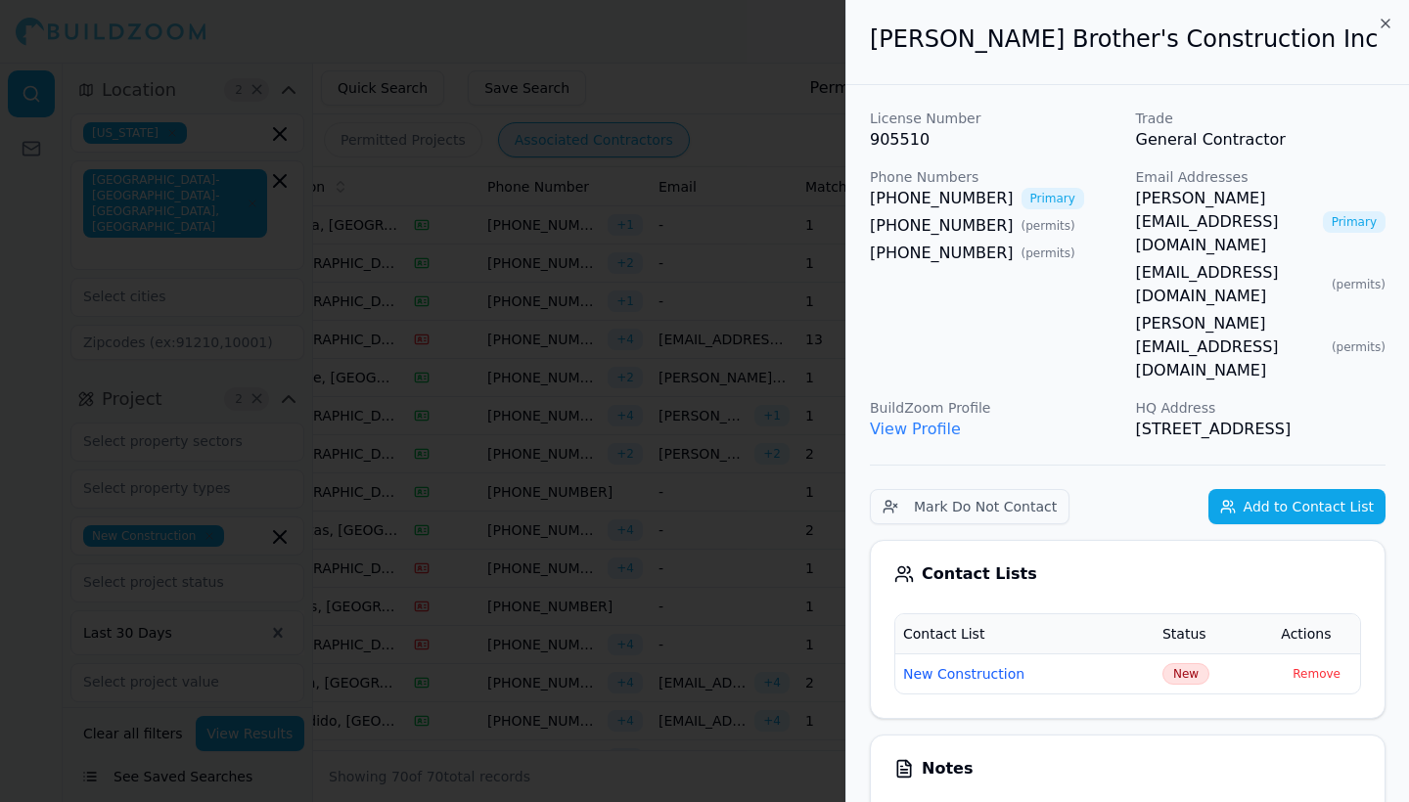
click at [1383, 21] on icon "button" at bounding box center [1385, 24] width 16 height 16
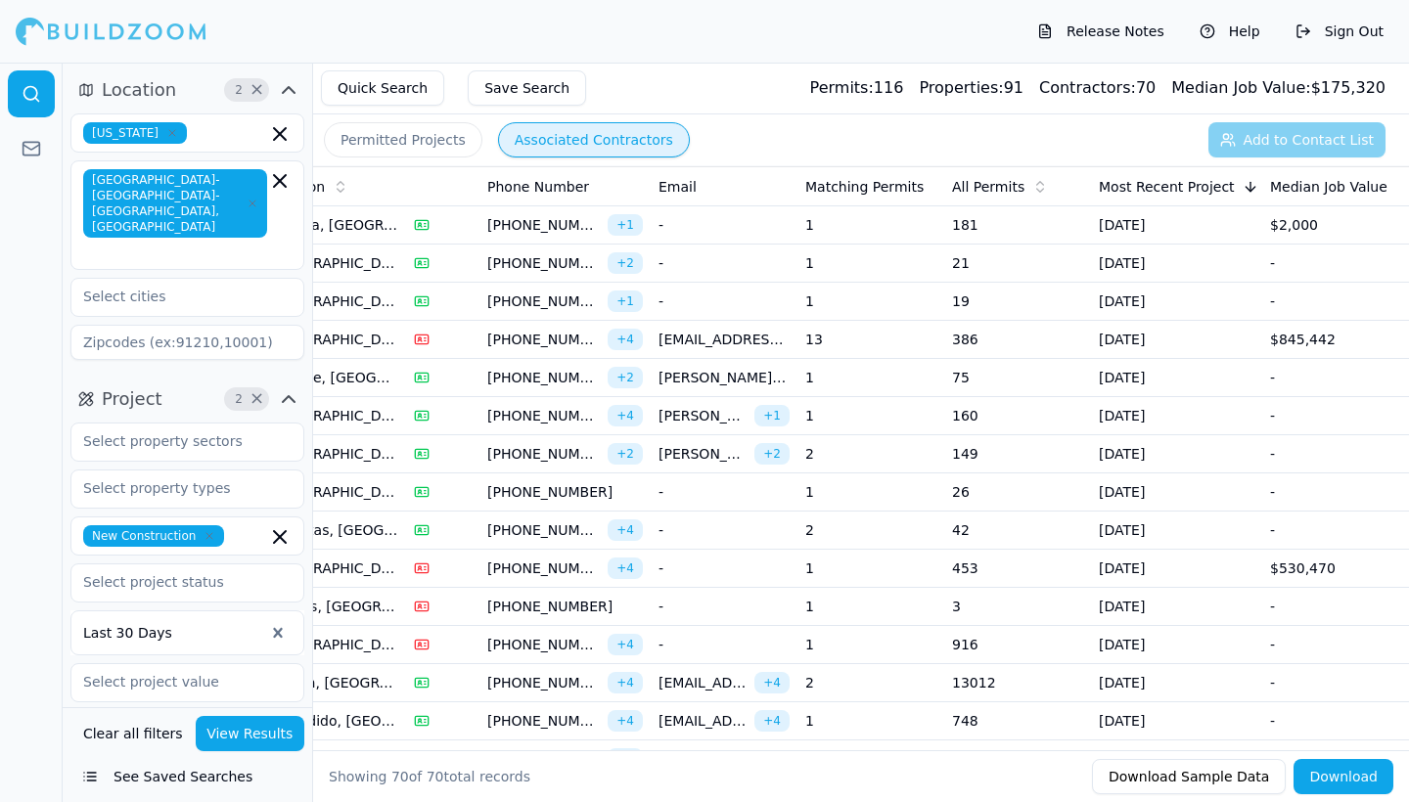
click at [956, 569] on td "453" at bounding box center [1017, 569] width 147 height 38
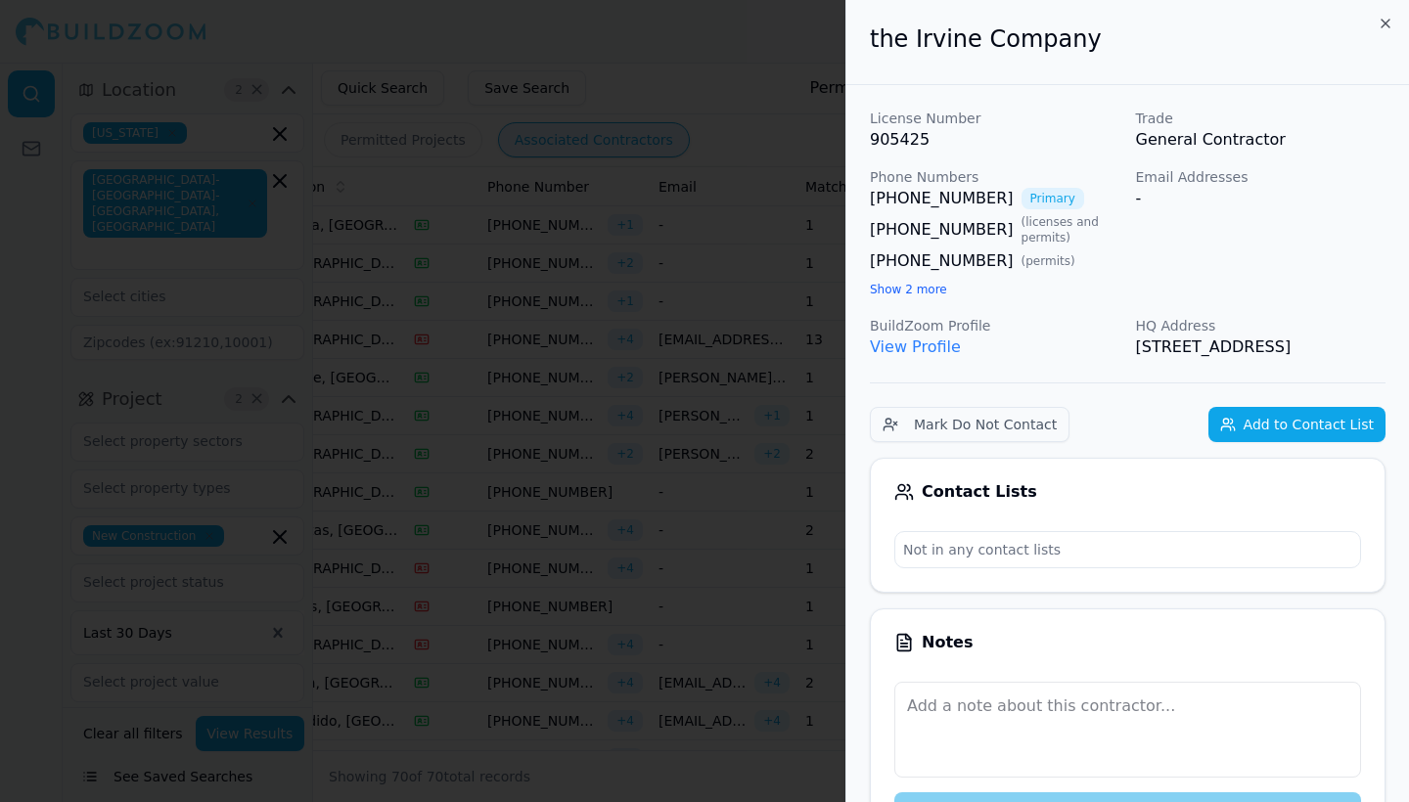
click at [1275, 440] on button "Add to Contact List" at bounding box center [1296, 424] width 177 height 35
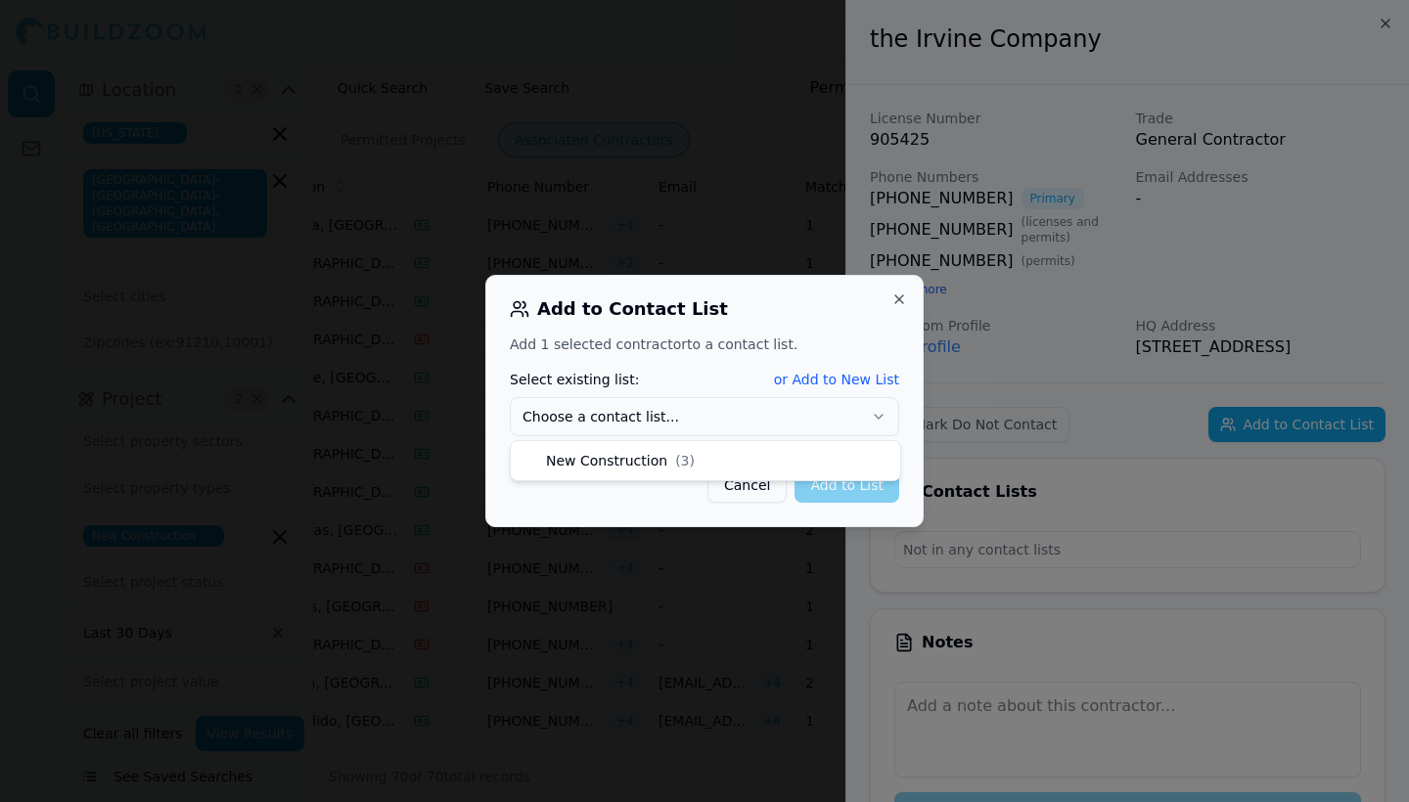
click at [790, 419] on button "Choose a contact list..." at bounding box center [704, 416] width 389 height 39
click at [838, 489] on button "Add to List" at bounding box center [846, 485] width 105 height 35
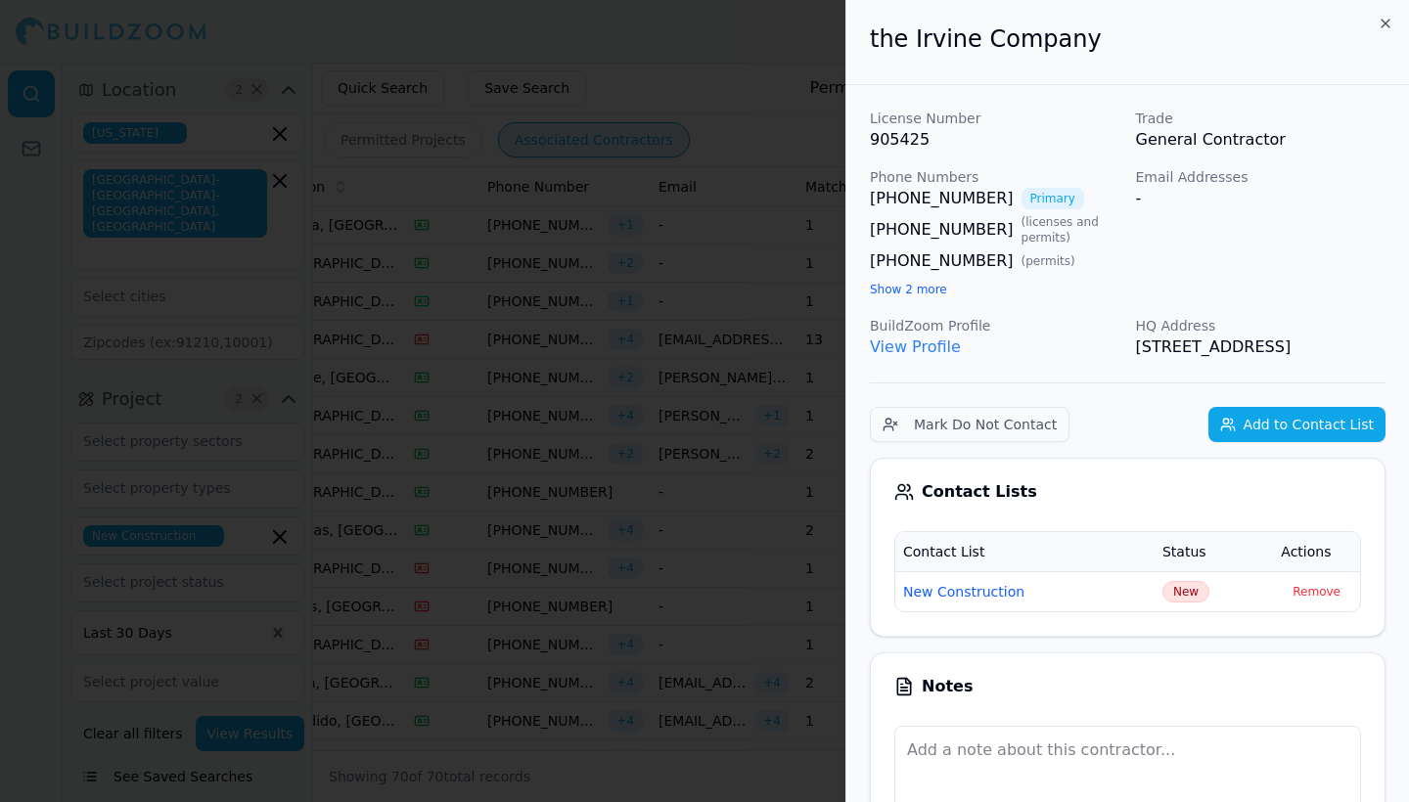
click at [1379, 26] on icon "button" at bounding box center [1385, 24] width 16 height 16
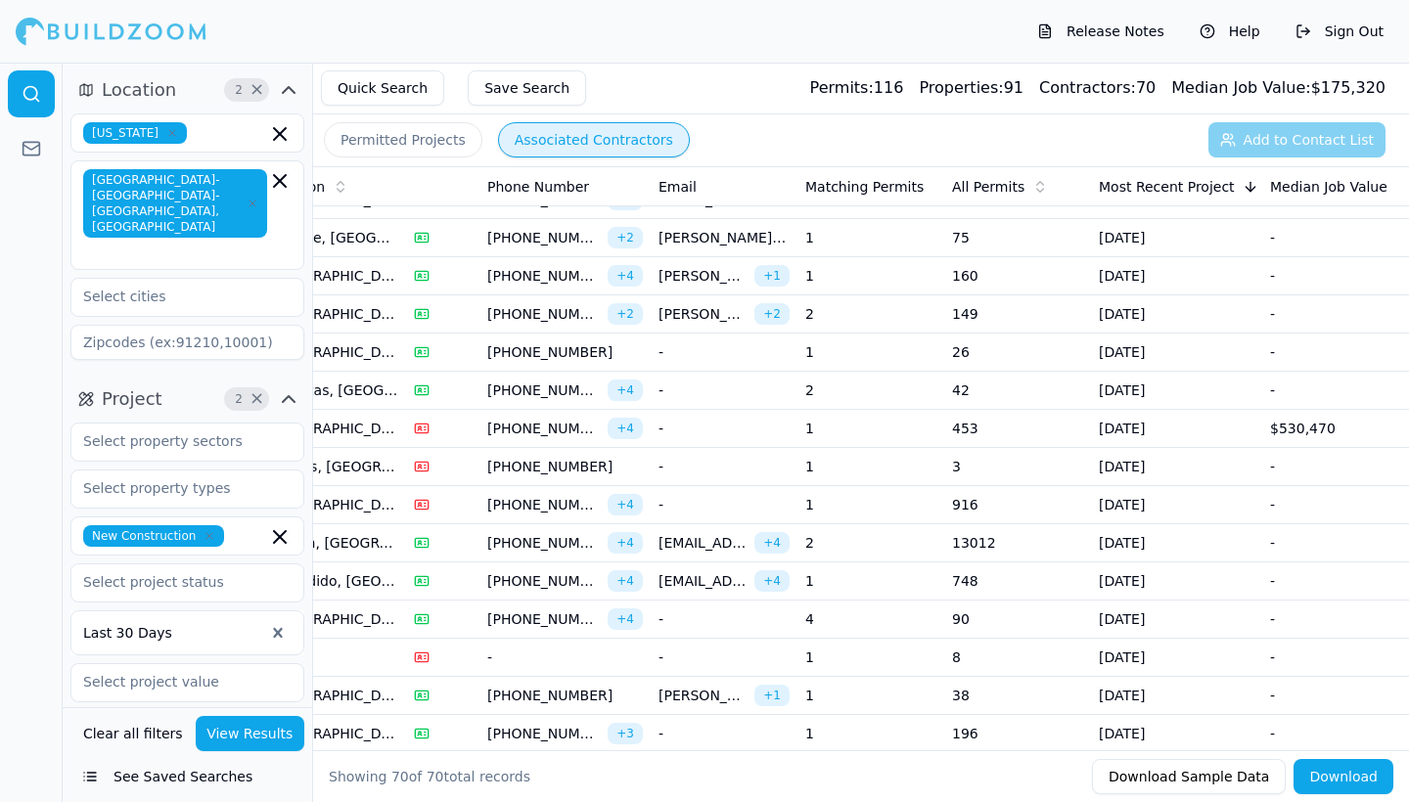
scroll to position [141, 0]
click at [942, 512] on td "1" at bounding box center [870, 504] width 147 height 38
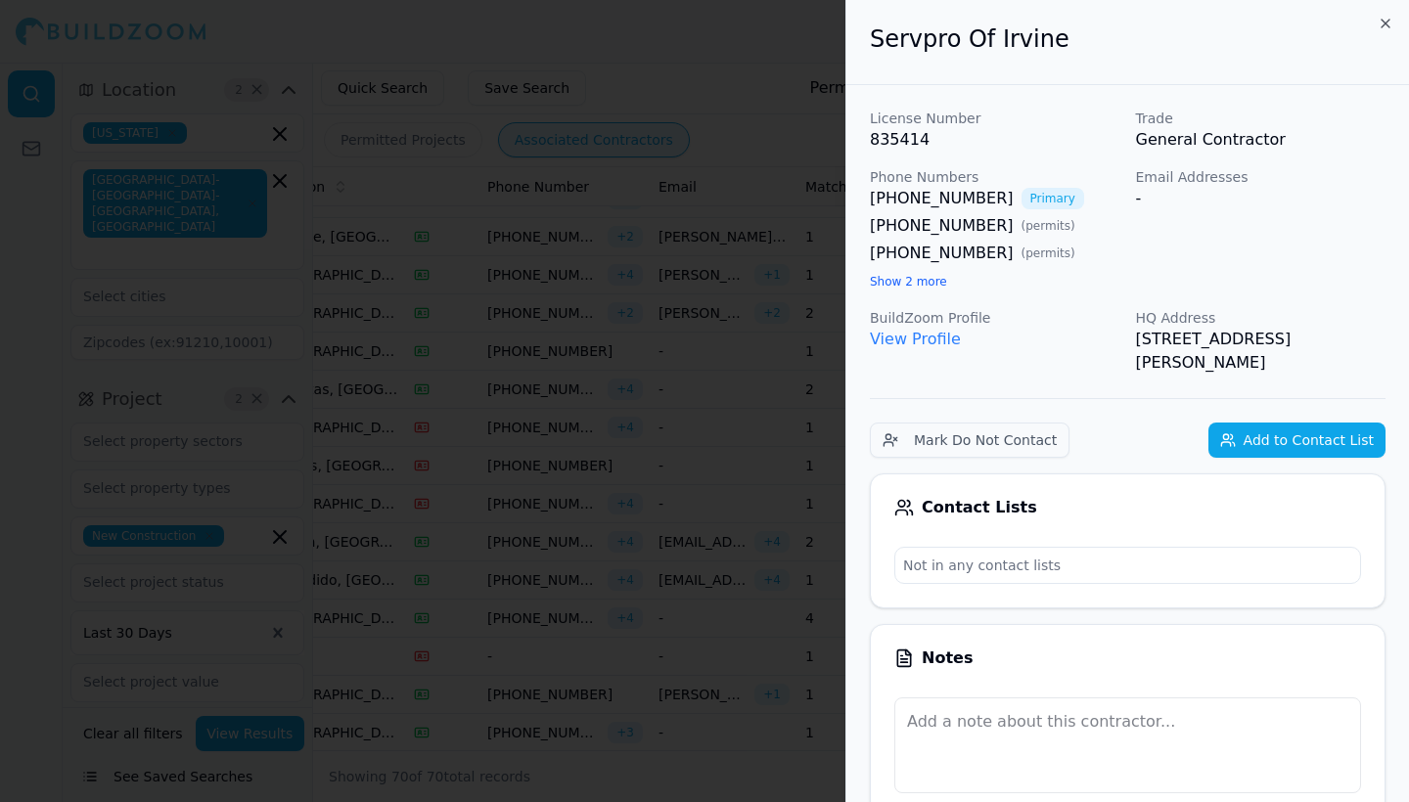
click at [1275, 443] on button "Add to Contact List" at bounding box center [1296, 440] width 177 height 35
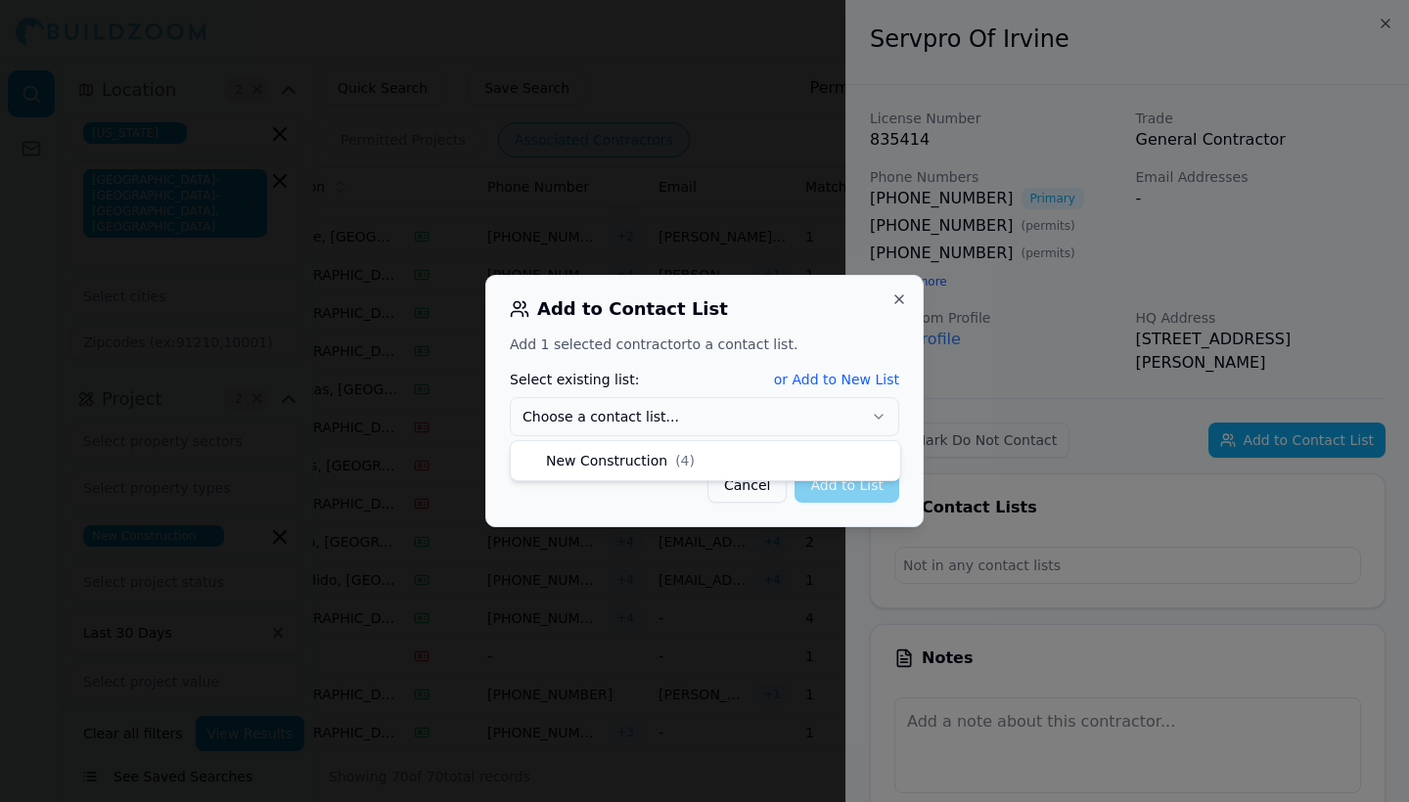
click at [759, 428] on button "Choose a contact list..." at bounding box center [704, 416] width 389 height 39
click at [841, 489] on button "Add to List" at bounding box center [846, 485] width 105 height 35
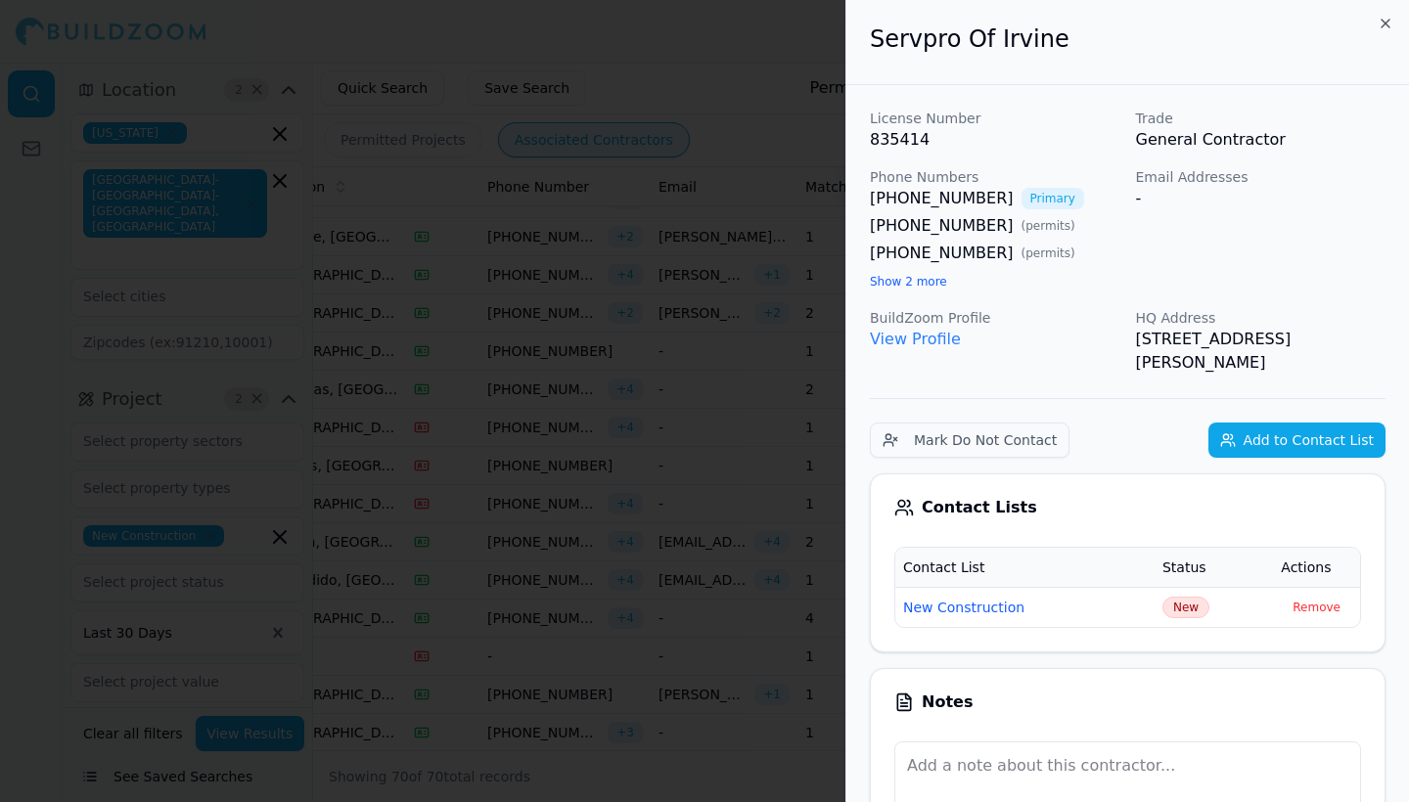
click at [1379, 26] on icon "button" at bounding box center [1385, 24] width 16 height 16
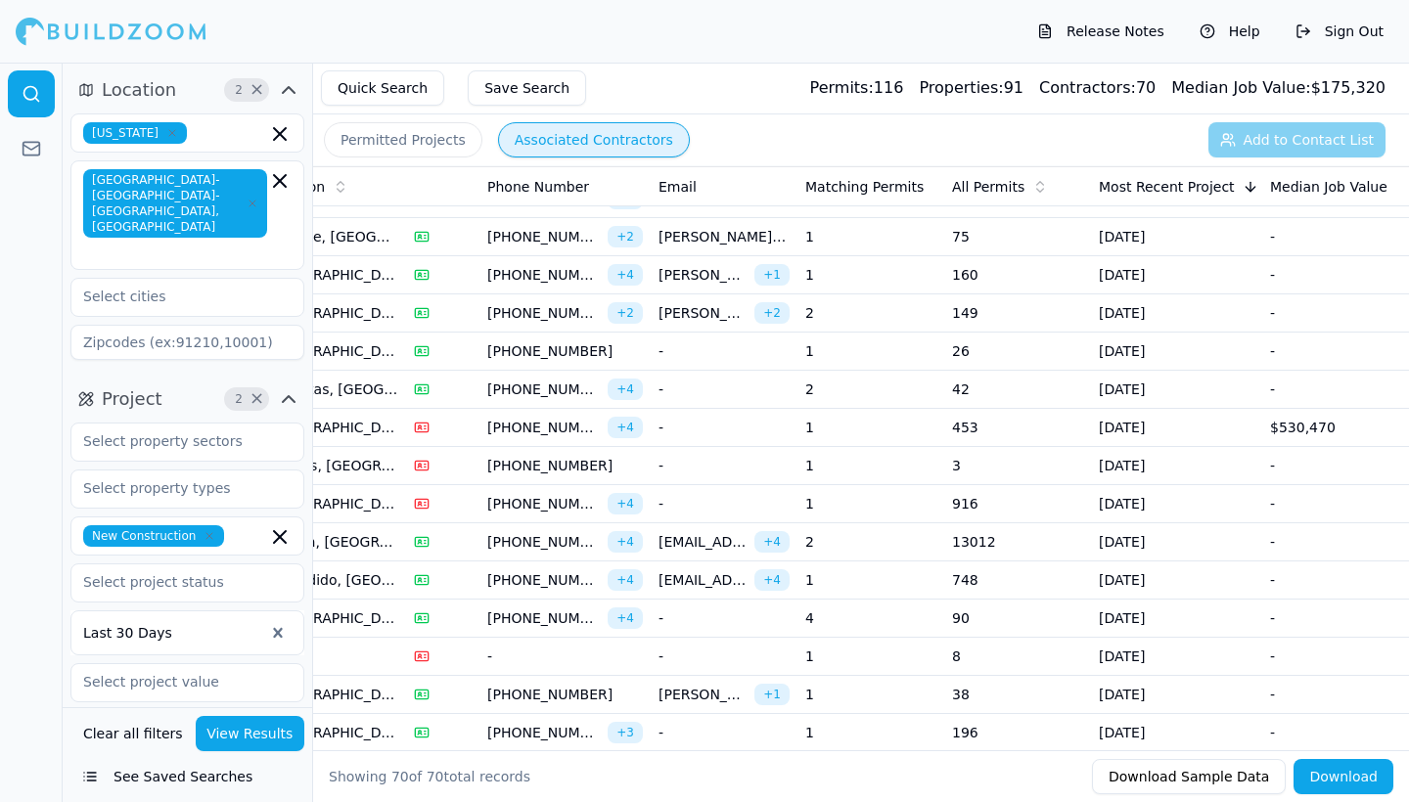
click at [971, 545] on td "13012" at bounding box center [1017, 542] width 147 height 38
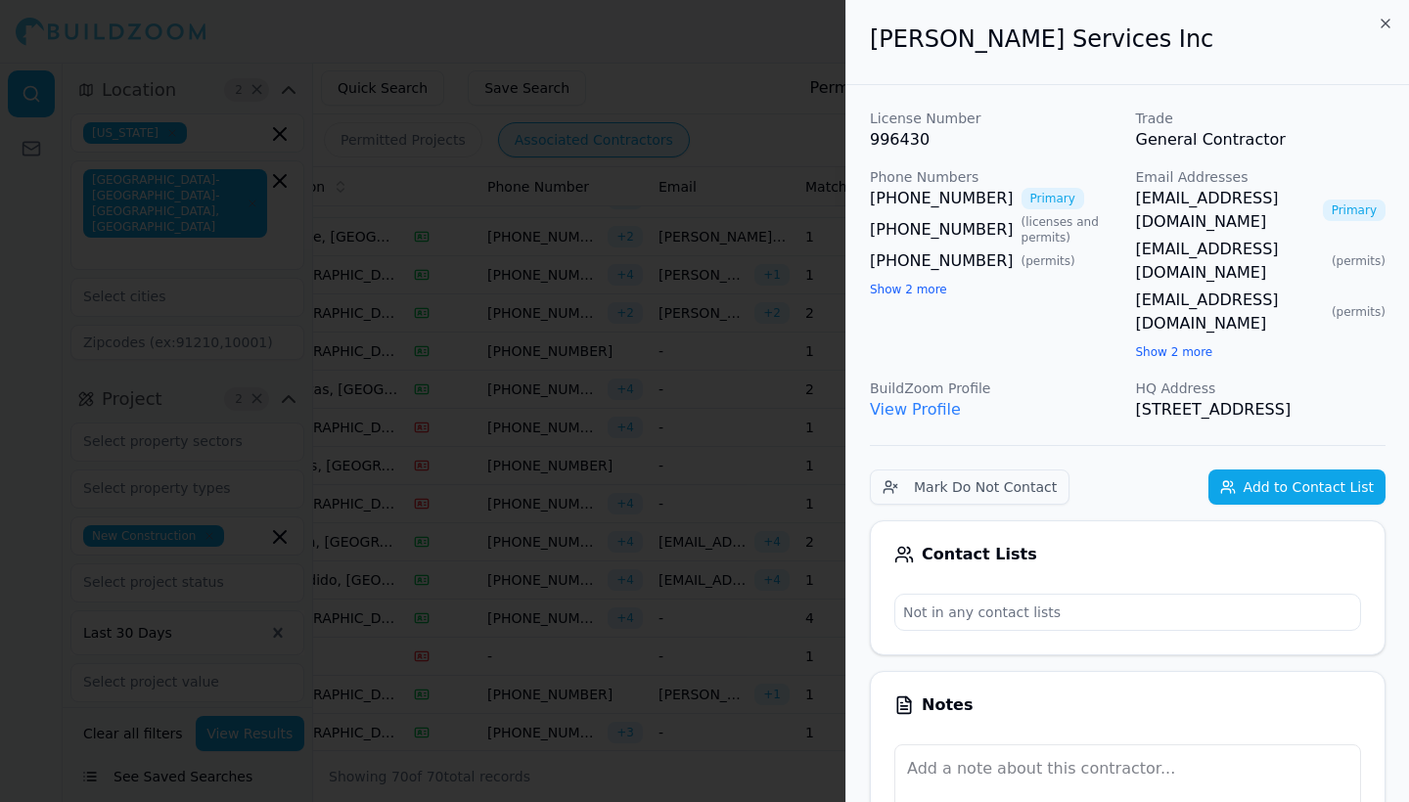
click at [1386, 25] on icon "button" at bounding box center [1385, 24] width 16 height 16
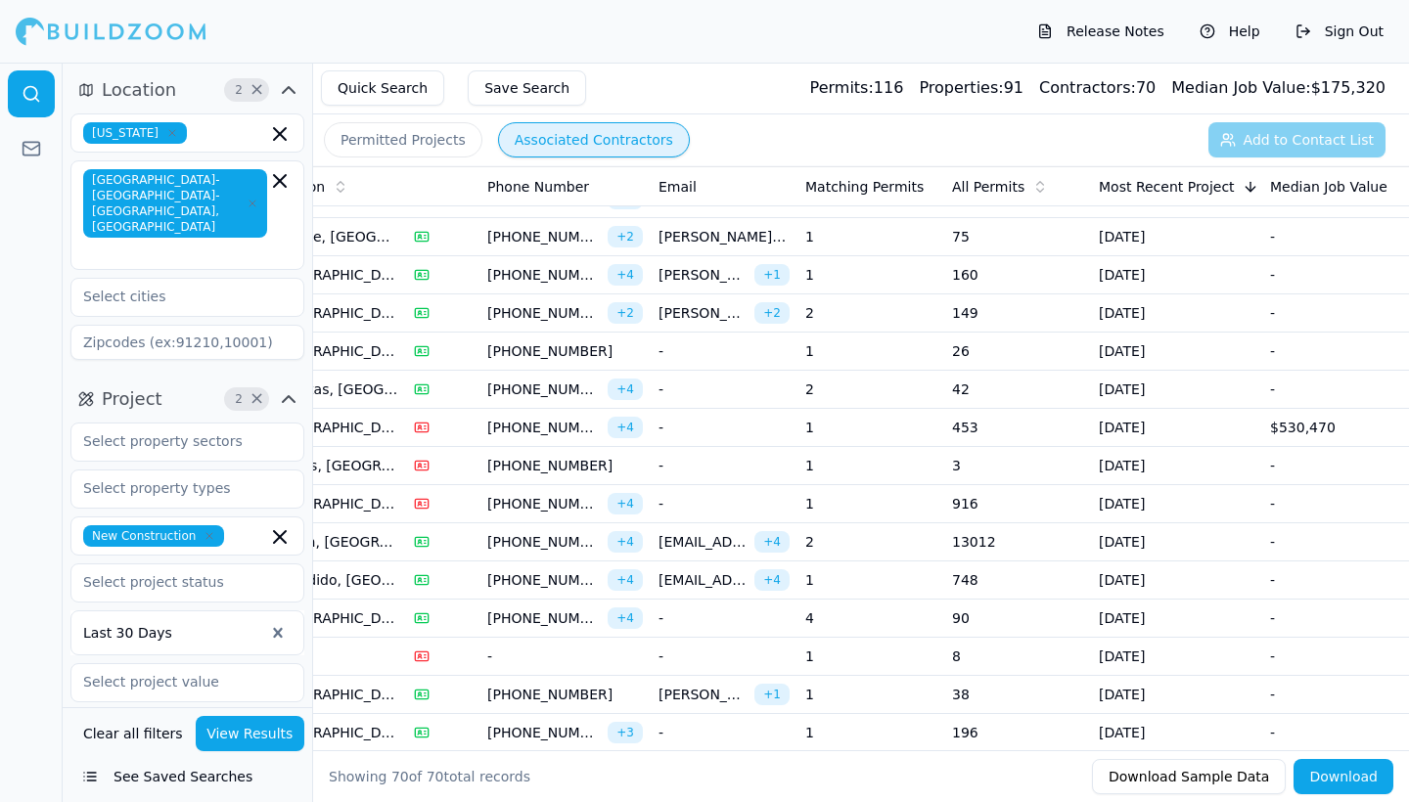
click at [970, 577] on td "748" at bounding box center [1017, 581] width 147 height 38
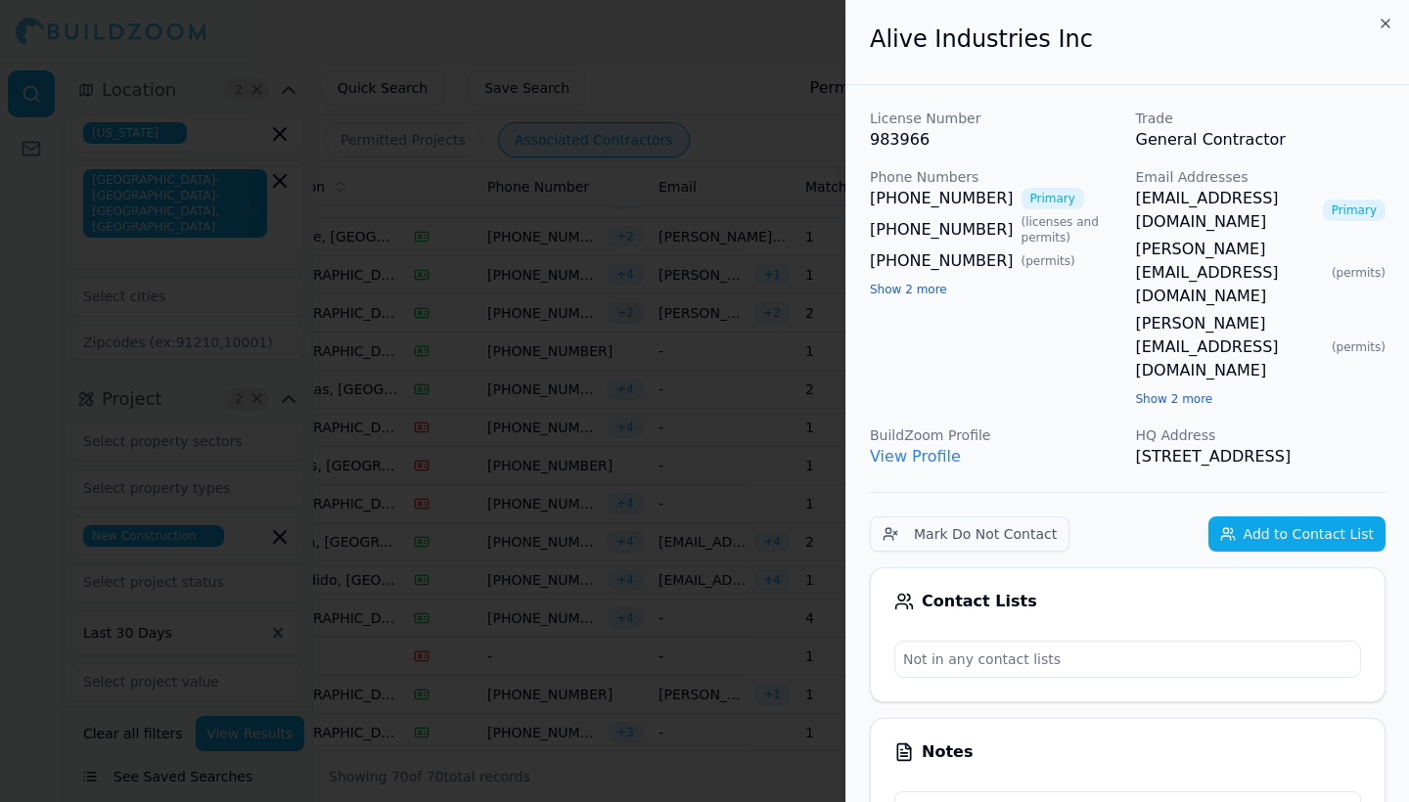
click at [1299, 517] on button "Add to Contact List" at bounding box center [1296, 534] width 177 height 35
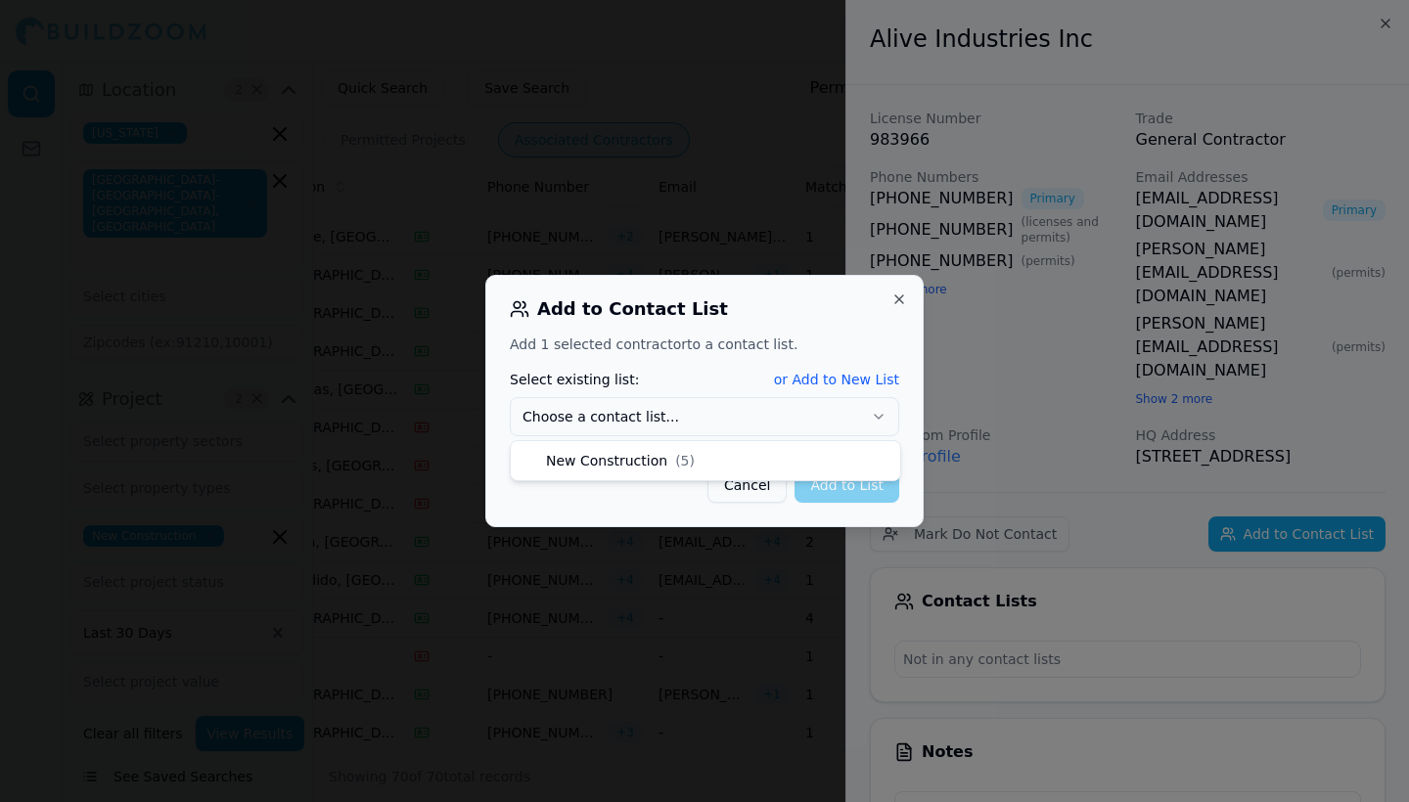
click at [856, 412] on button "Choose a contact list..." at bounding box center [704, 416] width 389 height 39
click at [833, 487] on button "Add to List" at bounding box center [846, 485] width 105 height 35
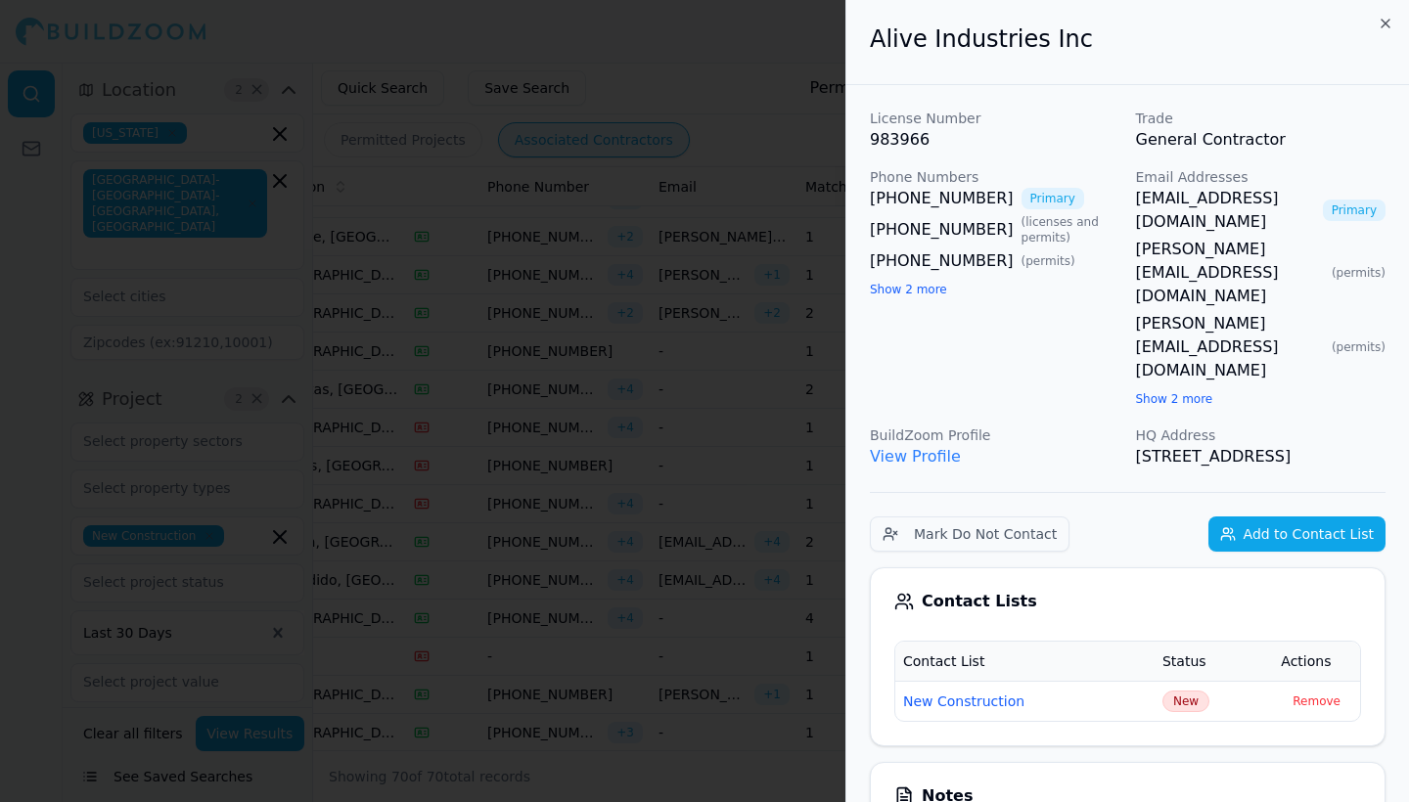
click at [1381, 24] on icon "button" at bounding box center [1385, 24] width 16 height 16
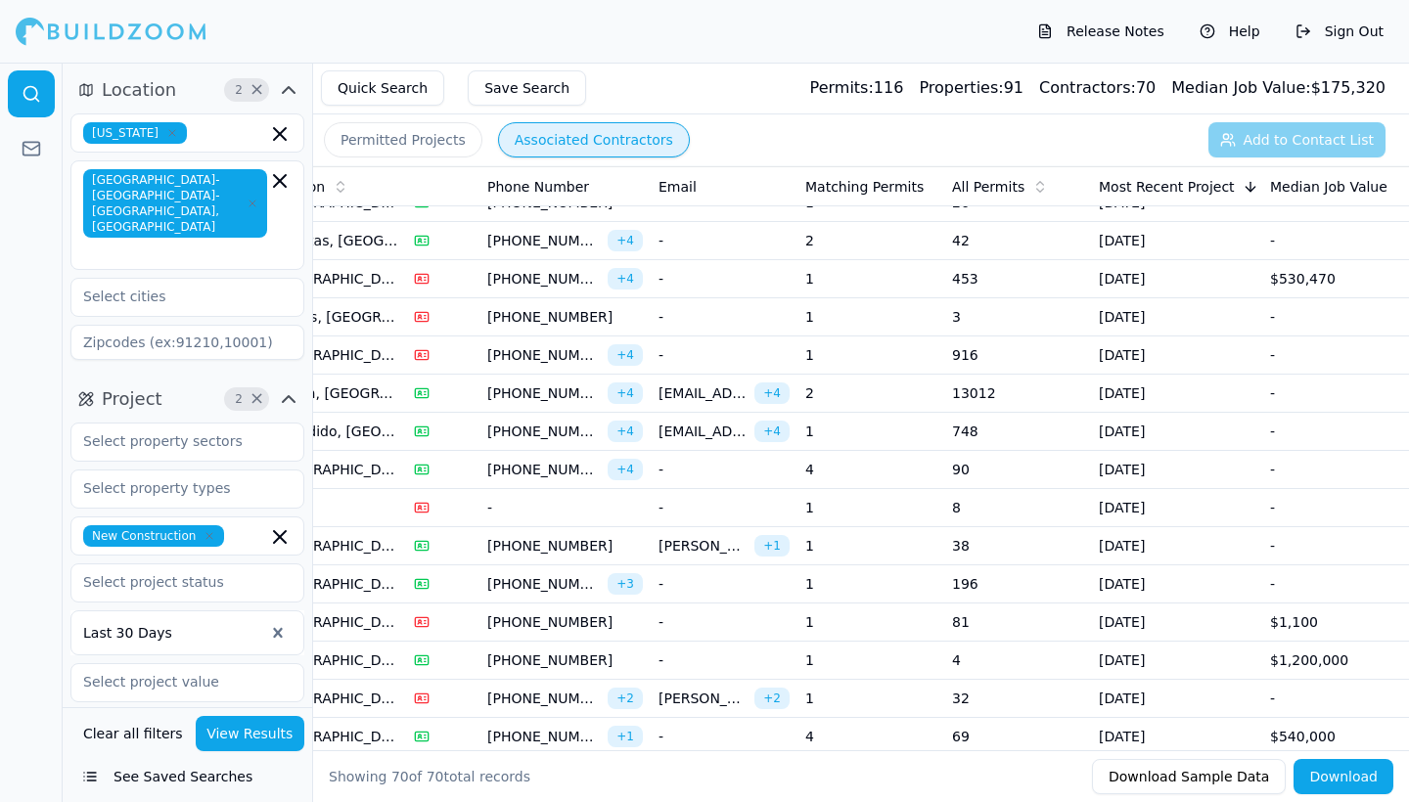
scroll to position [296, 0]
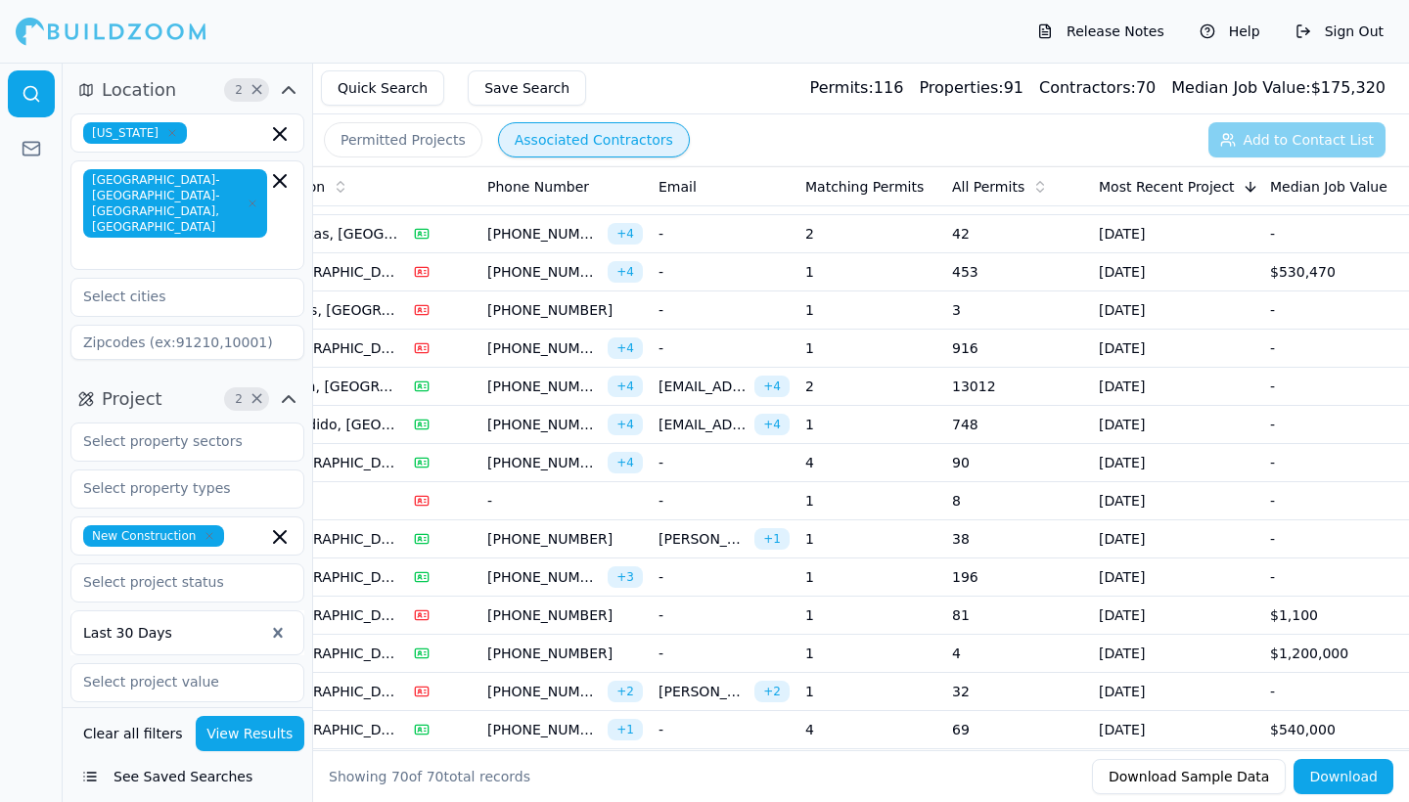
click at [919, 465] on td "4" at bounding box center [870, 463] width 147 height 38
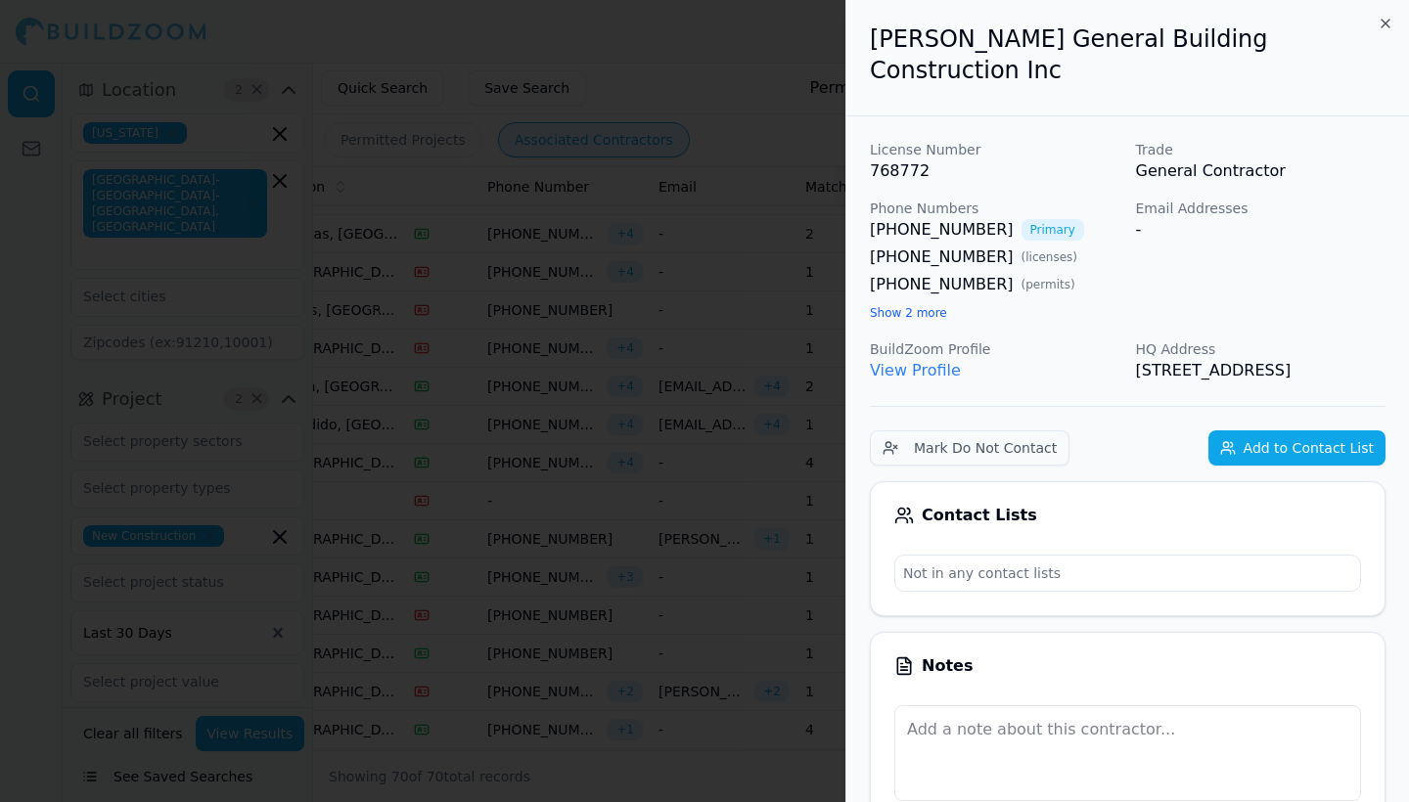
click at [1273, 438] on button "Add to Contact List" at bounding box center [1296, 447] width 177 height 35
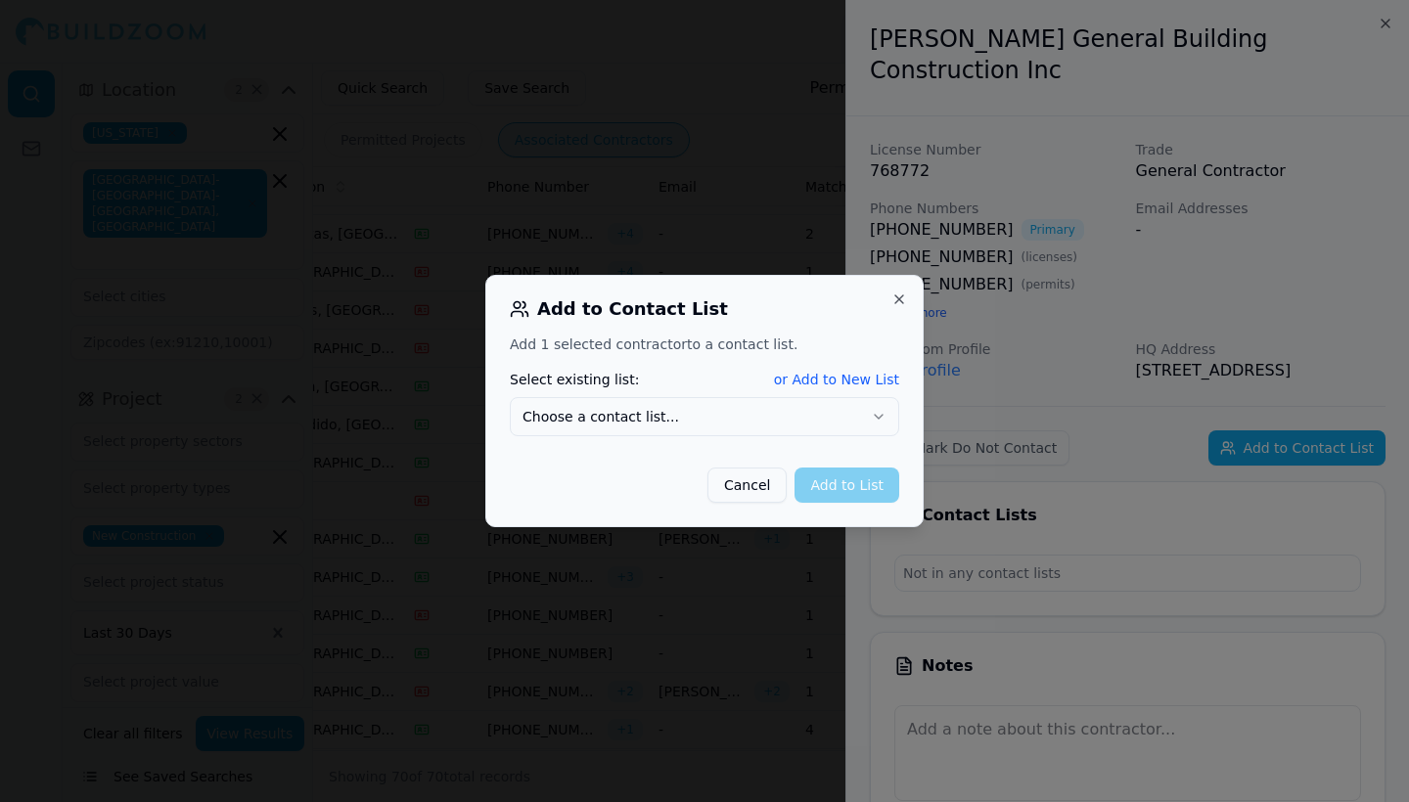
click at [857, 432] on button "Choose a contact list..." at bounding box center [704, 416] width 389 height 39
click at [859, 490] on button "Add to List" at bounding box center [846, 485] width 105 height 35
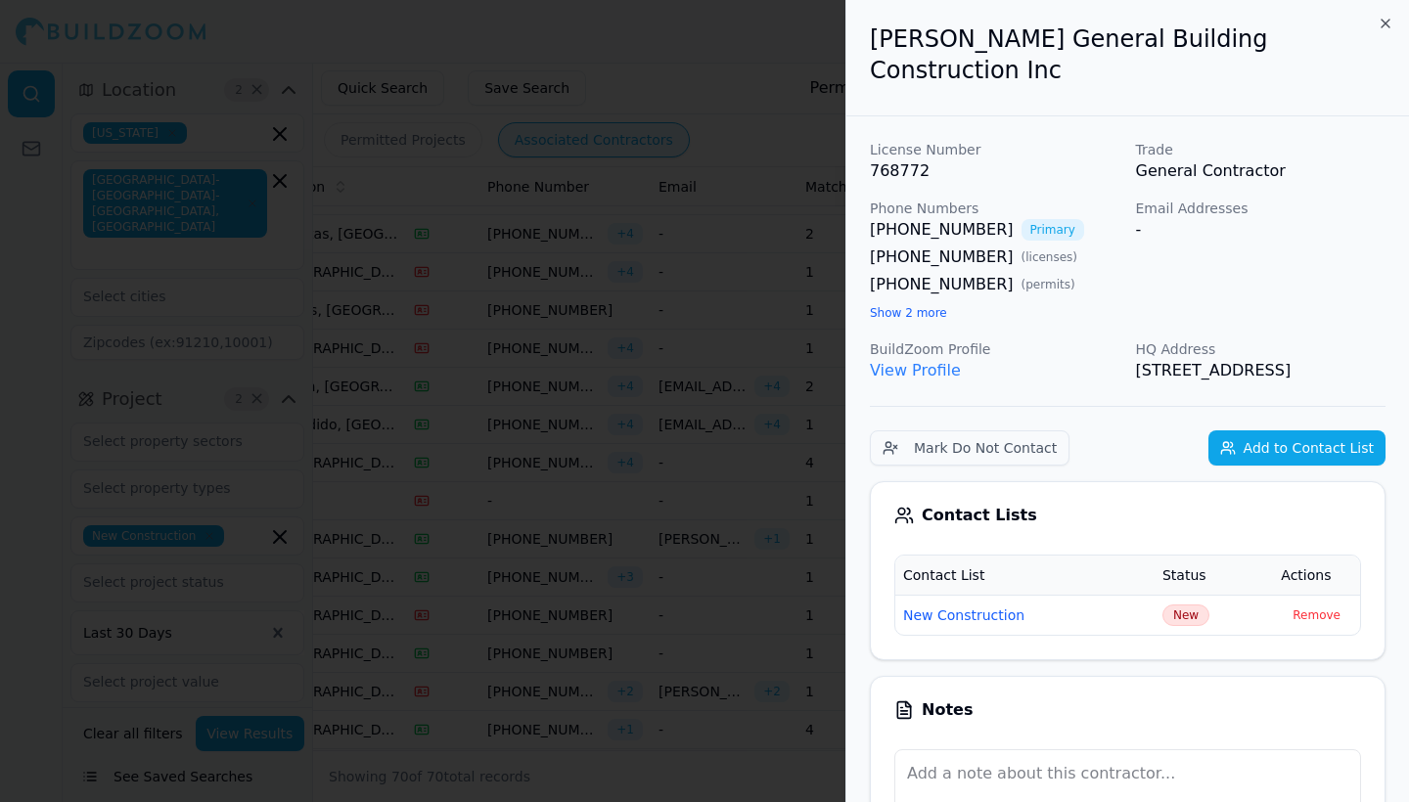
click at [1384, 20] on icon "button" at bounding box center [1385, 24] width 16 height 16
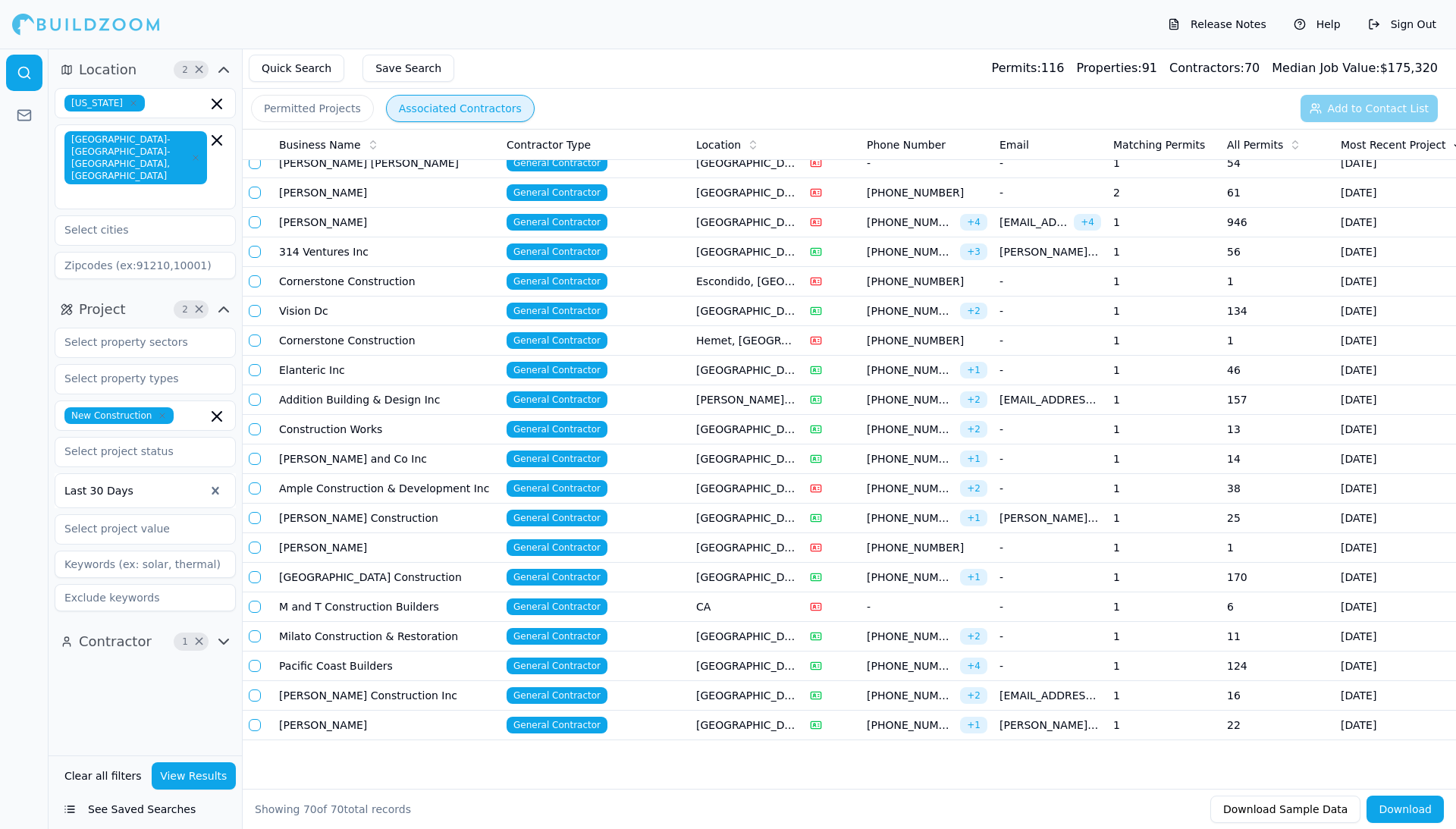
scroll to position [1560, 0]
